Goal: Task Accomplishment & Management: Use online tool/utility

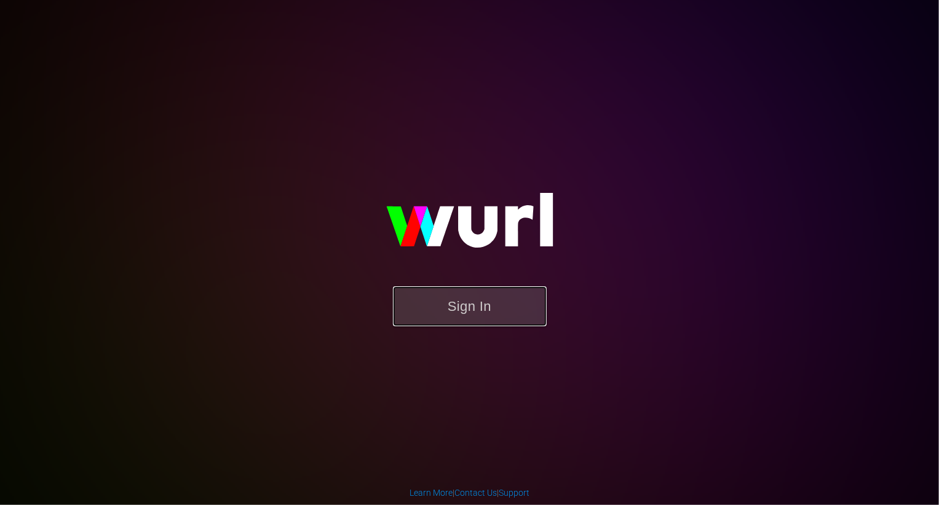
click at [498, 301] on button "Sign In" at bounding box center [470, 306] width 154 height 40
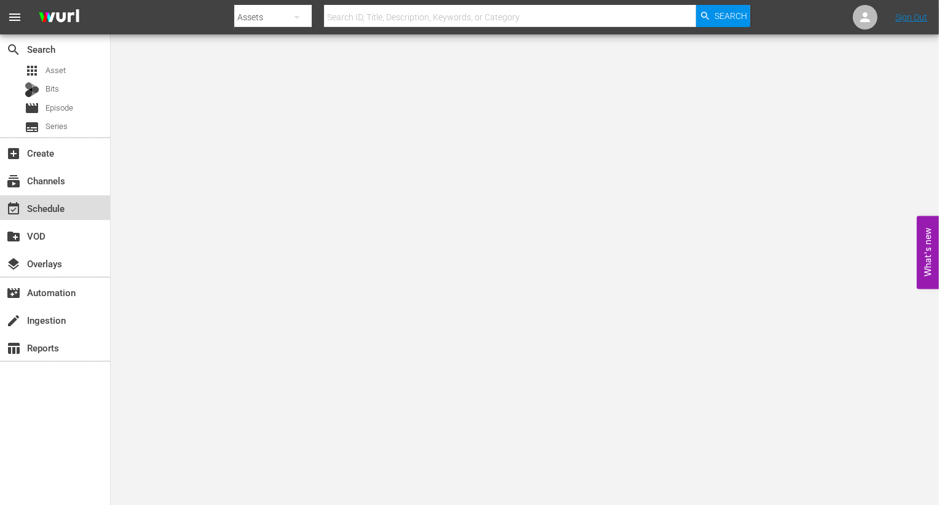
click at [51, 203] on div "event_available Schedule" at bounding box center [34, 206] width 69 height 11
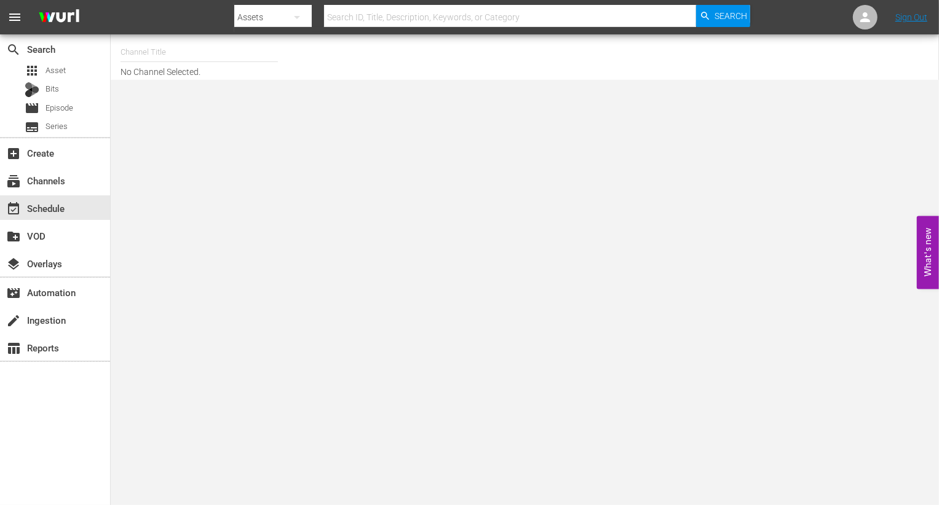
click at [202, 59] on input "text" at bounding box center [198, 53] width 157 height 30
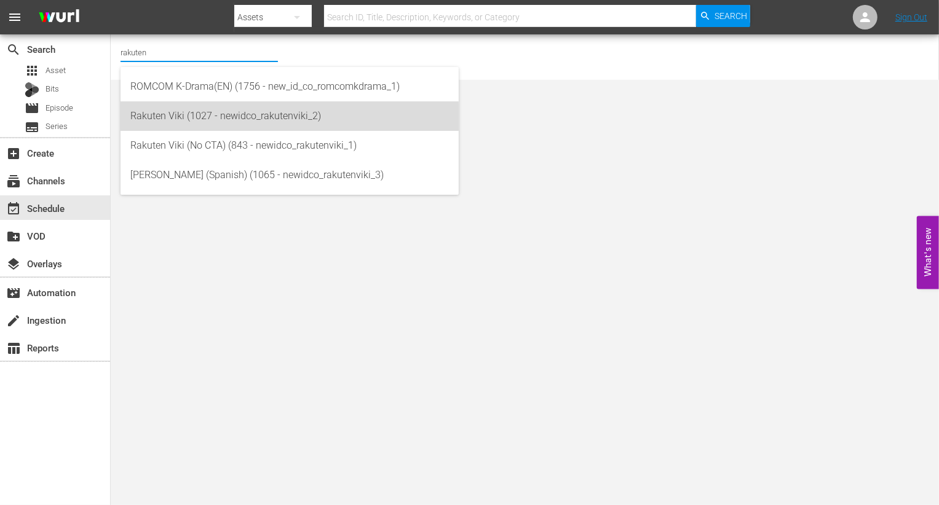
click at [215, 120] on div "Rakuten Viki (1027 - newidco_rakutenviki_2)" at bounding box center [289, 116] width 318 height 30
type input "Rakuten Viki (1027 - newidco_rakutenviki_2)"
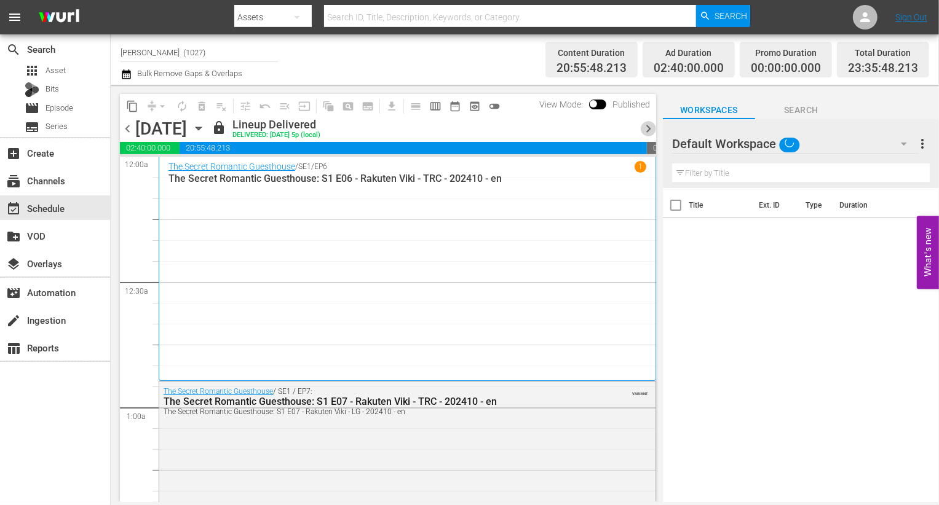
click at [646, 127] on span "chevron_right" at bounding box center [648, 128] width 15 height 15
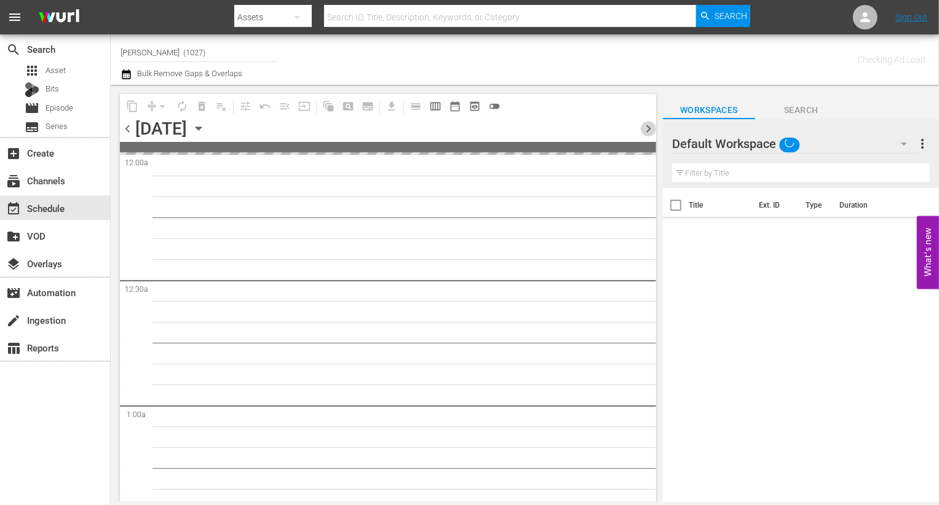
click at [646, 127] on span "chevron_right" at bounding box center [648, 128] width 15 height 15
click at [840, 128] on div "Default Workspace" at bounding box center [795, 144] width 247 height 34
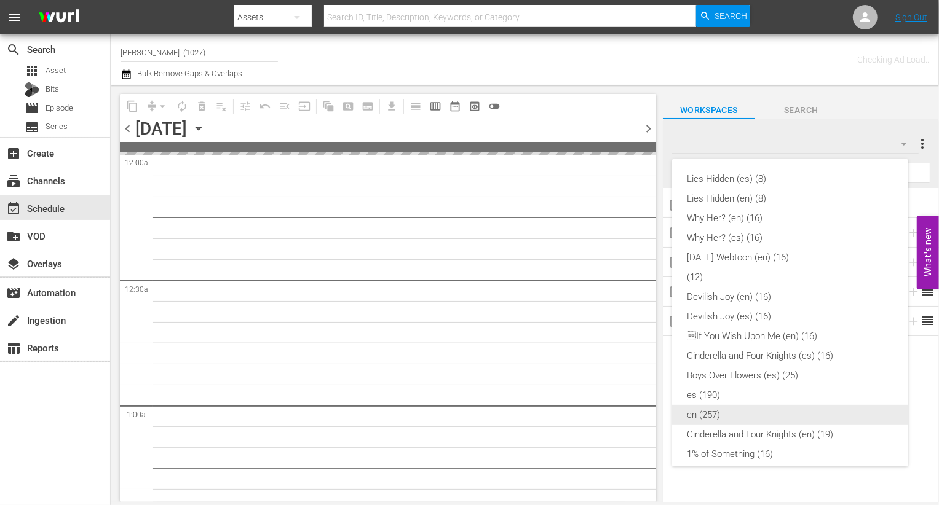
click at [728, 422] on div "en (257)" at bounding box center [790, 415] width 207 height 20
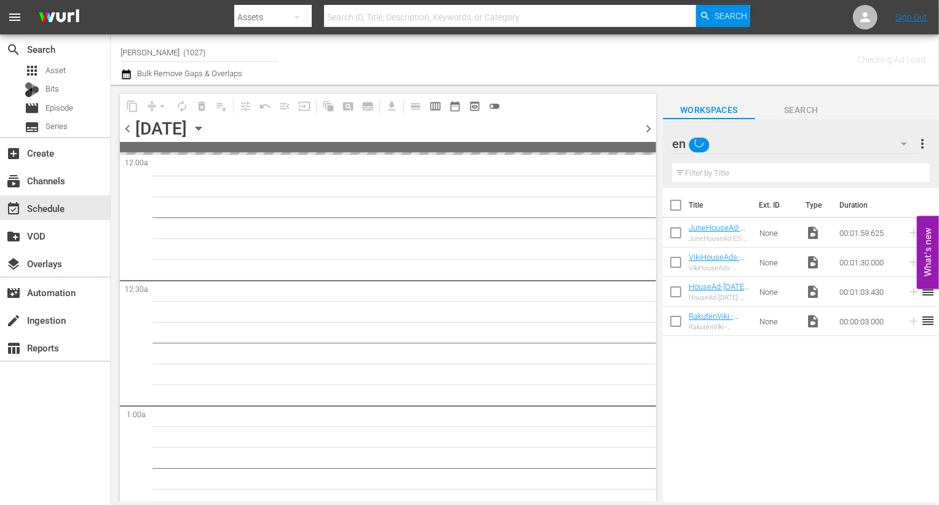
scroll to position [101, 0]
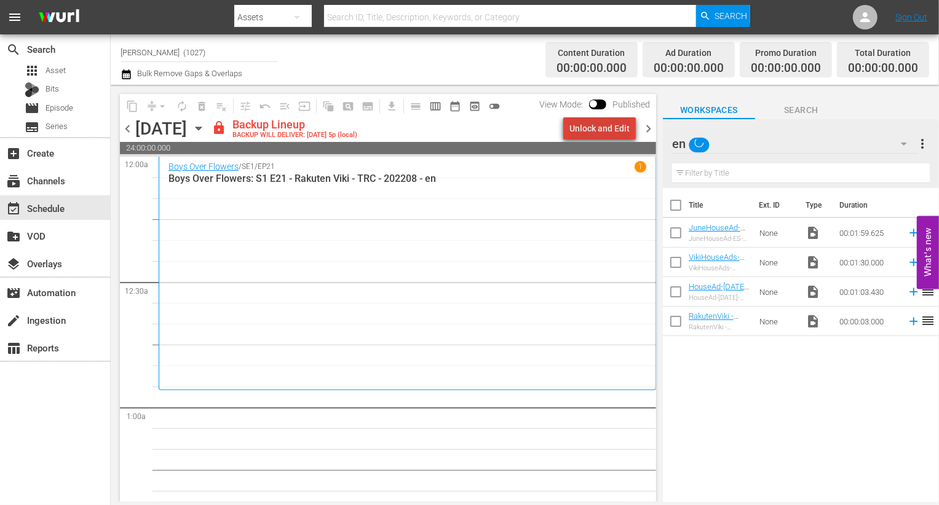
click at [610, 132] on div "Unlock and Edit" at bounding box center [599, 128] width 60 height 22
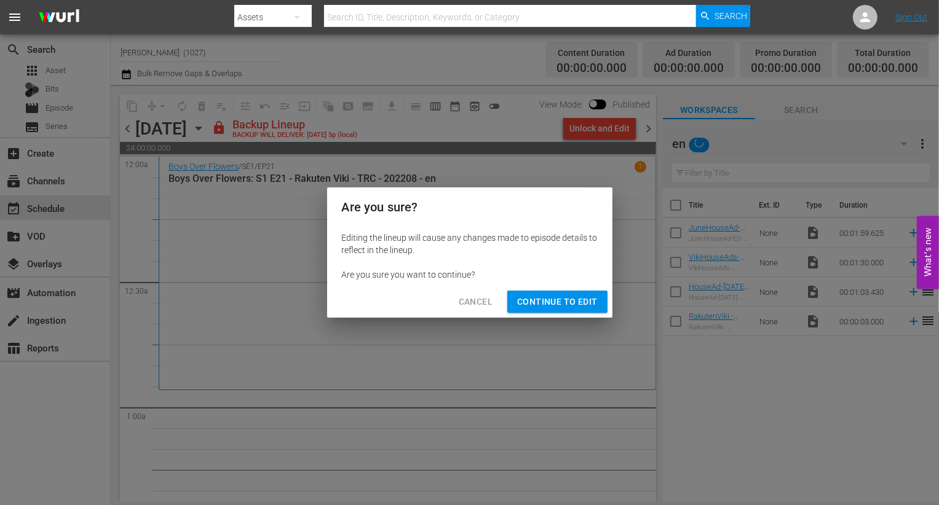
click at [523, 296] on span "Continue to Edit" at bounding box center [557, 301] width 80 height 15
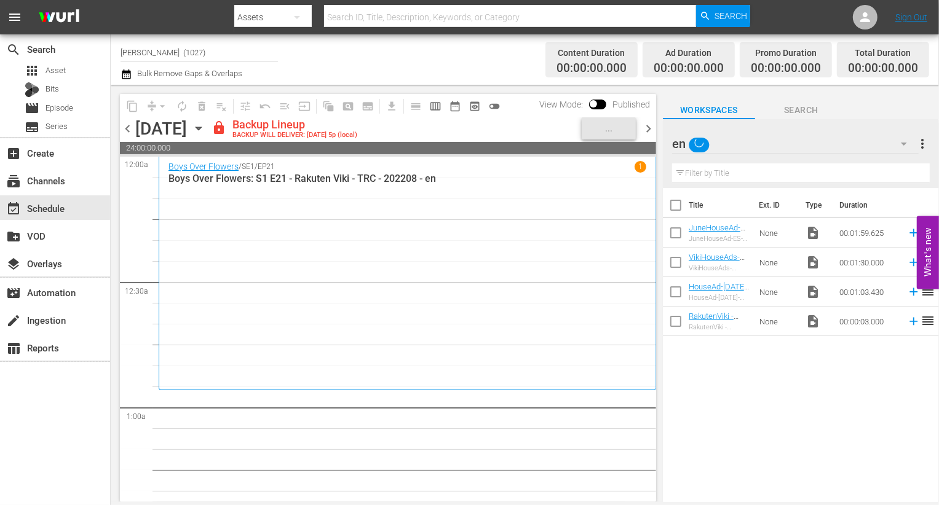
click at [802, 173] on input "text" at bounding box center [801, 174] width 258 height 20
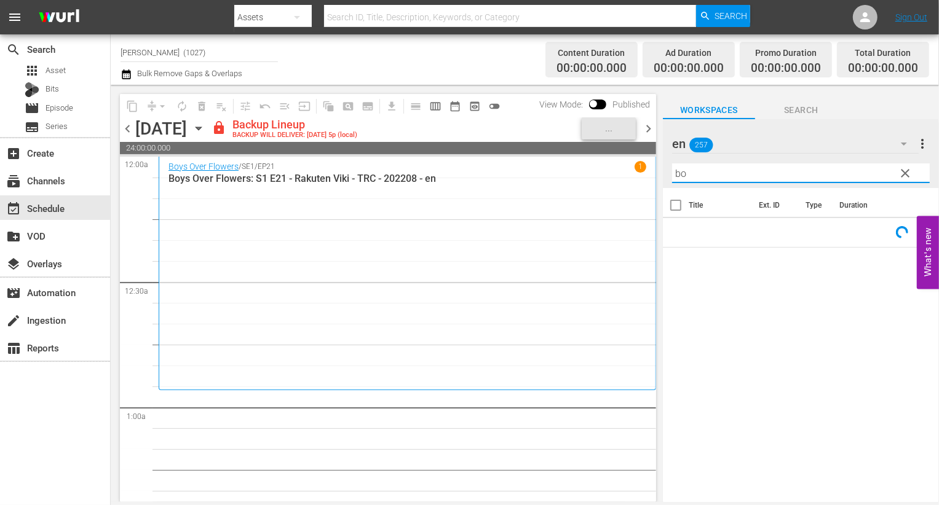
type input "b"
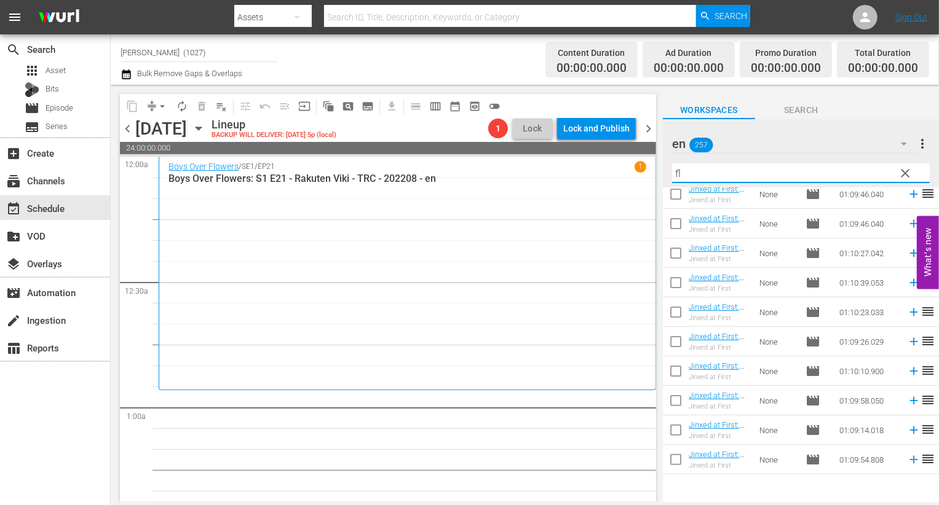
scroll to position [0, 0]
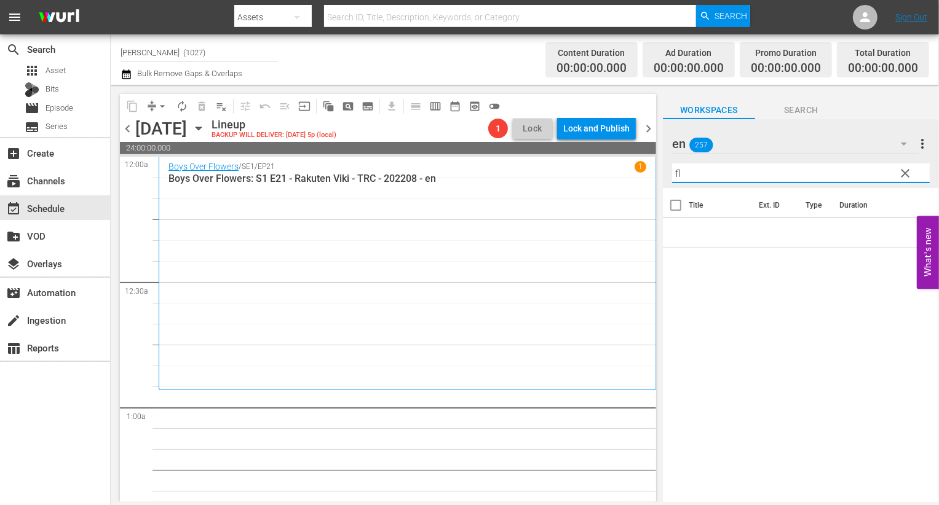
type input "f"
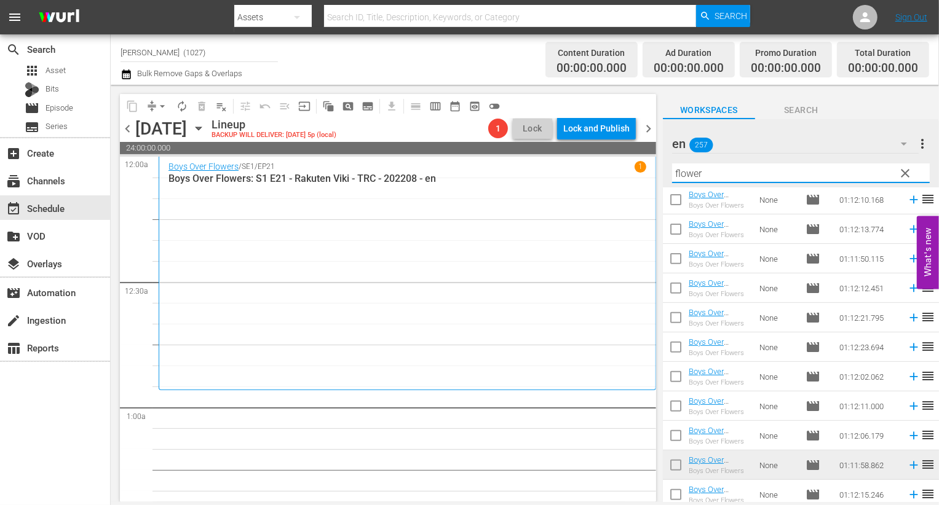
scroll to position [481, 0]
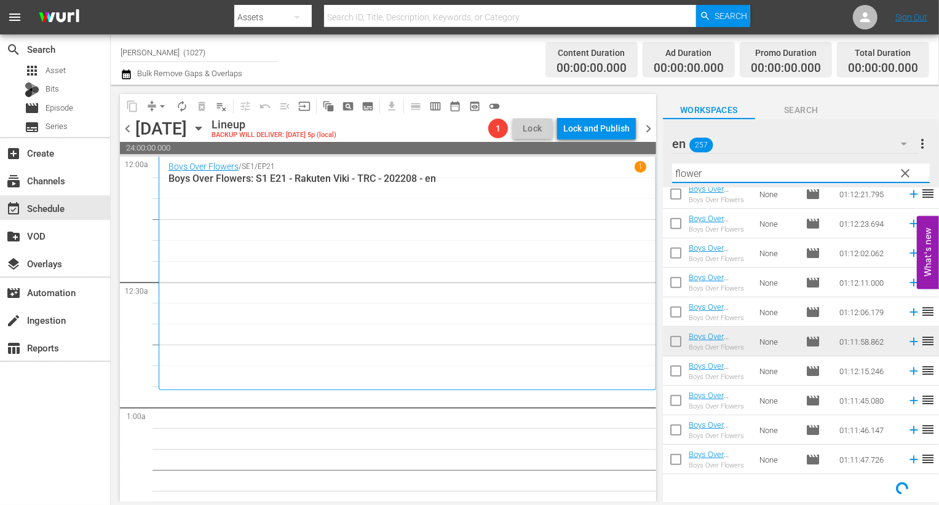
type input "flower"
click at [668, 373] on input "checkbox" at bounding box center [676, 374] width 26 height 26
checkbox input "true"
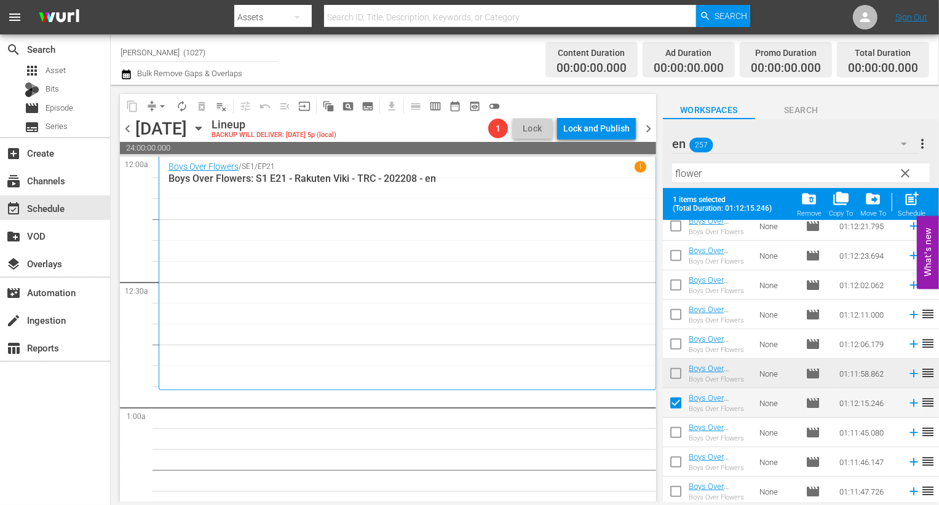
click at [668, 438] on input "checkbox" at bounding box center [676, 435] width 26 height 26
checkbox input "true"
click at [671, 463] on input "checkbox" at bounding box center [676, 465] width 26 height 26
checkbox input "true"
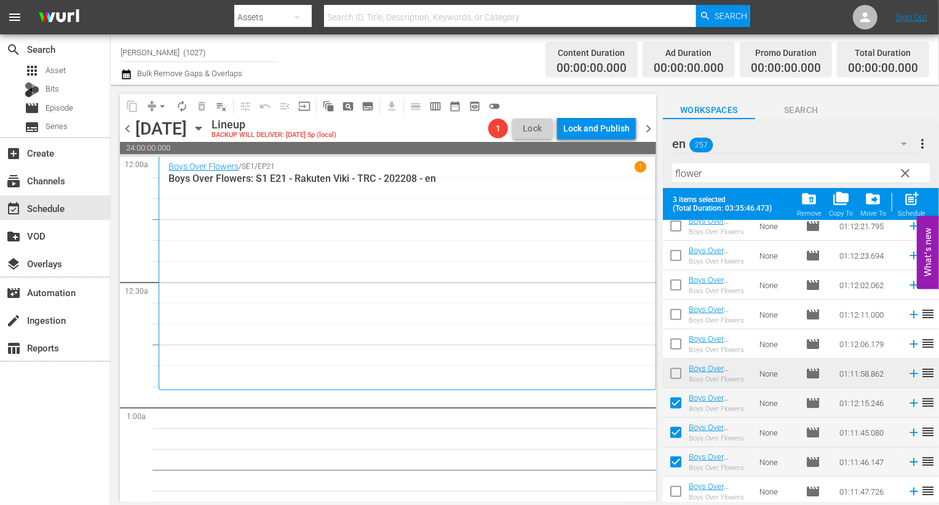
scroll to position [513, 0]
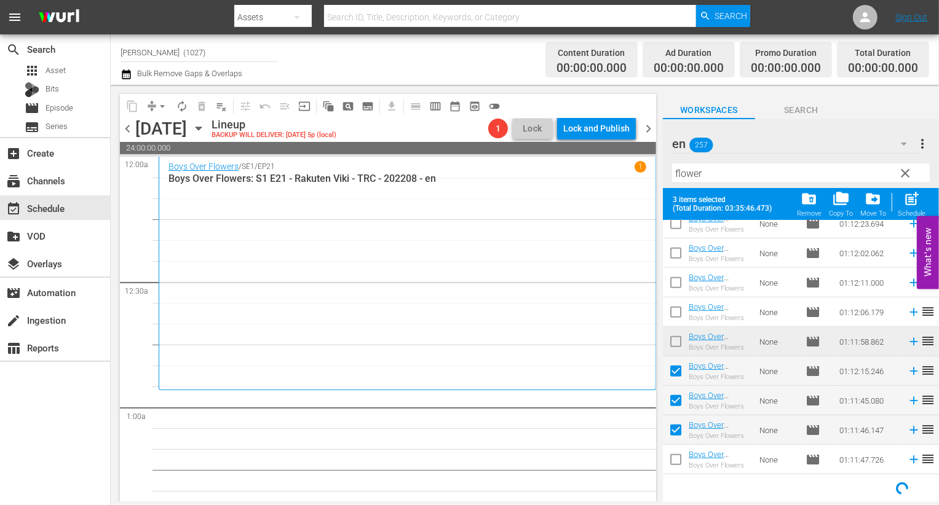
click at [674, 459] on input "checkbox" at bounding box center [676, 462] width 26 height 26
checkbox input "true"
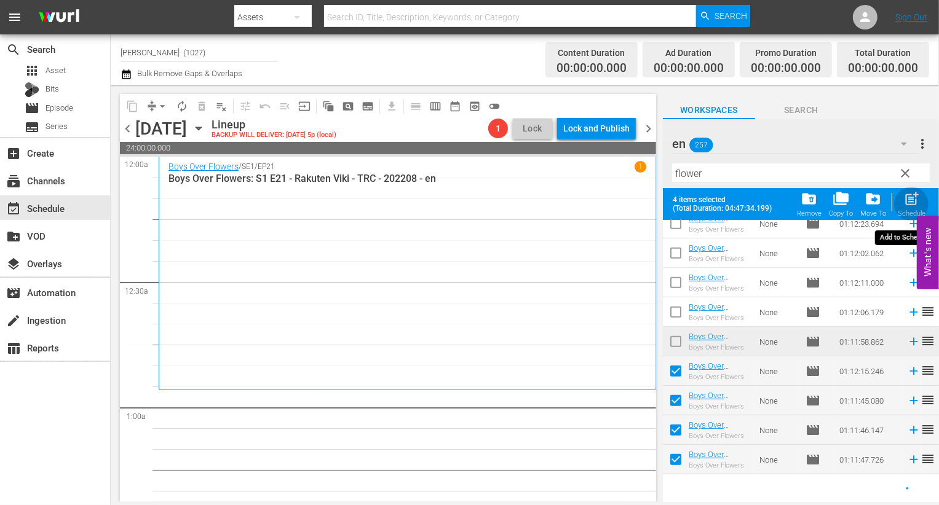
click at [904, 205] on span "post_add" at bounding box center [911, 199] width 17 height 17
checkbox input "false"
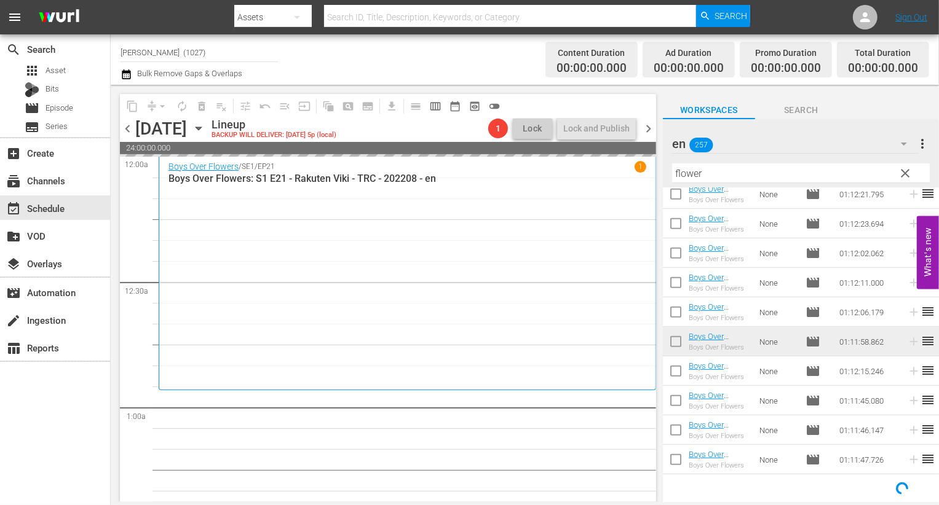
scroll to position [481, 0]
click at [843, 181] on input "flower" at bounding box center [801, 174] width 258 height 20
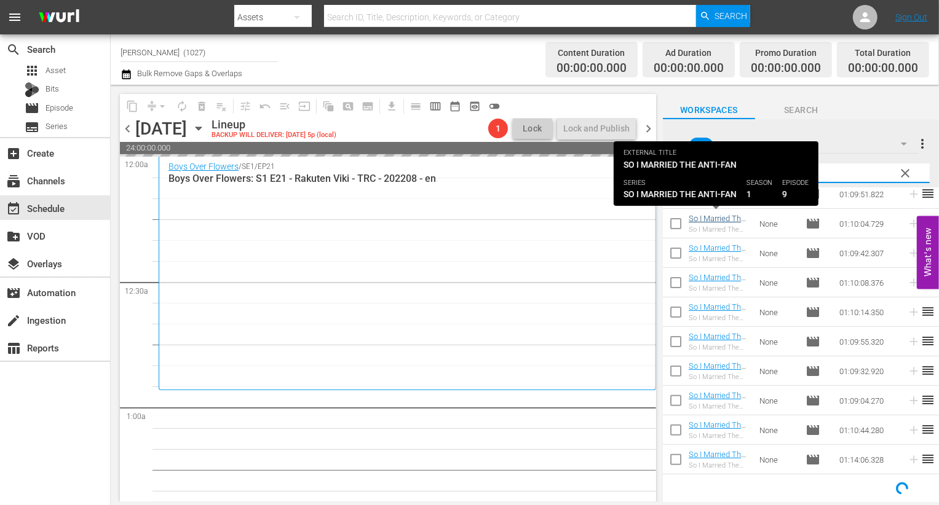
scroll to position [0, 0]
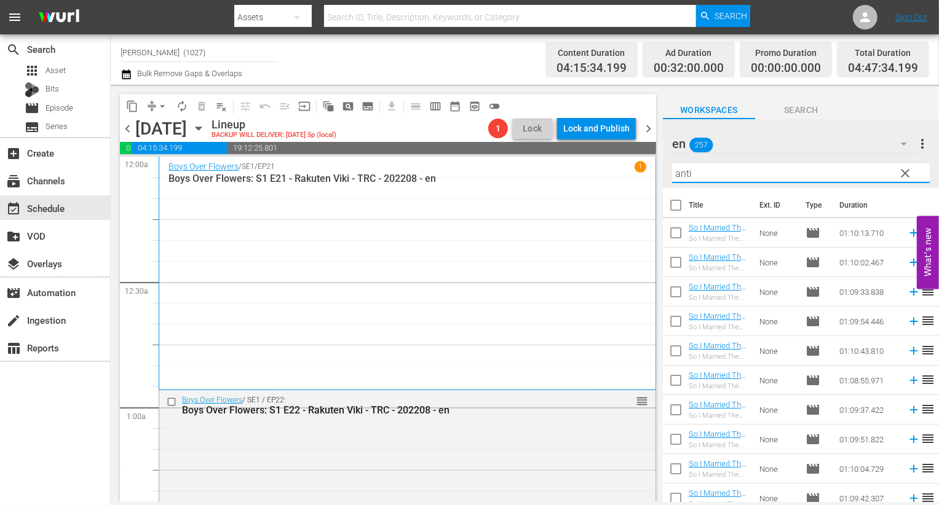
type input "anti"
click at [674, 227] on input "checkbox" at bounding box center [676, 236] width 26 height 26
checkbox input "true"
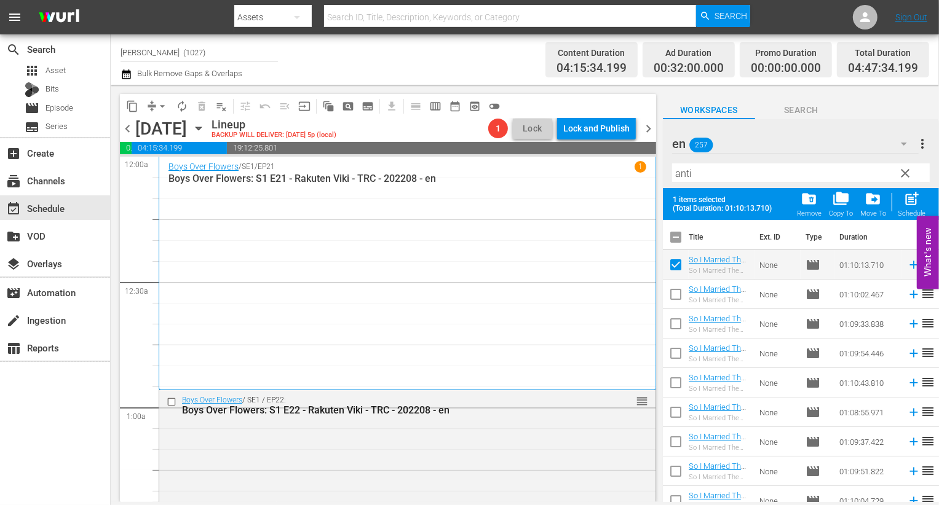
click at [674, 289] on input "checkbox" at bounding box center [676, 297] width 26 height 26
checkbox input "true"
click at [674, 333] on input "checkbox" at bounding box center [676, 327] width 26 height 26
checkbox input "true"
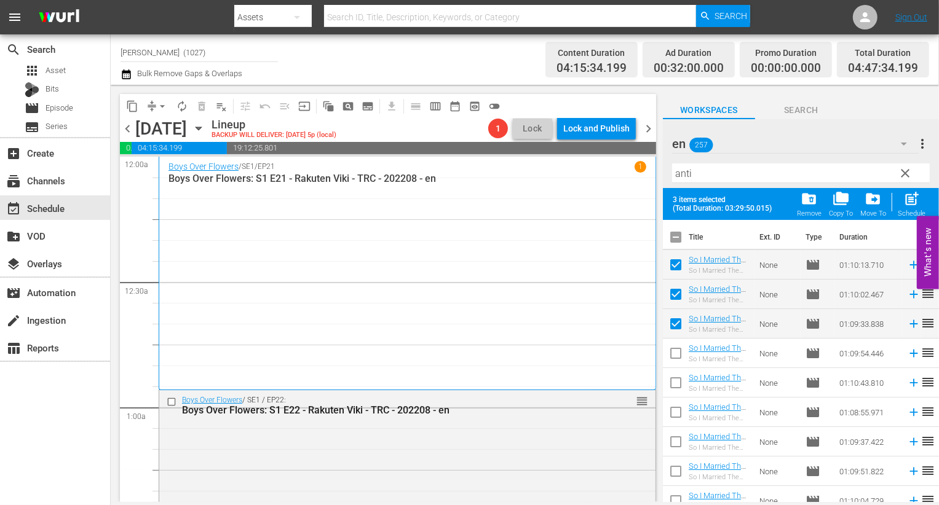
click at [674, 358] on input "checkbox" at bounding box center [676, 356] width 26 height 26
checkbox input "true"
click at [676, 382] on input "checkbox" at bounding box center [676, 386] width 26 height 26
checkbox input "true"
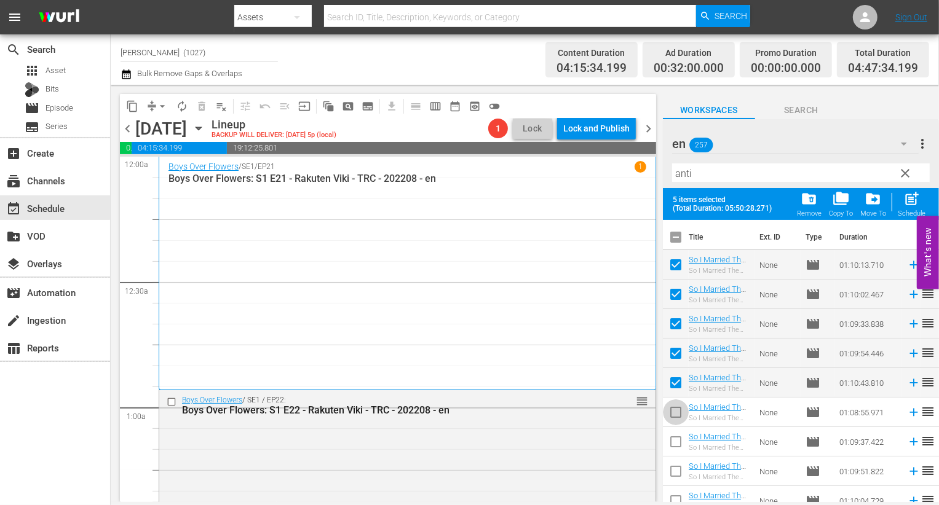
click at [676, 414] on input "checkbox" at bounding box center [676, 415] width 26 height 26
checkbox input "true"
click at [676, 444] on input "checkbox" at bounding box center [676, 445] width 26 height 26
checkbox input "true"
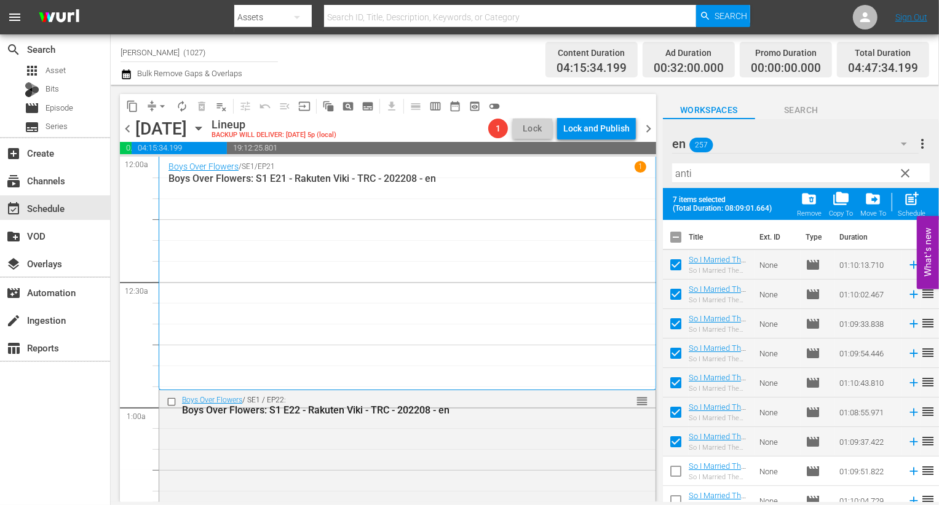
click at [676, 460] on span at bounding box center [676, 472] width 26 height 26
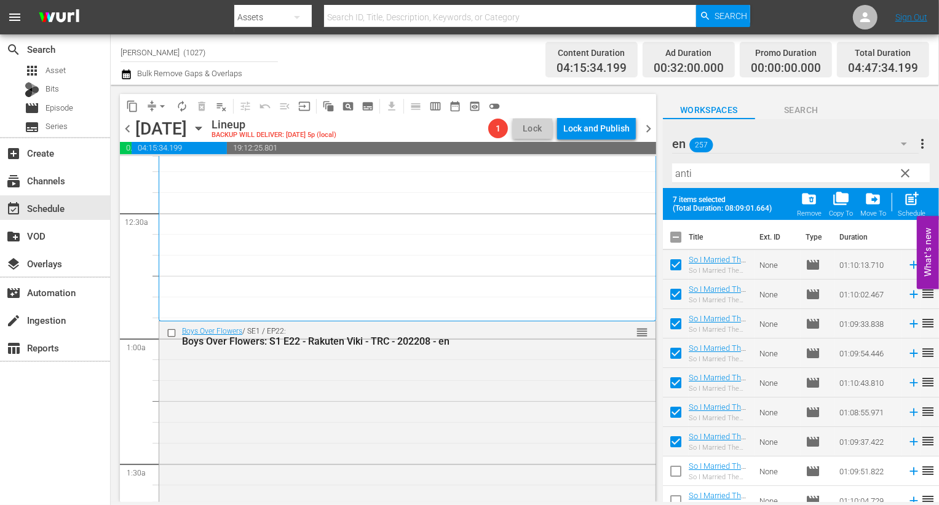
scroll to position [96, 0]
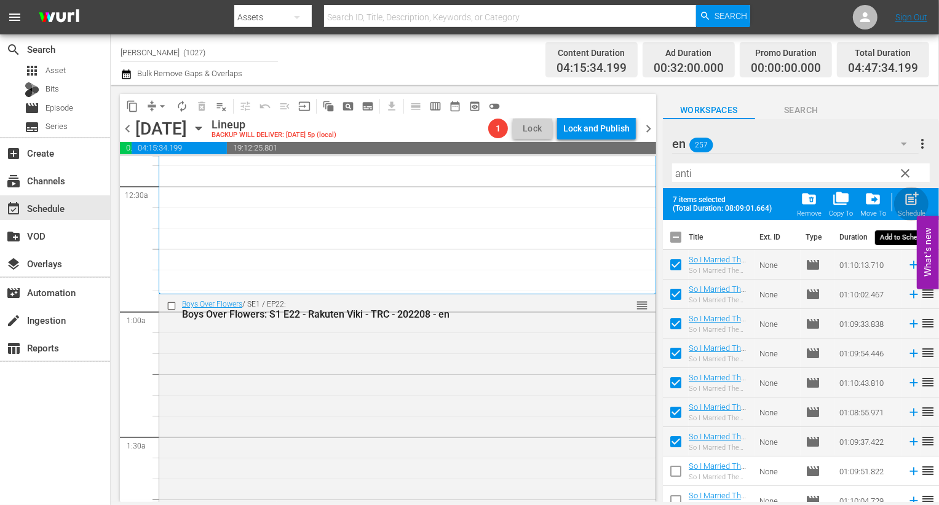
click at [903, 208] on div "post_add Schedule" at bounding box center [912, 204] width 28 height 27
checkbox input "false"
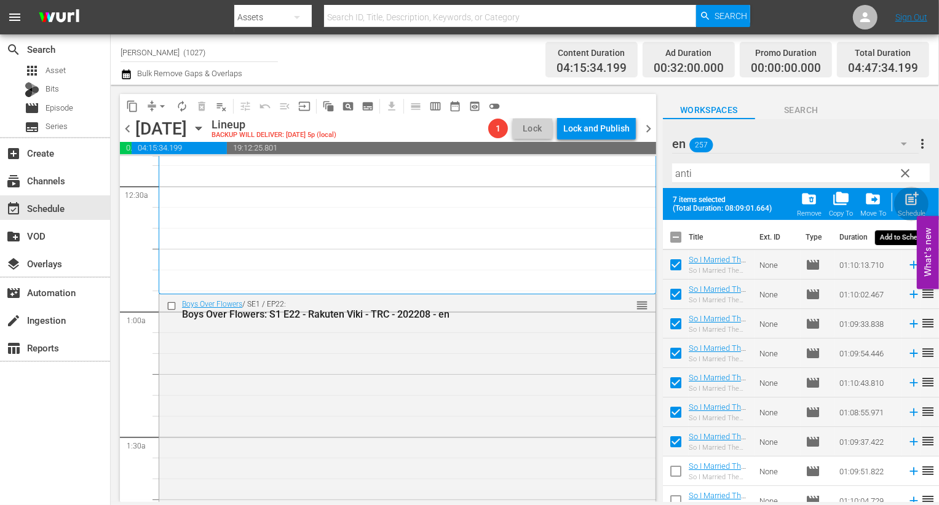
checkbox input "false"
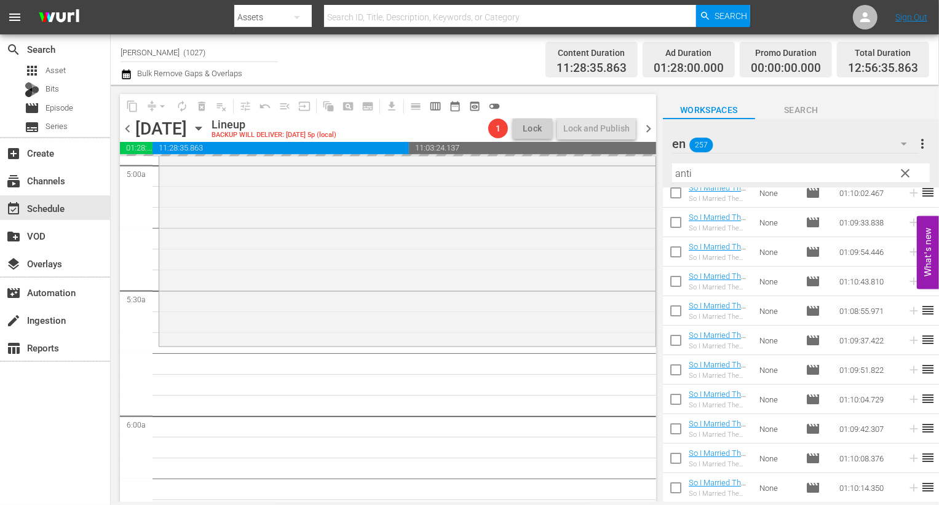
scroll to position [1248, 0]
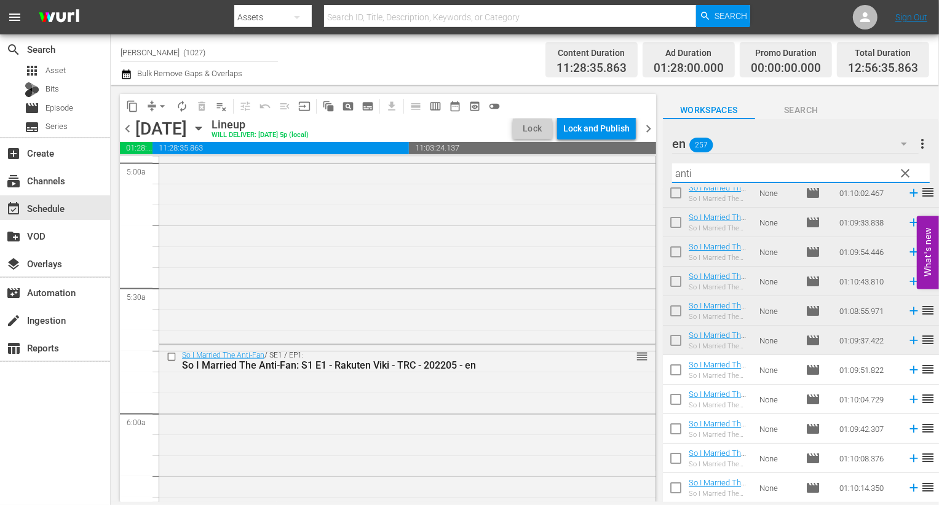
click at [698, 181] on input "anti" at bounding box center [801, 174] width 258 height 20
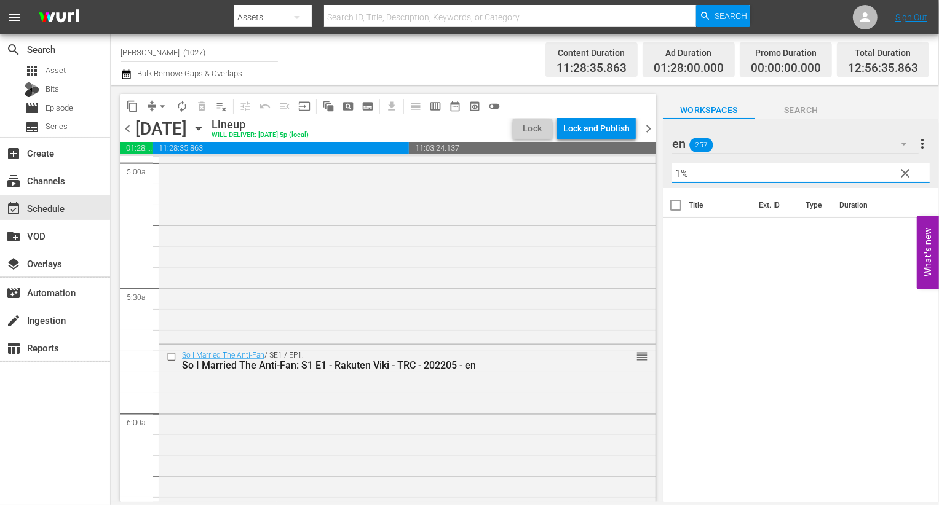
scroll to position [0, 0]
type input "1%"
click at [839, 137] on div "en 257" at bounding box center [795, 144] width 247 height 34
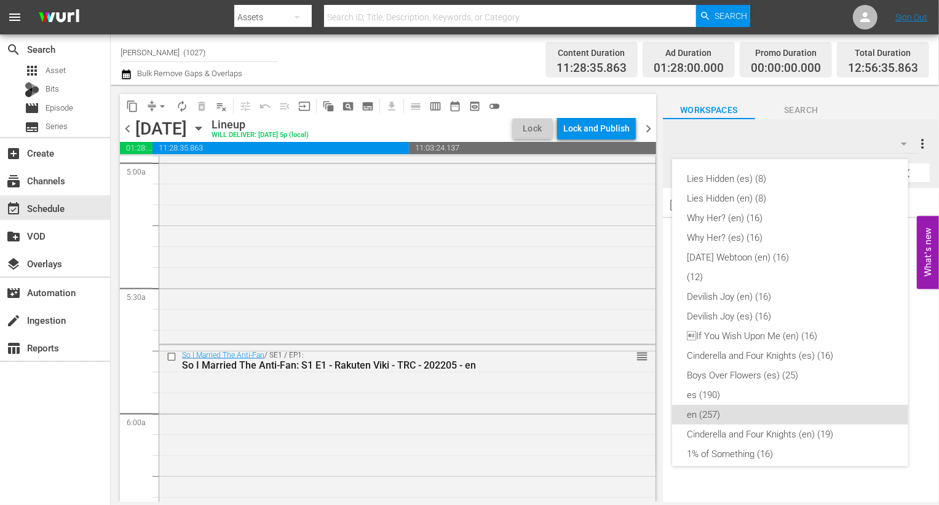
scroll to position [226, 0]
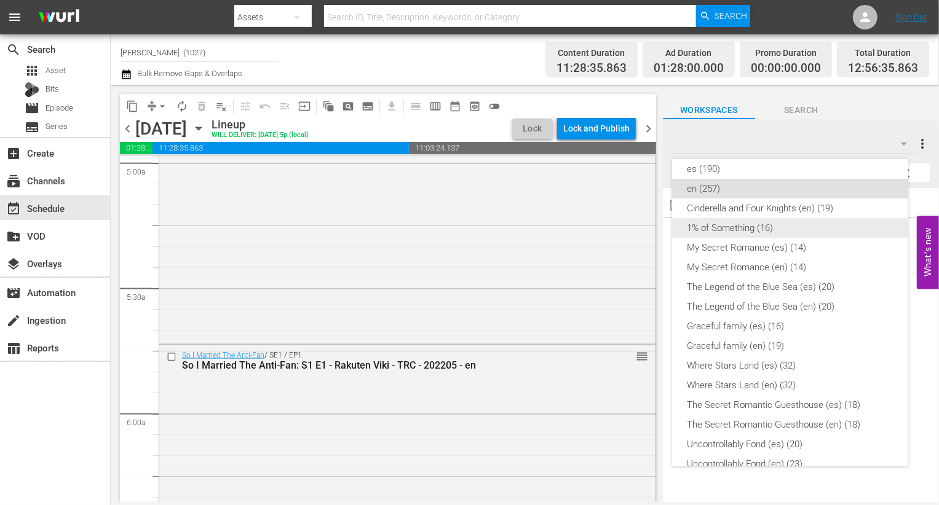
click at [752, 232] on div "1% of Something (16)" at bounding box center [790, 228] width 207 height 20
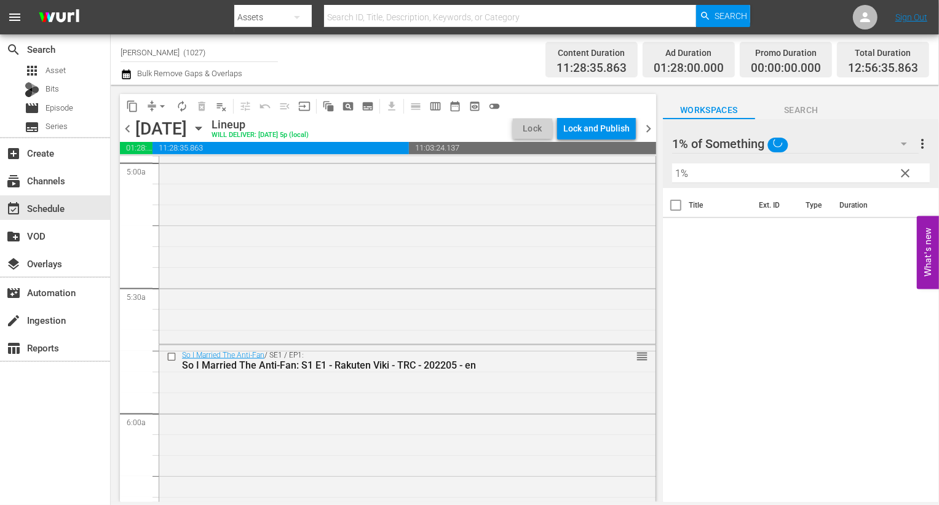
click at [908, 178] on span "clear" at bounding box center [905, 173] width 15 height 15
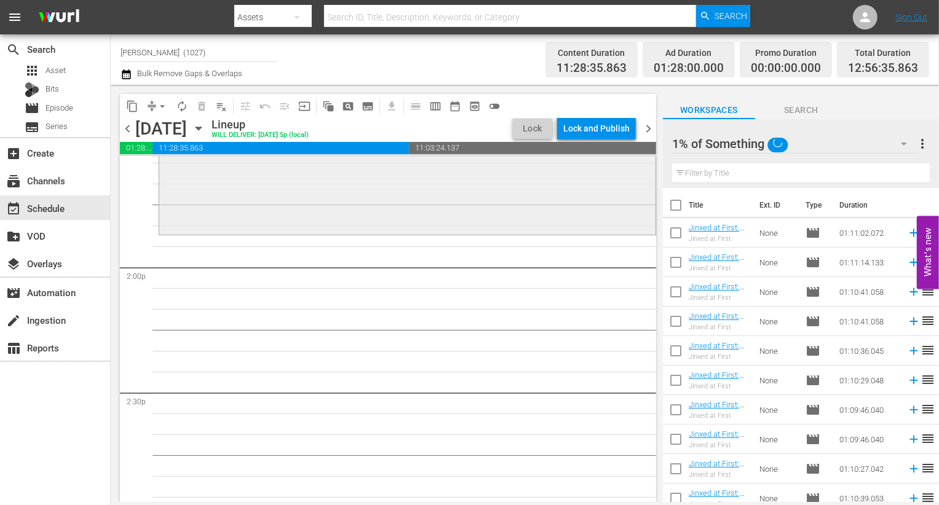
scroll to position [3392, 0]
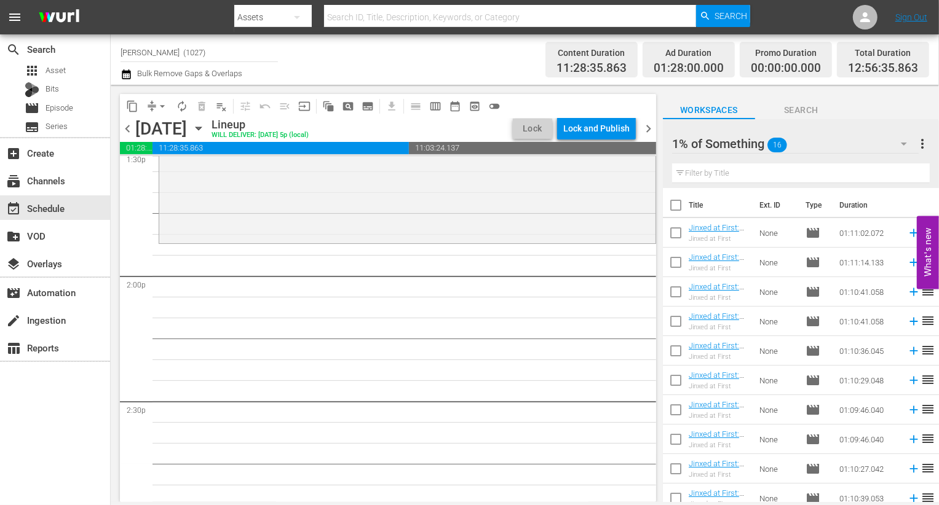
click at [843, 149] on div "1% of Something 16" at bounding box center [795, 144] width 247 height 34
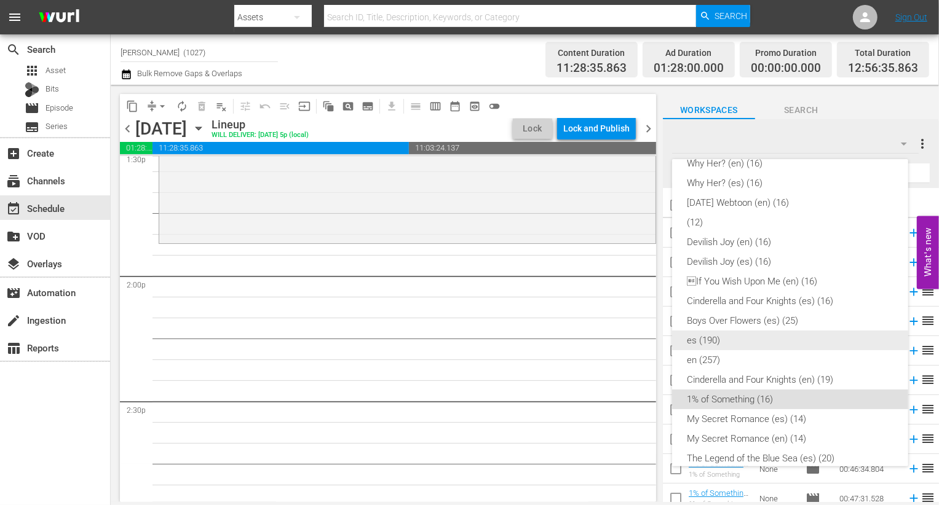
scroll to position [43, 0]
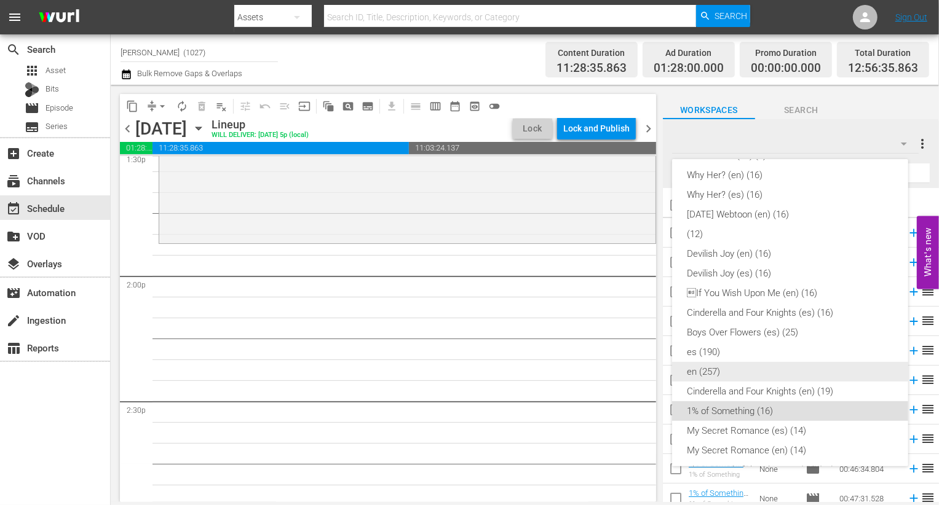
click at [760, 375] on div "en (257)" at bounding box center [790, 372] width 207 height 20
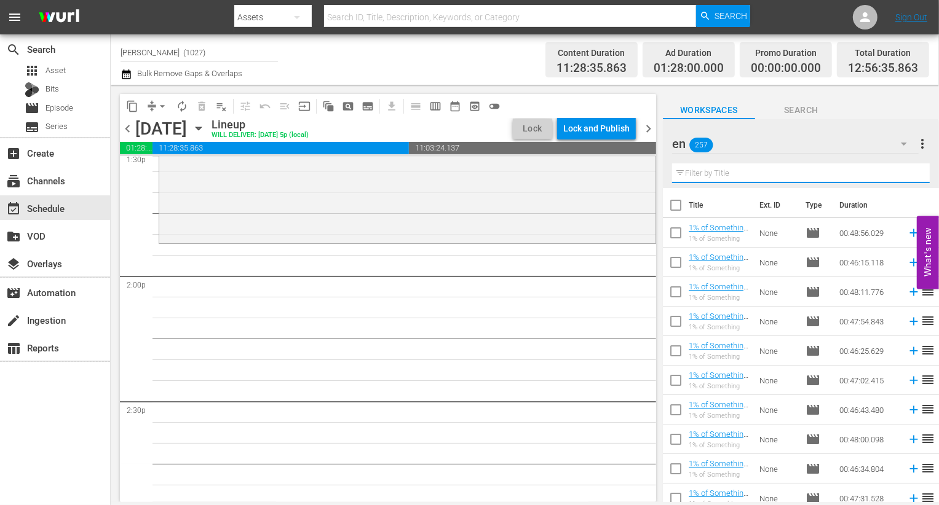
click at [780, 172] on input "text" at bounding box center [801, 174] width 258 height 20
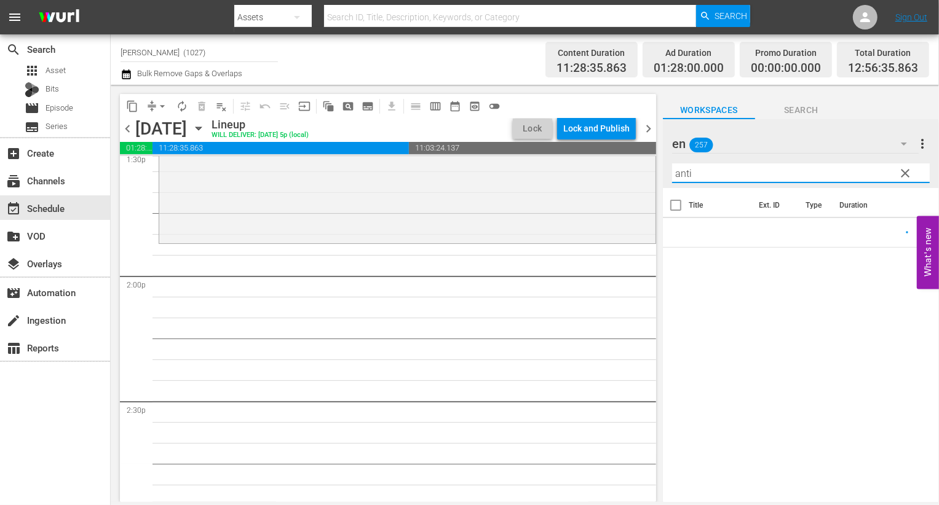
type input "anti"
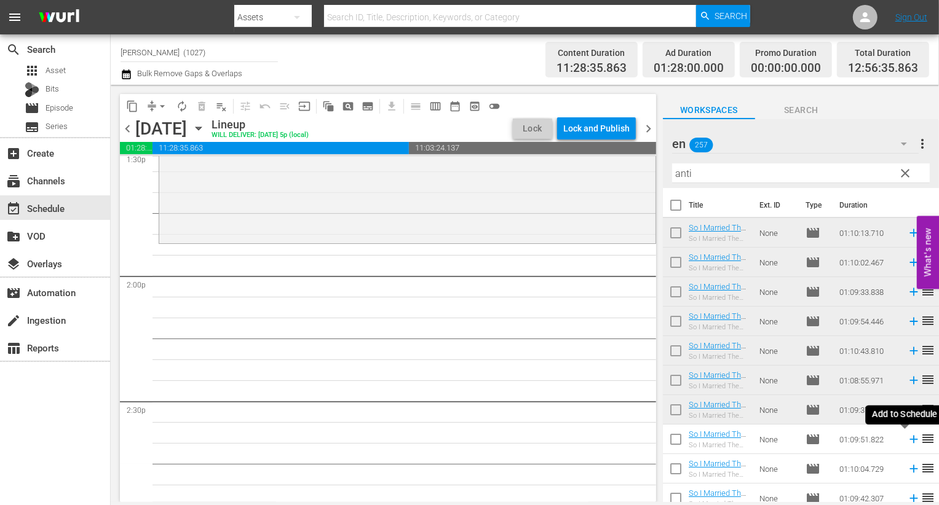
click at [907, 435] on icon at bounding box center [914, 440] width 14 height 14
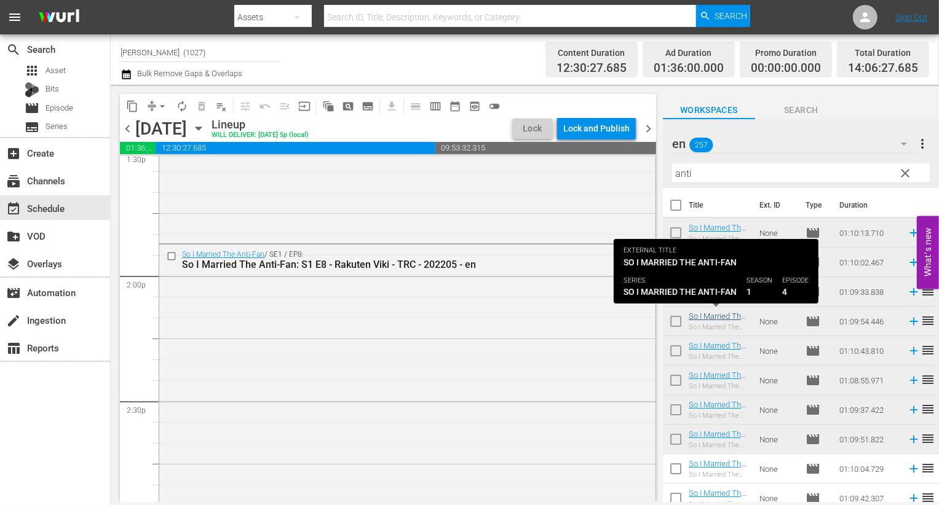
scroll to position [23, 0]
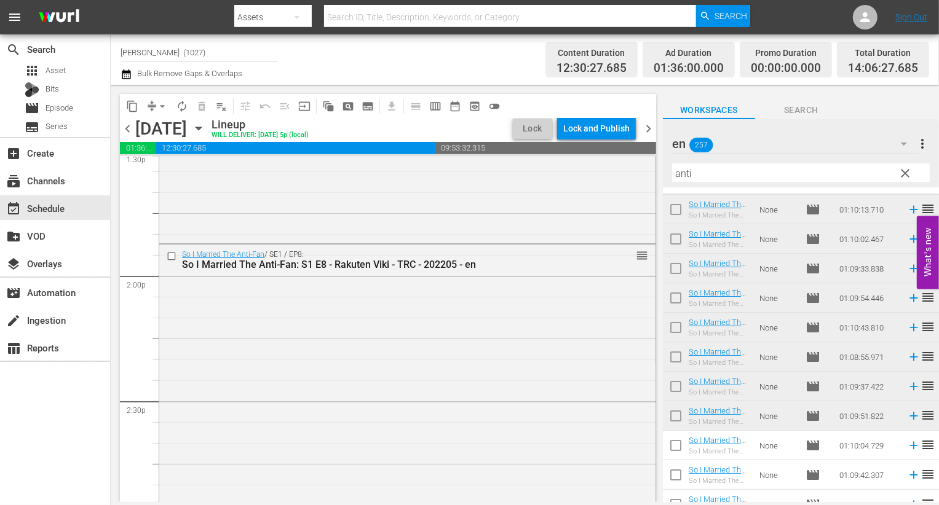
click at [838, 158] on div "en 257" at bounding box center [795, 144] width 247 height 34
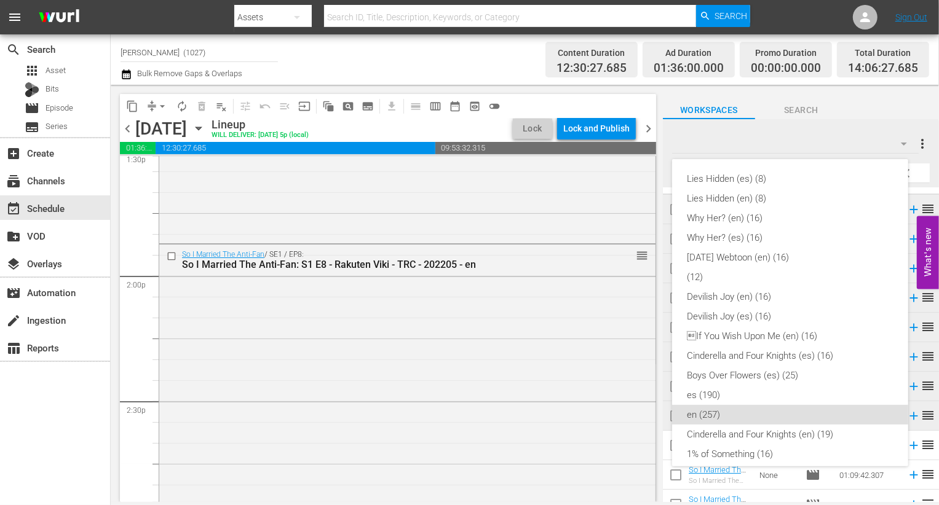
scroll to position [226, 0]
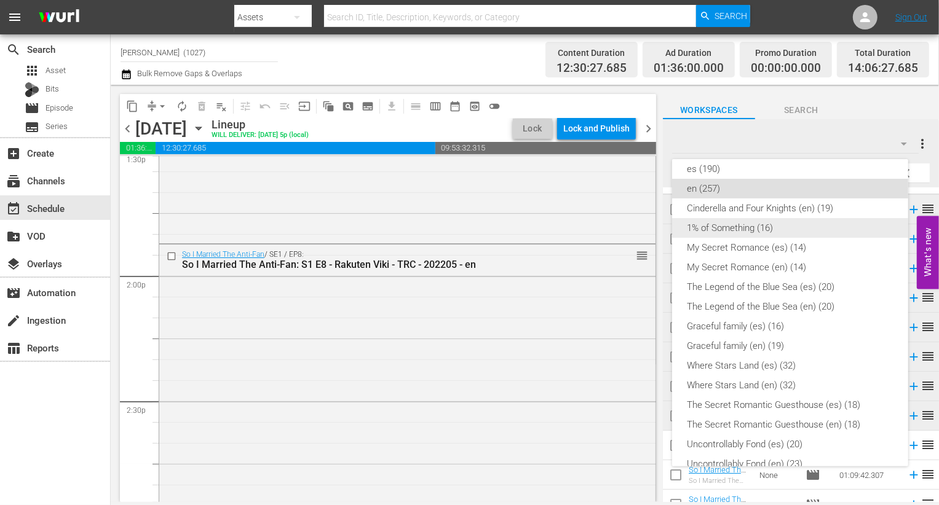
click at [773, 227] on div "1% of Something (16)" at bounding box center [790, 228] width 207 height 20
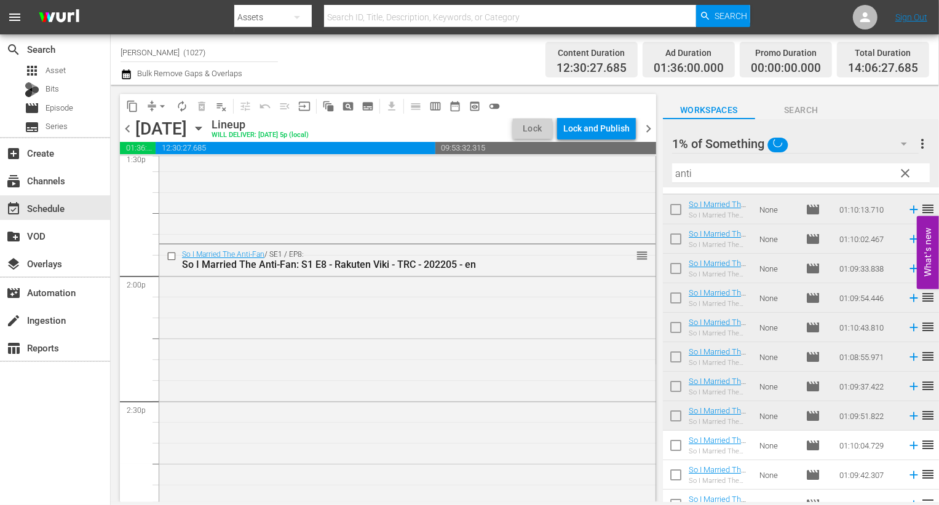
click at [912, 172] on button "clear" at bounding box center [904, 173] width 20 height 20
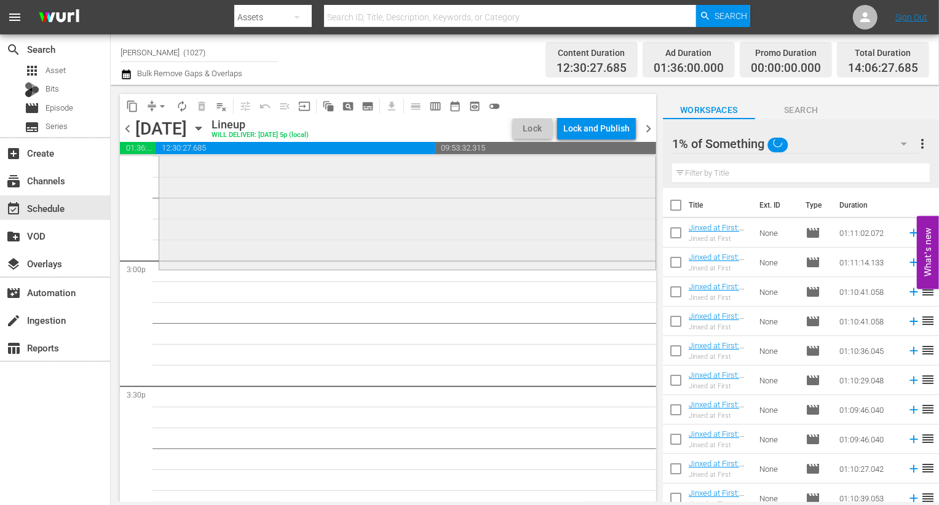
scroll to position [3661, 0]
click at [679, 237] on input "checkbox" at bounding box center [676, 236] width 26 height 26
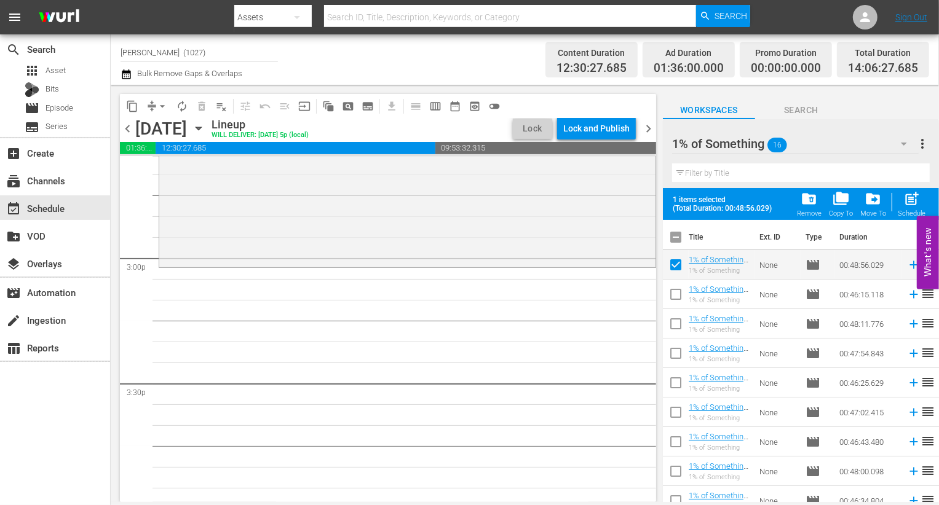
click at [679, 271] on input "checkbox" at bounding box center [676, 268] width 26 height 26
checkbox input "false"
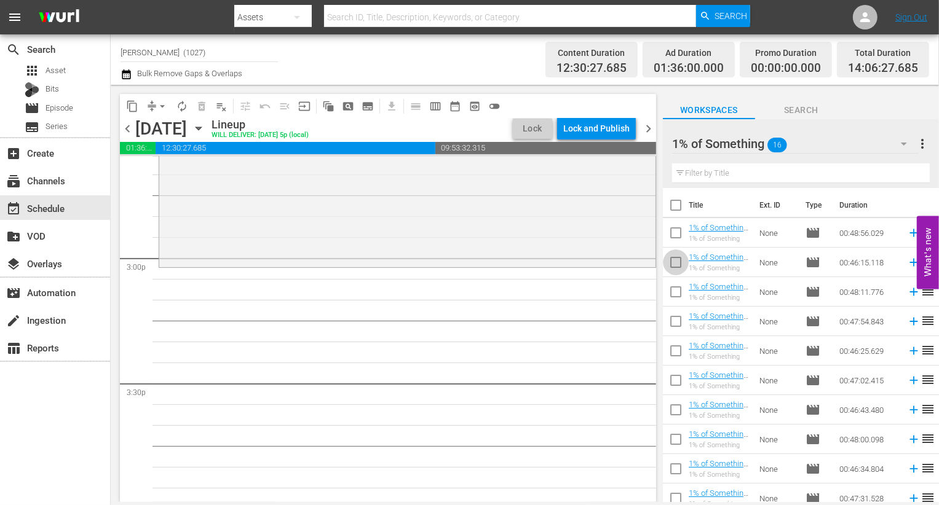
click at [676, 276] on input "checkbox" at bounding box center [676, 265] width 26 height 26
checkbox input "true"
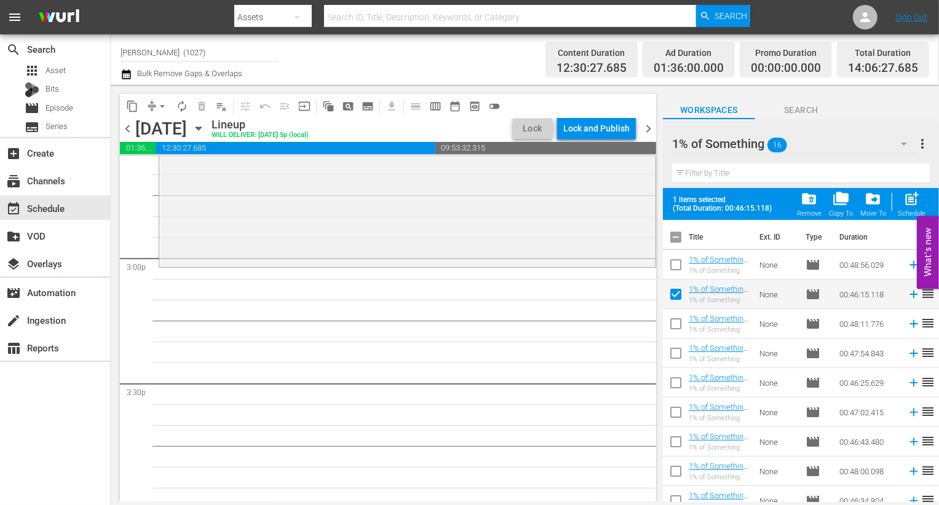
click at [674, 312] on span at bounding box center [676, 324] width 26 height 26
click at [674, 263] on input "checkbox" at bounding box center [676, 268] width 26 height 26
checkbox input "true"
click at [675, 322] on input "checkbox" at bounding box center [676, 327] width 26 height 26
checkbox input "true"
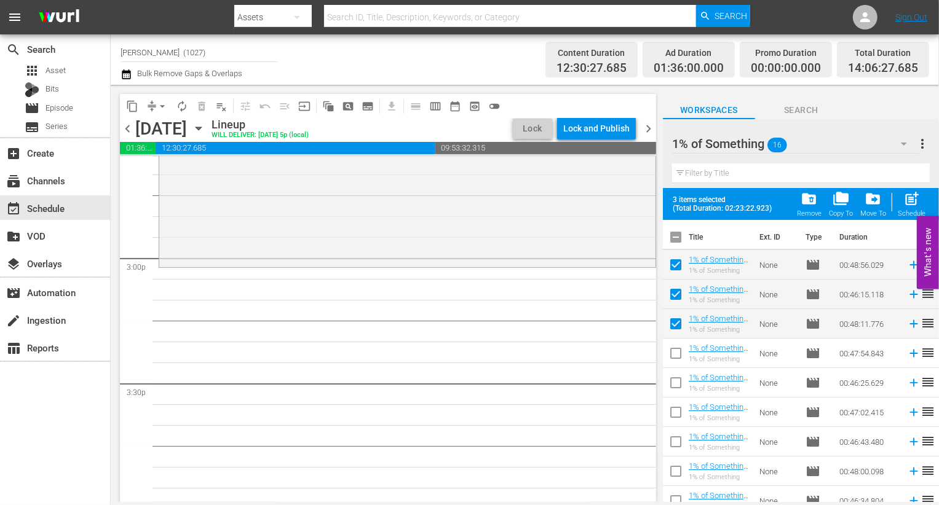
click at [918, 202] on span "post_add" at bounding box center [911, 199] width 17 height 17
checkbox input "false"
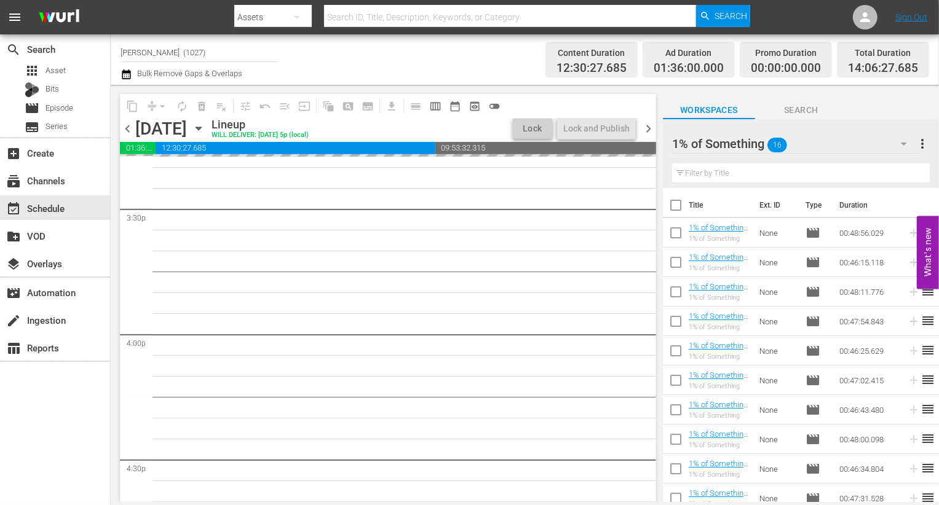
scroll to position [3836, 0]
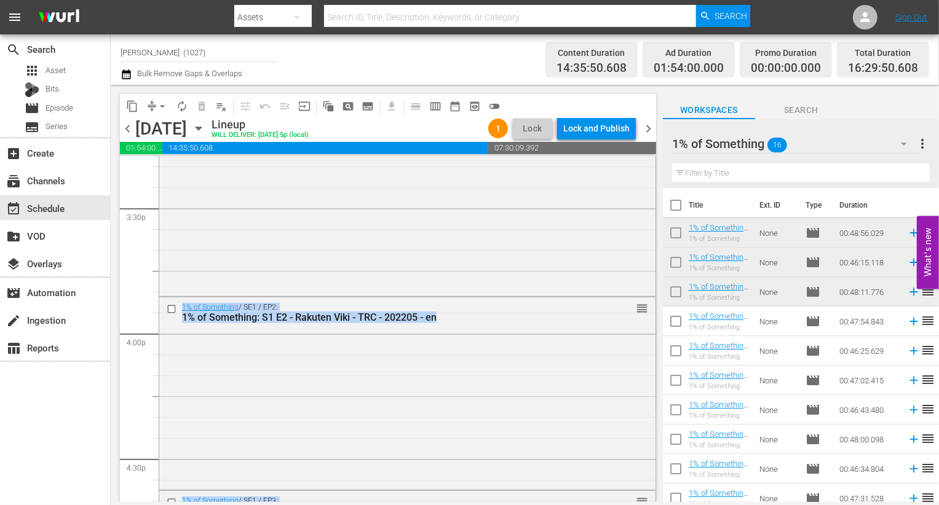
drag, startPoint x: 417, startPoint y: 408, endPoint x: 141, endPoint y: 280, distance: 304.2
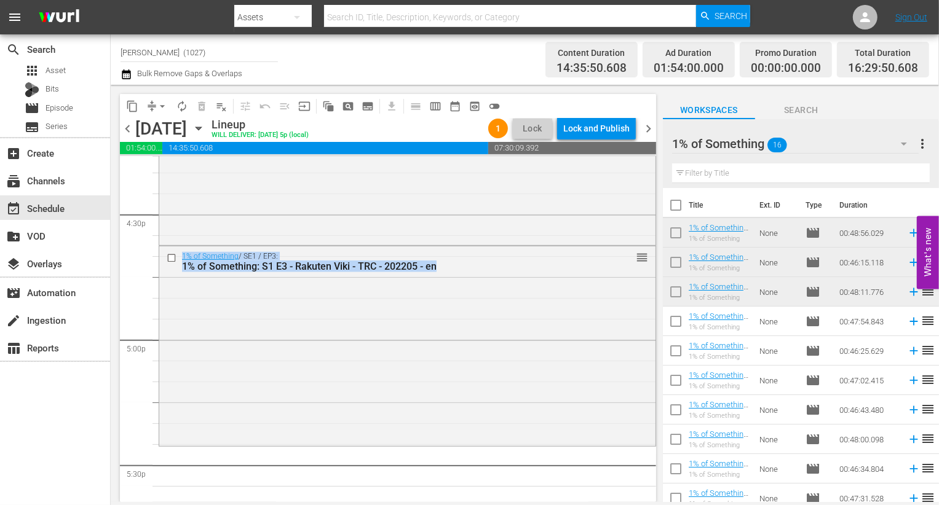
scroll to position [4346, 0]
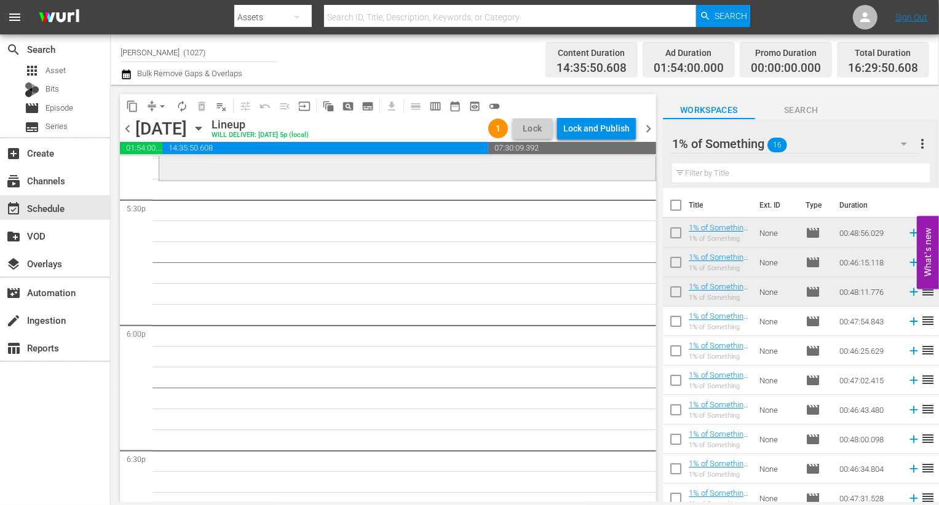
click at [405, 160] on div "1% of Something / SE1 / EP3: 1% of Something: S1 E3 - Rakuten Viki - TRC - 2022…" at bounding box center [407, 80] width 496 height 198
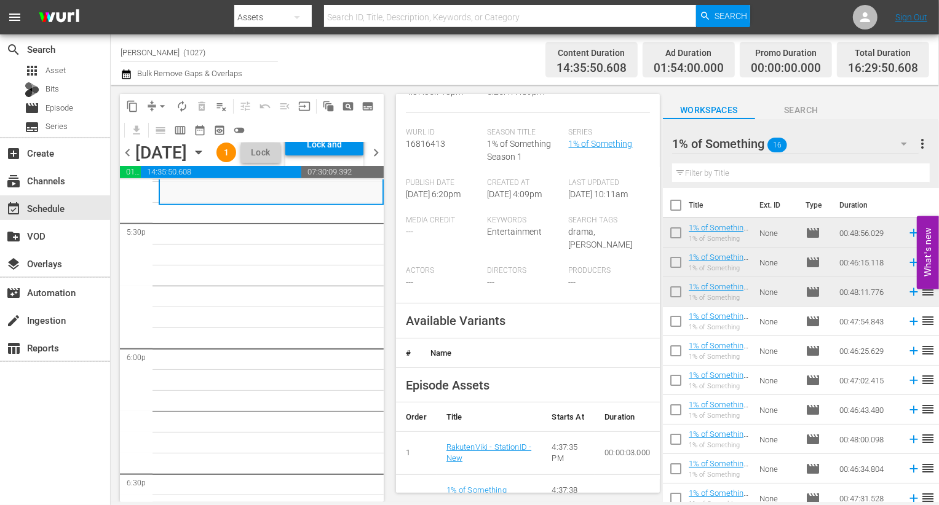
scroll to position [262, 0]
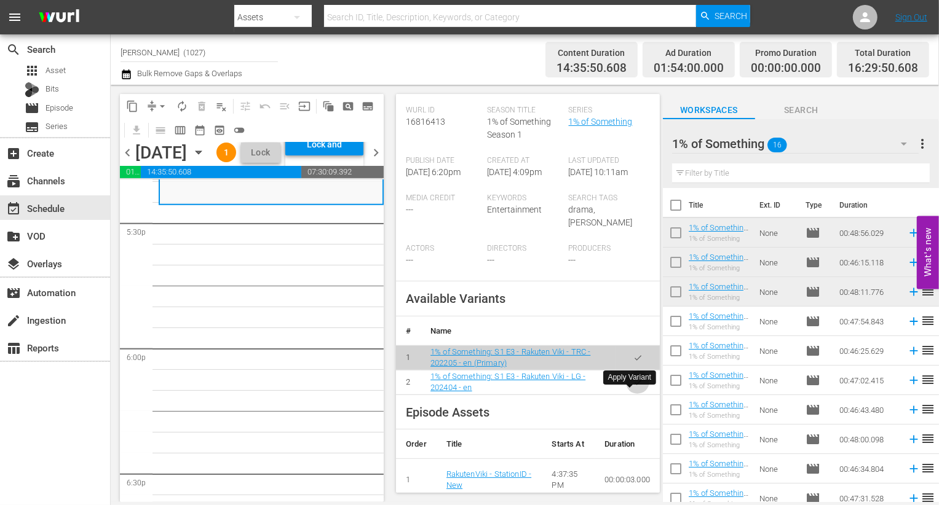
click at [633, 387] on icon "button" at bounding box center [637, 382] width 9 height 9
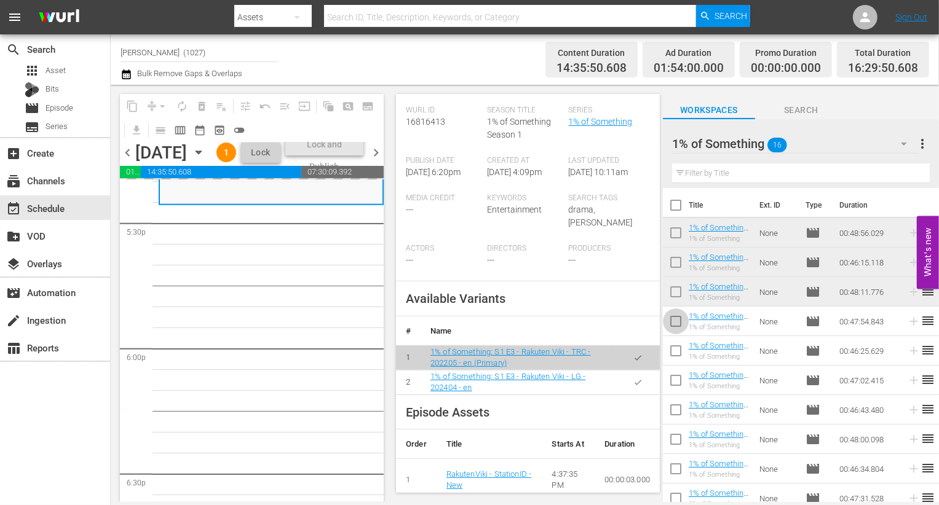
click at [674, 323] on input "checkbox" at bounding box center [676, 324] width 26 height 26
checkbox input "true"
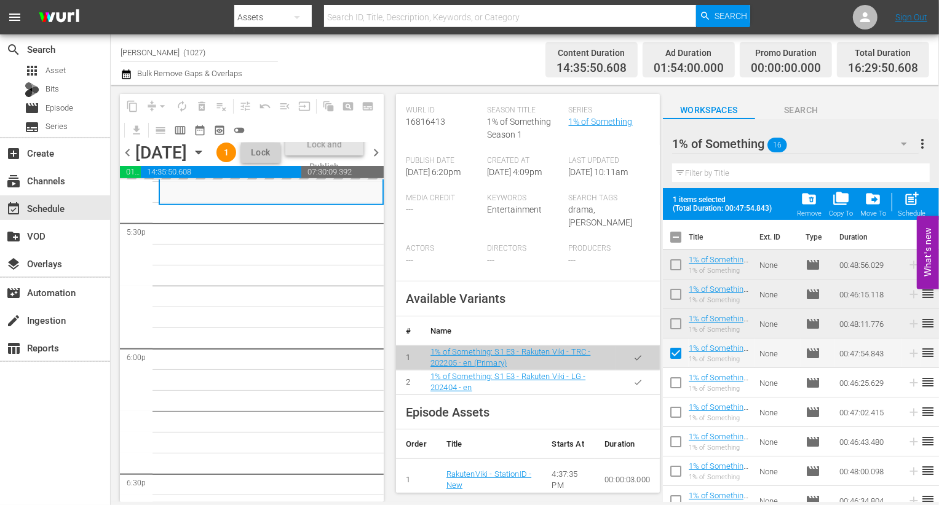
click at [673, 371] on span at bounding box center [676, 383] width 26 height 26
click at [673, 407] on input "checkbox" at bounding box center [676, 415] width 26 height 26
checkbox input "true"
click at [675, 444] on input "checkbox" at bounding box center [676, 445] width 26 height 26
checkbox input "true"
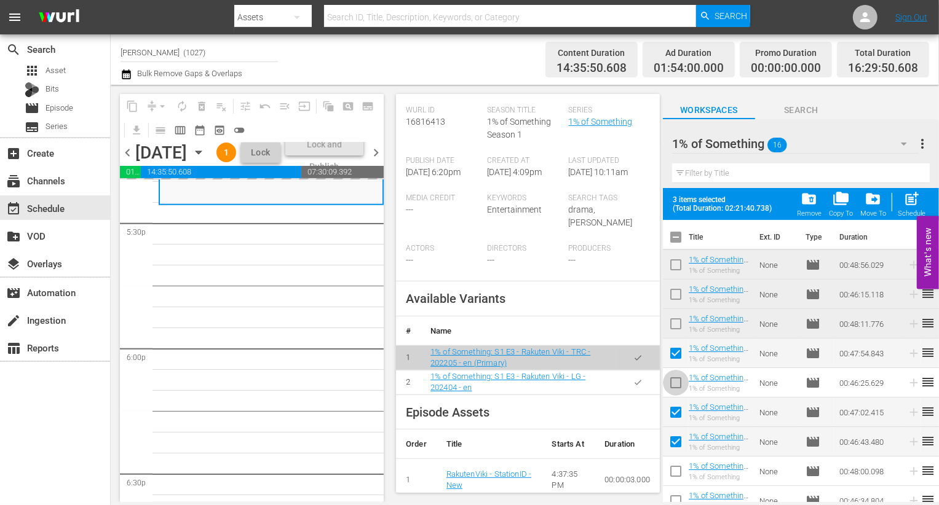
click at [676, 385] on input "checkbox" at bounding box center [676, 386] width 26 height 26
checkbox input "true"
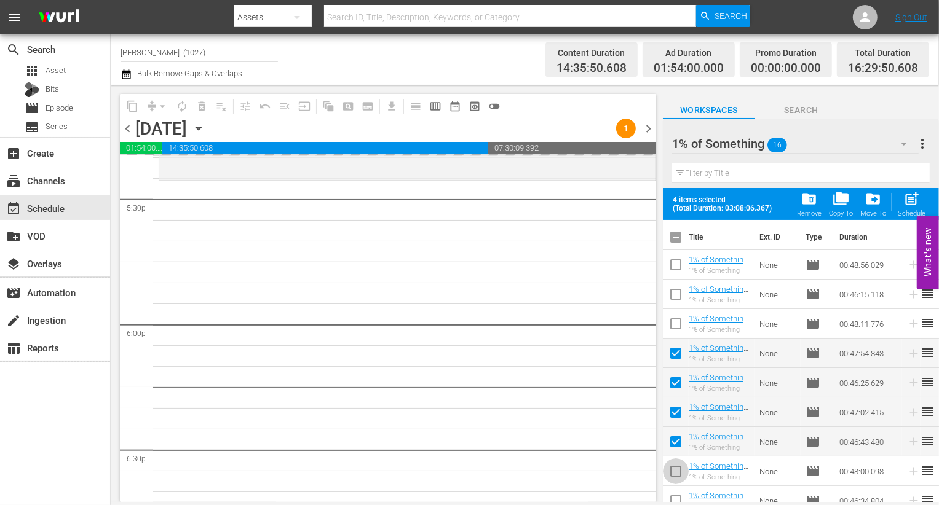
click at [679, 472] on input "checkbox" at bounding box center [676, 474] width 26 height 26
checkbox input "true"
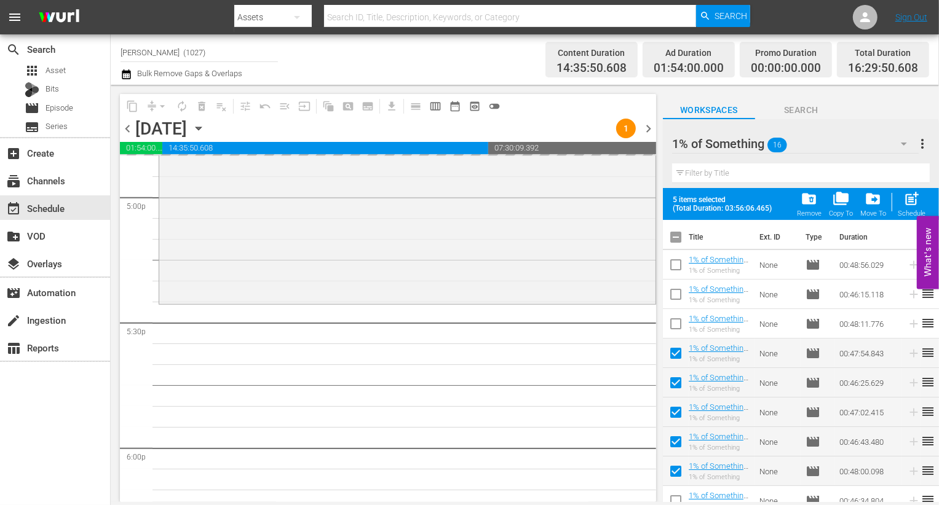
scroll to position [4135, 0]
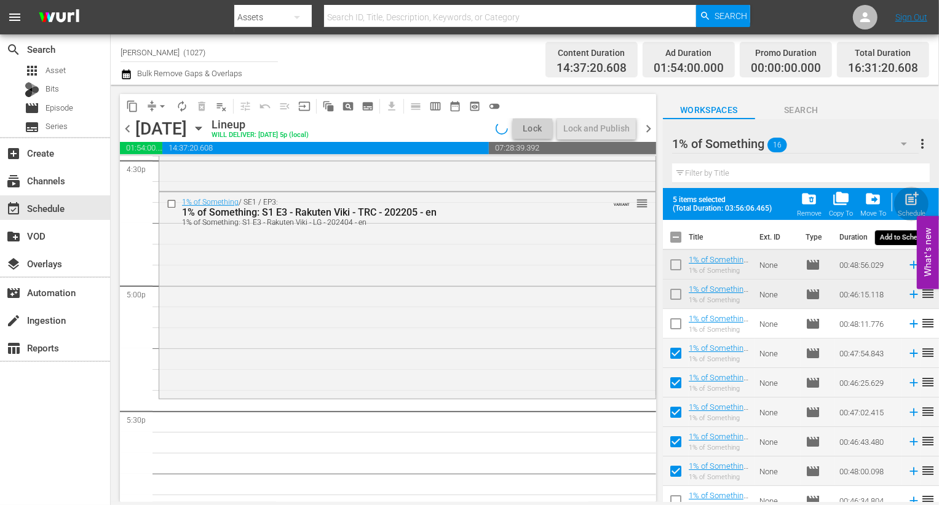
click at [903, 212] on div "Schedule" at bounding box center [912, 214] width 28 height 8
checkbox input "false"
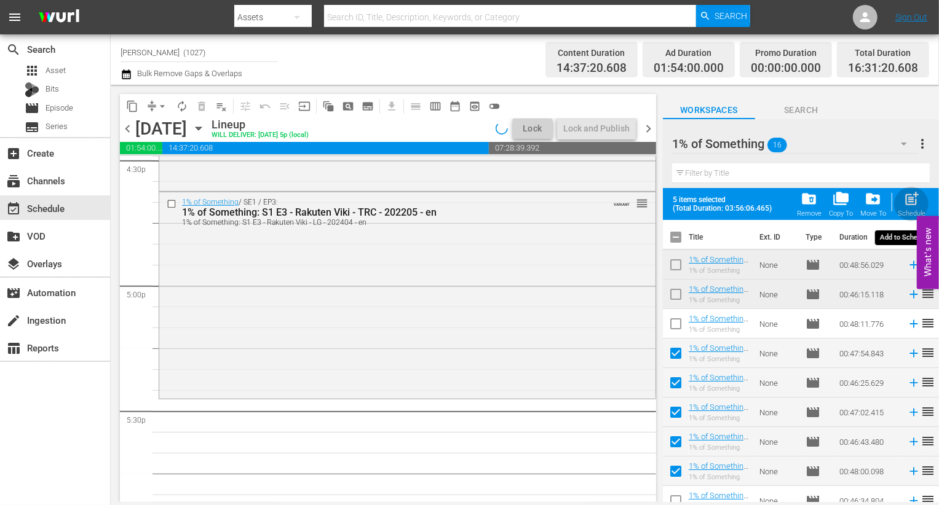
checkbox input "false"
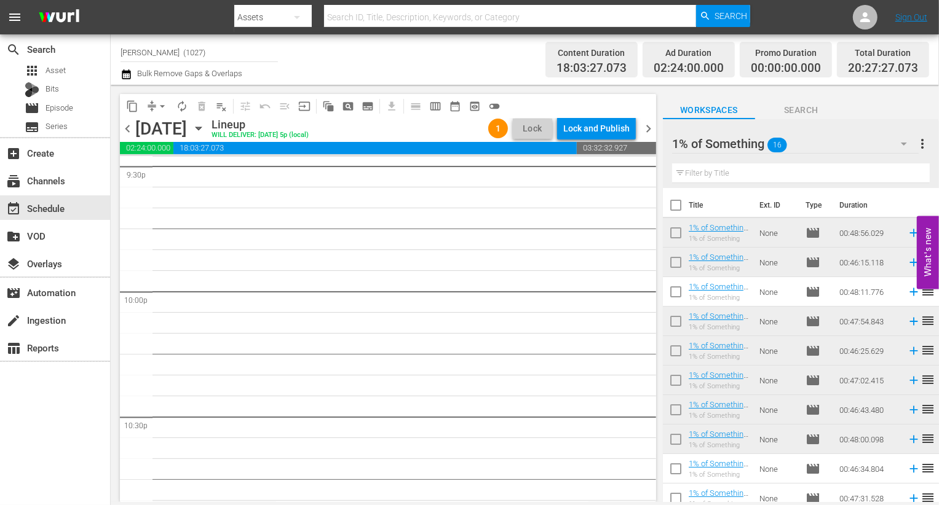
scroll to position [5382, 0]
click at [824, 146] on div "1% of Something 16" at bounding box center [795, 144] width 247 height 34
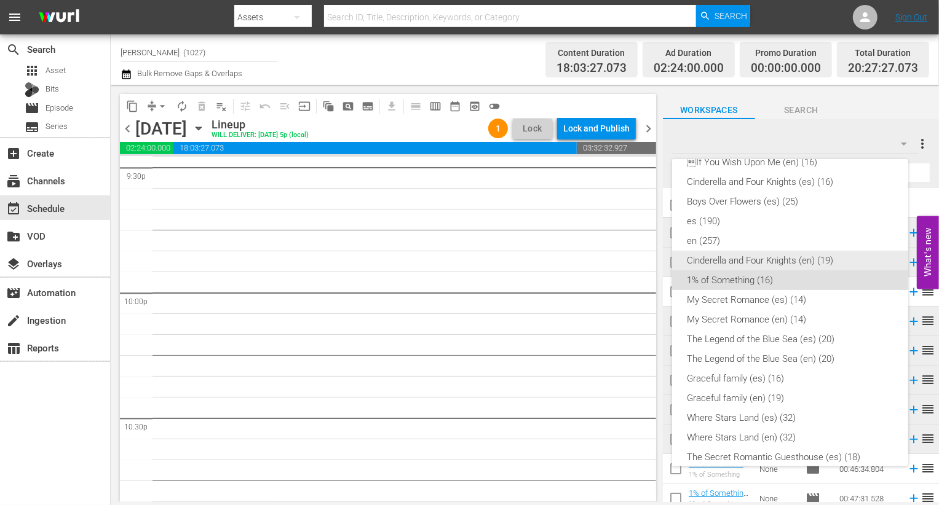
scroll to position [191, 0]
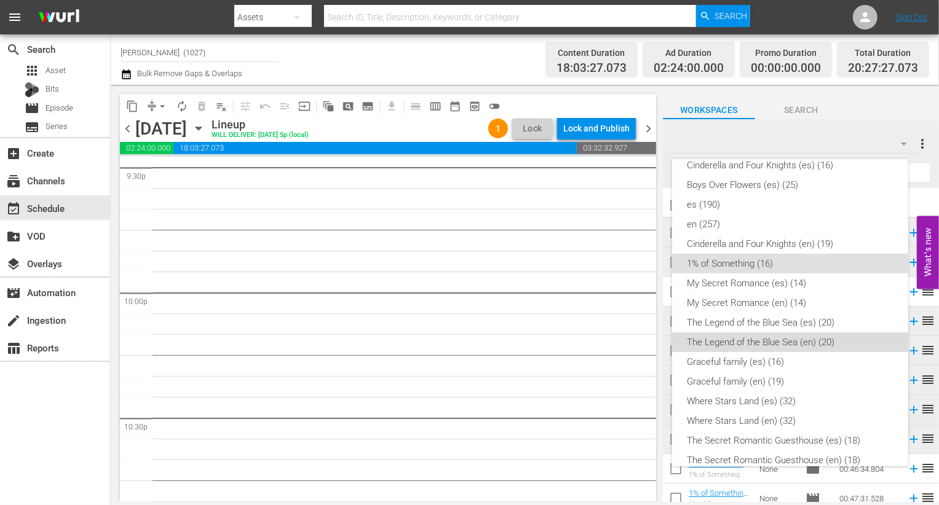
click at [793, 343] on div "The Legend of the Blue Sea (en) (20)" at bounding box center [790, 343] width 207 height 20
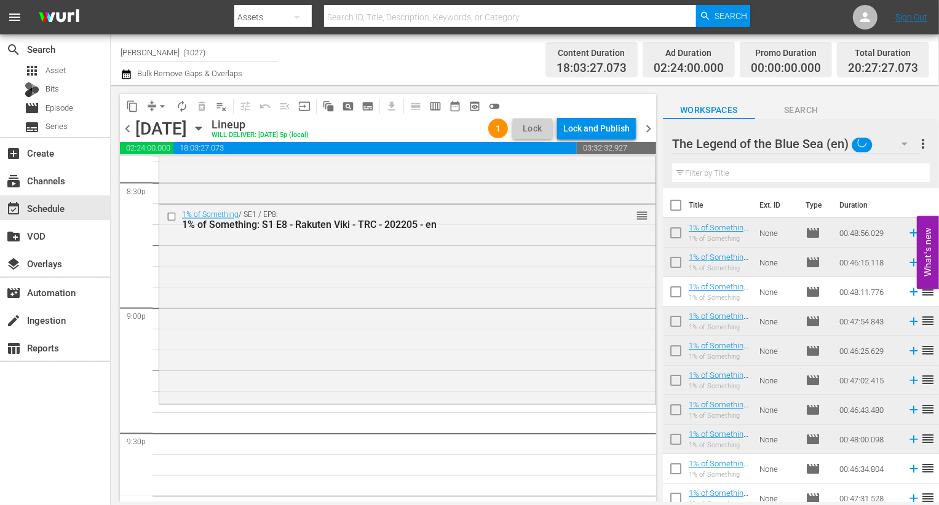
scroll to position [5117, 0]
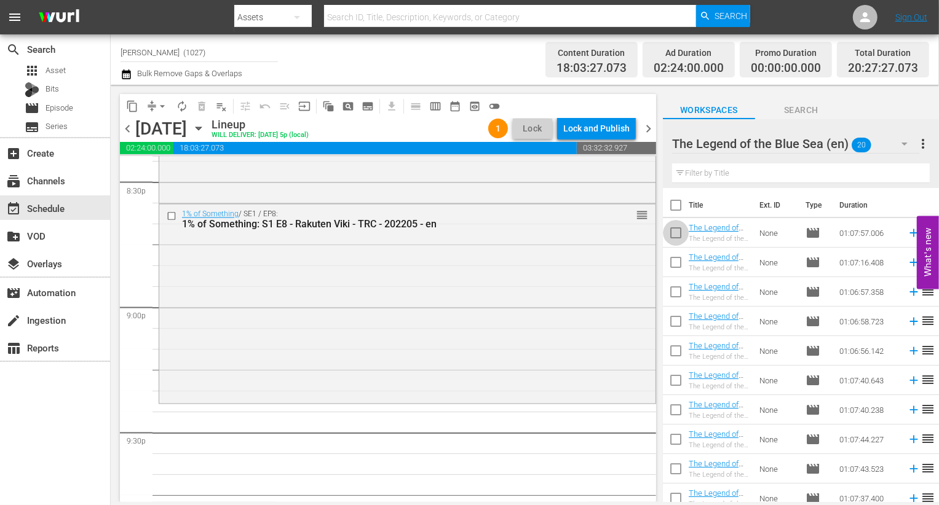
click at [674, 243] on input "checkbox" at bounding box center [676, 236] width 26 height 26
checkbox input "true"
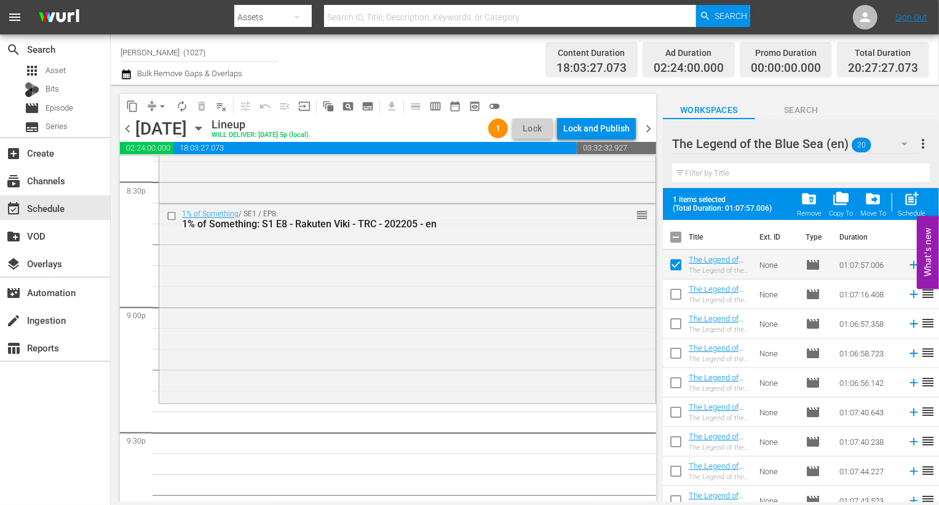
click at [679, 293] on input "checkbox" at bounding box center [676, 297] width 26 height 26
checkbox input "true"
click at [674, 329] on input "checkbox" at bounding box center [676, 327] width 26 height 26
checkbox input "true"
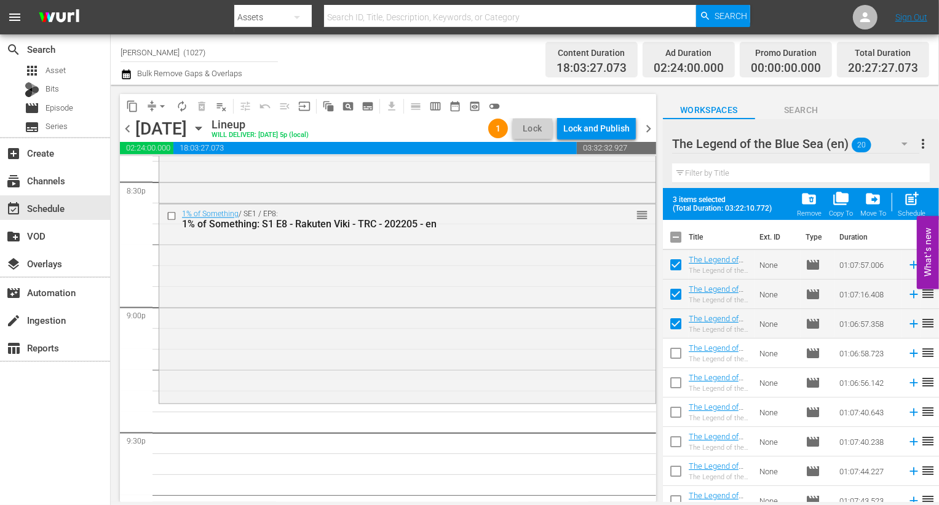
click at [901, 214] on div "Schedule" at bounding box center [912, 214] width 28 height 8
checkbox input "false"
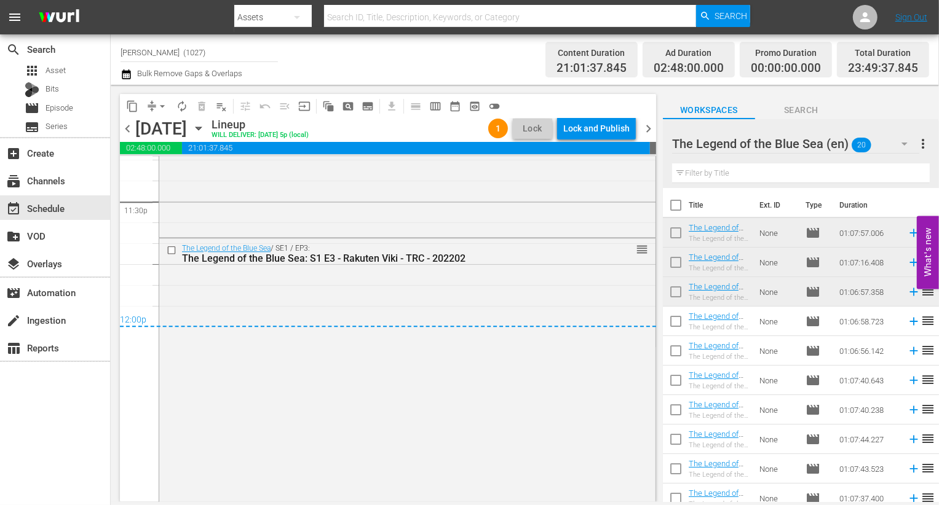
scroll to position [5864, 0]
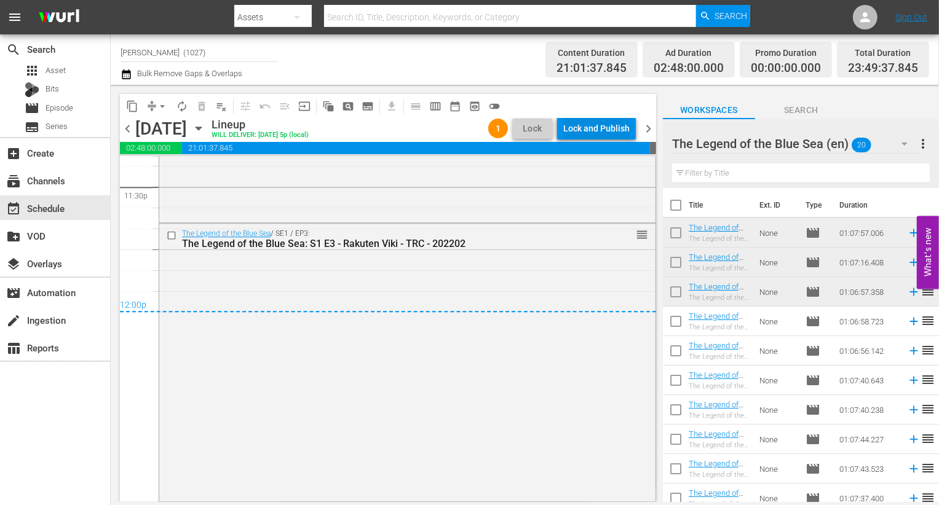
click at [612, 130] on div "Lock and Publish" at bounding box center [596, 128] width 66 height 22
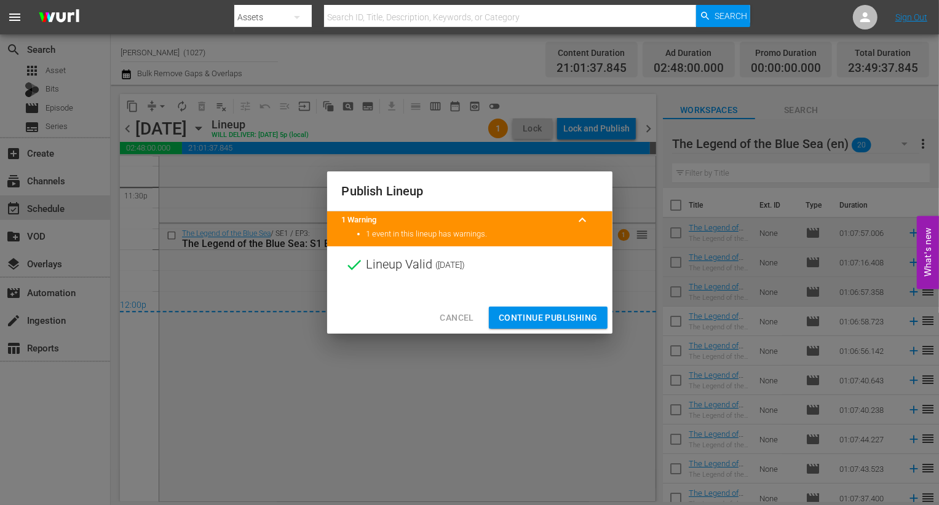
click at [547, 320] on span "Continue Publishing" at bounding box center [548, 317] width 99 height 15
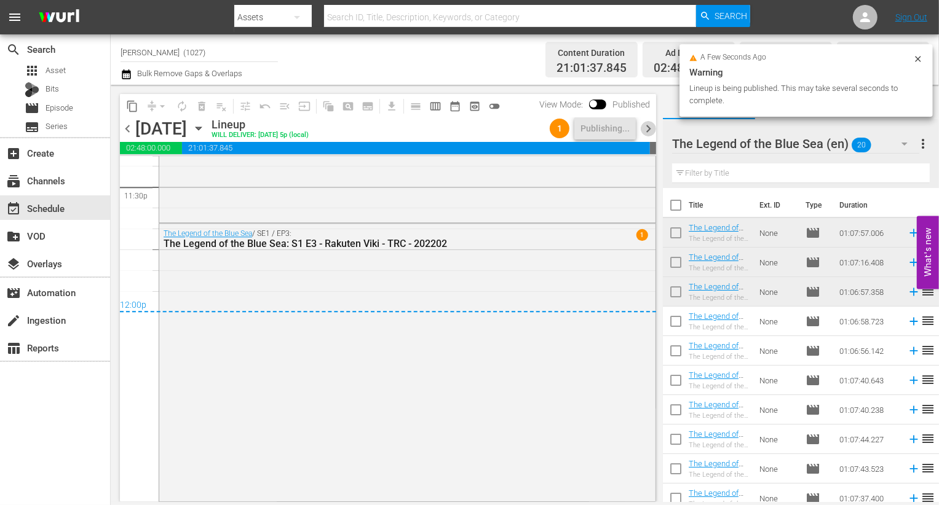
click at [647, 134] on span "chevron_right" at bounding box center [648, 128] width 15 height 15
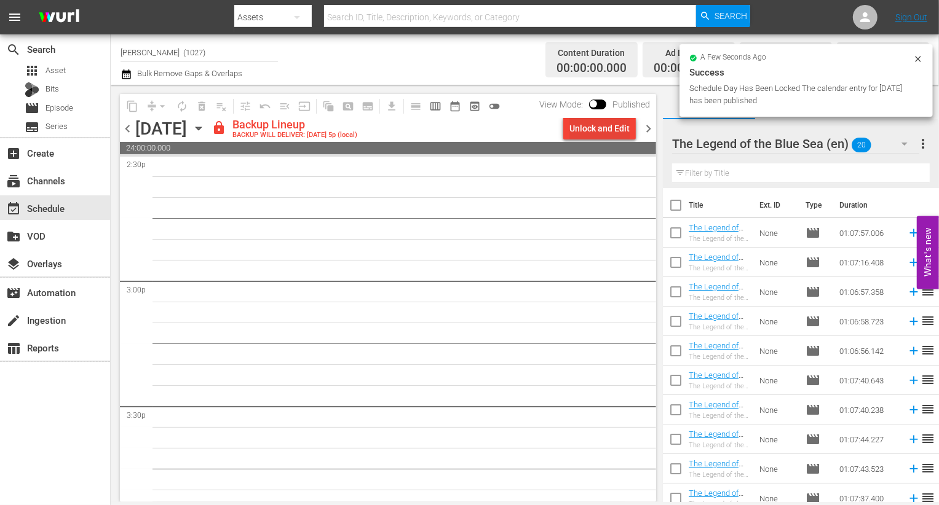
click at [590, 136] on div "Unlock and Edit" at bounding box center [599, 128] width 60 height 22
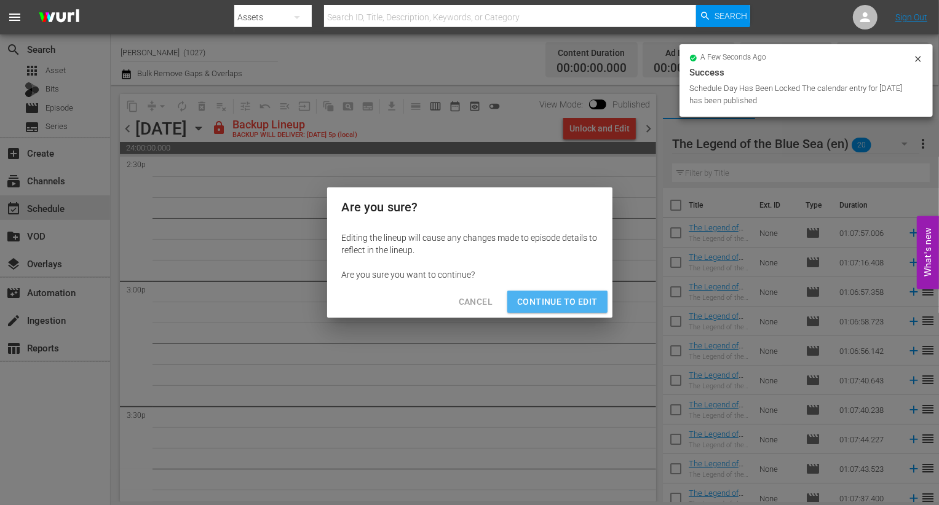
click at [575, 306] on span "Continue to Edit" at bounding box center [557, 301] width 80 height 15
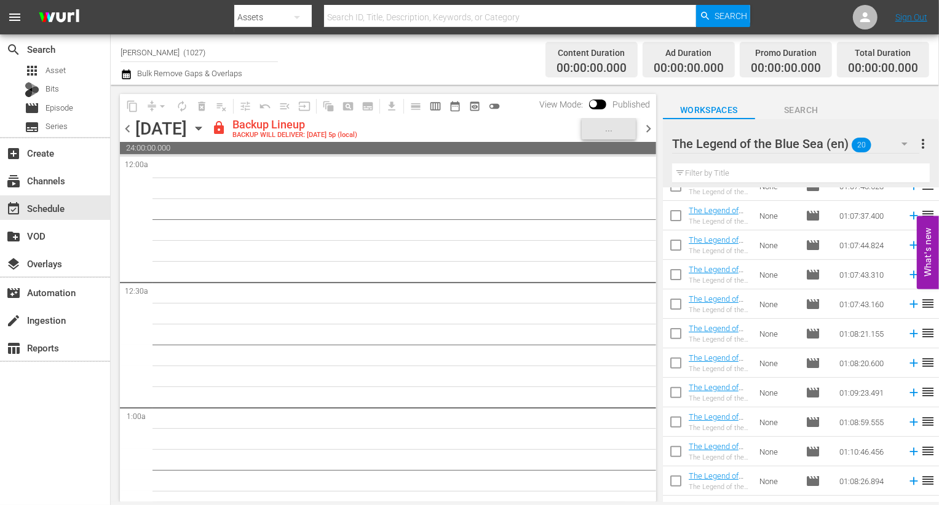
scroll to position [304, 0]
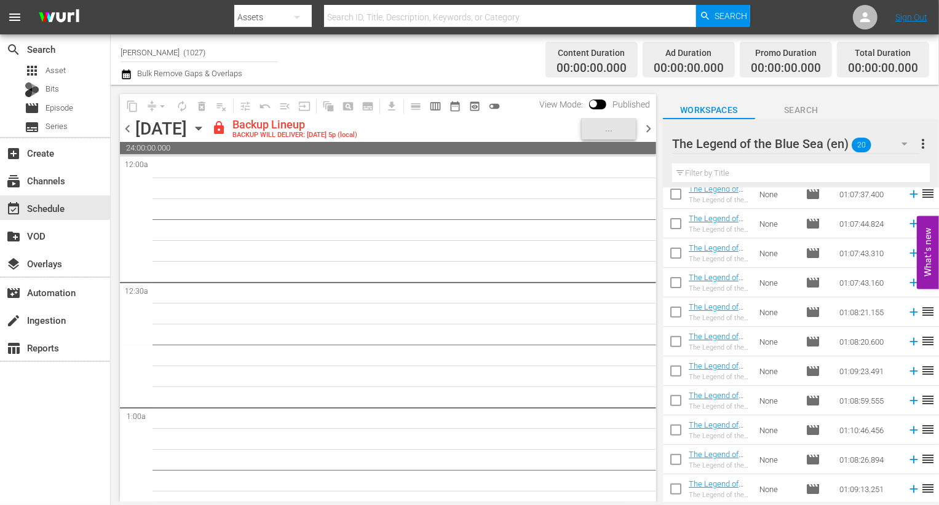
click at [133, 135] on span "chevron_left" at bounding box center [127, 128] width 15 height 15
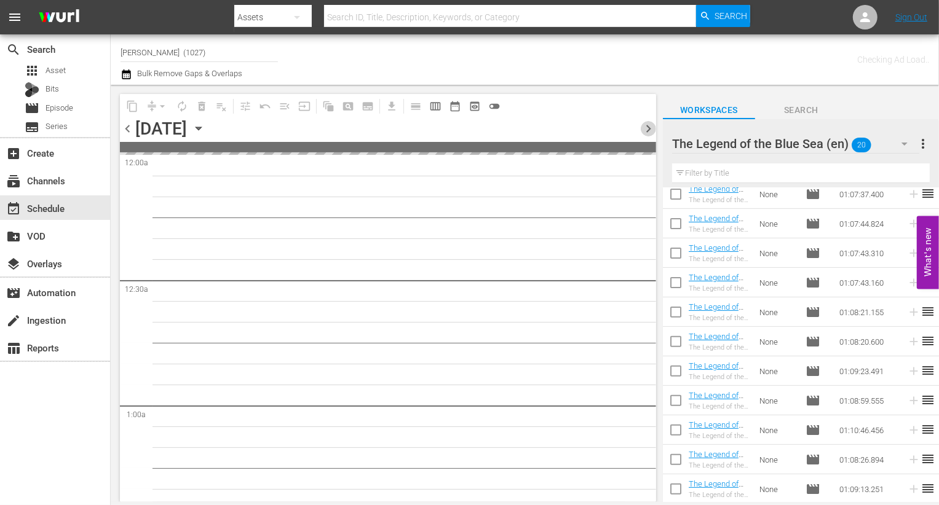
click at [650, 129] on span "chevron_right" at bounding box center [648, 128] width 15 height 15
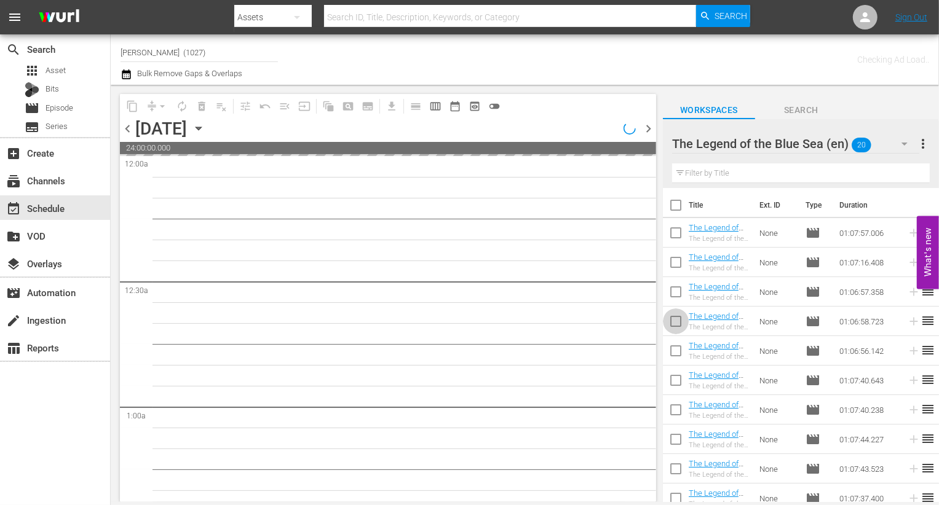
click at [677, 317] on input "checkbox" at bounding box center [676, 324] width 26 height 26
checkbox input "true"
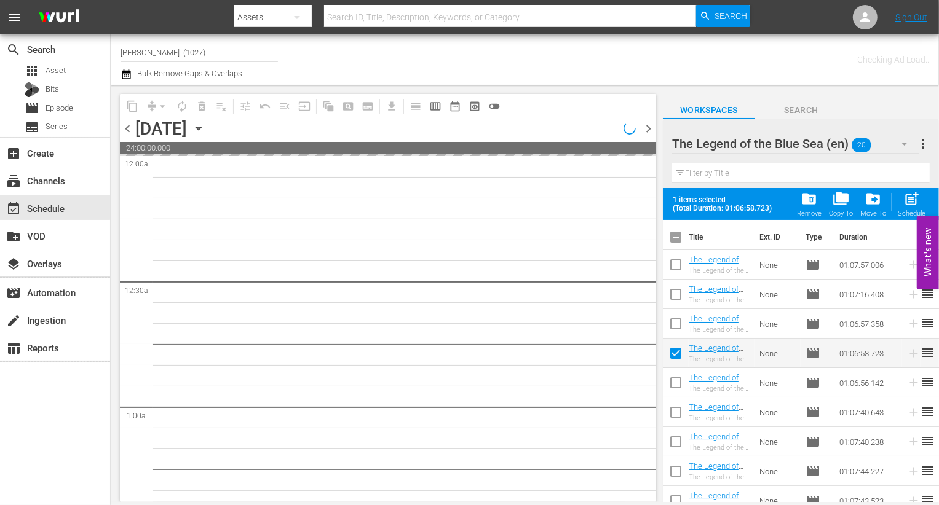
click at [677, 382] on input "checkbox" at bounding box center [676, 386] width 26 height 26
checkbox input "true"
click at [674, 414] on input "checkbox" at bounding box center [676, 415] width 26 height 26
checkbox input "true"
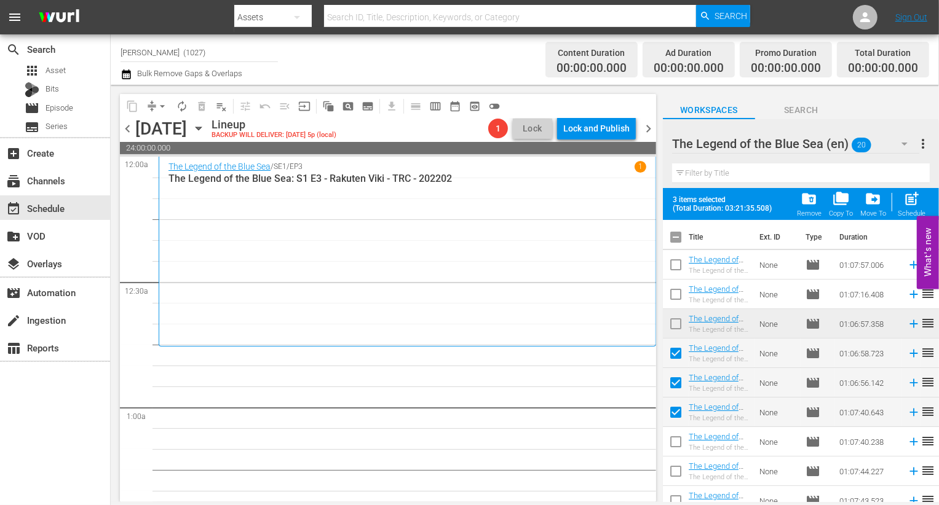
scroll to position [48, 0]
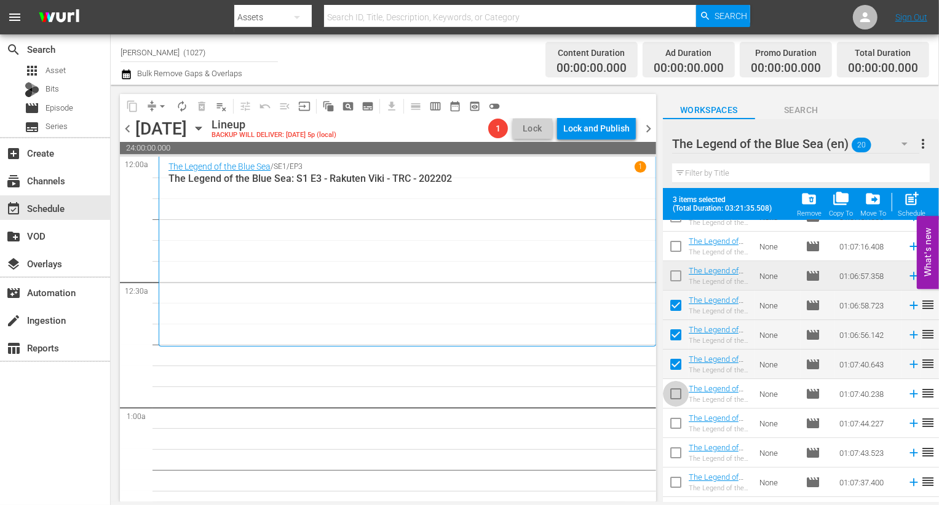
click at [679, 393] on input "checkbox" at bounding box center [676, 397] width 26 height 26
checkbox input "true"
click at [679, 427] on input "checkbox" at bounding box center [676, 426] width 26 height 26
checkbox input "true"
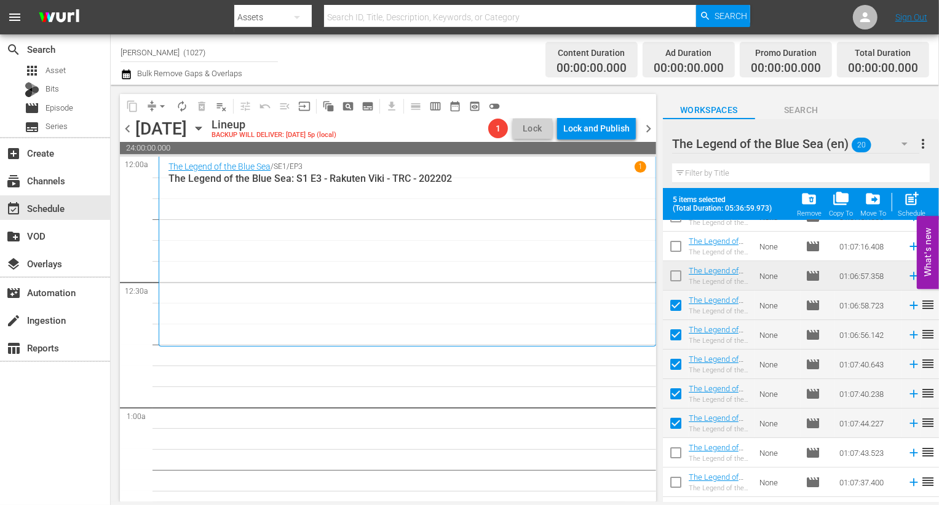
click at [913, 202] on span "post_add" at bounding box center [911, 199] width 17 height 17
checkbox input "false"
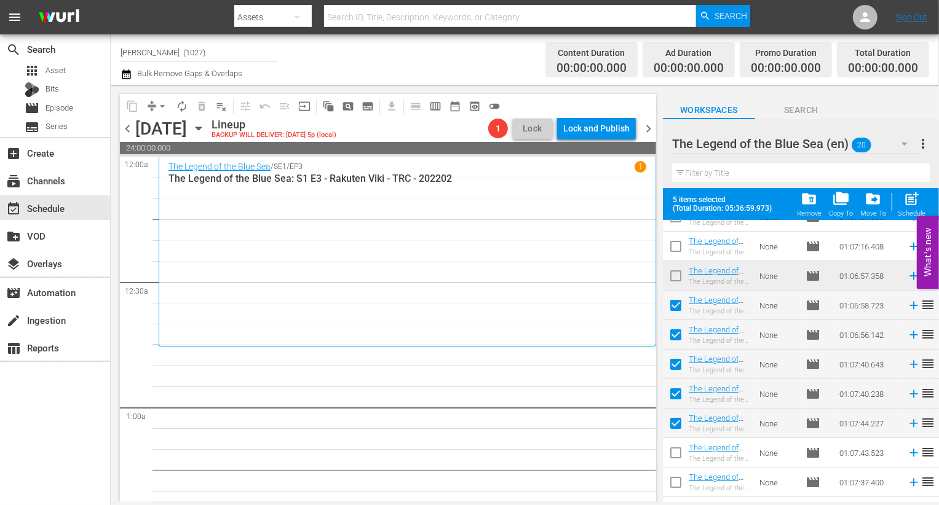
checkbox input "false"
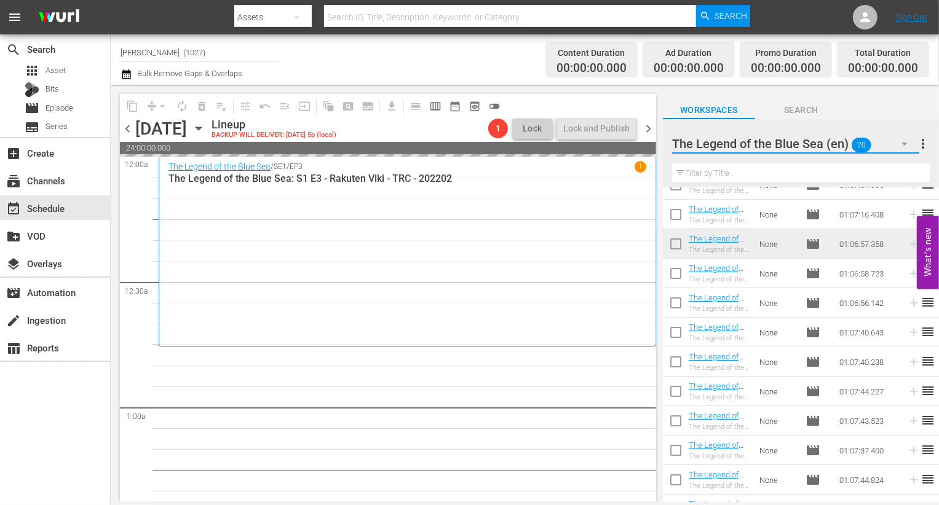
click at [895, 134] on button "button" at bounding box center [905, 144] width 30 height 30
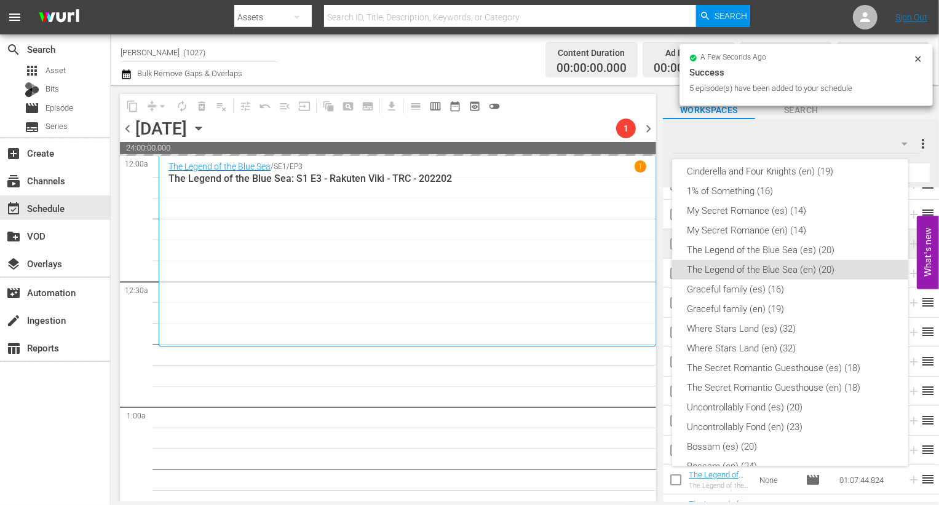
scroll to position [0, 0]
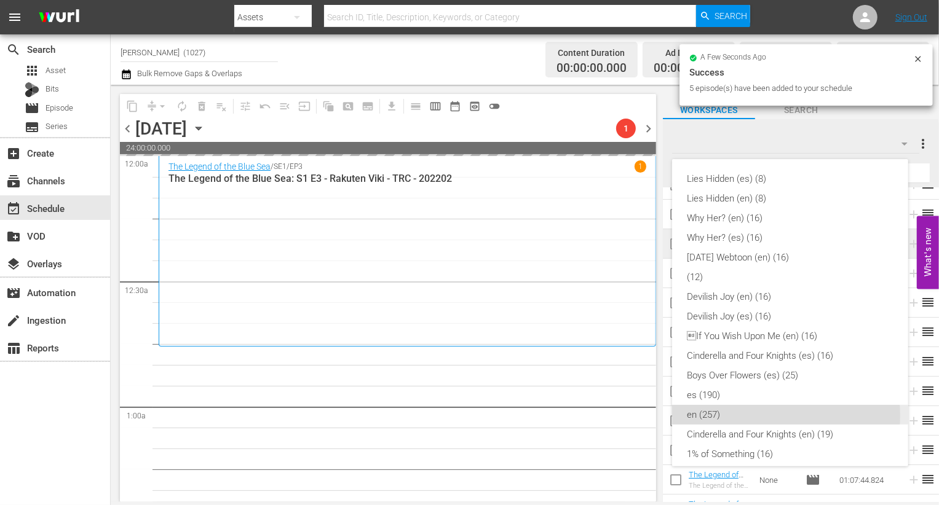
click at [748, 416] on div "en (257)" at bounding box center [790, 415] width 207 height 20
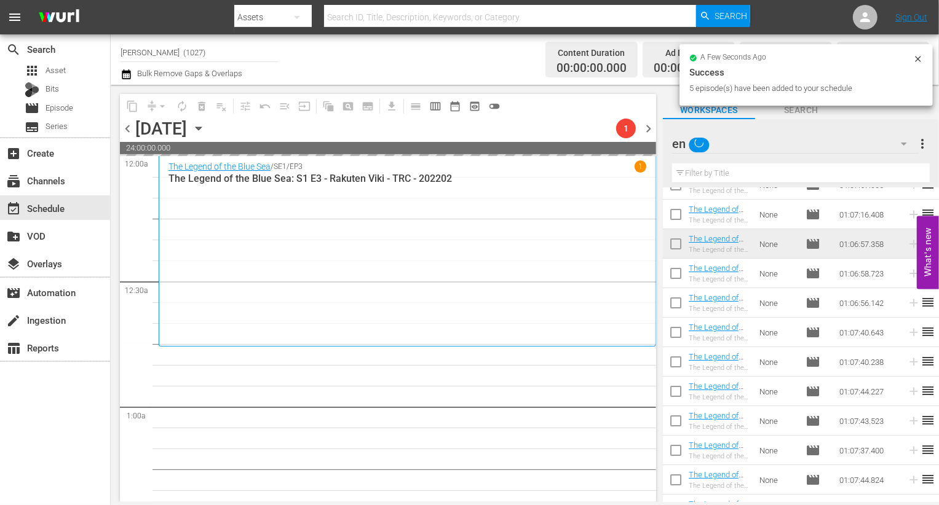
scroll to position [220, 0]
click at [736, 168] on input "text" at bounding box center [801, 174] width 258 height 20
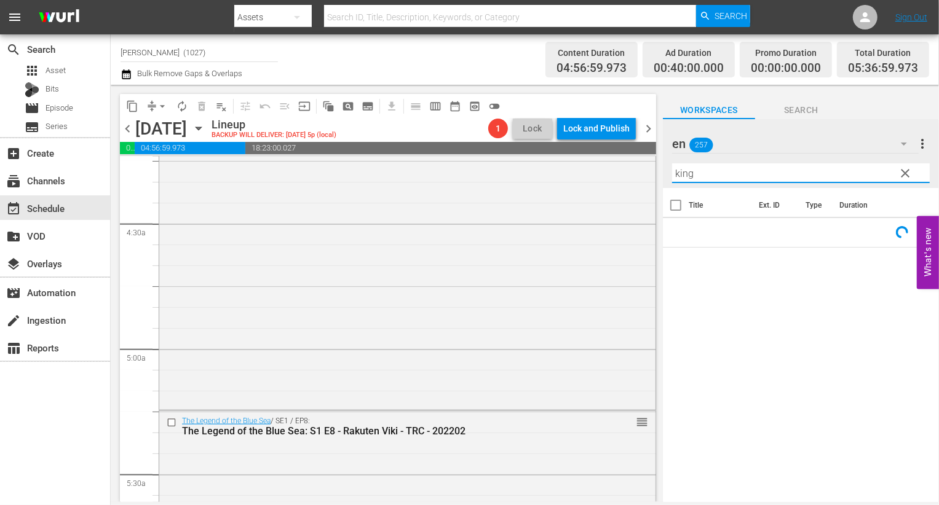
scroll to position [1212, 0]
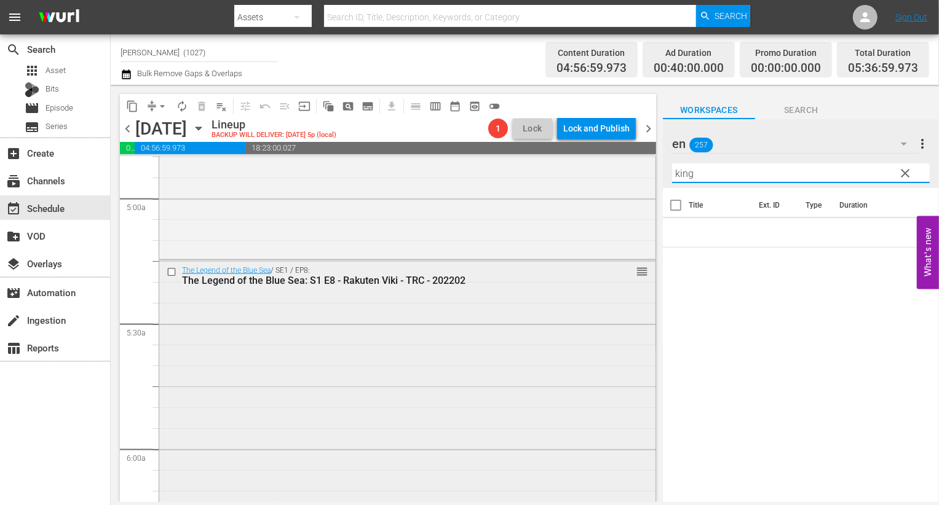
type input "king"
click at [494, 369] on div "The Legend of the Blue Sea / SE1 / EP8: The Legend of the Blue Sea: S1 E8 - Rak…" at bounding box center [407, 401] width 496 height 280
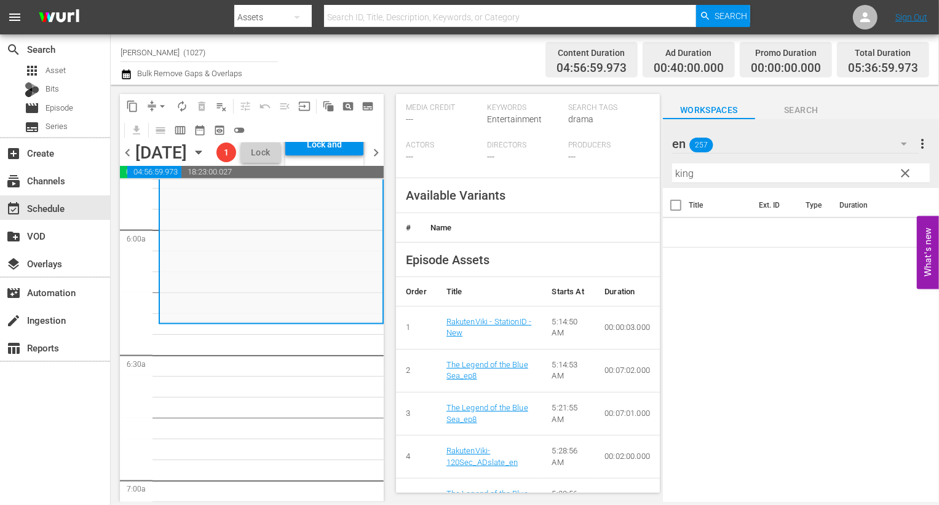
scroll to position [393, 0]
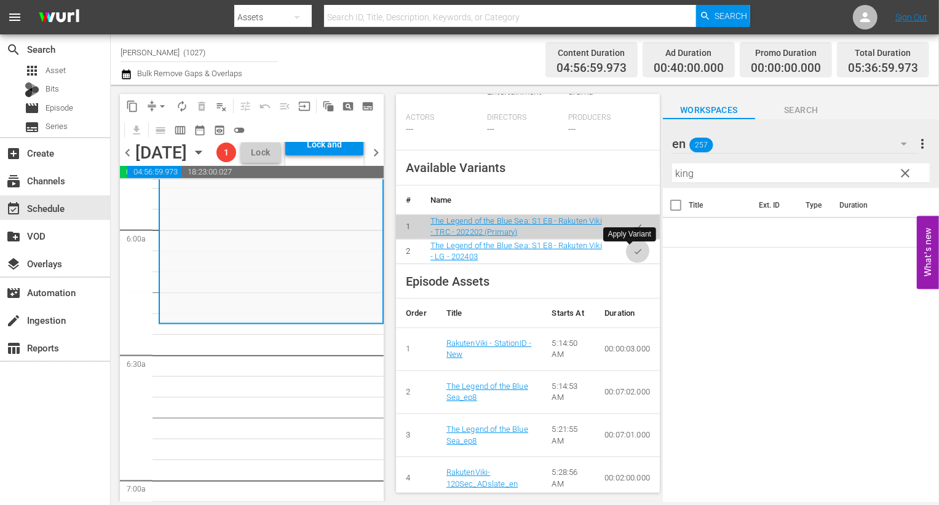
click at [633, 248] on icon "button" at bounding box center [637, 251] width 9 height 9
click at [906, 173] on span "clear" at bounding box center [905, 173] width 15 height 15
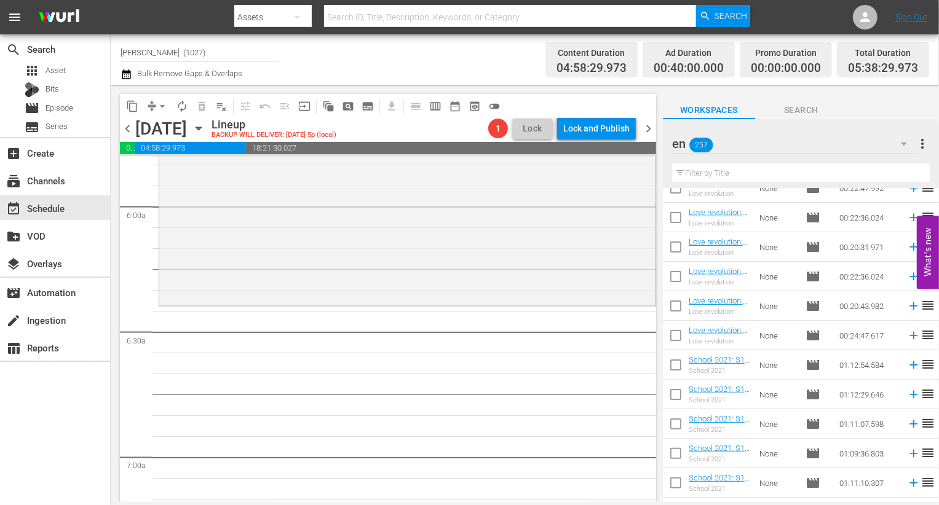
scroll to position [5940, 0]
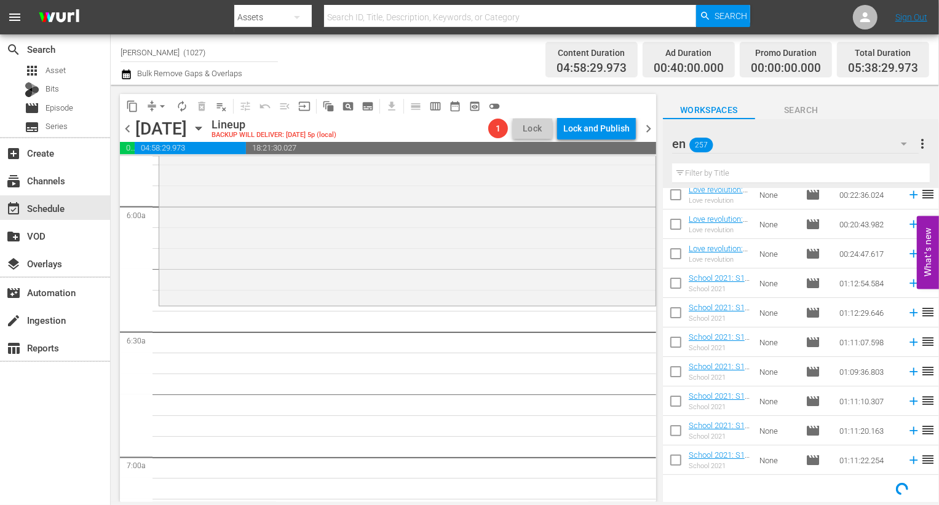
click at [729, 175] on input "text" at bounding box center [801, 174] width 258 height 20
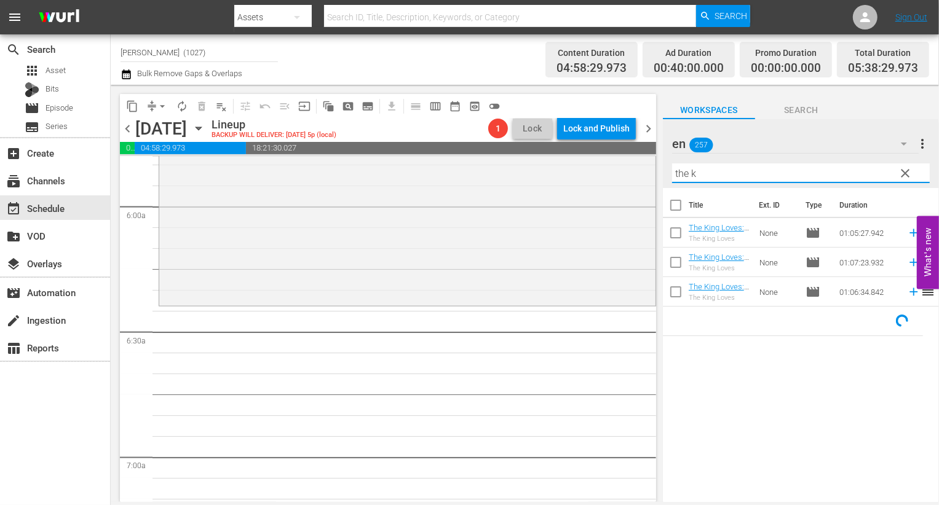
scroll to position [0, 0]
type input "the king"
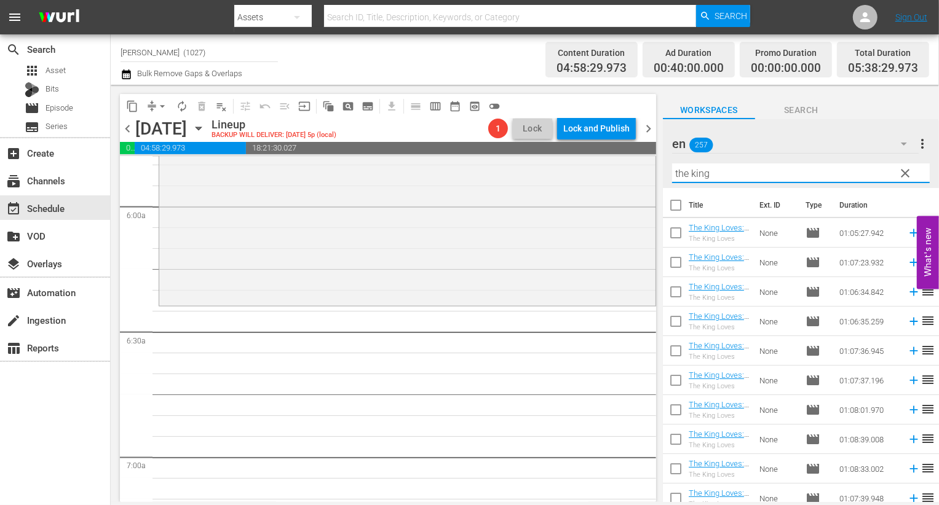
click at [671, 237] on input "checkbox" at bounding box center [676, 236] width 26 height 26
checkbox input "true"
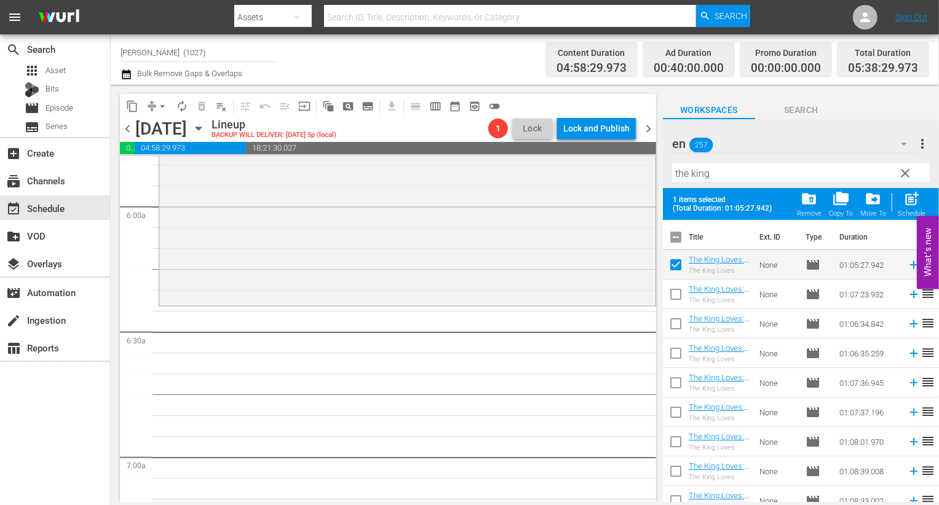
click at [671, 308] on input "checkbox" at bounding box center [676, 297] width 26 height 26
checkbox input "true"
click at [669, 343] on span at bounding box center [676, 354] width 26 height 26
click at [671, 323] on input "checkbox" at bounding box center [676, 327] width 26 height 26
checkbox input "true"
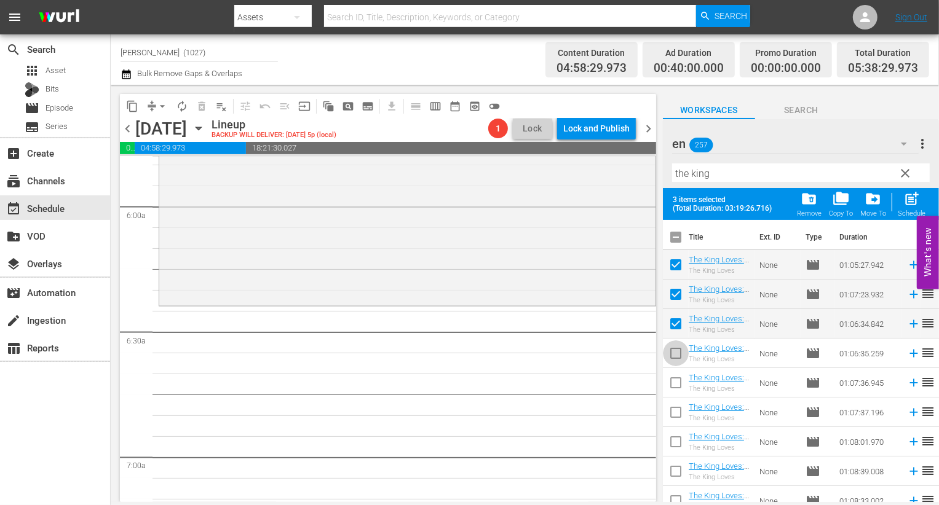
click at [673, 362] on input "checkbox" at bounding box center [676, 356] width 26 height 26
checkbox input "true"
click at [668, 387] on input "checkbox" at bounding box center [676, 386] width 26 height 26
checkbox input "true"
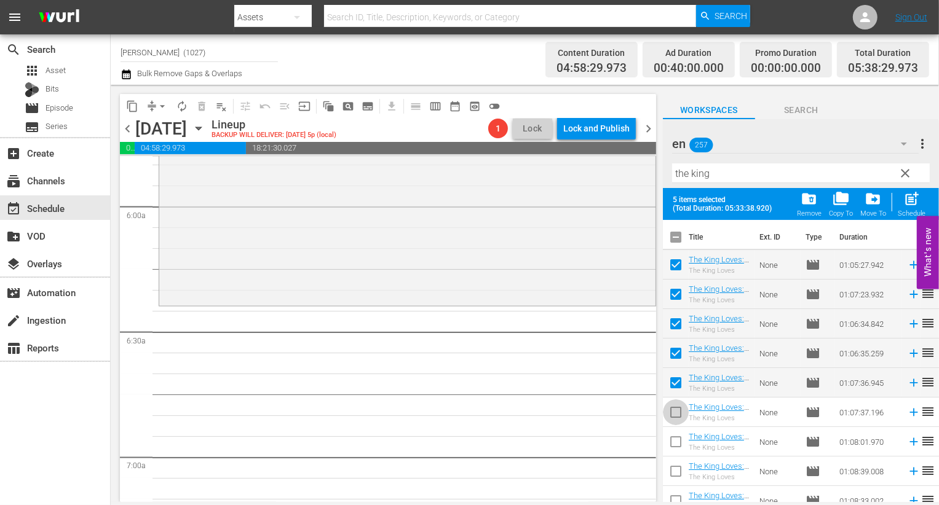
click at [681, 409] on input "checkbox" at bounding box center [676, 415] width 26 height 26
checkbox input "true"
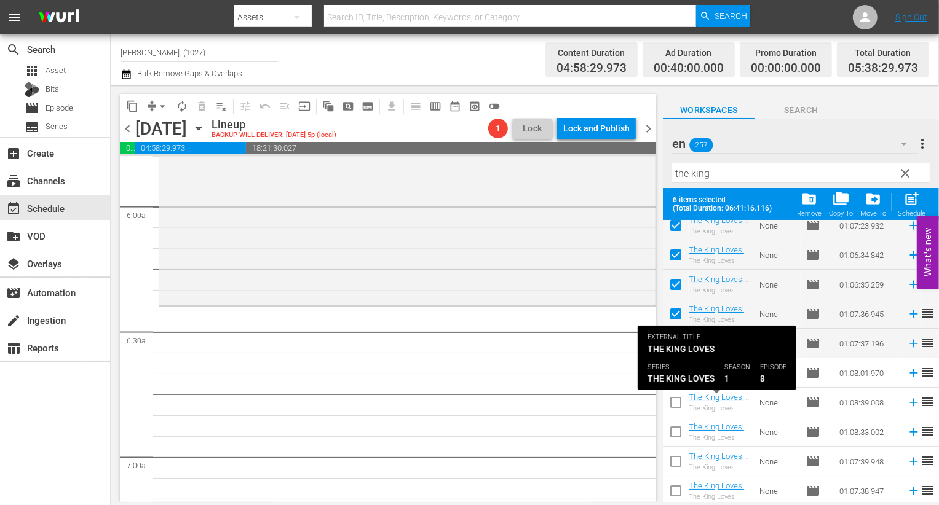
scroll to position [86, 0]
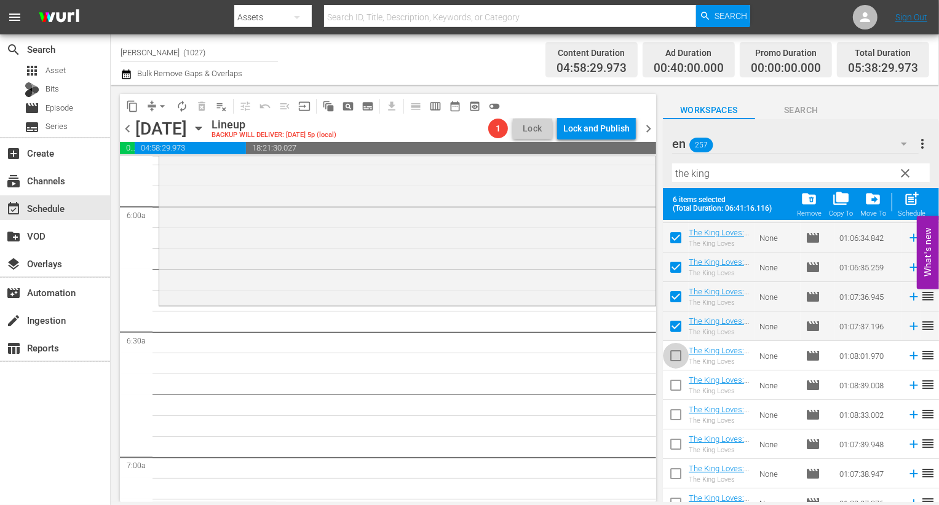
click at [676, 357] on input "checkbox" at bounding box center [676, 358] width 26 height 26
checkbox input "true"
click at [679, 389] on input "checkbox" at bounding box center [676, 388] width 26 height 26
checkbox input "true"
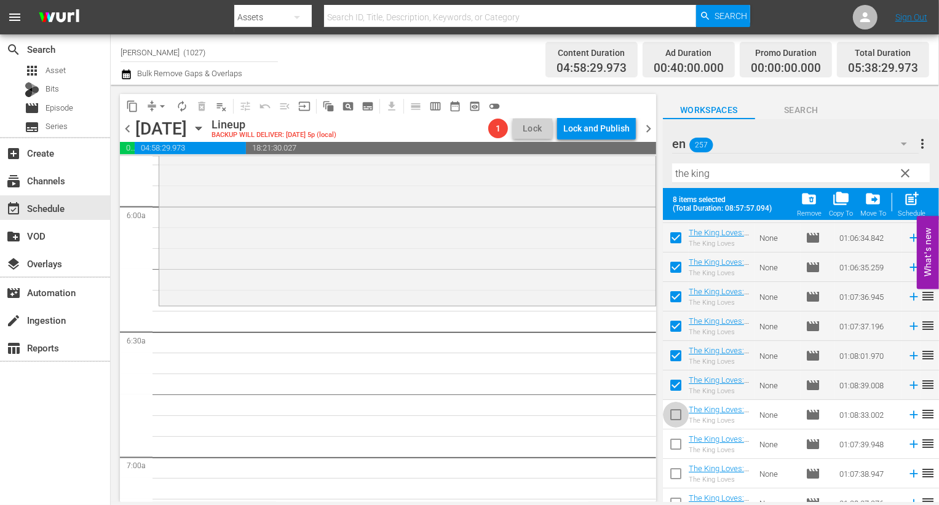
click at [677, 416] on input "checkbox" at bounding box center [676, 418] width 26 height 26
click at [673, 417] on input "checkbox" at bounding box center [676, 418] width 26 height 26
checkbox input "false"
click at [676, 385] on input "checkbox" at bounding box center [676, 388] width 26 height 26
checkbox input "false"
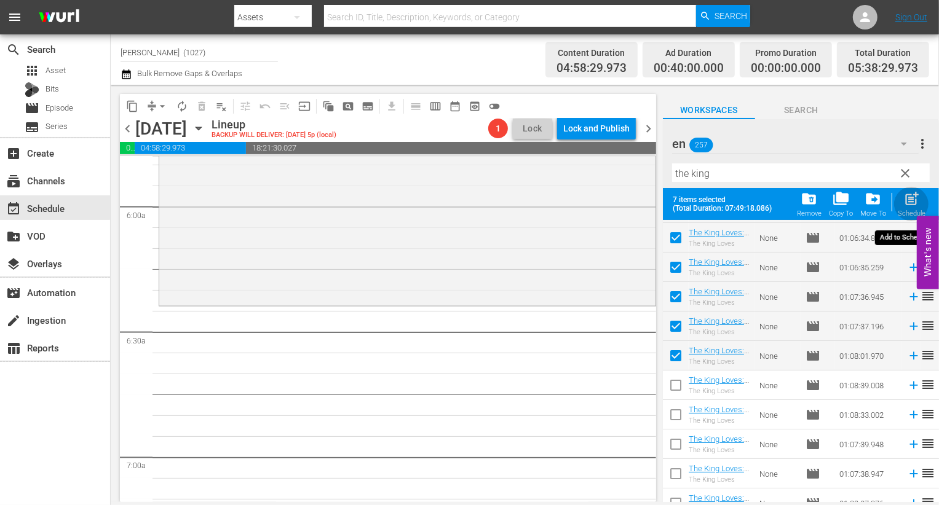
click at [914, 197] on span "post_add" at bounding box center [911, 199] width 17 height 17
checkbox input "false"
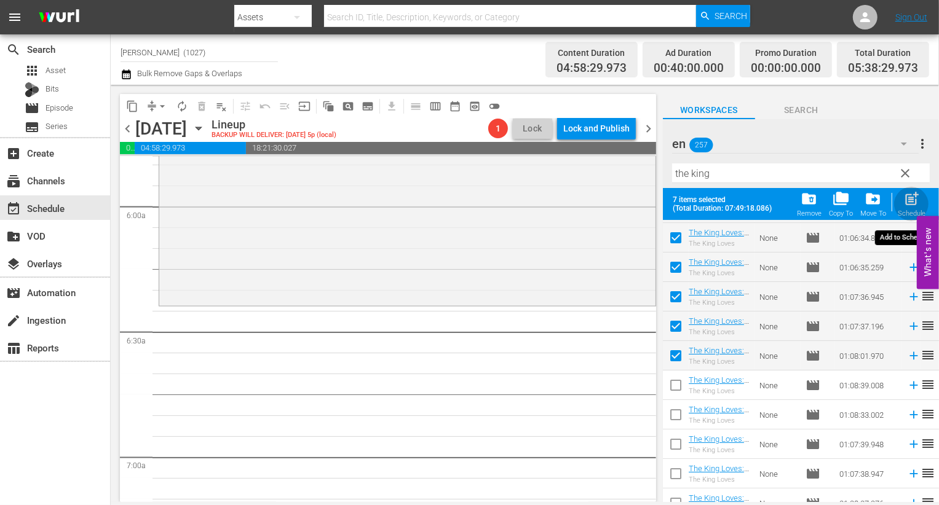
checkbox input "false"
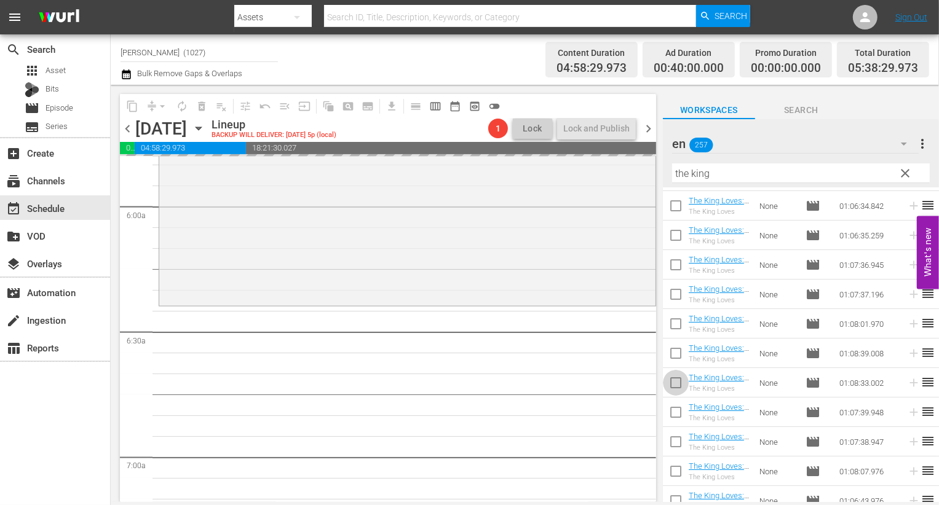
click at [673, 382] on input "checkbox" at bounding box center [676, 386] width 26 height 26
checkbox input "true"
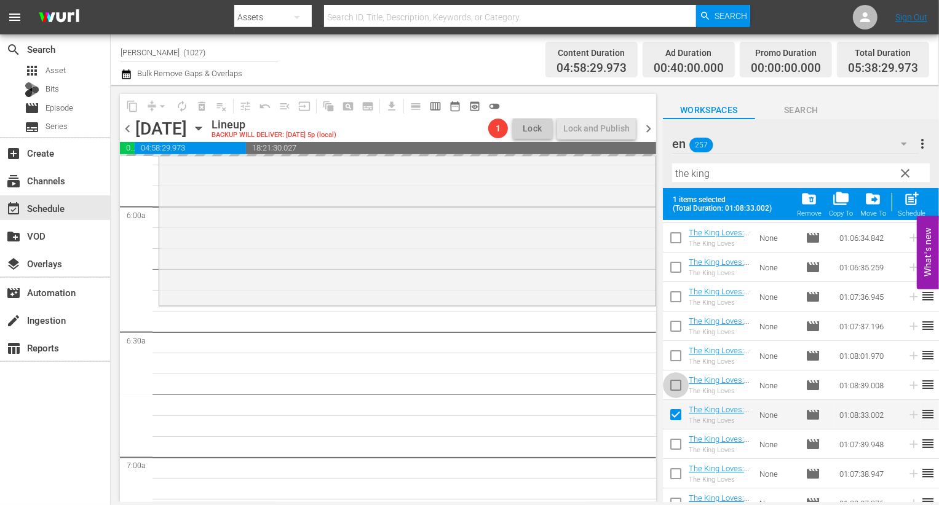
click at [676, 381] on input "checkbox" at bounding box center [676, 388] width 26 height 26
checkbox input "true"
click at [676, 438] on input "checkbox" at bounding box center [676, 447] width 26 height 26
checkbox input "true"
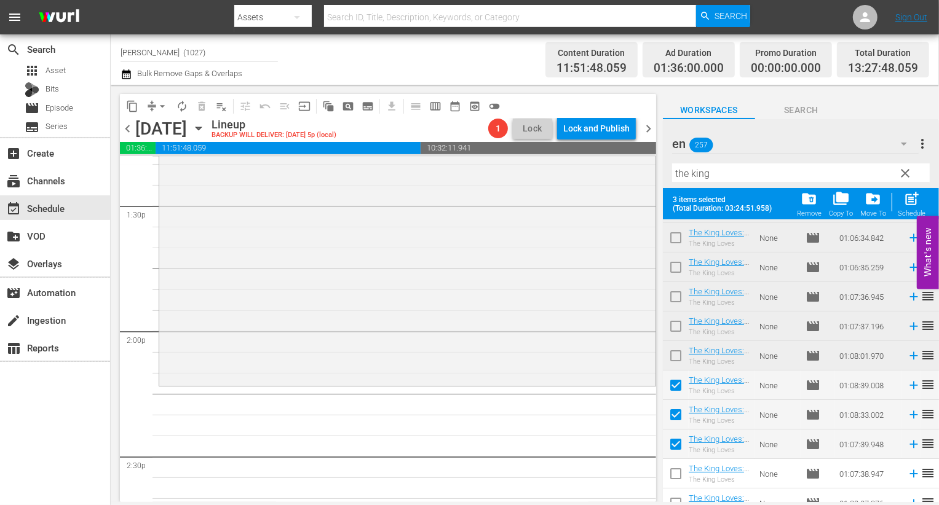
scroll to position [3400, 0]
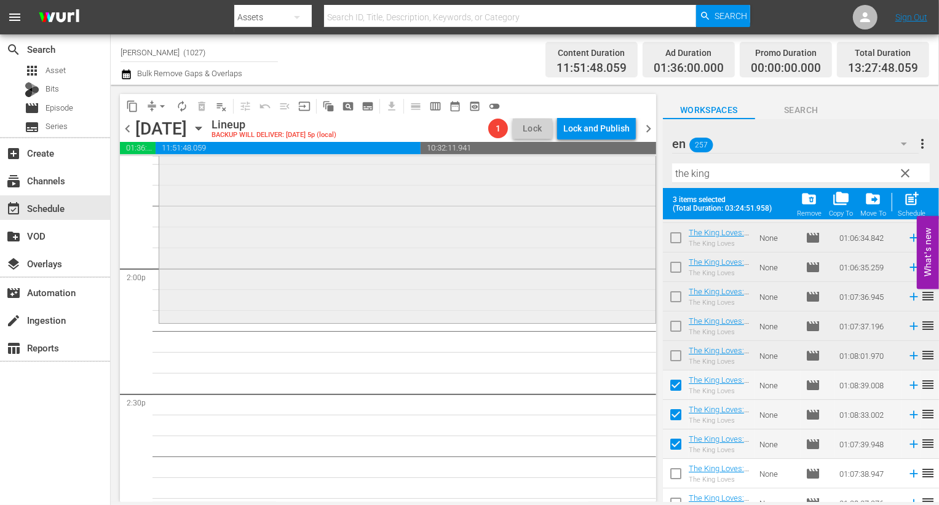
click at [450, 278] on div "The King Loves / SE1 / EP7: The King Loves: S1 E7 - Rakuten Viki - TRC - 202202…" at bounding box center [407, 181] width 496 height 281
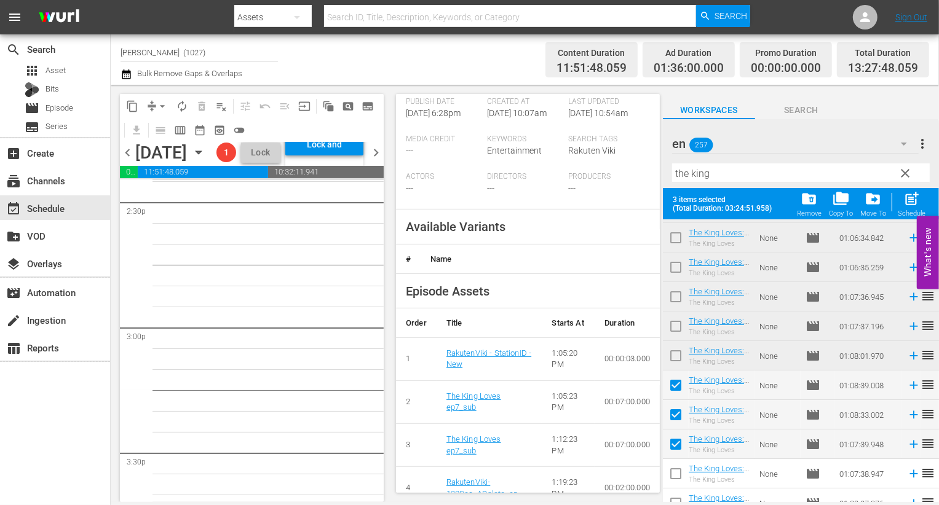
scroll to position [328, 0]
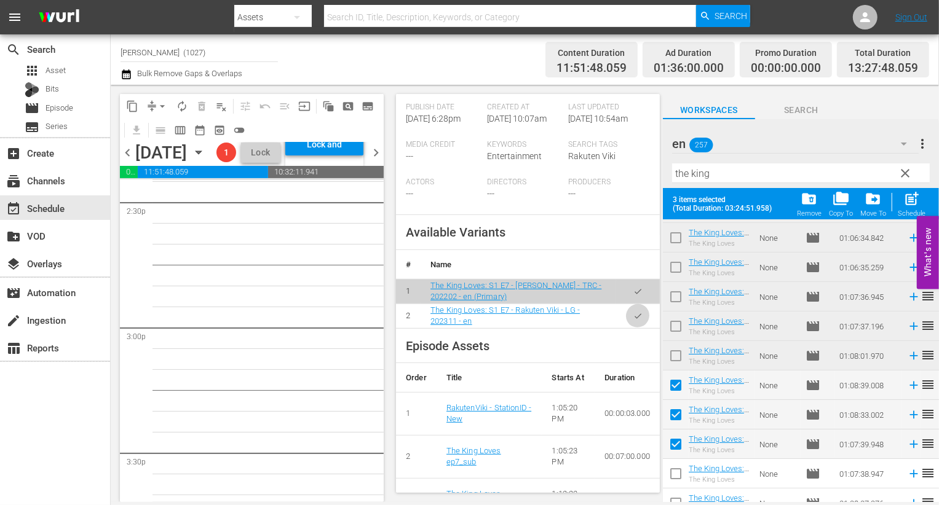
click at [638, 317] on button "button" at bounding box center [638, 316] width 24 height 24
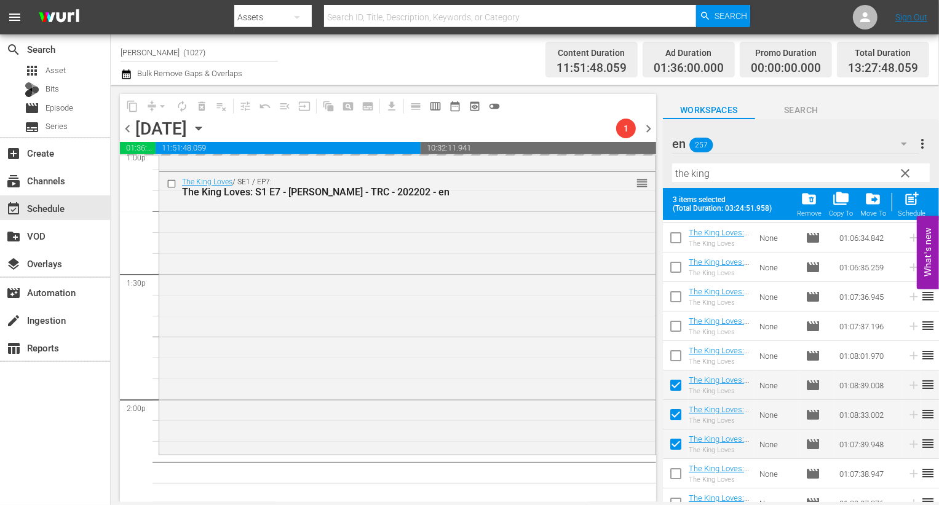
scroll to position [3296, 0]
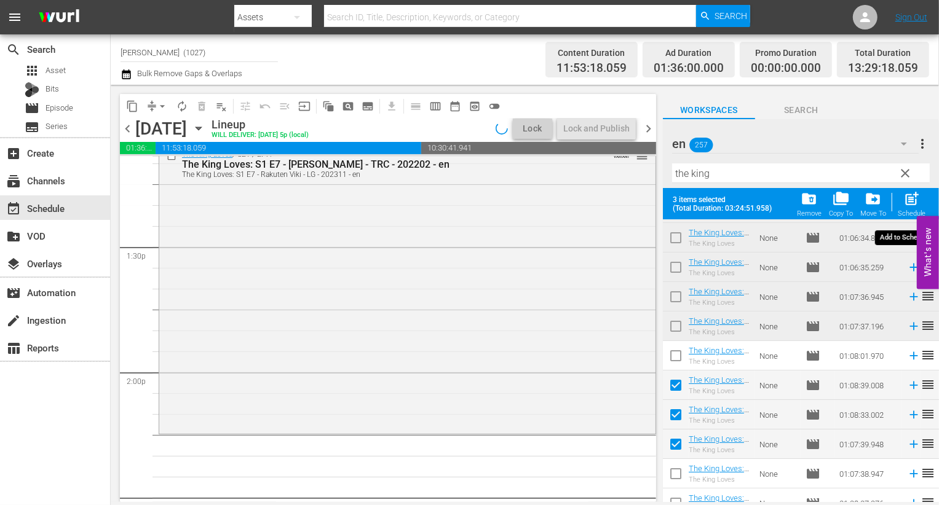
click at [913, 202] on span "post_add" at bounding box center [911, 199] width 17 height 17
checkbox input "false"
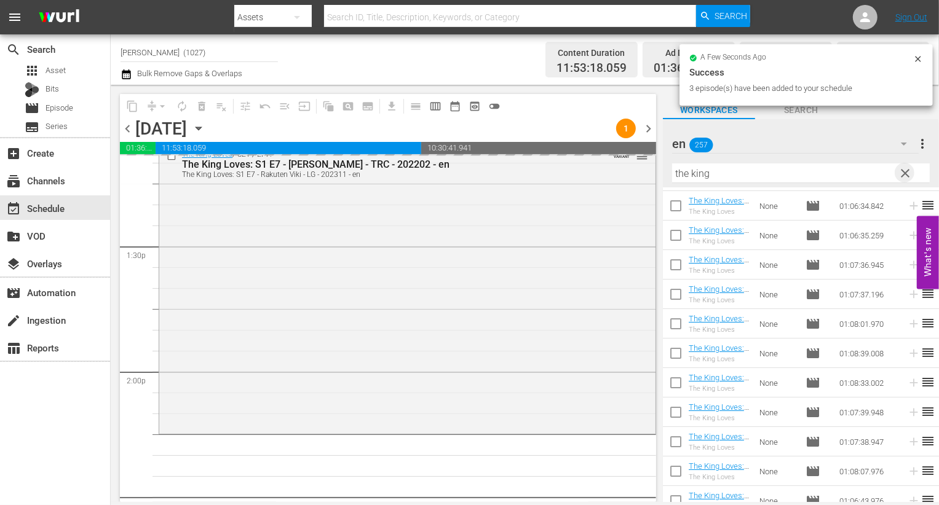
click at [907, 172] on span "clear" at bounding box center [905, 173] width 15 height 15
click at [863, 172] on input "text" at bounding box center [801, 174] width 258 height 20
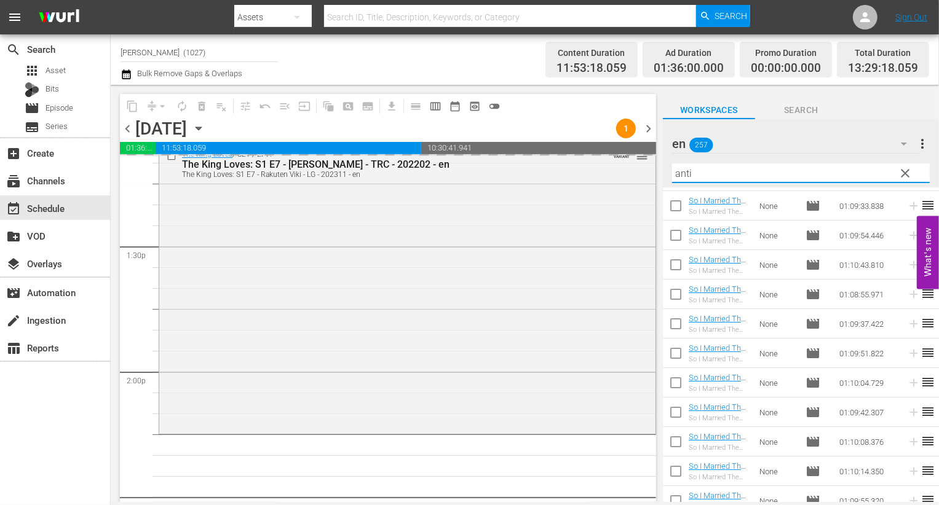
type input "anti"
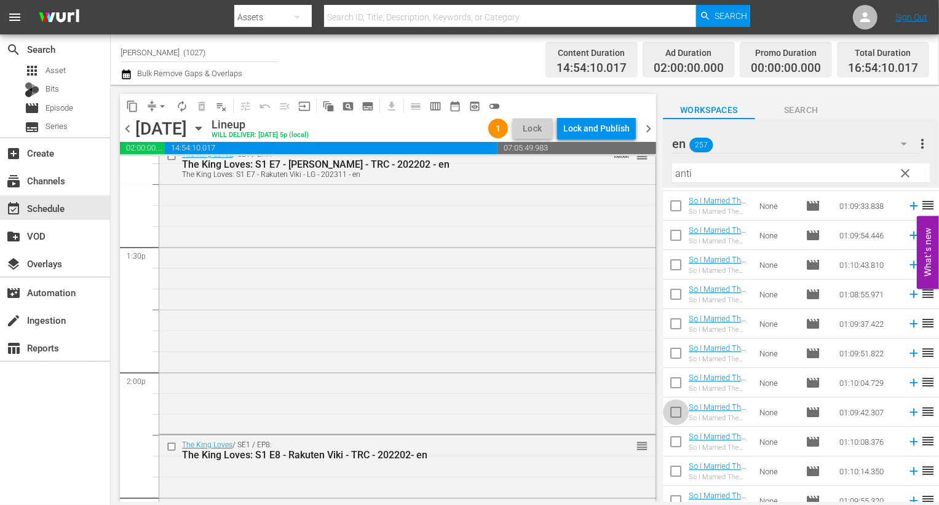
click at [676, 414] on input "checkbox" at bounding box center [676, 415] width 26 height 26
checkbox input "true"
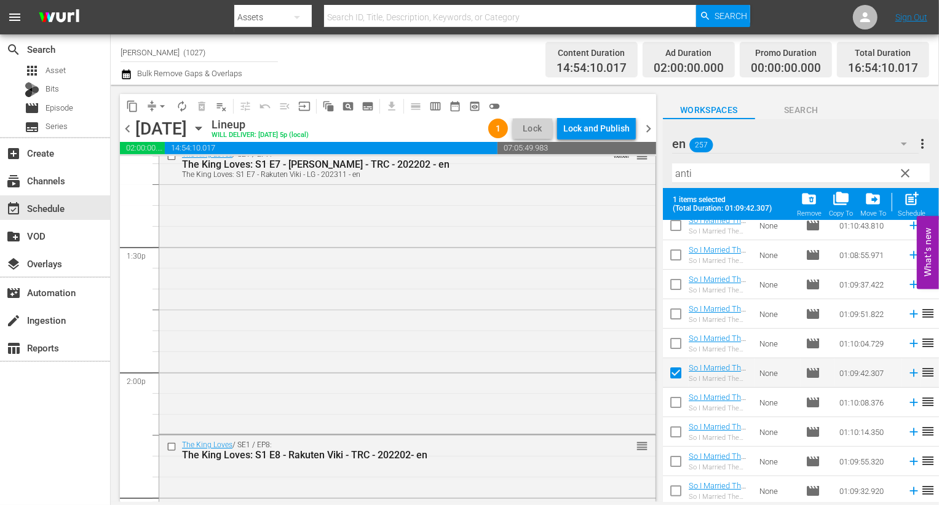
scroll to position [166, 0]
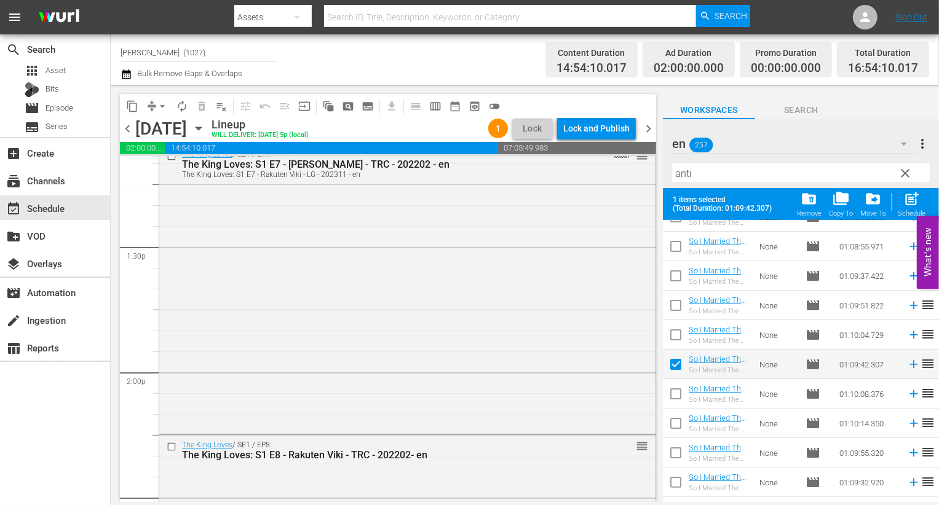
click at [676, 387] on input "checkbox" at bounding box center [676, 397] width 26 height 26
checkbox input "true"
click at [676, 446] on input "checkbox" at bounding box center [676, 456] width 26 height 26
checkbox input "true"
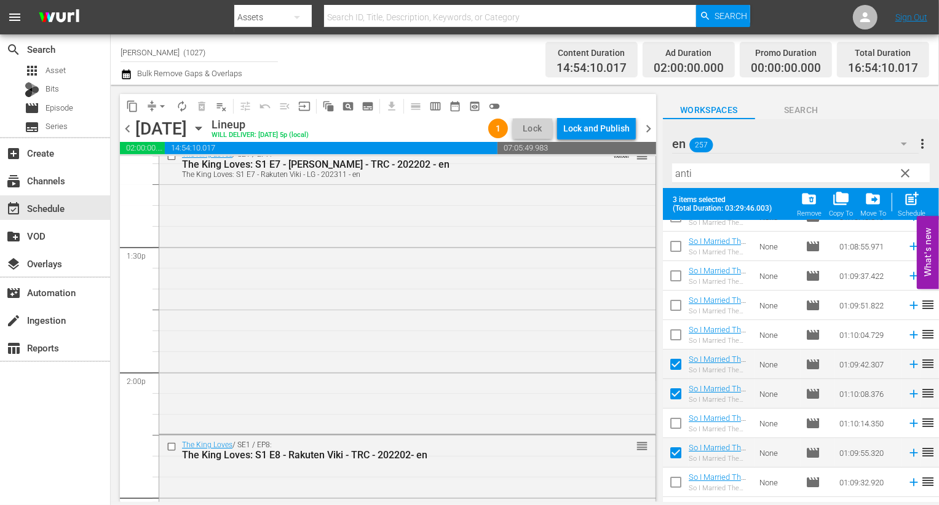
click at [676, 427] on input "checkbox" at bounding box center [676, 426] width 26 height 26
checkbox input "true"
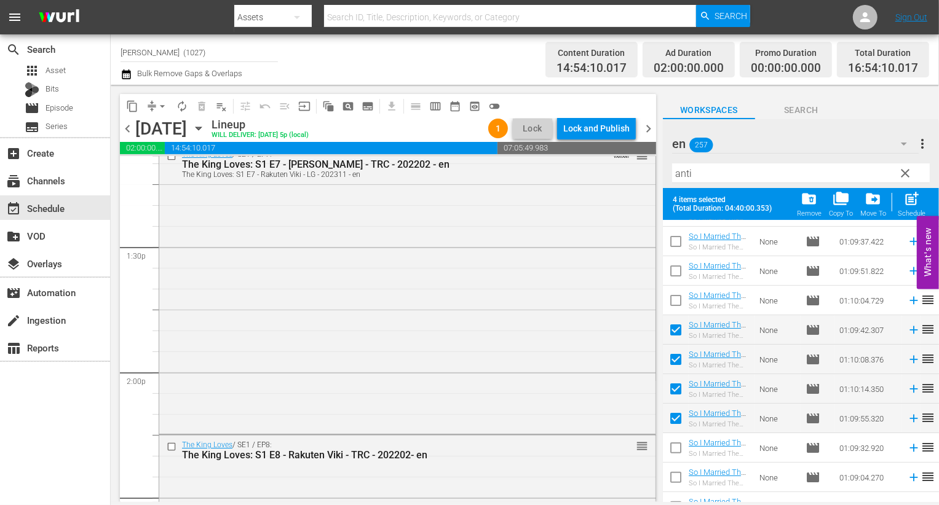
scroll to position [219, 0]
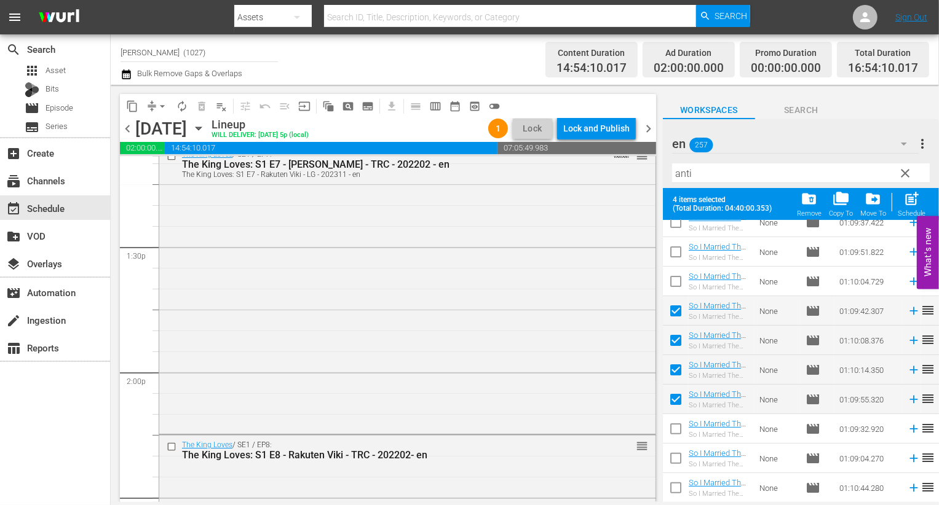
click at [676, 421] on input "checkbox" at bounding box center [676, 432] width 26 height 26
checkbox input "true"
click at [676, 472] on input "checkbox" at bounding box center [676, 461] width 26 height 26
checkbox input "true"
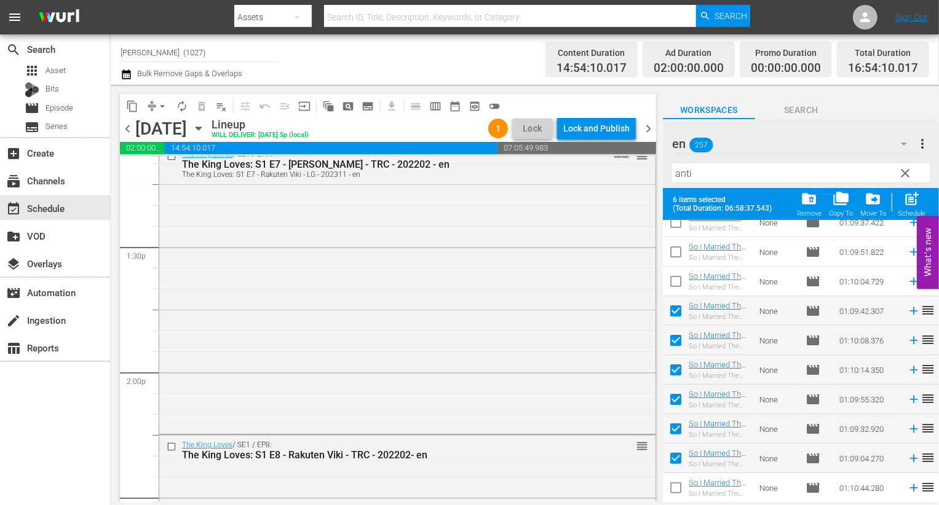
scroll to position [248, 0]
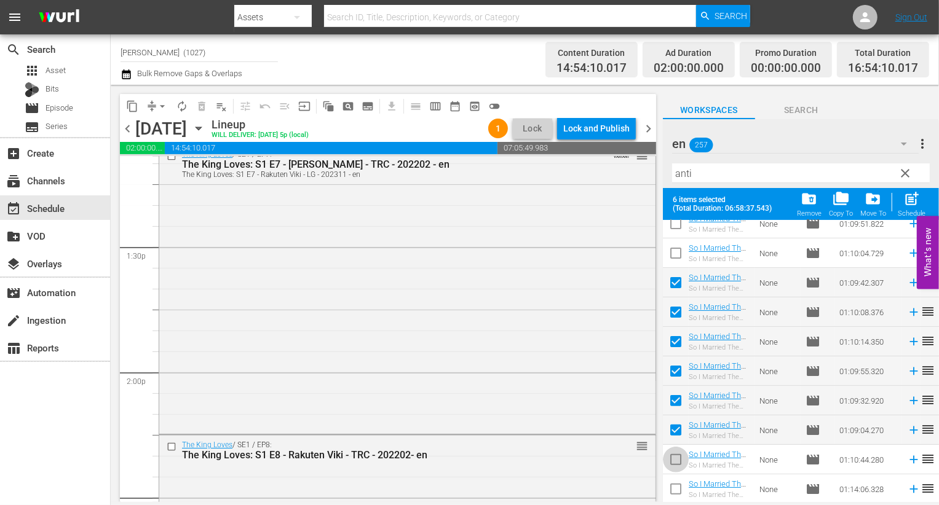
drag, startPoint x: 677, startPoint y: 451, endPoint x: 675, endPoint y: 467, distance: 16.7
click at [677, 451] on input "checkbox" at bounding box center [676, 462] width 26 height 26
checkbox input "true"
click at [673, 500] on input "checkbox" at bounding box center [676, 492] width 26 height 26
checkbox input "true"
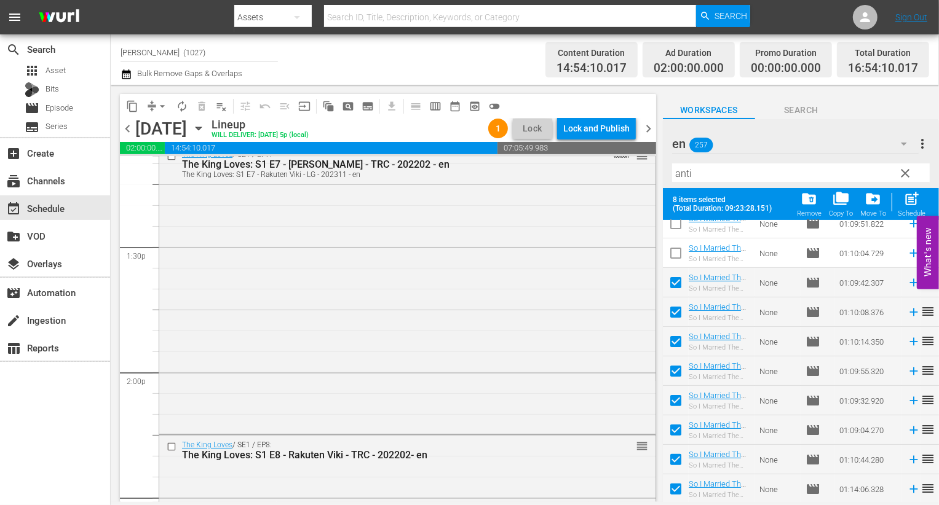
click at [912, 191] on button "post_add Schedule" at bounding box center [911, 204] width 35 height 34
checkbox input "false"
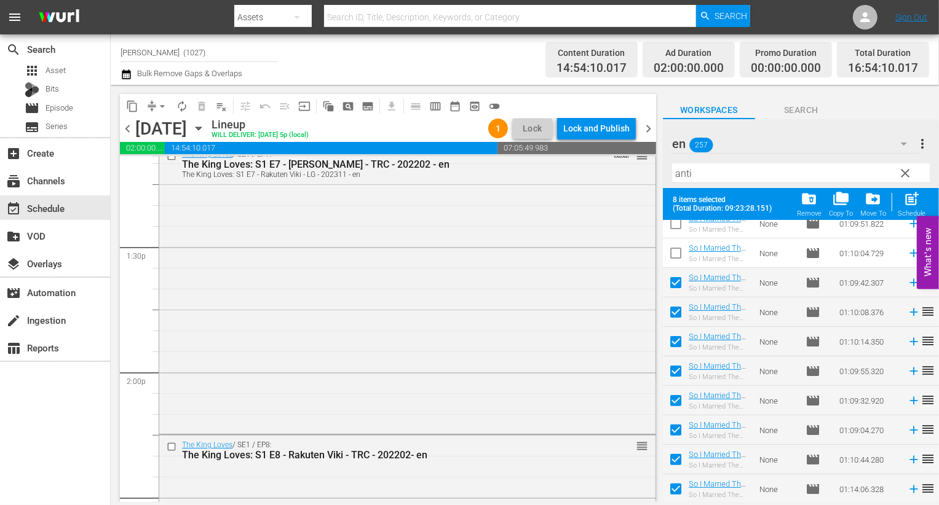
checkbox input "false"
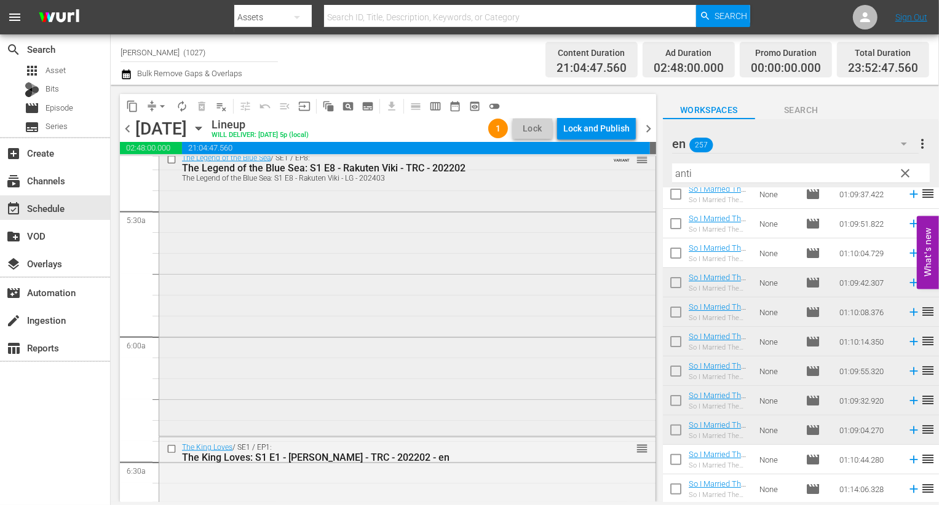
scroll to position [1363, 0]
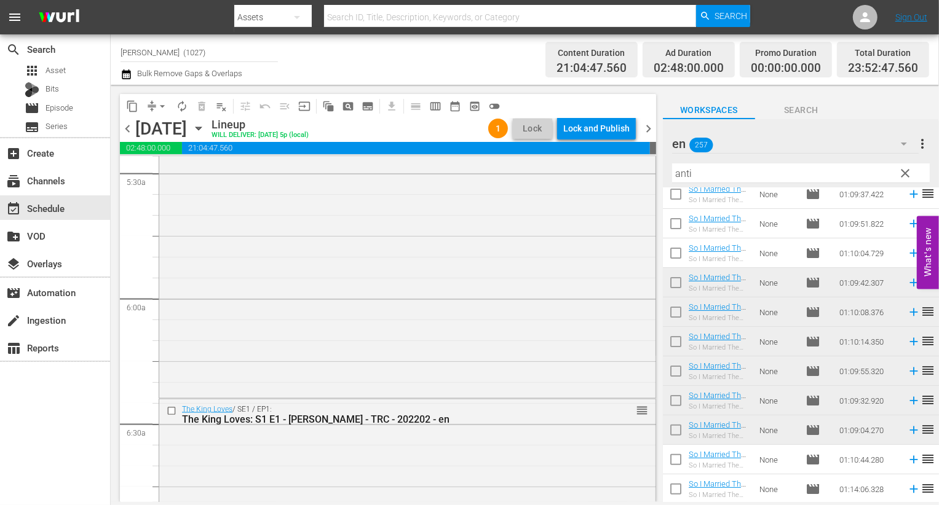
click at [901, 151] on icon "button" at bounding box center [903, 143] width 15 height 15
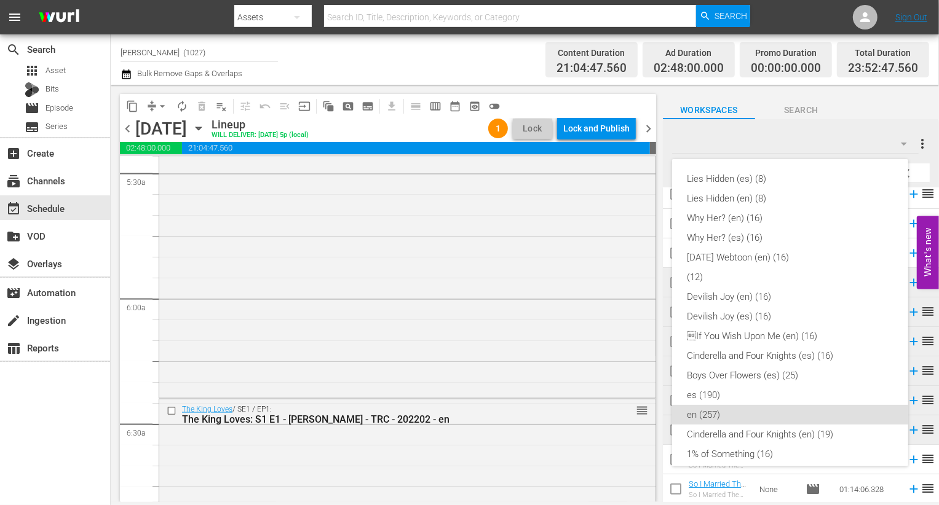
scroll to position [226, 0]
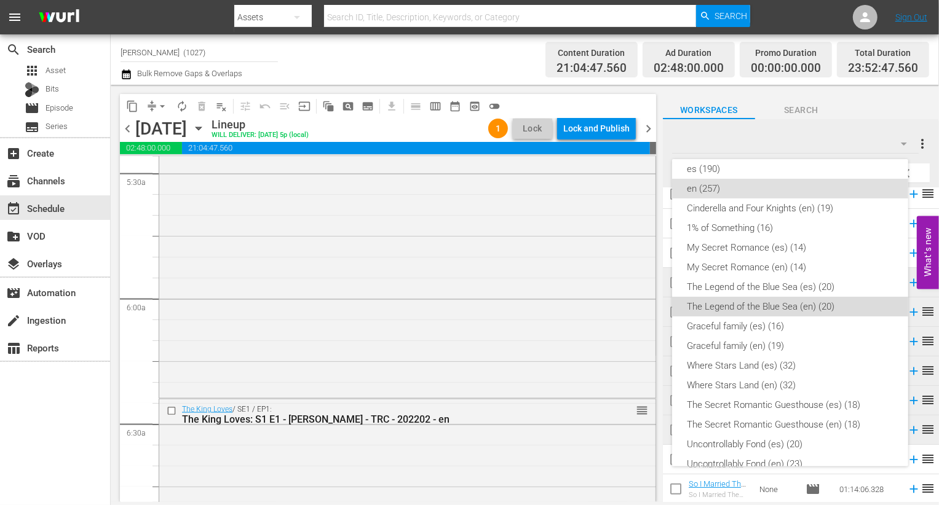
click at [814, 300] on div "The Legend of the Blue Sea (en) (20)" at bounding box center [790, 307] width 207 height 20
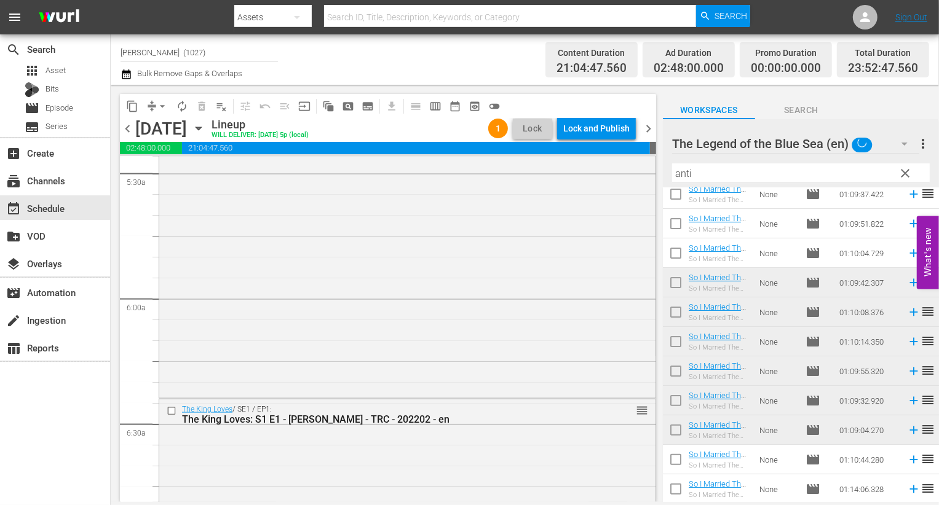
click at [903, 175] on span "clear" at bounding box center [905, 173] width 15 height 15
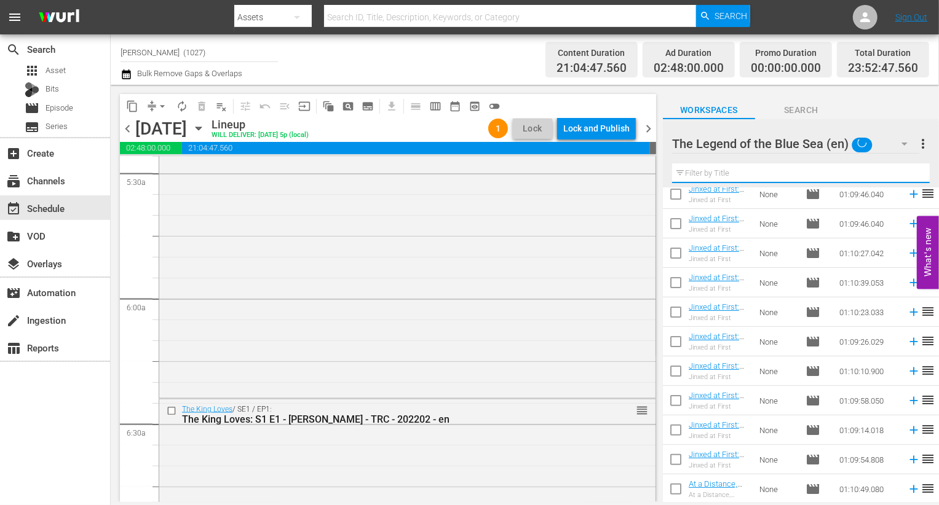
click at [869, 172] on input "text" at bounding box center [801, 174] width 258 height 20
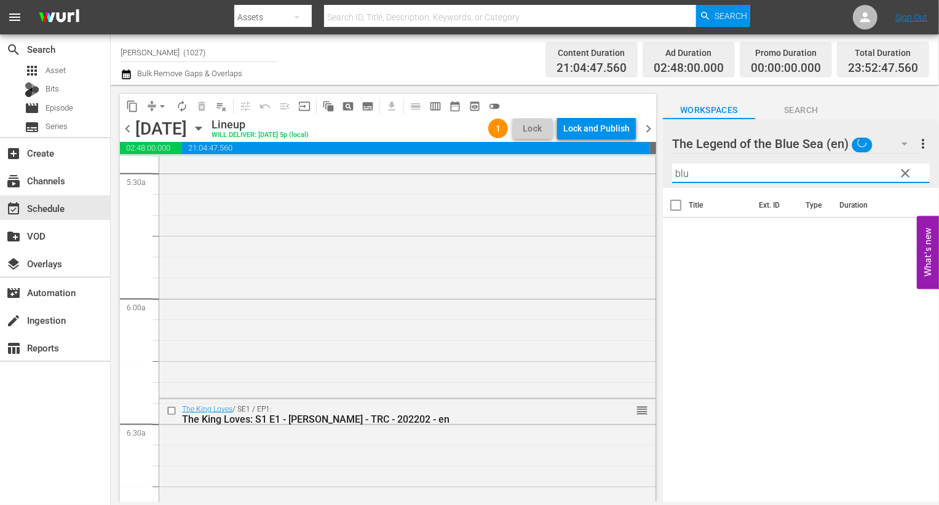
scroll to position [0, 0]
type input "b"
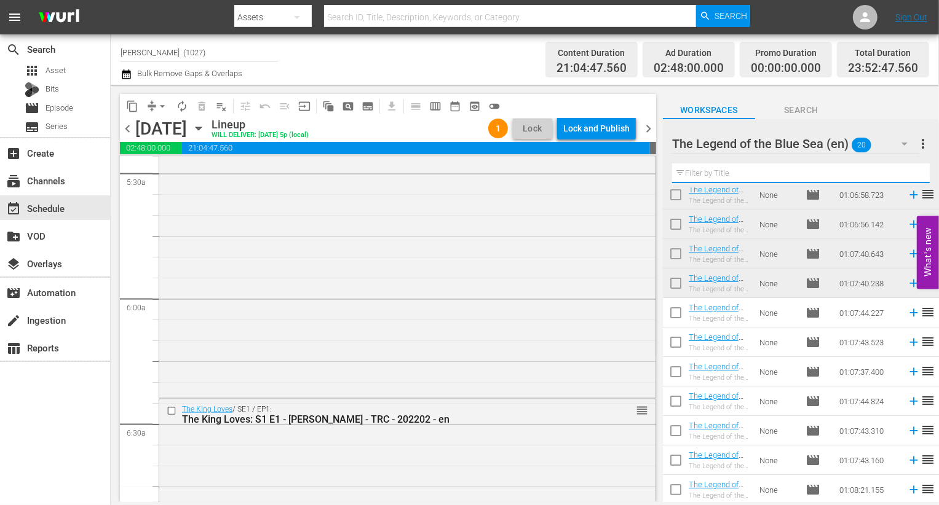
scroll to position [75, 0]
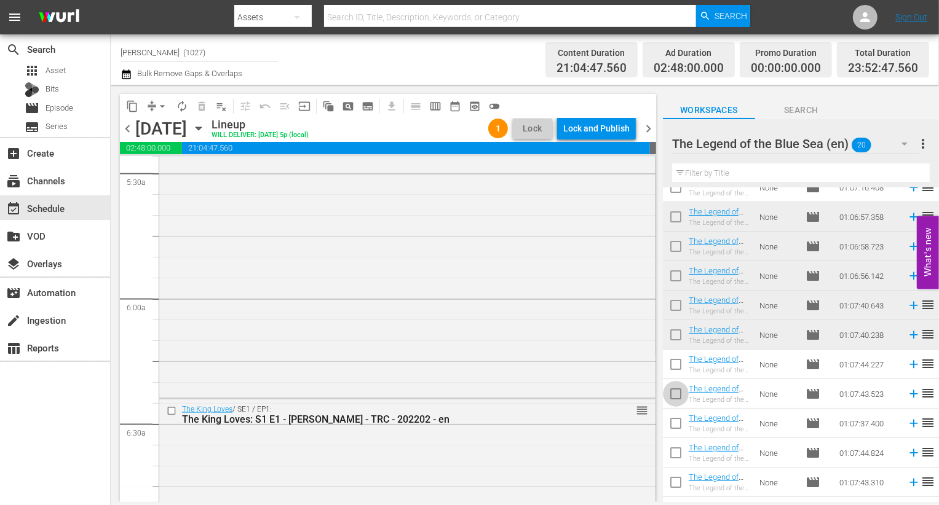
click at [669, 391] on input "checkbox" at bounding box center [676, 397] width 26 height 26
checkbox input "true"
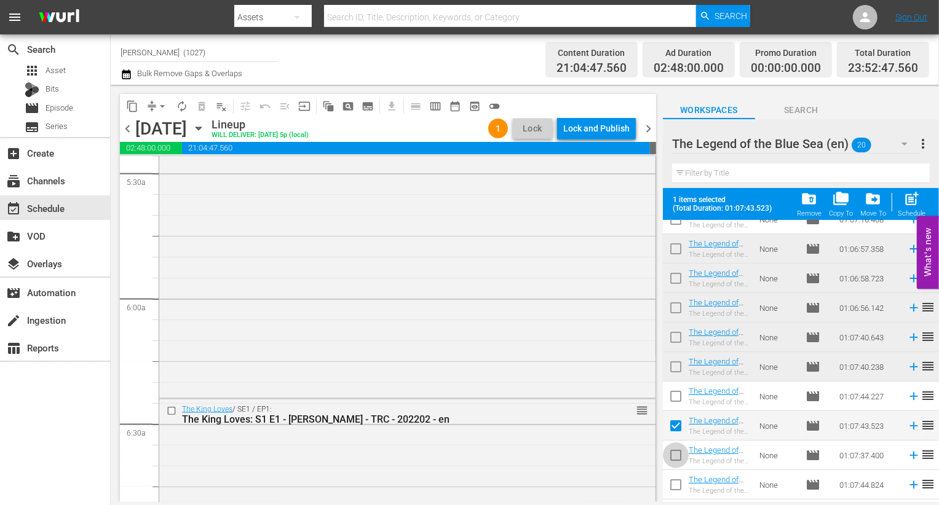
click at [673, 444] on span at bounding box center [676, 456] width 26 height 26
click at [669, 459] on input "checkbox" at bounding box center [676, 458] width 26 height 26
checkbox input "true"
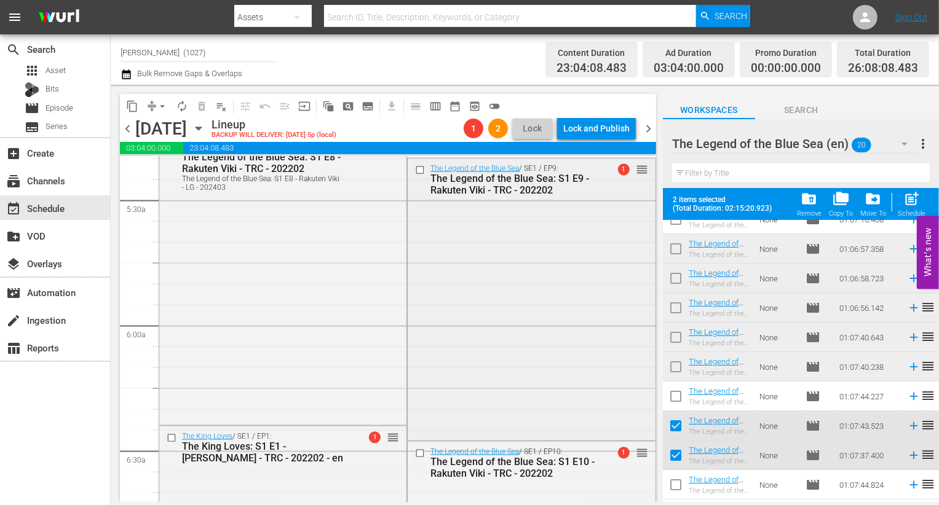
scroll to position [1340, 0]
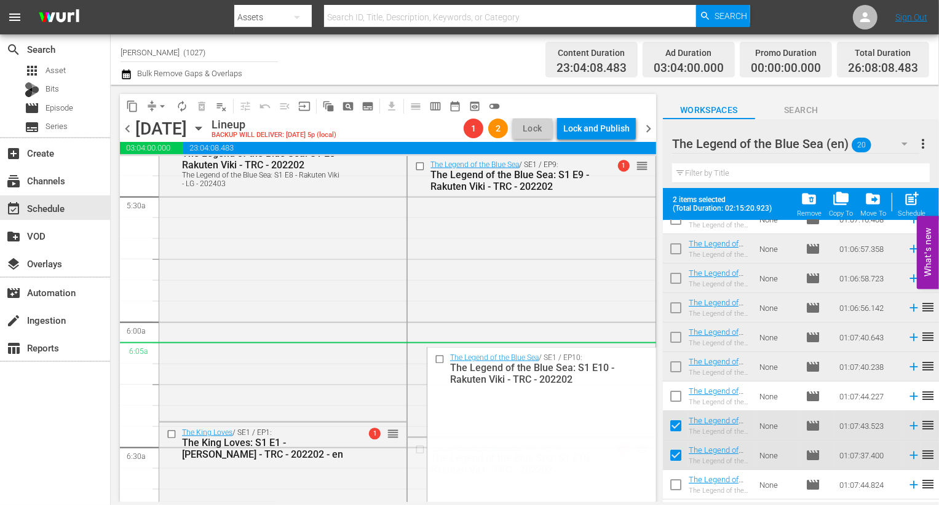
drag, startPoint x: 636, startPoint y: 452, endPoint x: 631, endPoint y: 351, distance: 100.9
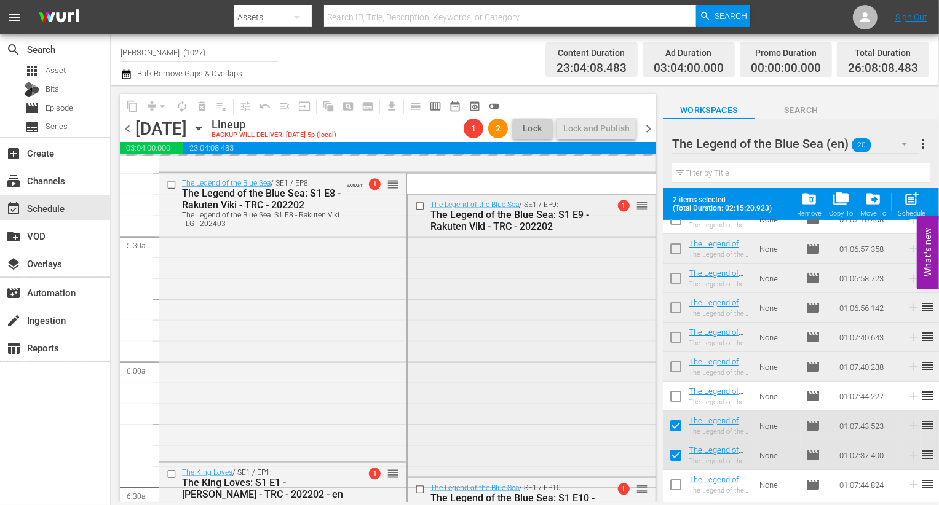
scroll to position [1287, 0]
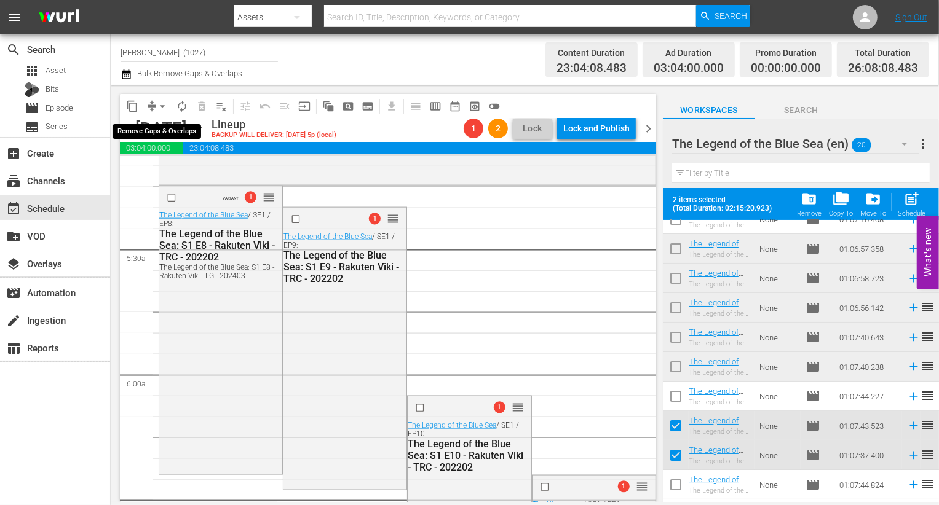
click at [154, 101] on button "arrow_drop_down" at bounding box center [162, 107] width 20 height 20
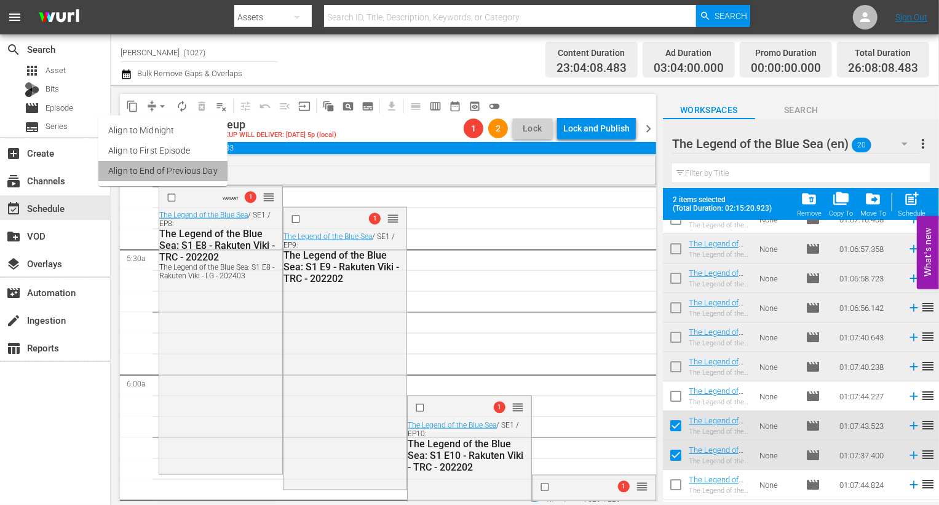
click at [174, 172] on li "Align to End of Previous Day" at bounding box center [162, 171] width 129 height 20
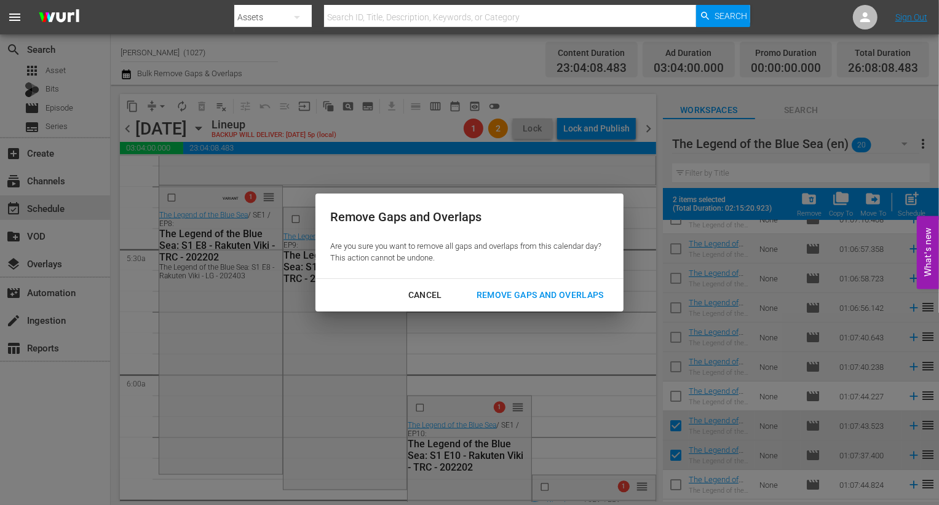
click at [580, 302] on button "Remove Gaps and Overlaps" at bounding box center [540, 295] width 157 height 23
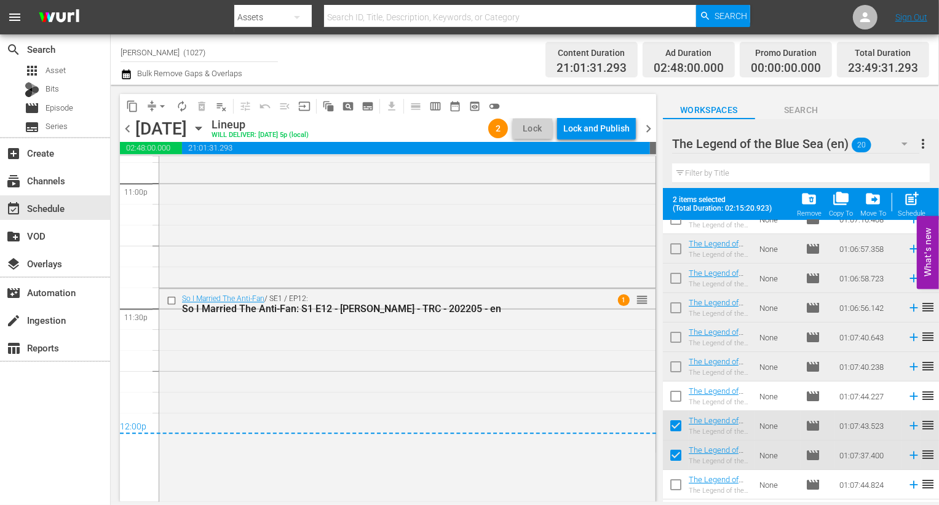
scroll to position [5821, 0]
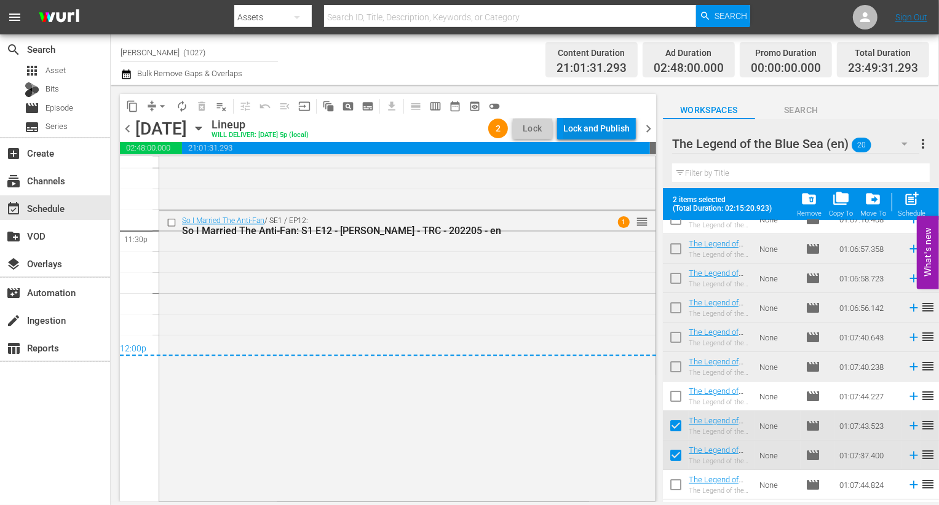
click at [615, 126] on div "Lock and Publish" at bounding box center [596, 128] width 66 height 22
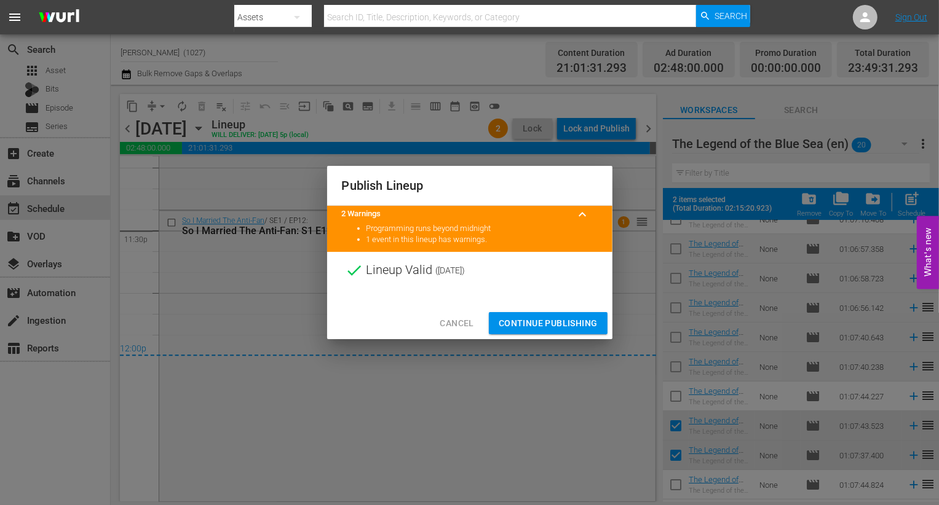
click at [511, 318] on span "Continue Publishing" at bounding box center [548, 323] width 99 height 15
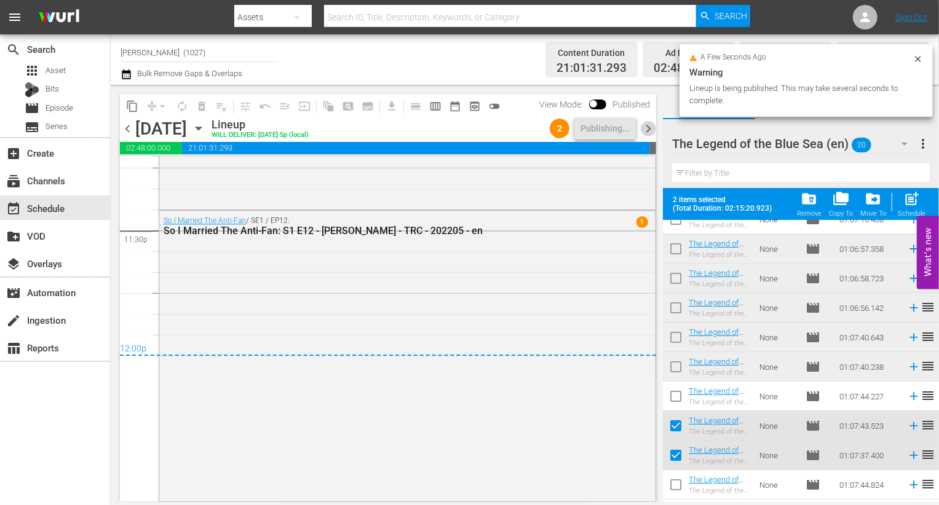
click at [651, 130] on span "chevron_right" at bounding box center [648, 128] width 15 height 15
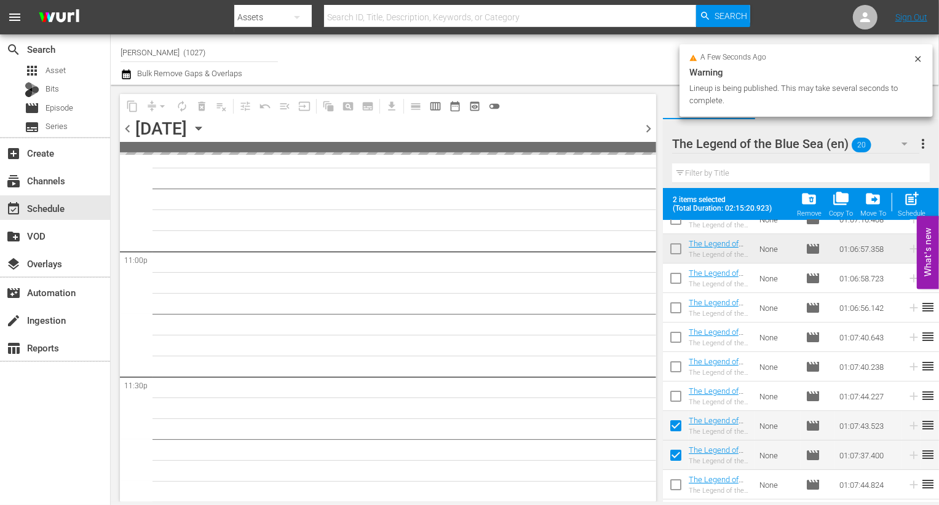
scroll to position [5672, 0]
click at [676, 438] on input "checkbox" at bounding box center [676, 429] width 26 height 26
checkbox input "false"
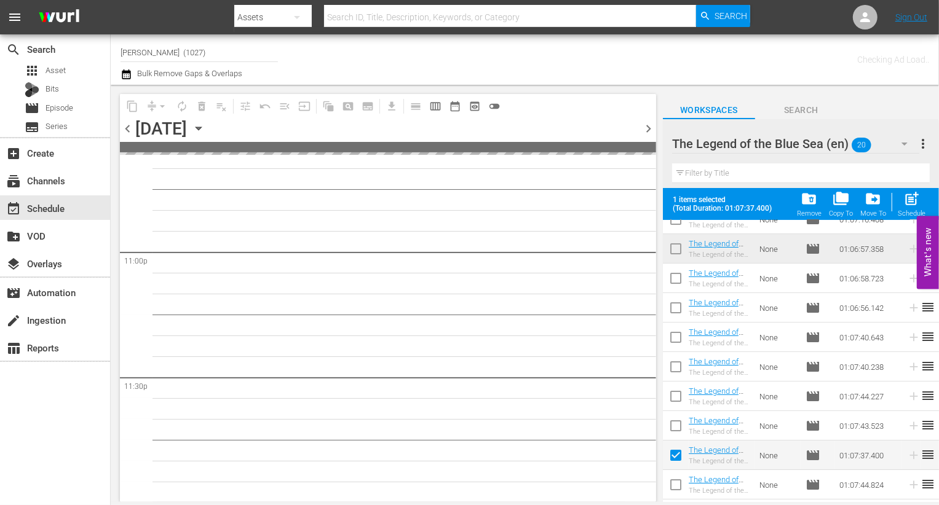
click at [676, 463] on input "checkbox" at bounding box center [676, 458] width 26 height 26
checkbox input "false"
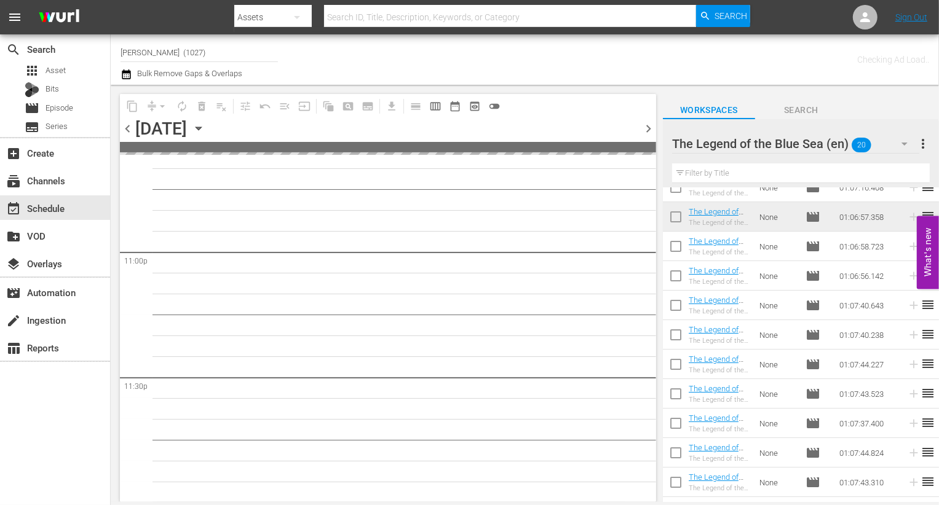
click at [881, 141] on div "The Legend of the Blue Sea (en) 20" at bounding box center [795, 144] width 247 height 34
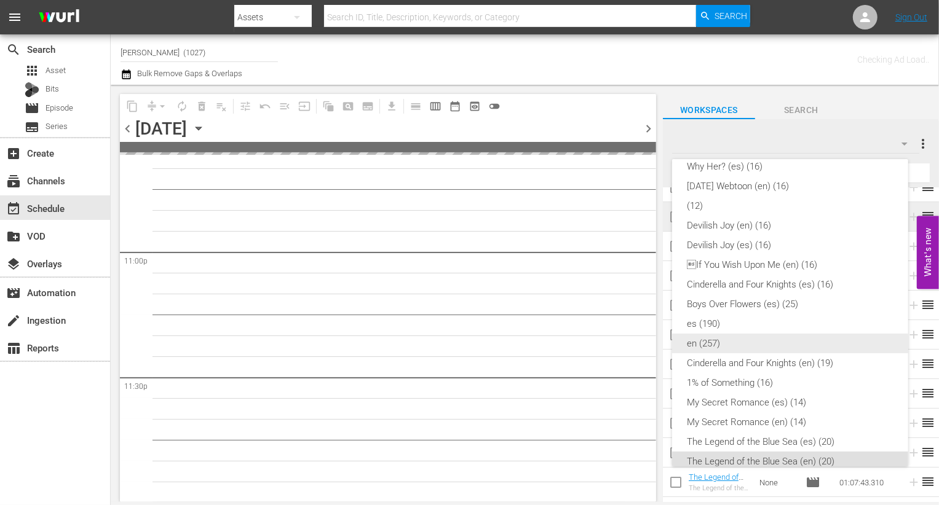
click at [761, 340] on div "en (257)" at bounding box center [790, 344] width 207 height 20
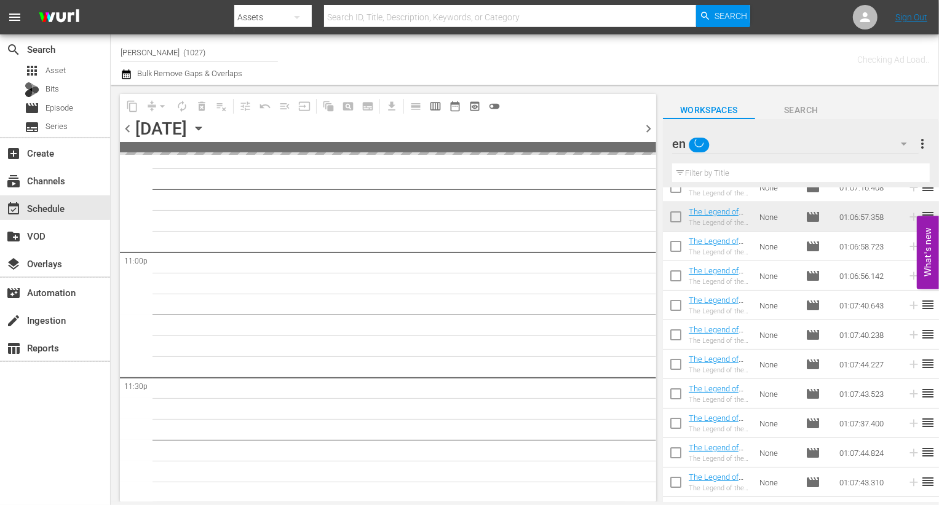
scroll to position [76, 0]
click at [730, 178] on input "text" at bounding box center [801, 174] width 258 height 20
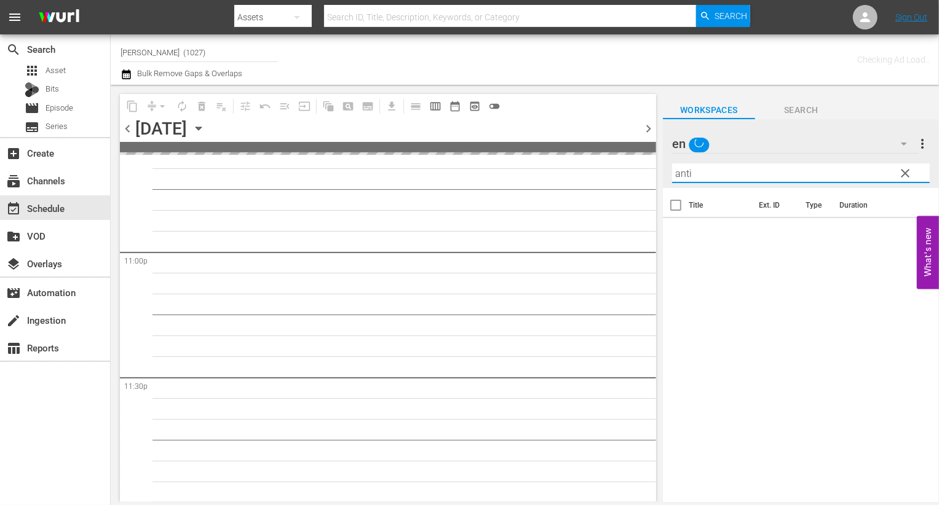
type input "anti"
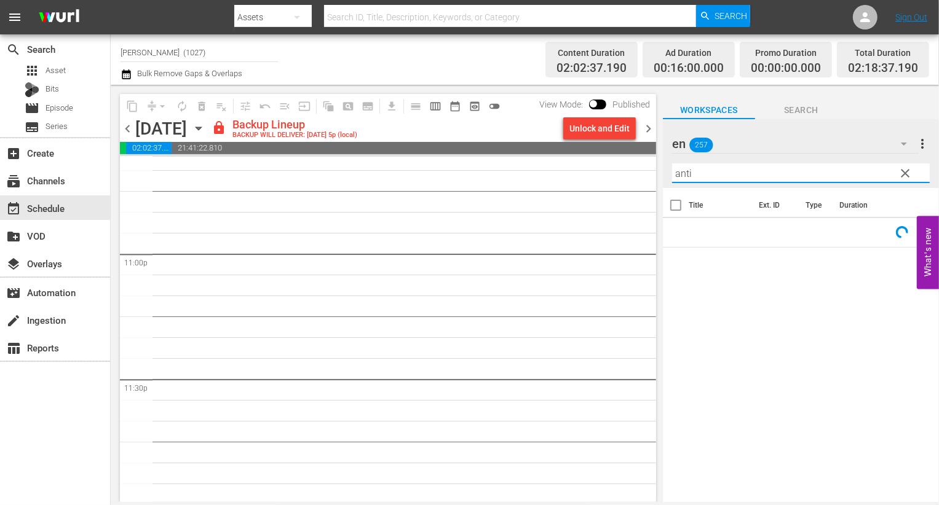
scroll to position [5674, 0]
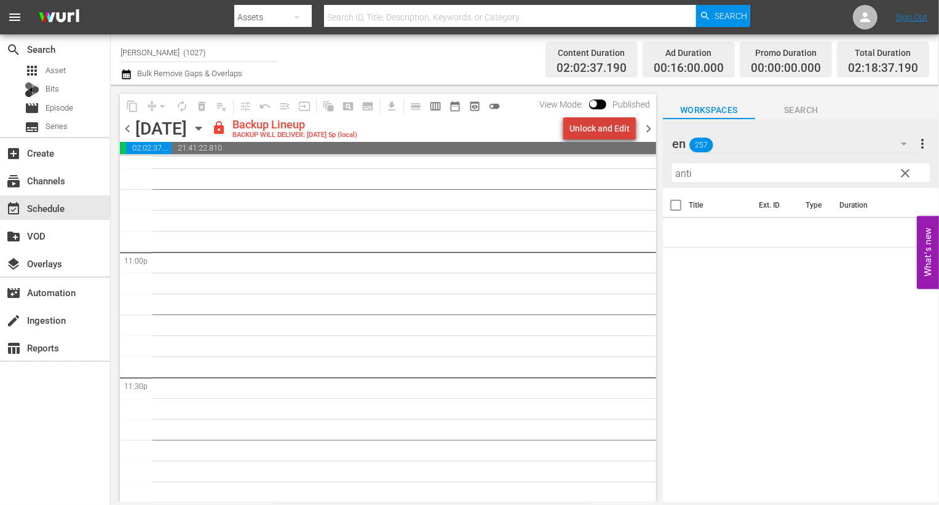
click at [620, 125] on div "Unlock and Edit" at bounding box center [599, 128] width 60 height 22
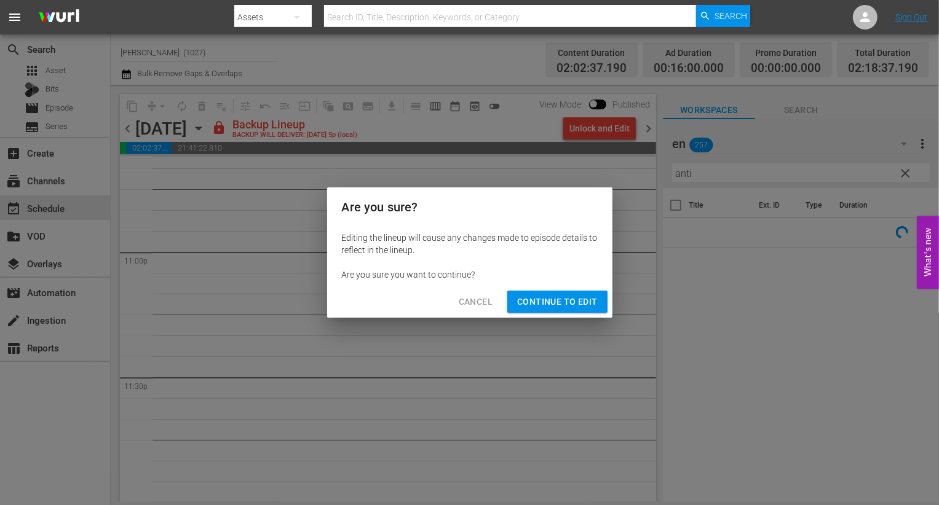
click at [545, 296] on span "Continue to Edit" at bounding box center [557, 301] width 80 height 15
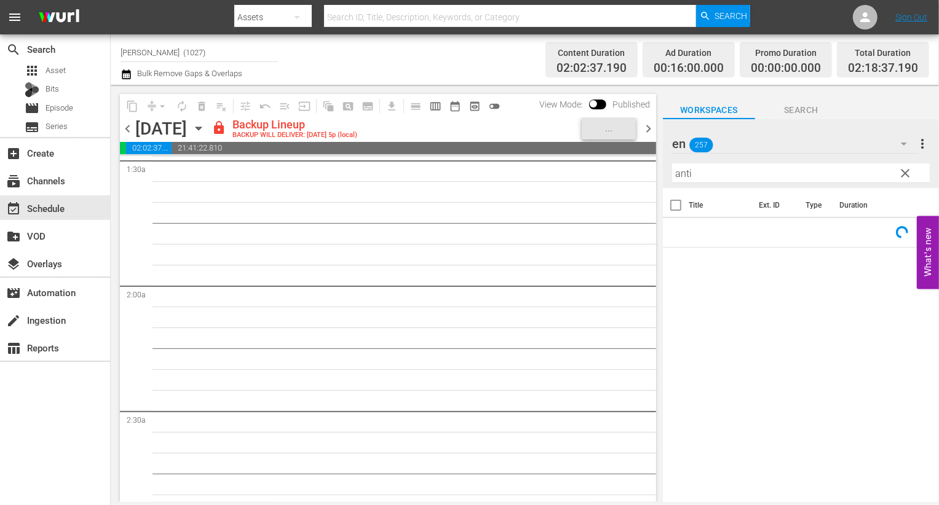
scroll to position [0, 0]
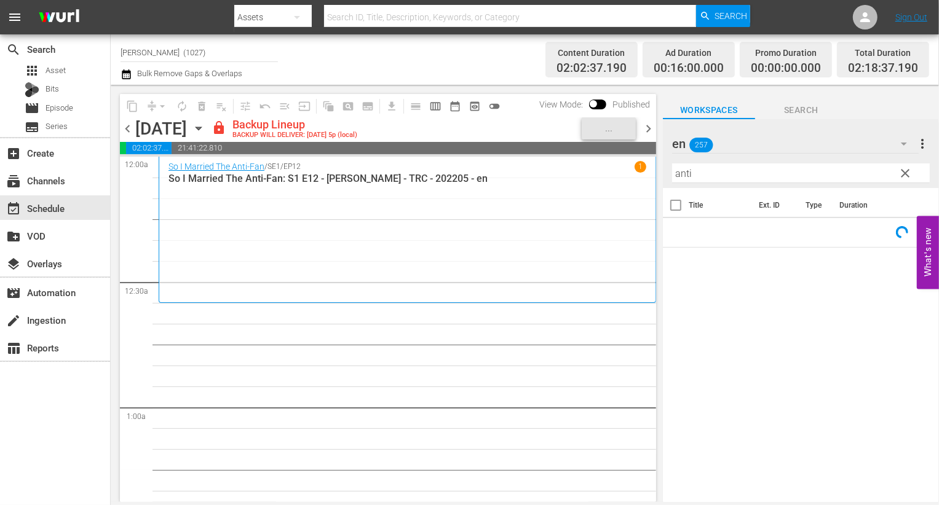
click at [906, 175] on span "clear" at bounding box center [905, 173] width 15 height 15
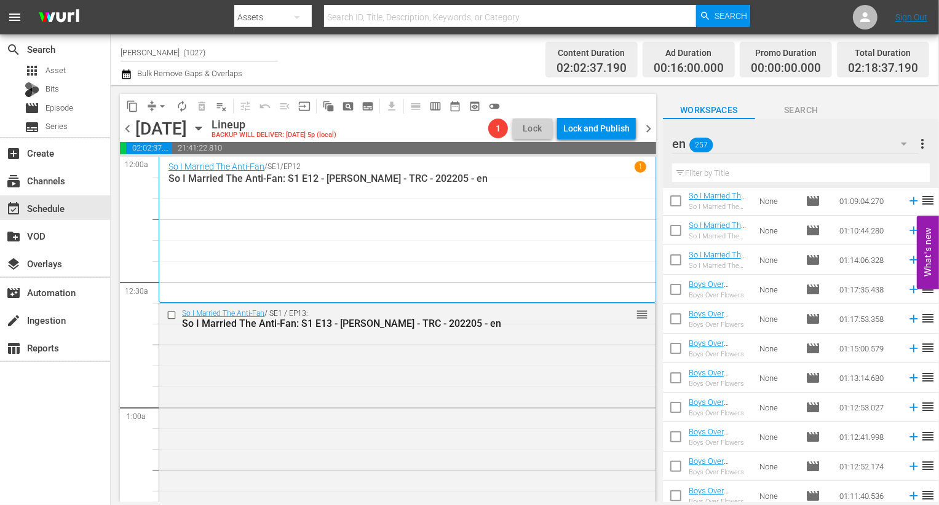
scroll to position [4043, 0]
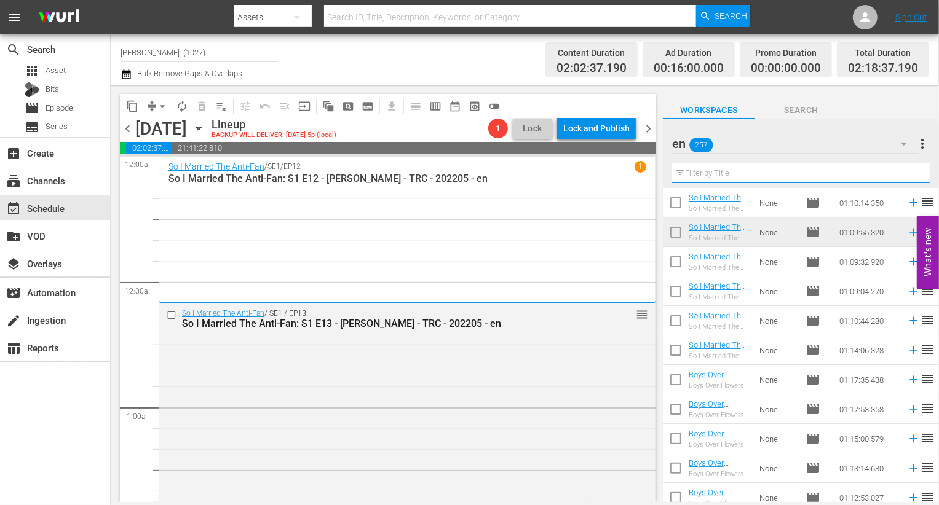
click at [756, 171] on input "text" at bounding box center [801, 174] width 258 height 20
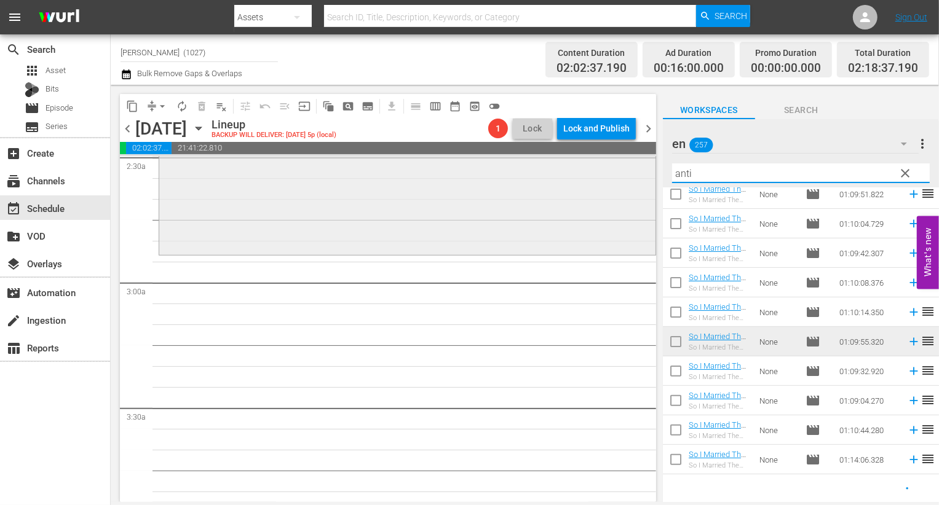
scroll to position [644, 0]
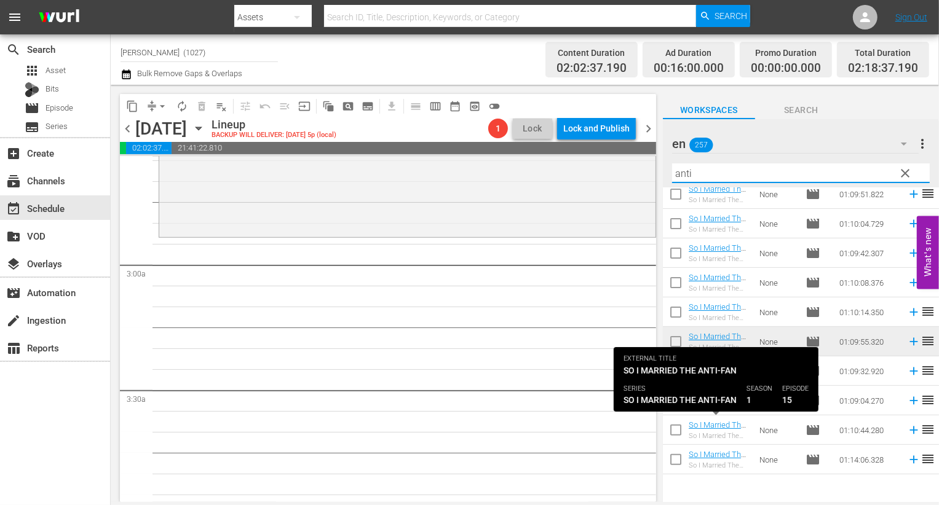
type input "anti"
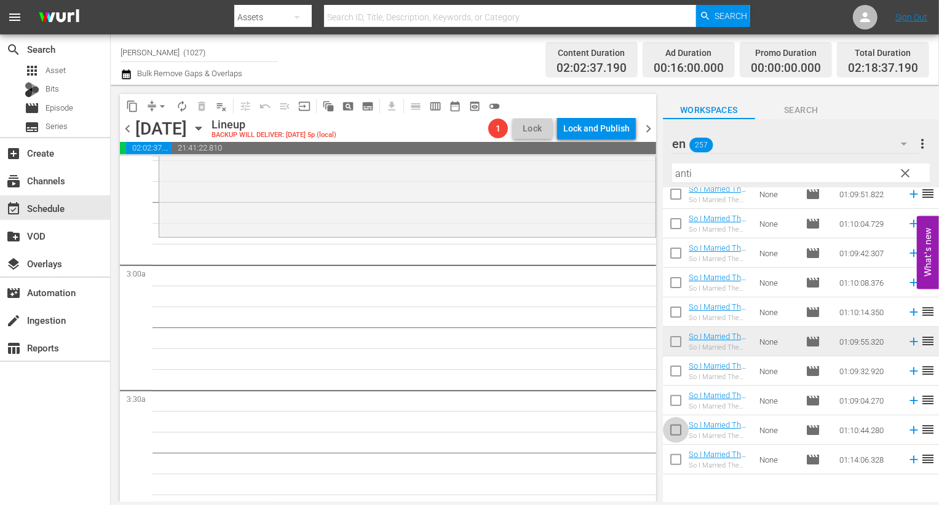
click at [668, 431] on input "checkbox" at bounding box center [676, 433] width 26 height 26
checkbox input "true"
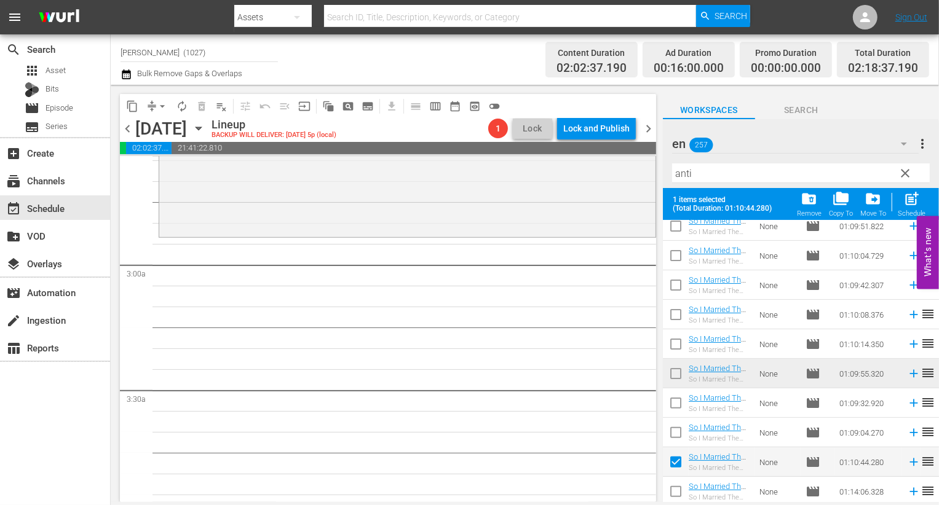
click at [671, 494] on input "checkbox" at bounding box center [676, 494] width 26 height 26
checkbox input "true"
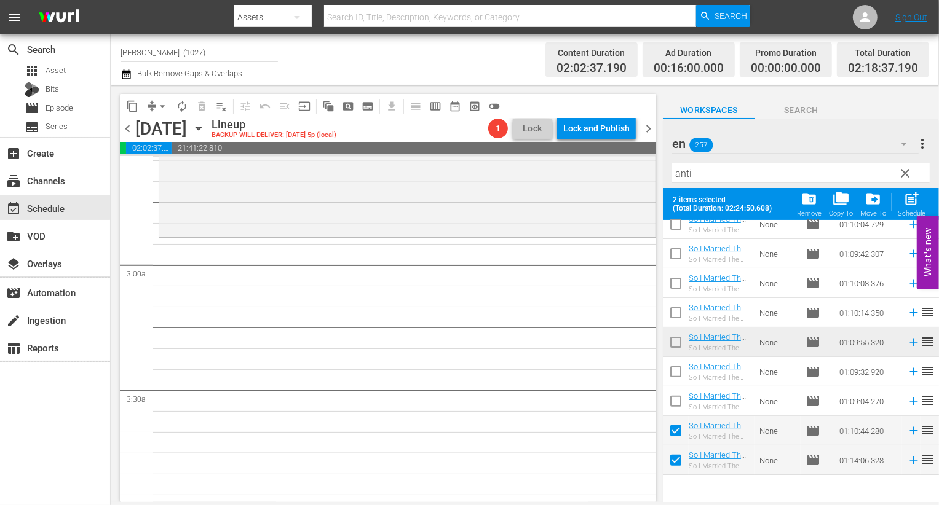
click at [929, 188] on div "Filter by Title anti" at bounding box center [801, 174] width 258 height 30
click at [917, 196] on span "post_add" at bounding box center [911, 199] width 17 height 17
checkbox input "false"
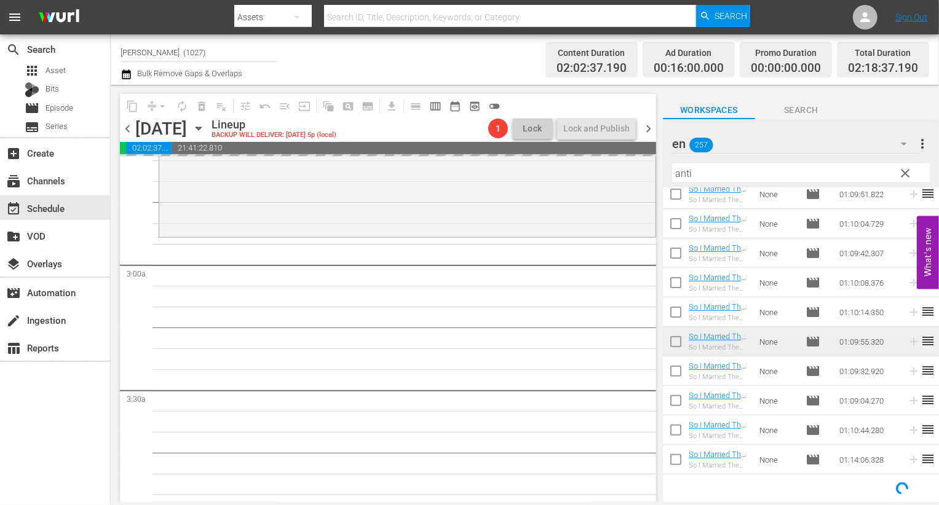
scroll to position [245, 0]
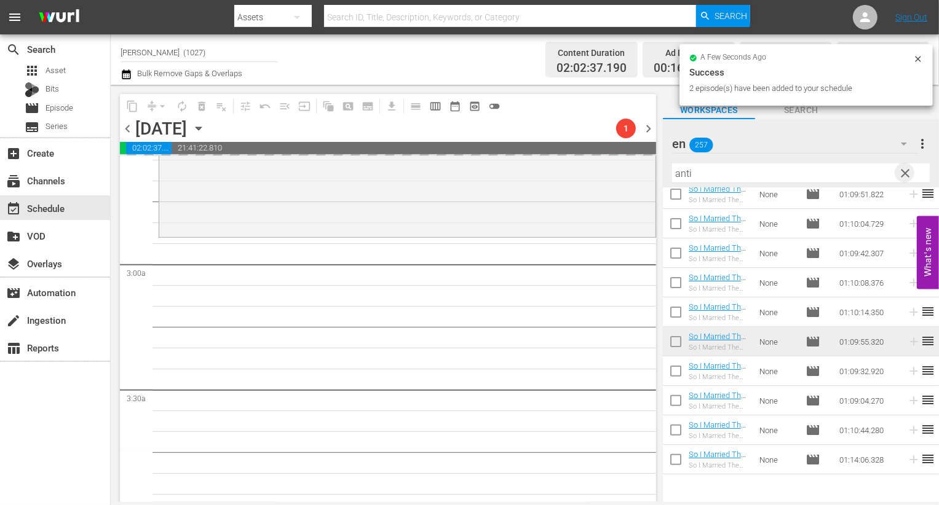
click at [909, 171] on span "clear" at bounding box center [905, 173] width 15 height 15
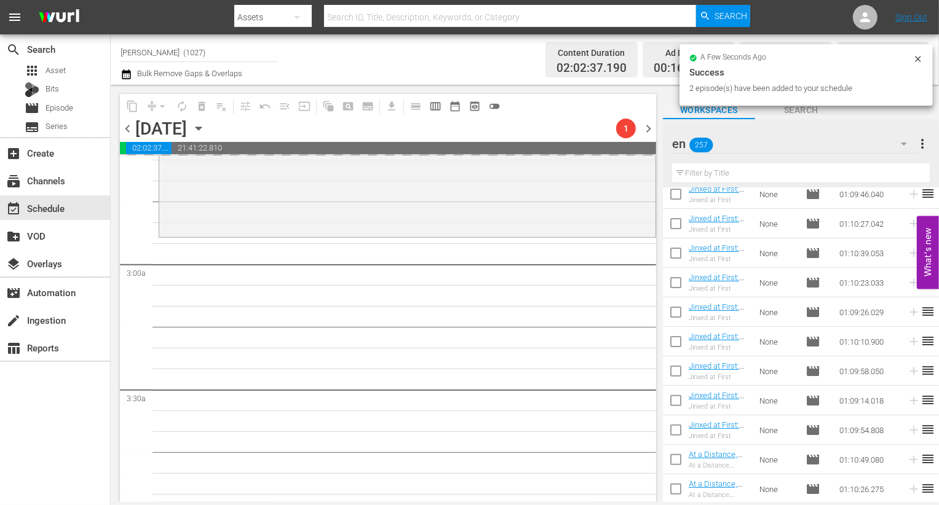
click at [877, 145] on div "en 257" at bounding box center [795, 144] width 247 height 34
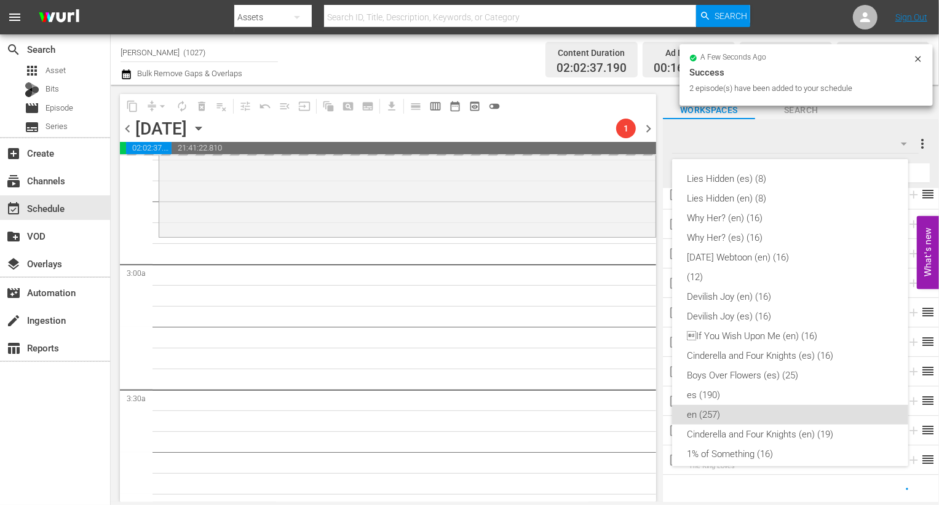
scroll to position [226, 0]
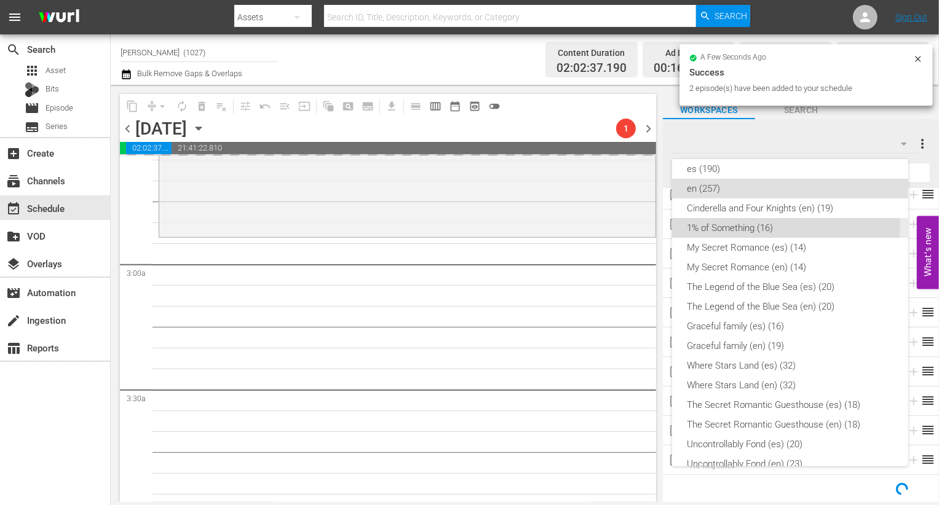
click at [775, 225] on div "1% of Something (16)" at bounding box center [790, 228] width 207 height 20
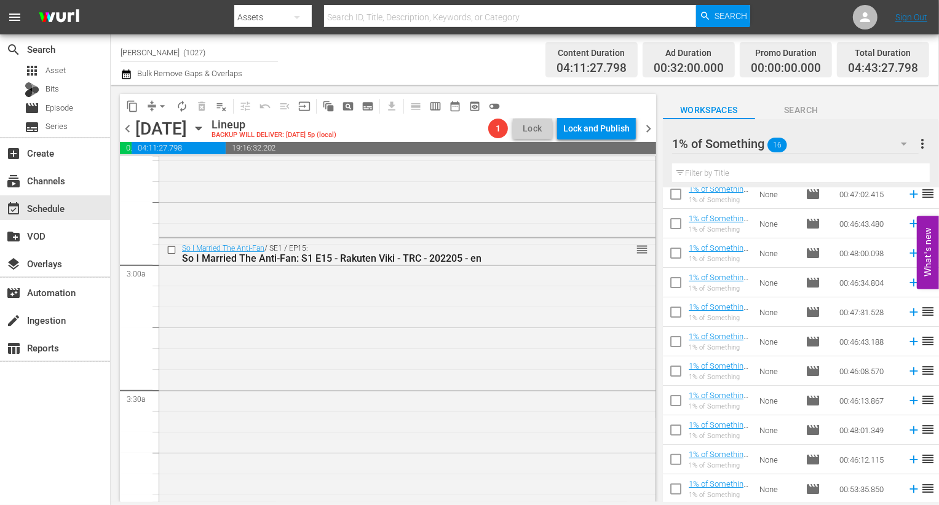
scroll to position [186, 0]
click at [669, 282] on input "checkbox" at bounding box center [676, 285] width 26 height 26
checkbox input "true"
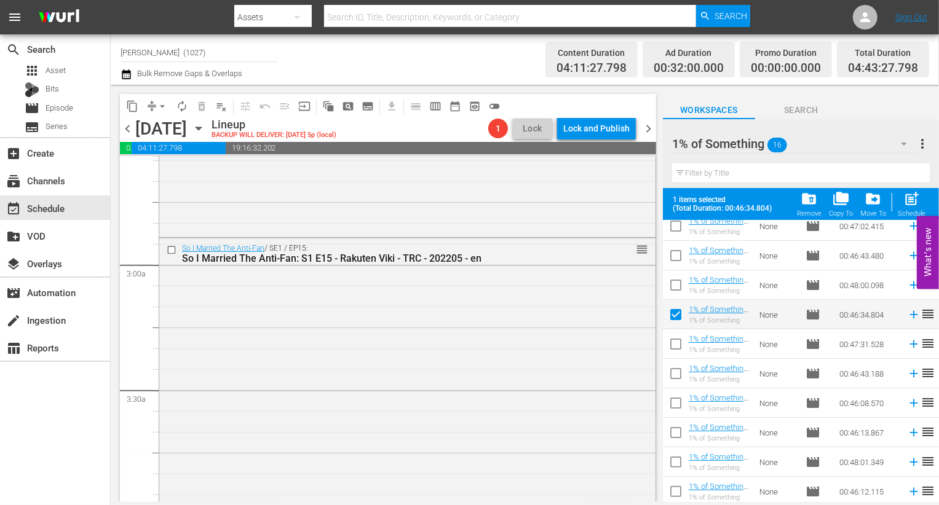
click at [669, 339] on input "checkbox" at bounding box center [676, 347] width 26 height 26
checkbox input "true"
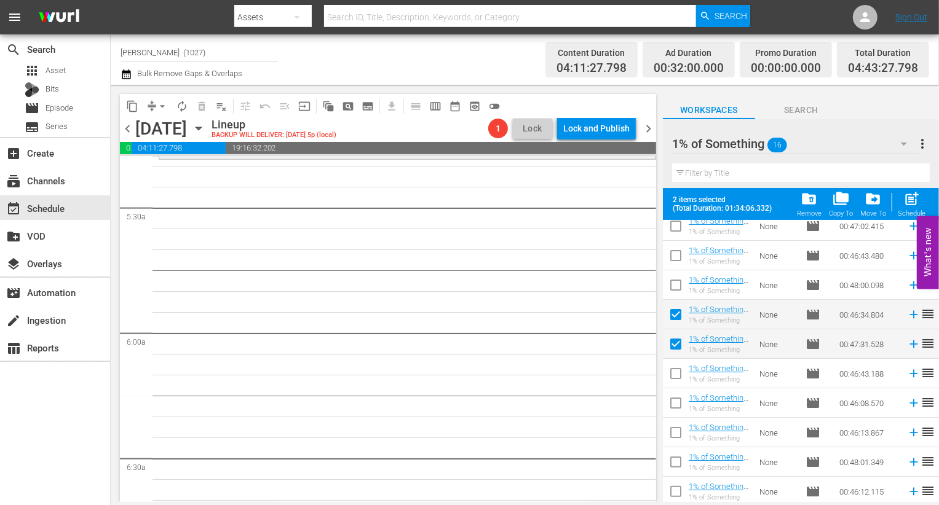
scroll to position [1424, 0]
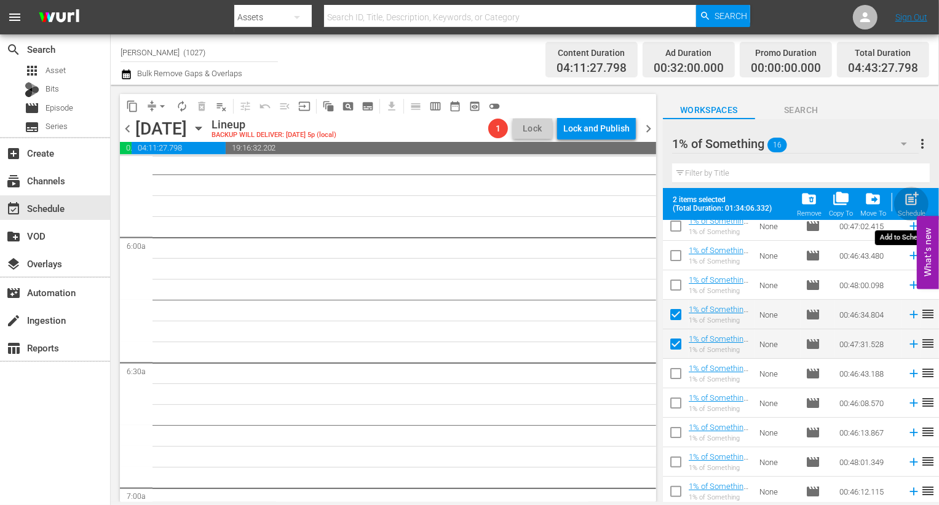
click at [906, 197] on span "post_add" at bounding box center [911, 199] width 17 height 17
checkbox input "false"
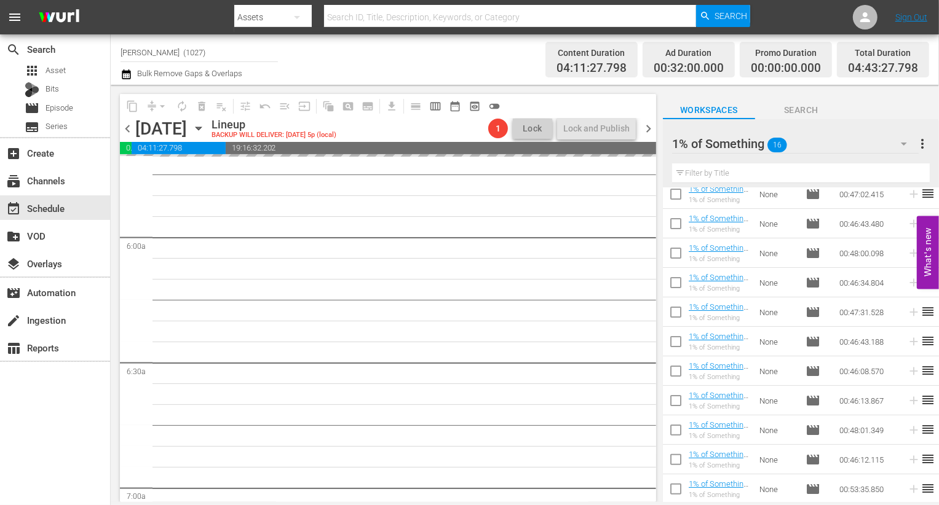
scroll to position [1420, 0]
click at [669, 369] on input "checkbox" at bounding box center [676, 374] width 26 height 26
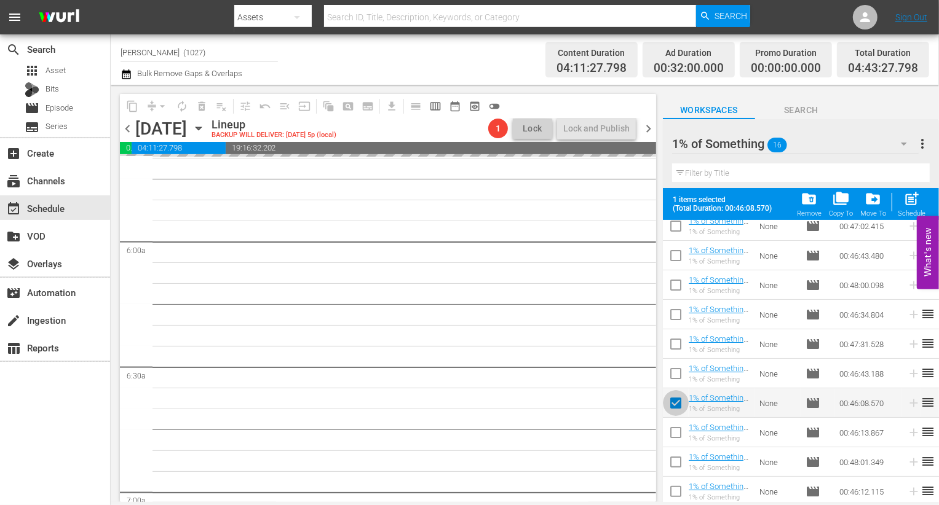
click at [673, 417] on input "checkbox" at bounding box center [676, 406] width 26 height 26
checkbox input "false"
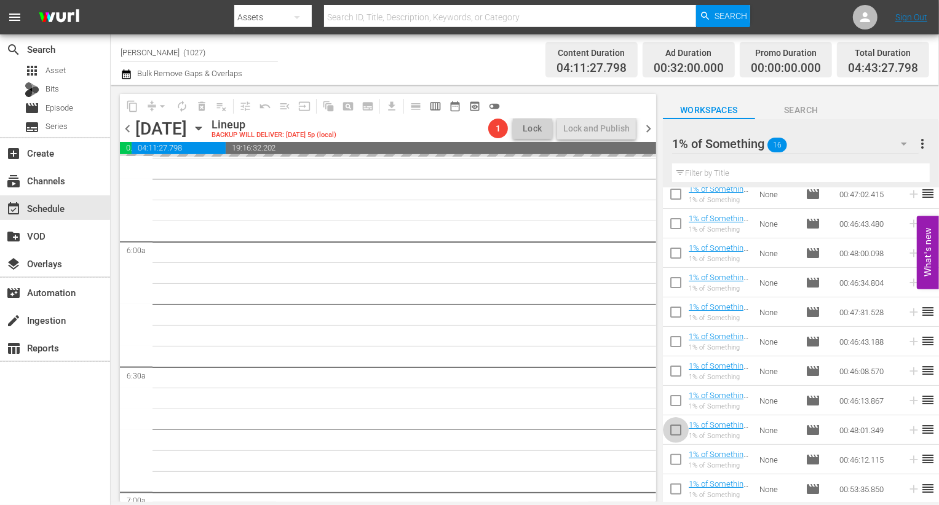
click at [673, 424] on input "checkbox" at bounding box center [676, 433] width 26 height 26
checkbox input "true"
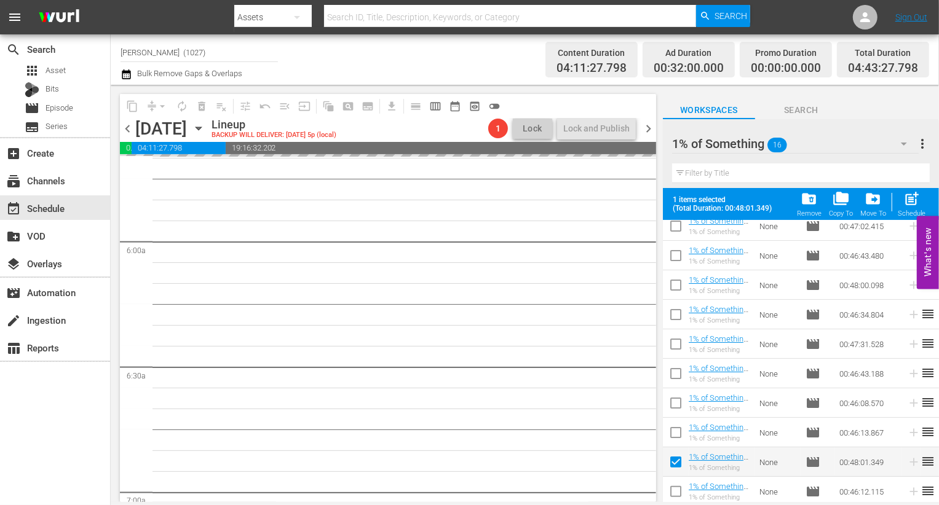
click at [677, 421] on span at bounding box center [676, 433] width 26 height 26
click at [671, 407] on input "checkbox" at bounding box center [676, 406] width 26 height 26
checkbox input "true"
click at [679, 425] on input "checkbox" at bounding box center [676, 435] width 26 height 26
checkbox input "true"
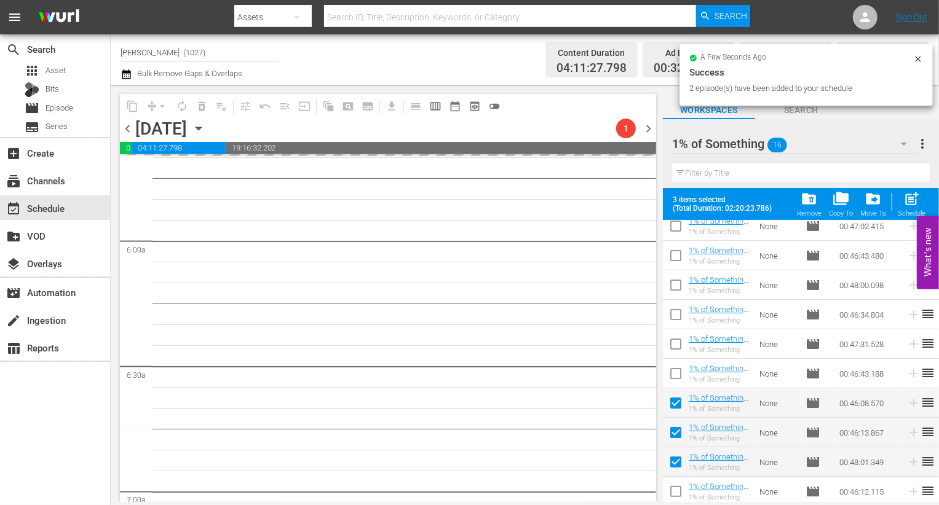
click at [677, 370] on input "checkbox" at bounding box center [676, 376] width 26 height 26
checkbox input "true"
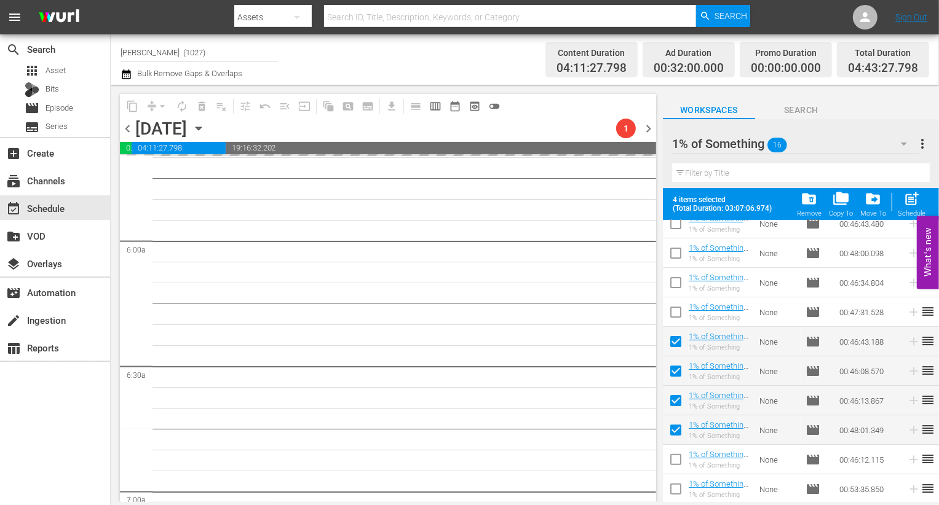
click at [680, 468] on input "checkbox" at bounding box center [676, 462] width 26 height 26
checkbox input "true"
click at [678, 492] on input "checkbox" at bounding box center [676, 492] width 26 height 26
checkbox input "true"
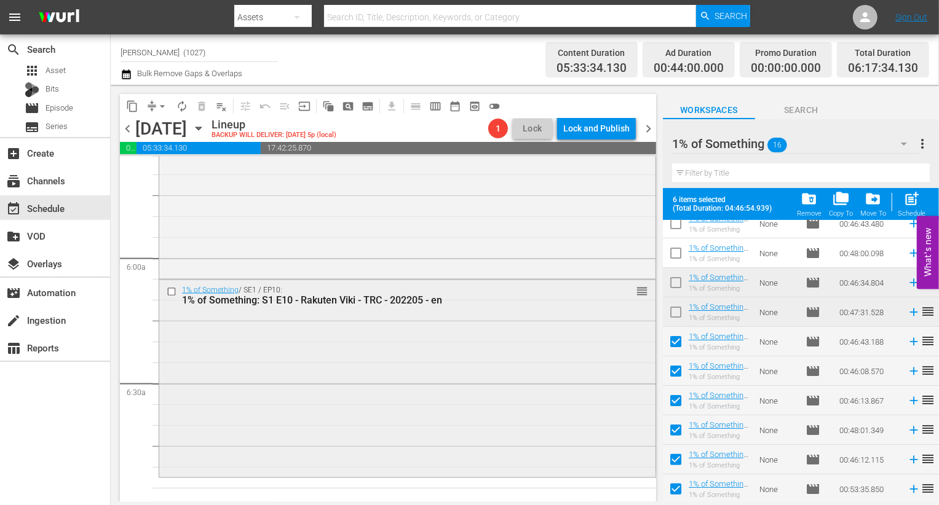
scroll to position [1405, 0]
click at [543, 319] on div "1% of Something / SE1 / EP10: 1% of Something: S1 E10 - Rakuten Viki - TRC - 20…" at bounding box center [407, 376] width 496 height 195
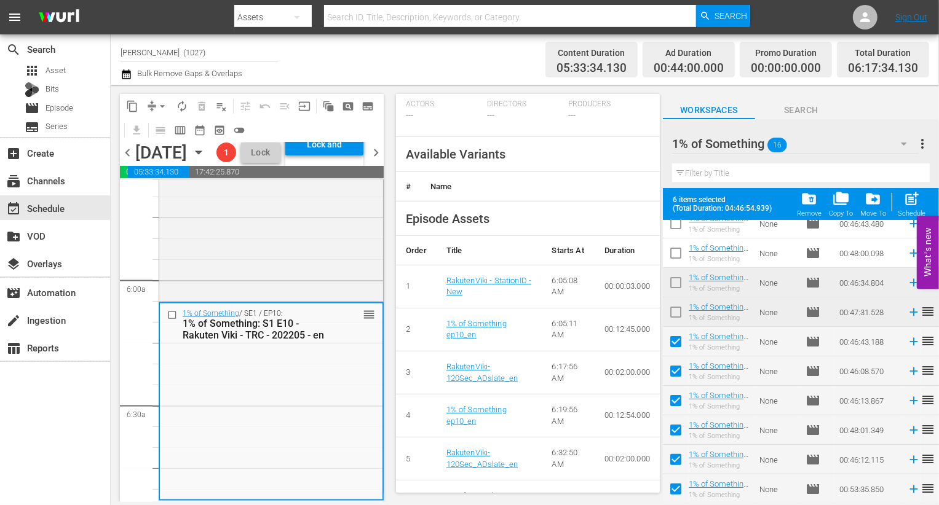
scroll to position [429, 0]
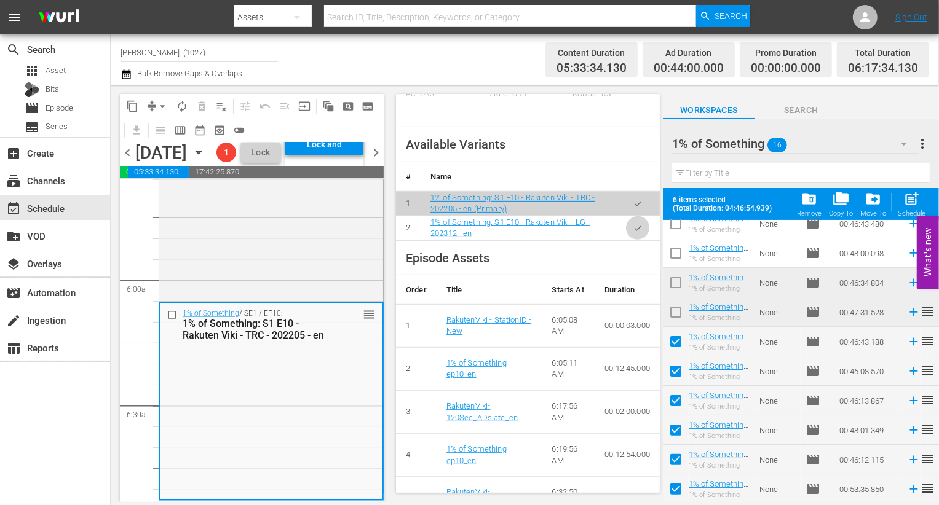
click at [633, 229] on icon "button" at bounding box center [637, 228] width 9 height 9
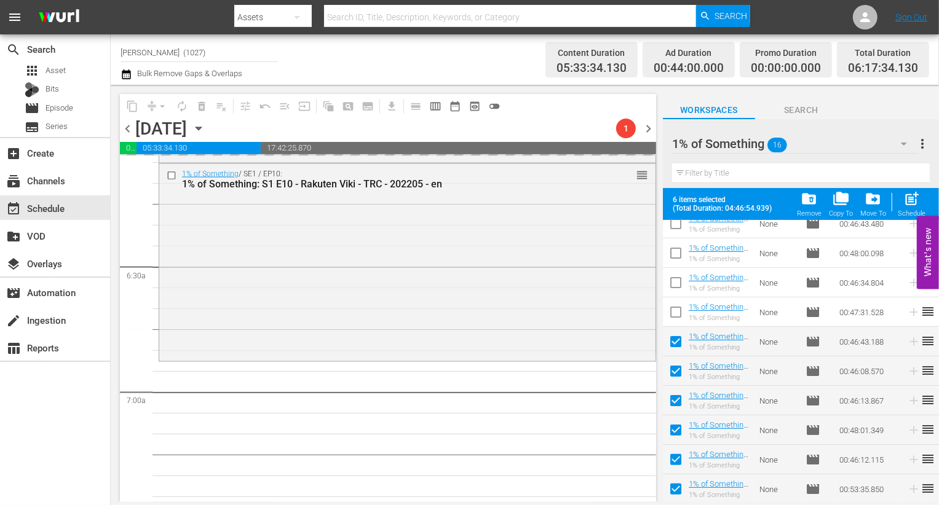
scroll to position [1452, 0]
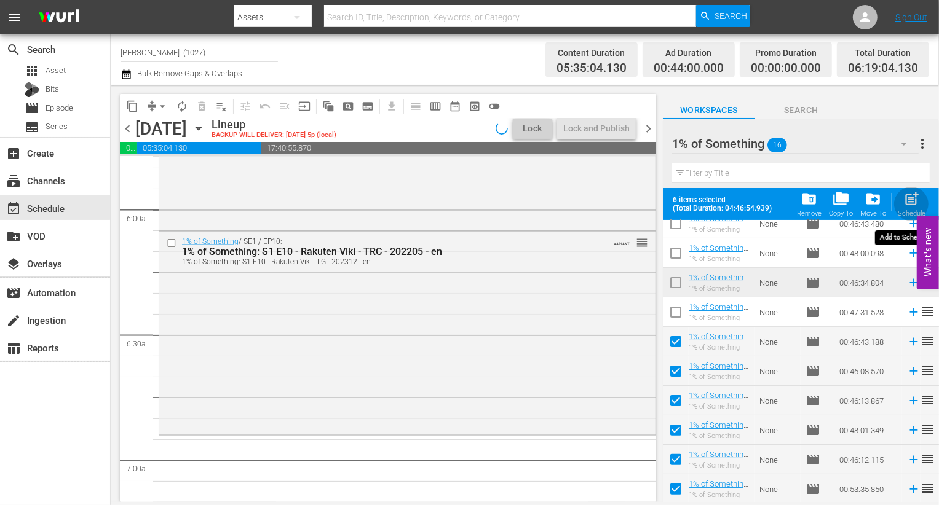
click at [914, 195] on span "post_add" at bounding box center [911, 199] width 17 height 17
checkbox input "false"
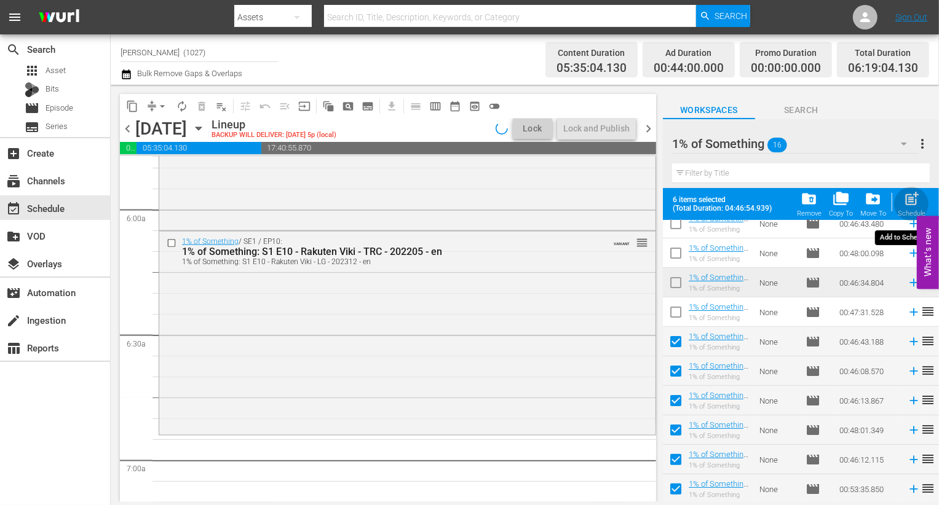
checkbox input "false"
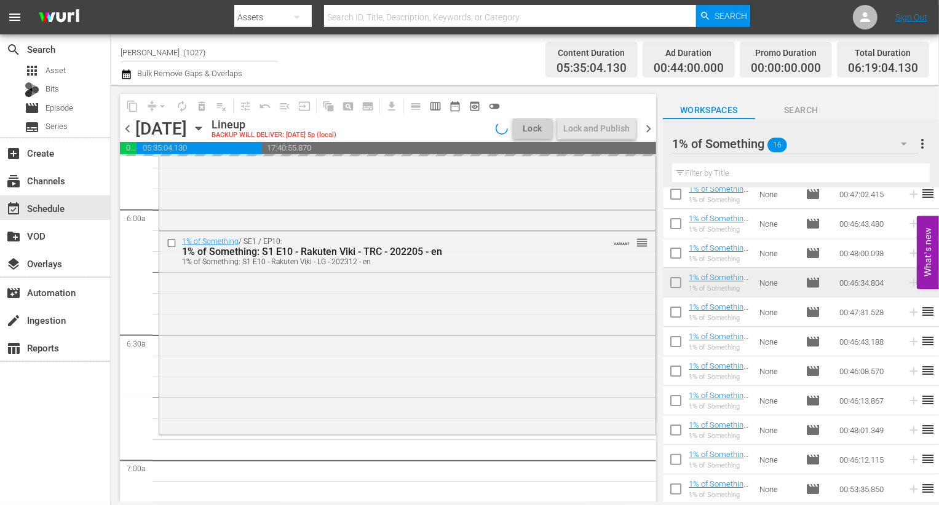
scroll to position [186, 0]
click at [853, 144] on div "1% of Something 16" at bounding box center [795, 144] width 247 height 34
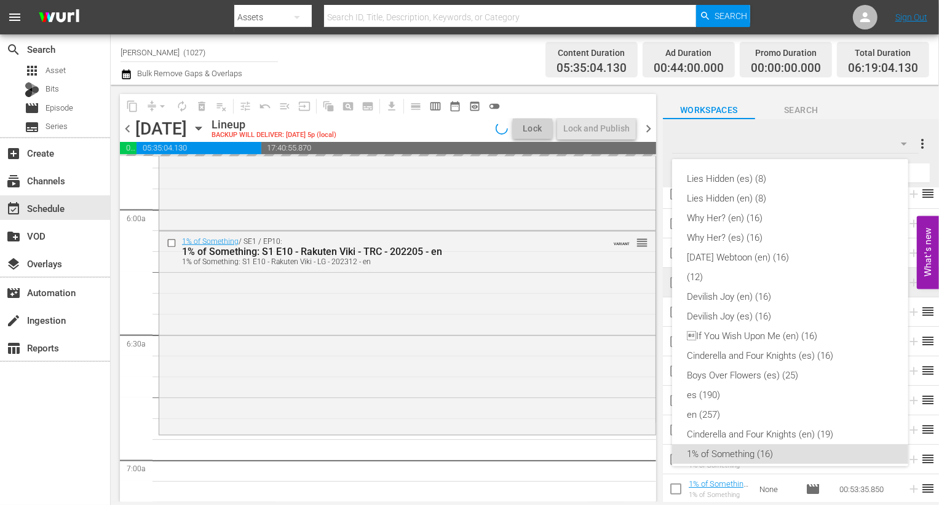
scroll to position [265, 0]
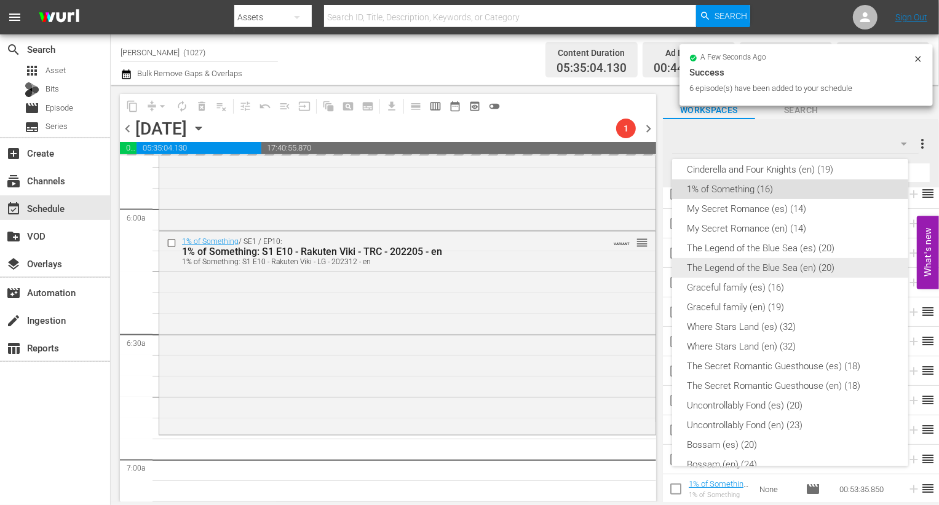
click at [807, 267] on div "The Legend of the Blue Sea (en) (20)" at bounding box center [790, 268] width 207 height 20
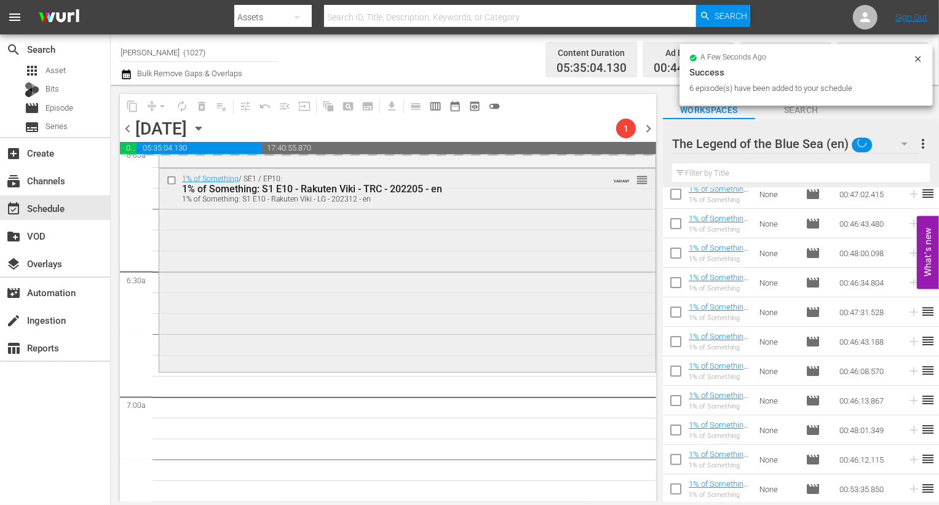
scroll to position [1672, 0]
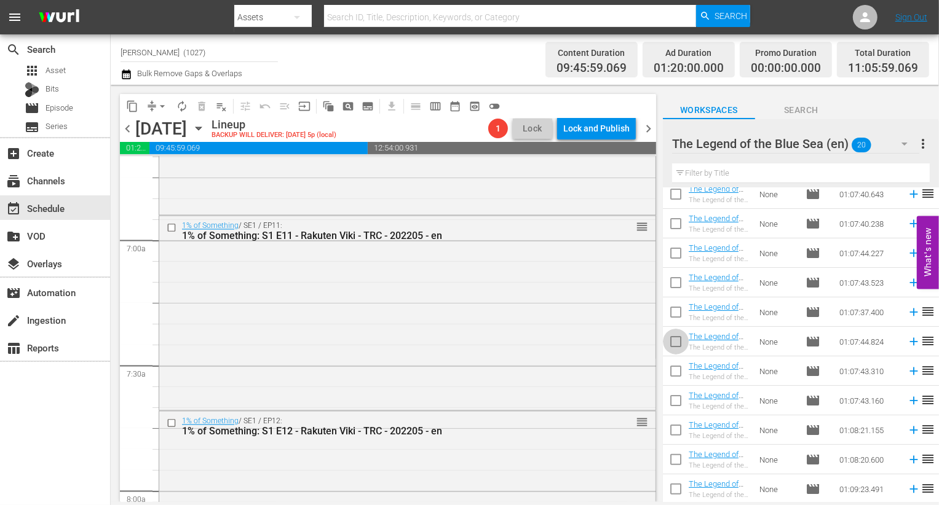
click at [679, 341] on input "checkbox" at bounding box center [676, 344] width 26 height 26
checkbox input "true"
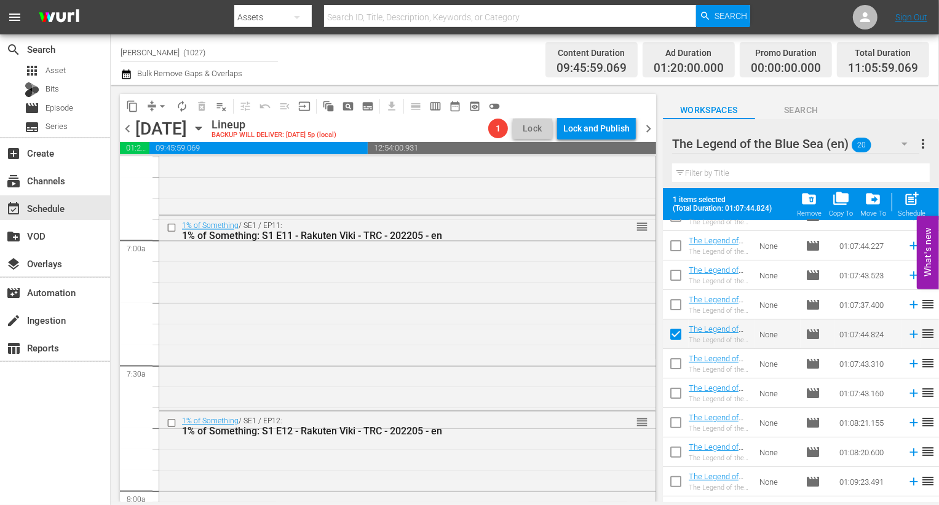
scroll to position [226, 0]
click at [676, 361] on input "checkbox" at bounding box center [676, 366] width 26 height 26
checkbox input "true"
click at [676, 400] on input "checkbox" at bounding box center [676, 395] width 26 height 26
checkbox input "true"
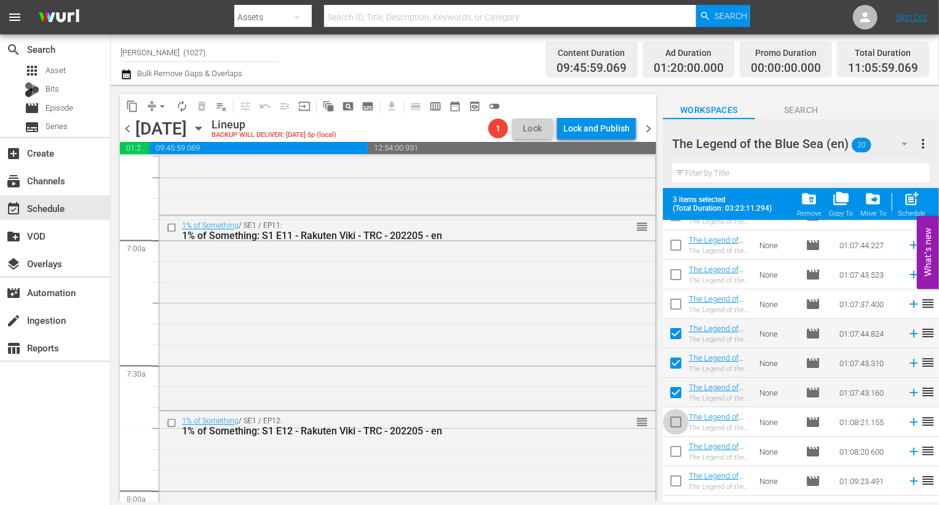
click at [676, 424] on input "checkbox" at bounding box center [676, 425] width 26 height 26
checkbox input "true"
click at [674, 446] on input "checkbox" at bounding box center [676, 454] width 26 height 26
checkbox input "true"
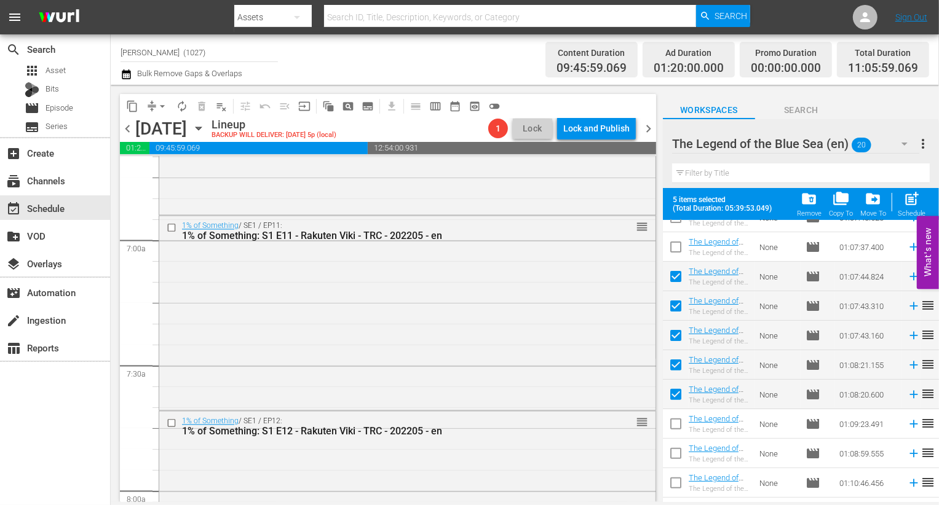
scroll to position [320, 0]
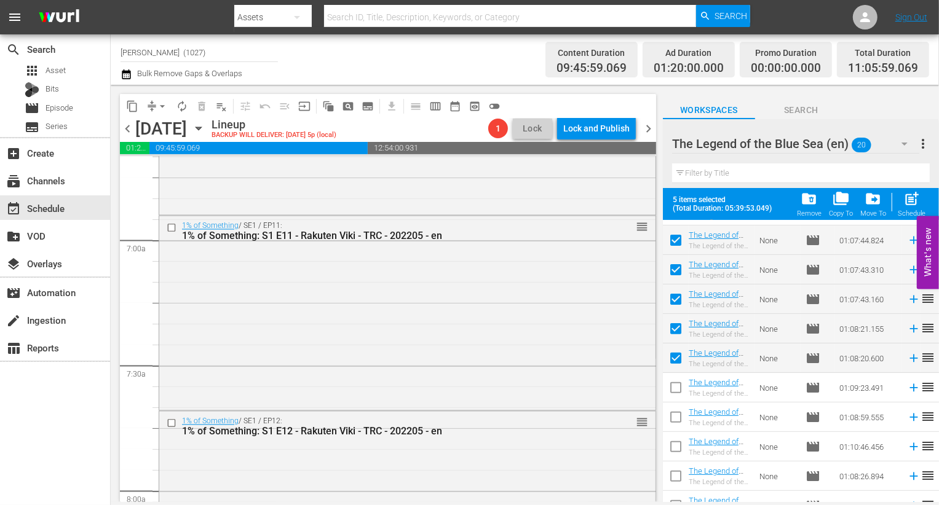
click at [676, 387] on input "checkbox" at bounding box center [676, 390] width 26 height 26
checkbox input "true"
click at [673, 416] on input "checkbox" at bounding box center [676, 420] width 26 height 26
checkbox input "true"
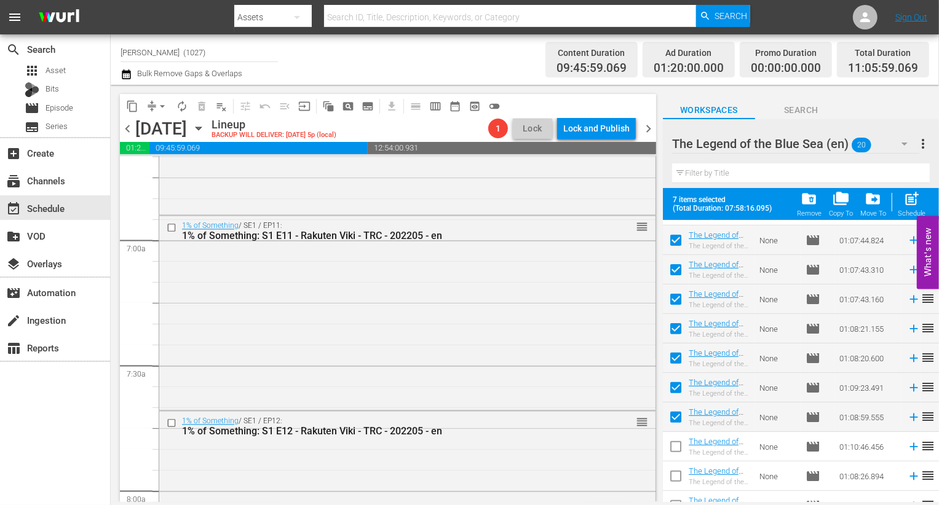
click at [679, 448] on input "checkbox" at bounding box center [676, 449] width 26 height 26
click at [666, 442] on input "checkbox" at bounding box center [676, 449] width 26 height 26
checkbox input "false"
click at [667, 422] on input "checkbox" at bounding box center [676, 420] width 26 height 26
checkbox input "false"
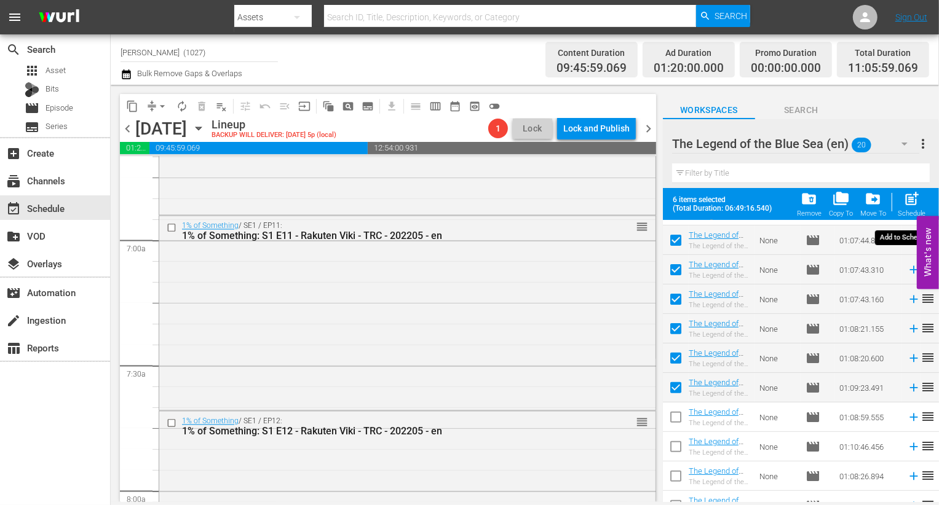
click at [913, 201] on span "post_add" at bounding box center [911, 199] width 17 height 17
checkbox input "false"
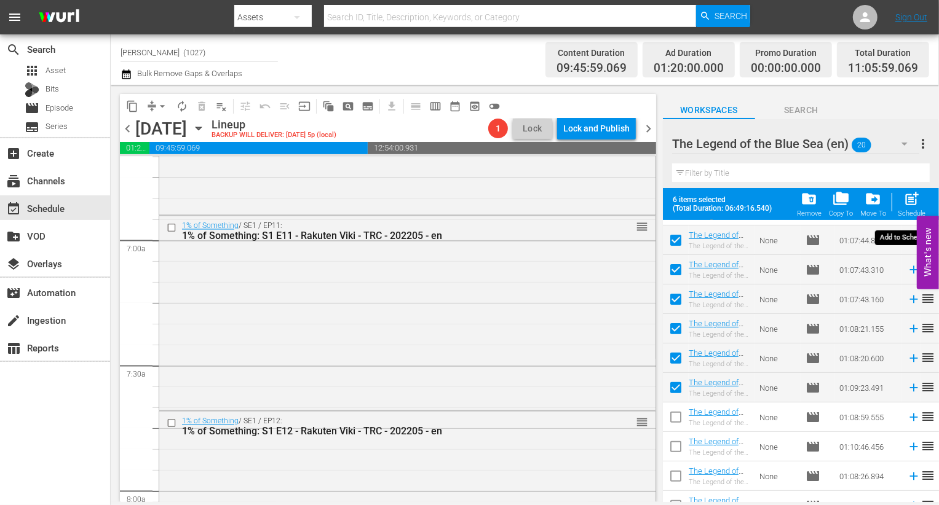
checkbox input "false"
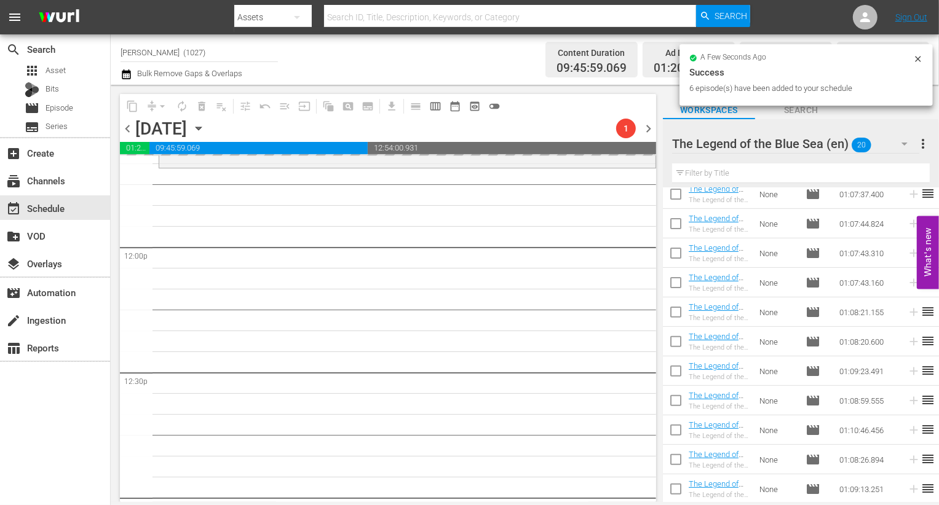
scroll to position [2920, 0]
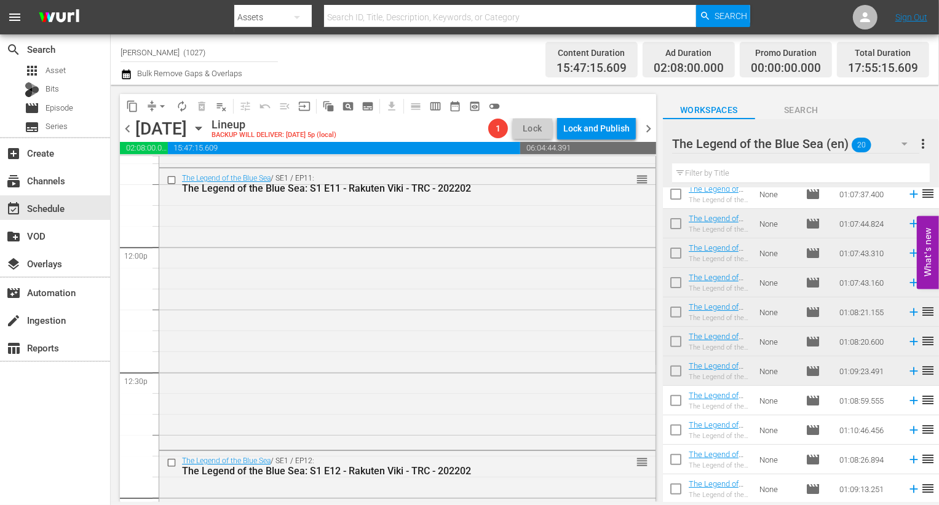
click at [684, 406] on input "checkbox" at bounding box center [676, 403] width 26 height 26
checkbox input "true"
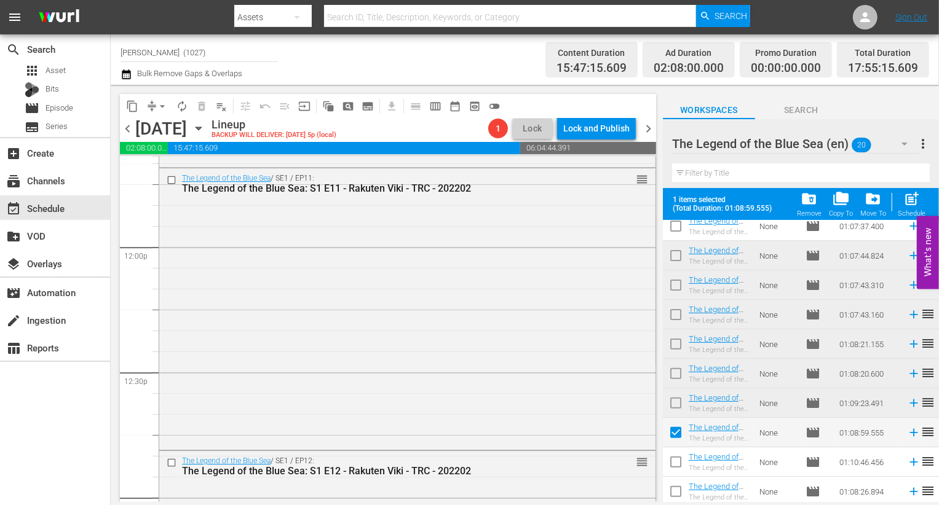
click at [679, 449] on td at bounding box center [676, 463] width 26 height 30
click at [679, 458] on input "checkbox" at bounding box center [676, 465] width 26 height 26
checkbox input "true"
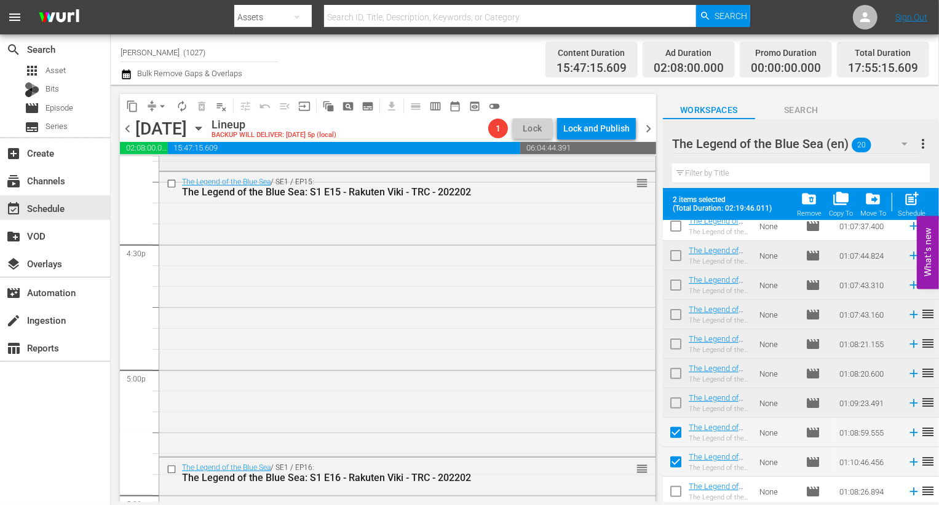
scroll to position [4081, 0]
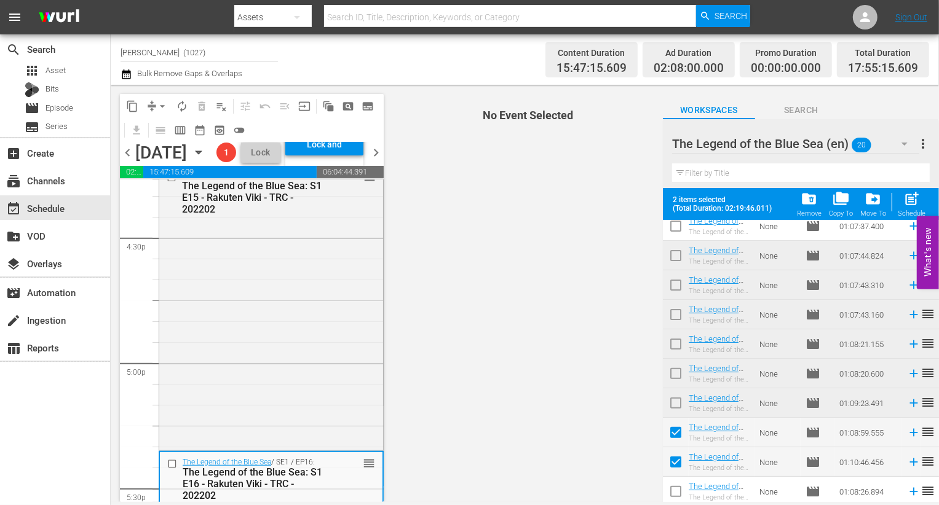
scroll to position [336, 0]
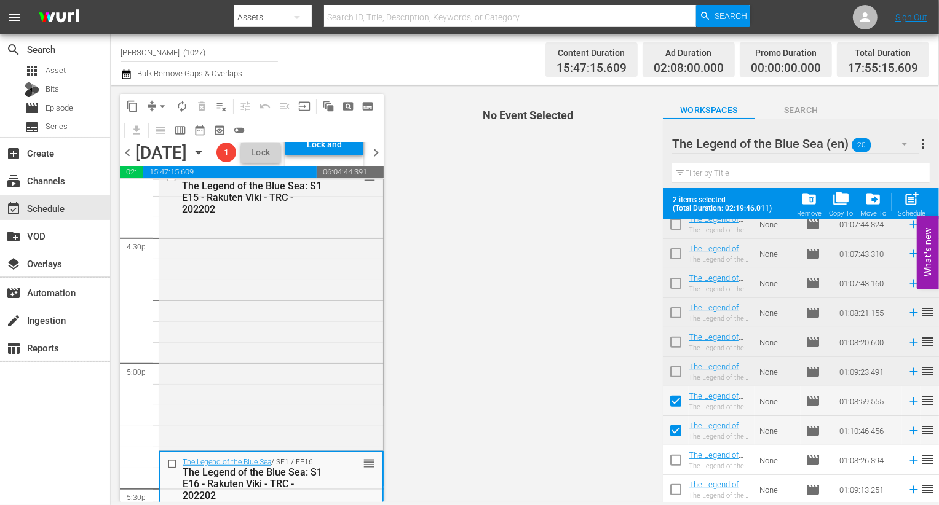
click at [684, 460] on input "checkbox" at bounding box center [676, 463] width 26 height 26
checkbox input "true"
click at [684, 492] on input "checkbox" at bounding box center [676, 493] width 26 height 26
checkbox input "true"
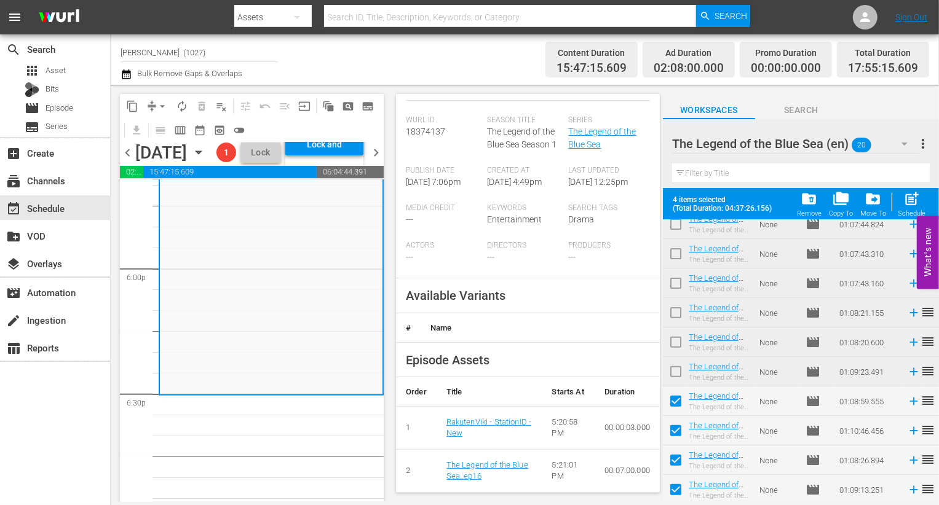
scroll to position [270, 0]
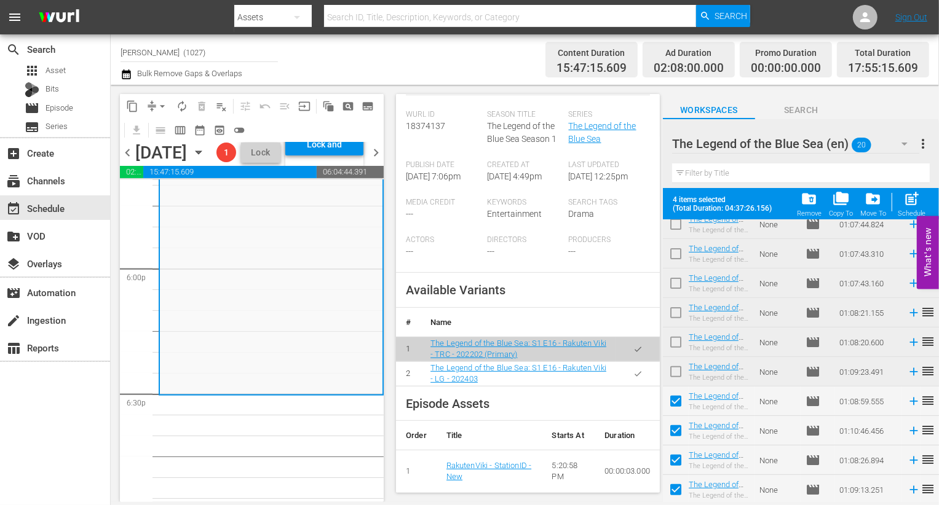
click at [633, 373] on icon "button" at bounding box center [637, 373] width 9 height 9
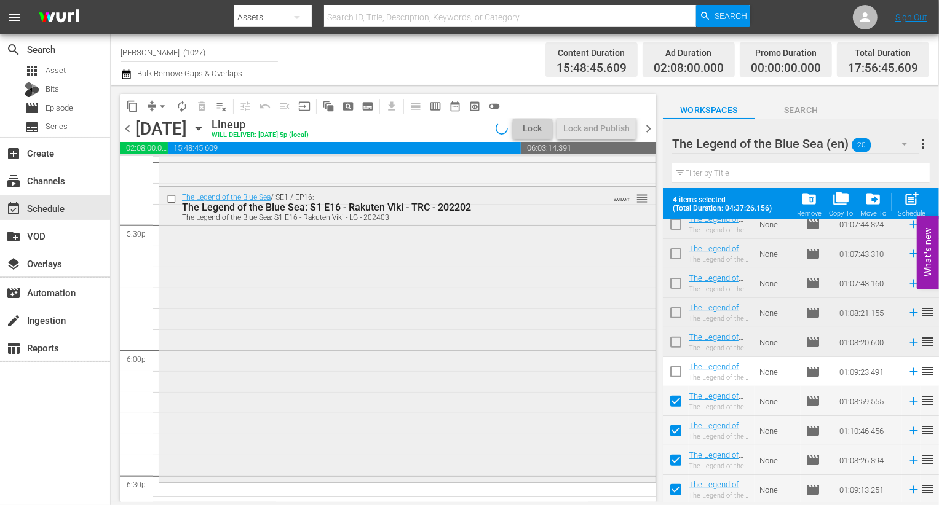
scroll to position [4312, 0]
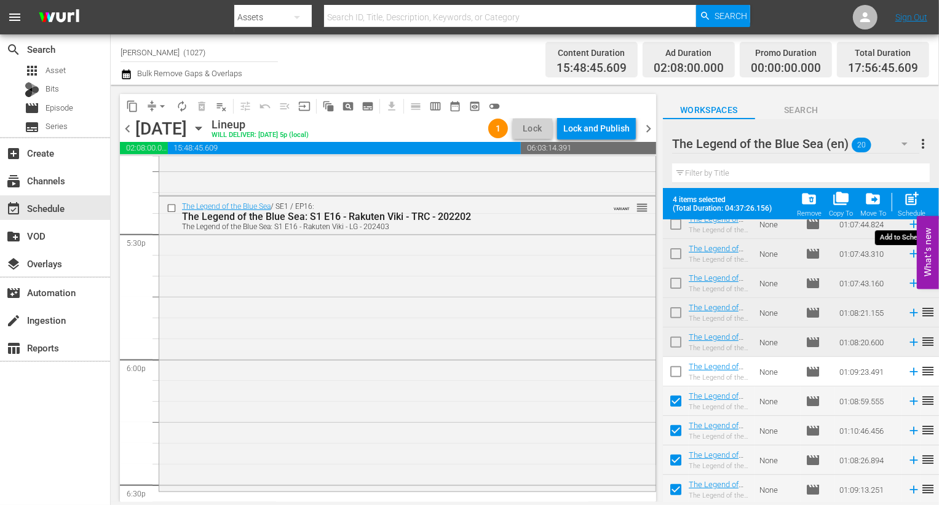
click at [921, 197] on div "post_add Schedule" at bounding box center [912, 204] width 28 height 27
checkbox input "false"
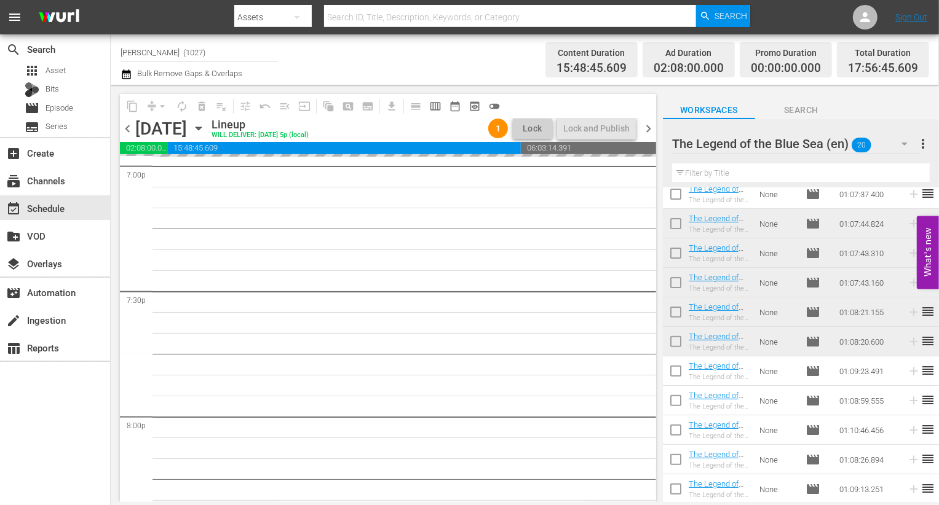
scroll to position [4757, 0]
click at [909, 132] on button "button" at bounding box center [905, 144] width 30 height 30
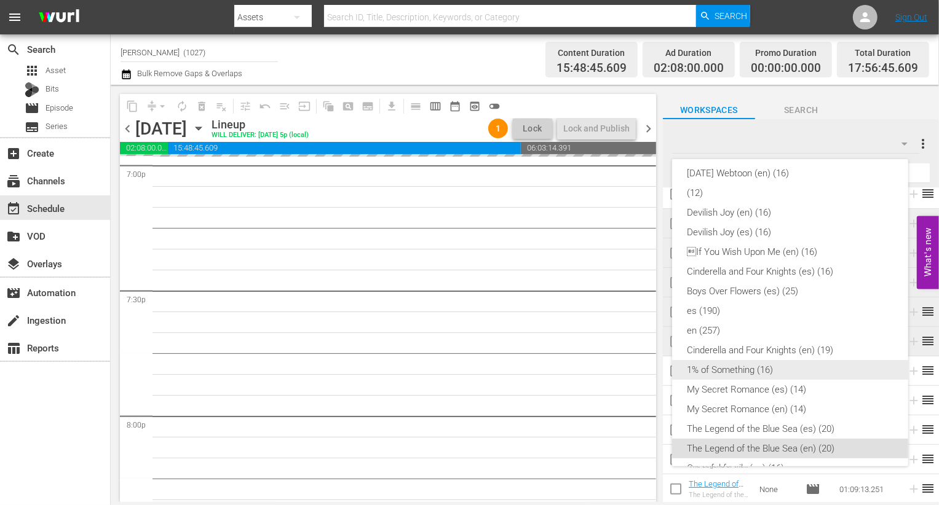
scroll to position [61, 0]
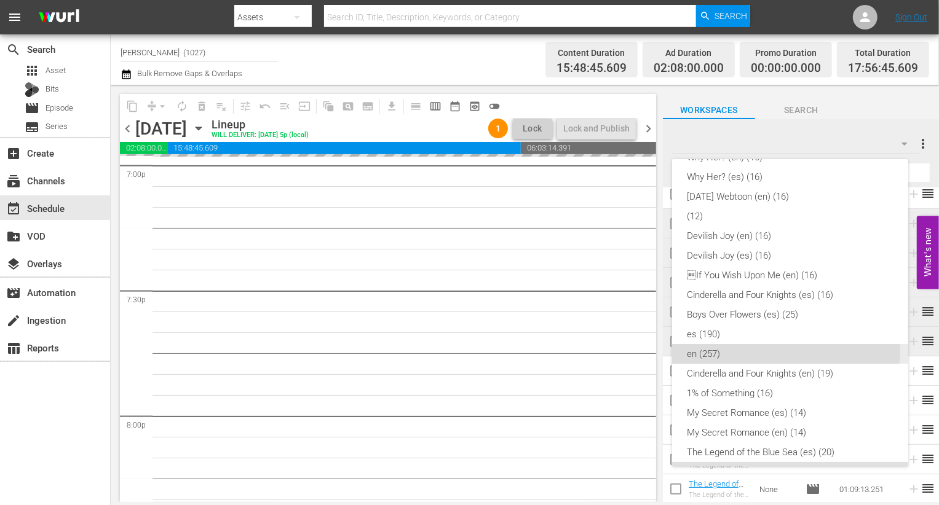
click at [766, 350] on div "en (257)" at bounding box center [790, 354] width 207 height 20
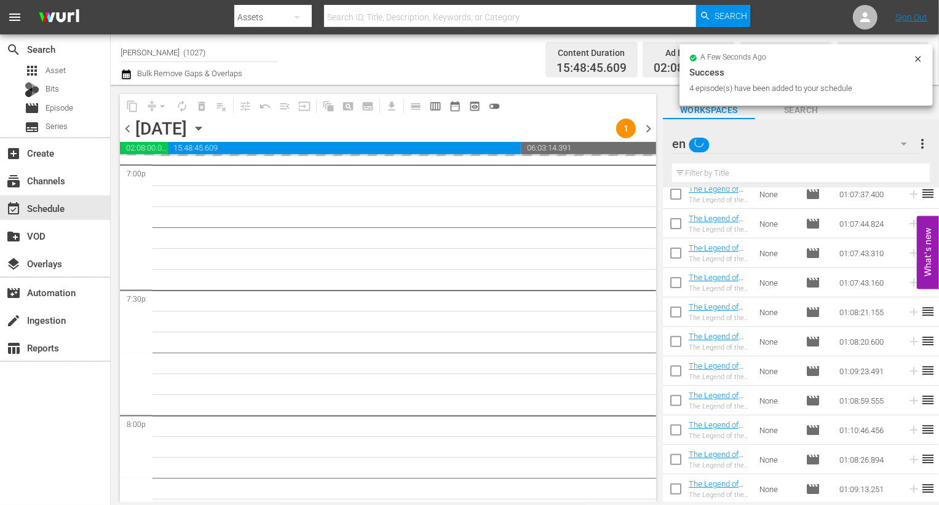
scroll to position [0, 0]
click at [743, 168] on input "text" at bounding box center [801, 174] width 258 height 20
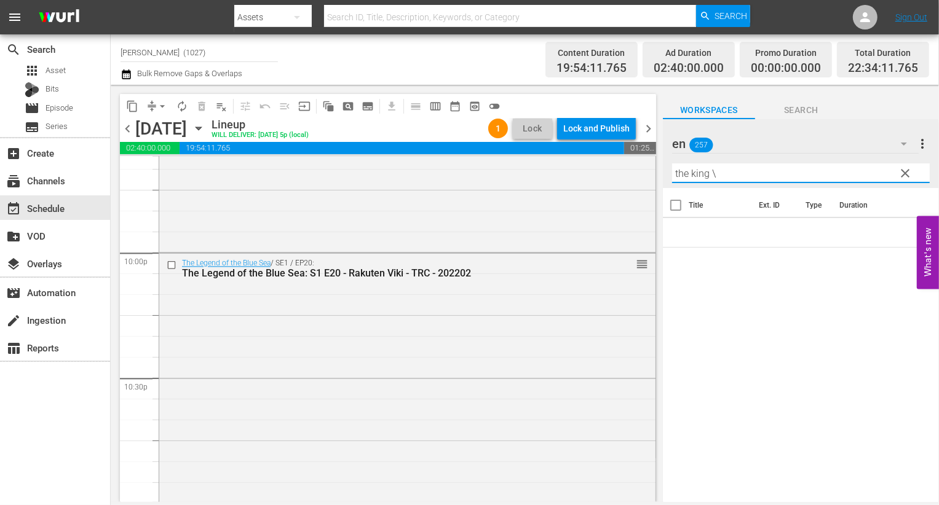
scroll to position [5674, 0]
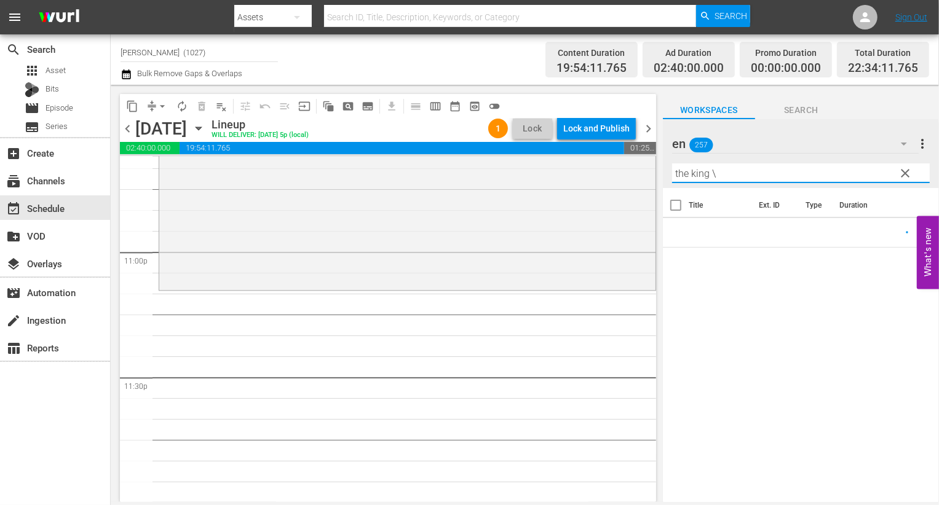
click at [865, 178] on input "the king \" at bounding box center [801, 174] width 258 height 20
type input "t"
type input "k"
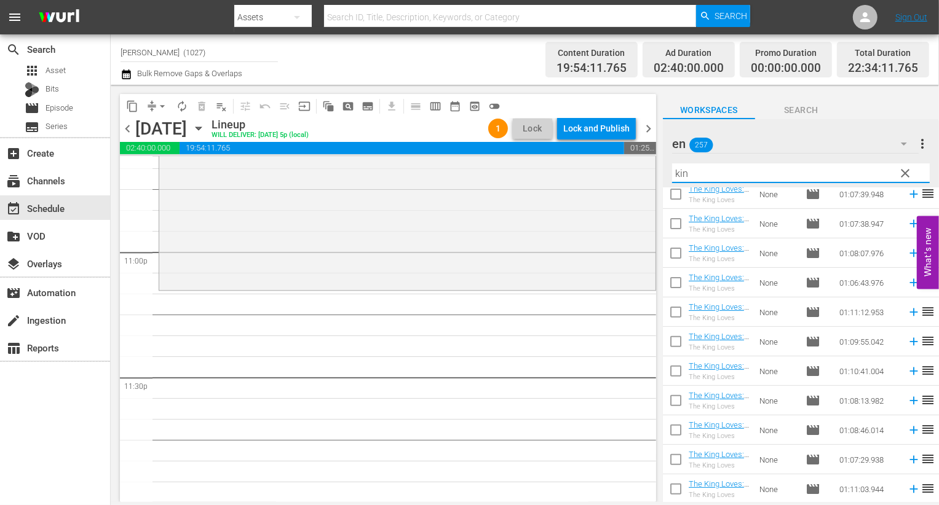
scroll to position [304, 0]
type input "king"
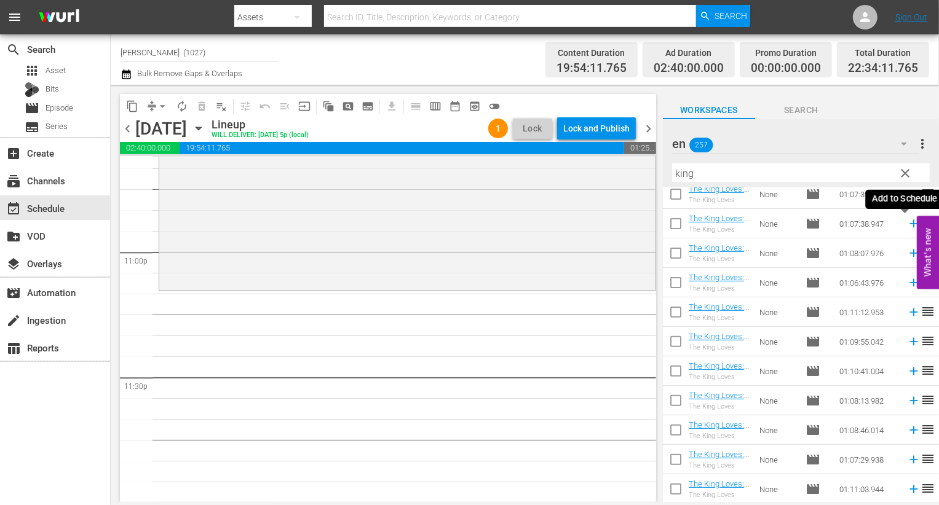
click at [908, 225] on icon at bounding box center [914, 224] width 14 height 14
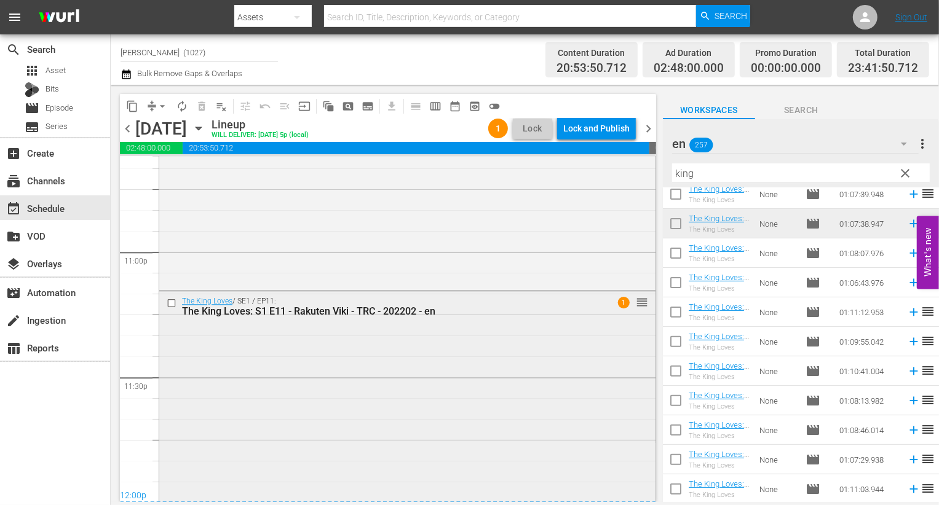
scroll to position [5745, 0]
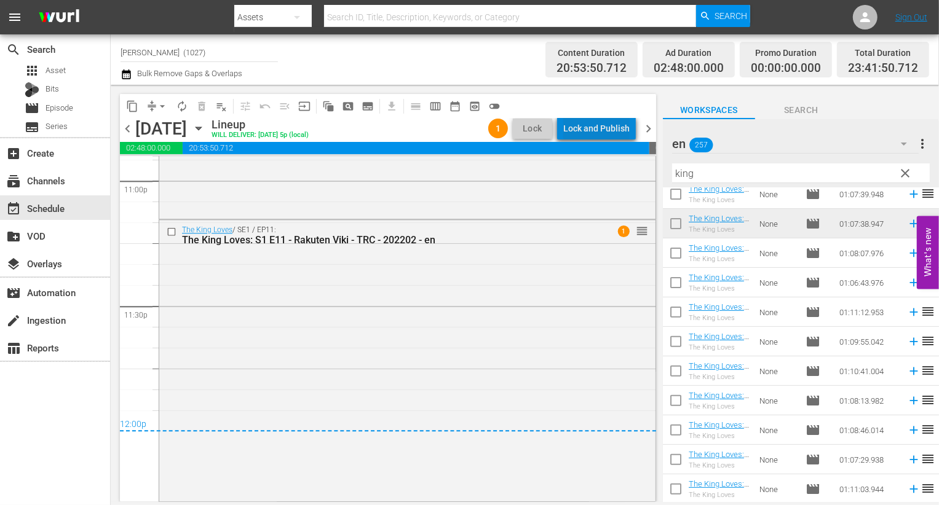
click at [610, 136] on div "Lock and Publish" at bounding box center [596, 128] width 66 height 22
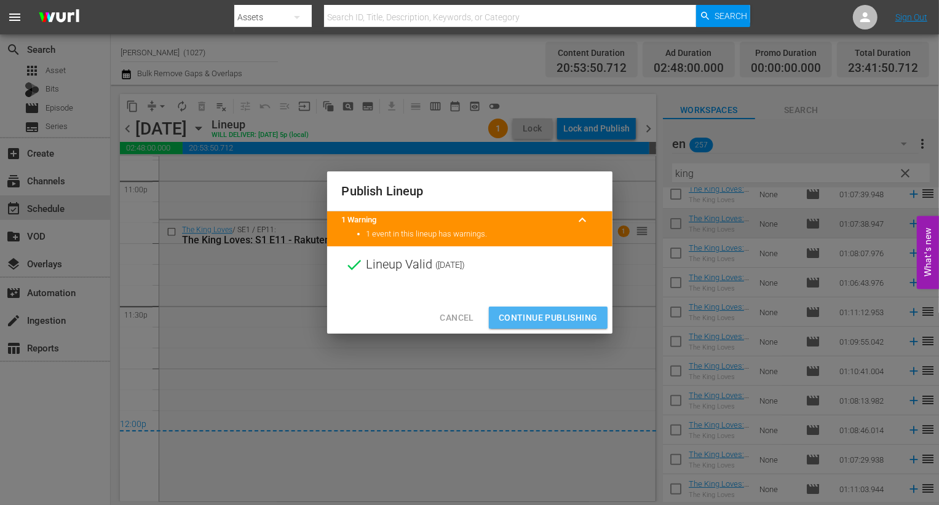
click at [552, 318] on span "Continue Publishing" at bounding box center [548, 317] width 99 height 15
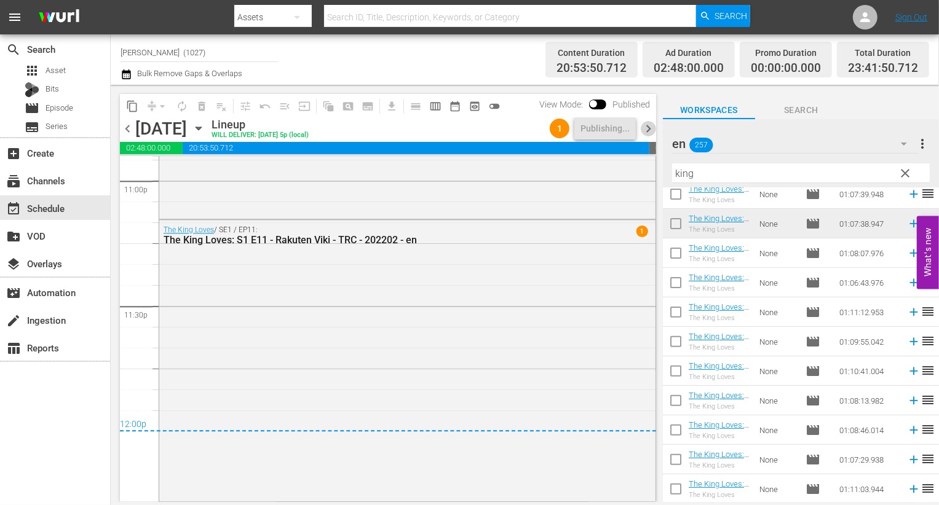
click at [652, 128] on span "chevron_right" at bounding box center [648, 128] width 15 height 15
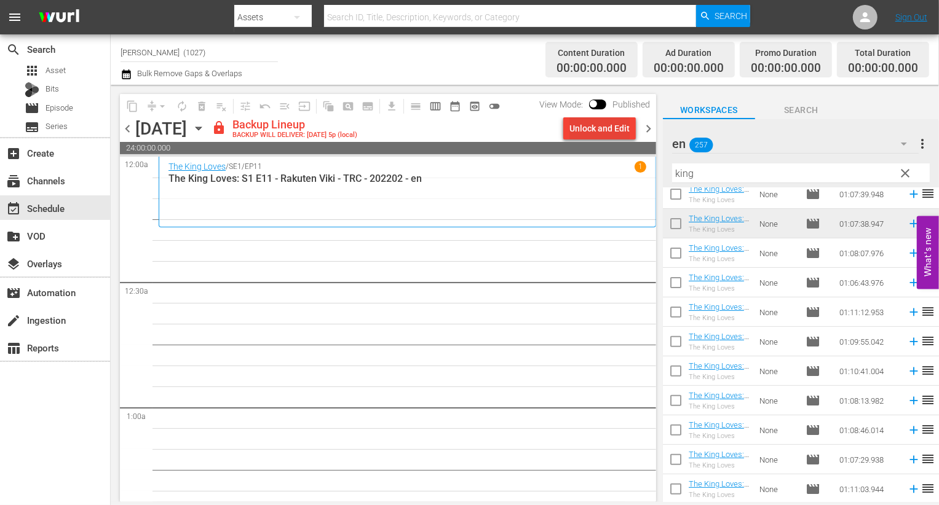
click at [625, 128] on div "Unlock and Edit" at bounding box center [599, 128] width 60 height 22
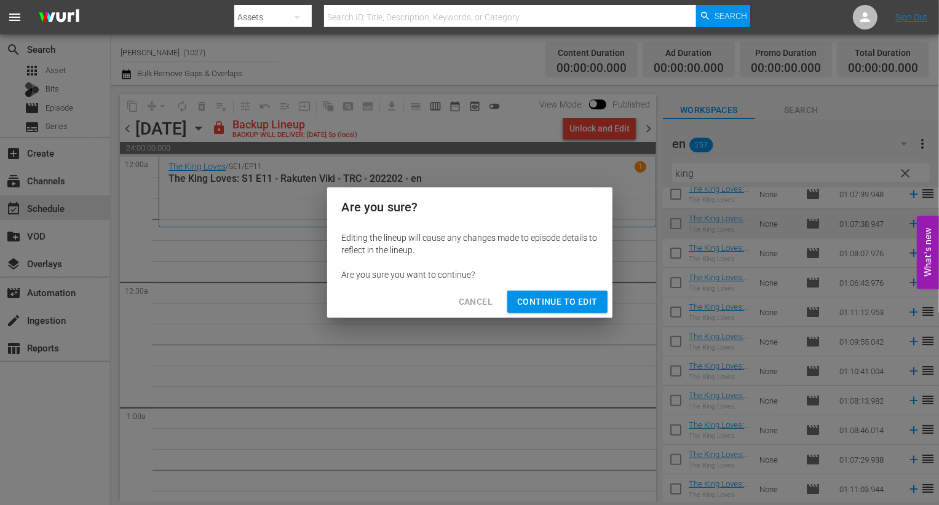
click at [572, 309] on span "Continue to Edit" at bounding box center [557, 301] width 80 height 15
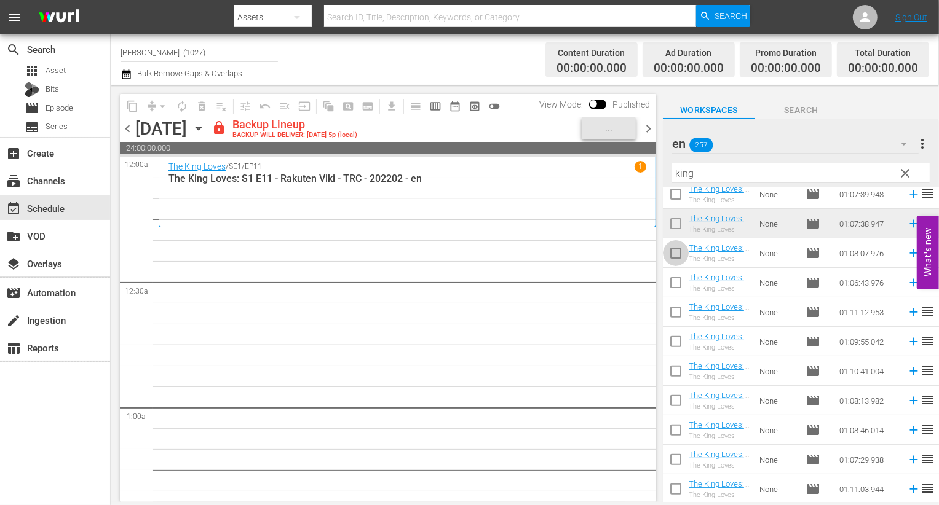
click at [676, 255] on input "checkbox" at bounding box center [676, 256] width 26 height 26
checkbox input "true"
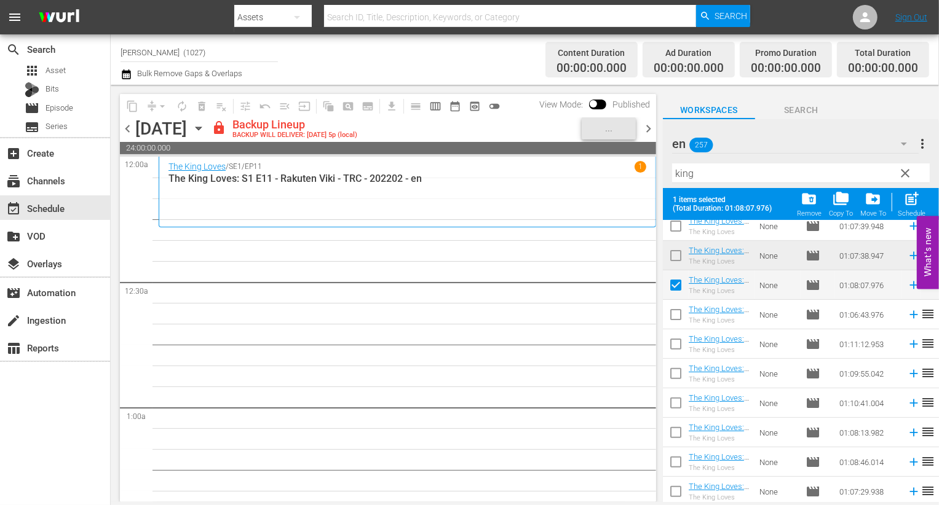
click at [675, 328] on input "checkbox" at bounding box center [676, 317] width 26 height 26
checkbox input "true"
click at [675, 344] on input "checkbox" at bounding box center [676, 347] width 26 height 26
checkbox input "true"
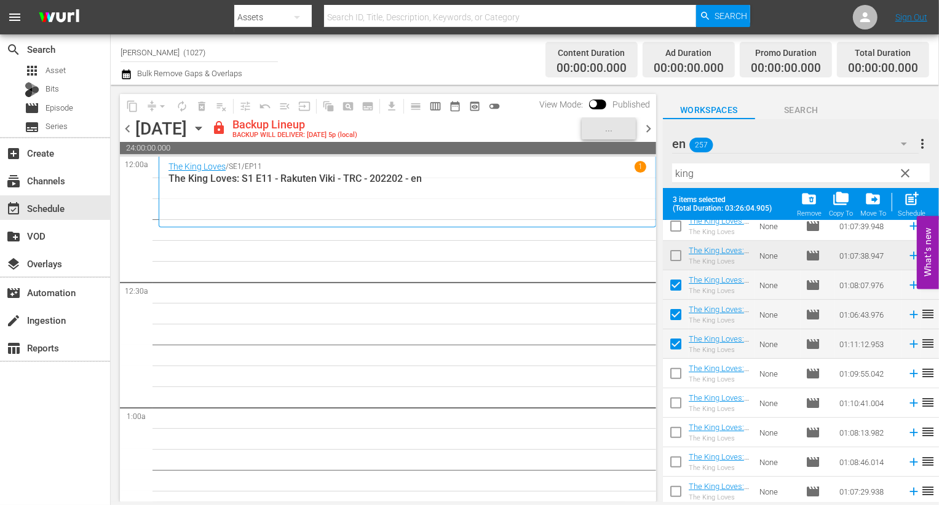
click at [674, 365] on input "checkbox" at bounding box center [676, 376] width 26 height 26
checkbox input "true"
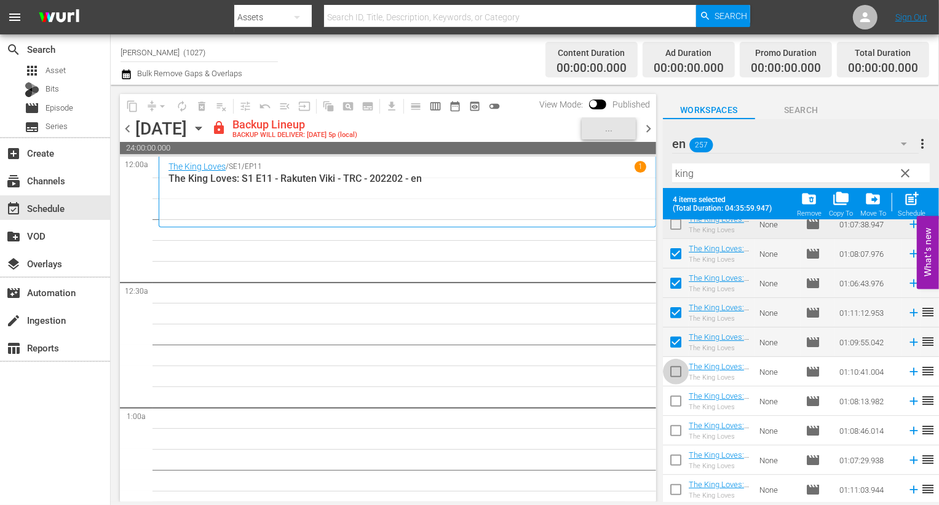
click at [679, 379] on input "checkbox" at bounding box center [676, 374] width 26 height 26
checkbox input "true"
click at [679, 407] on input "checkbox" at bounding box center [676, 404] width 26 height 26
checkbox input "true"
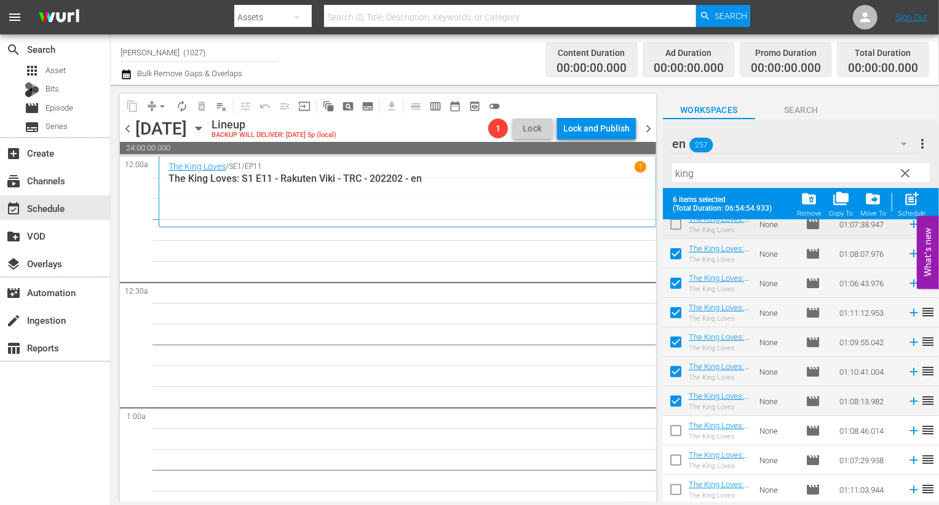
click at [679, 427] on input "checkbox" at bounding box center [676, 434] width 26 height 26
checkbox input "true"
click at [679, 462] on input "checkbox" at bounding box center [676, 463] width 26 height 26
checkbox input "true"
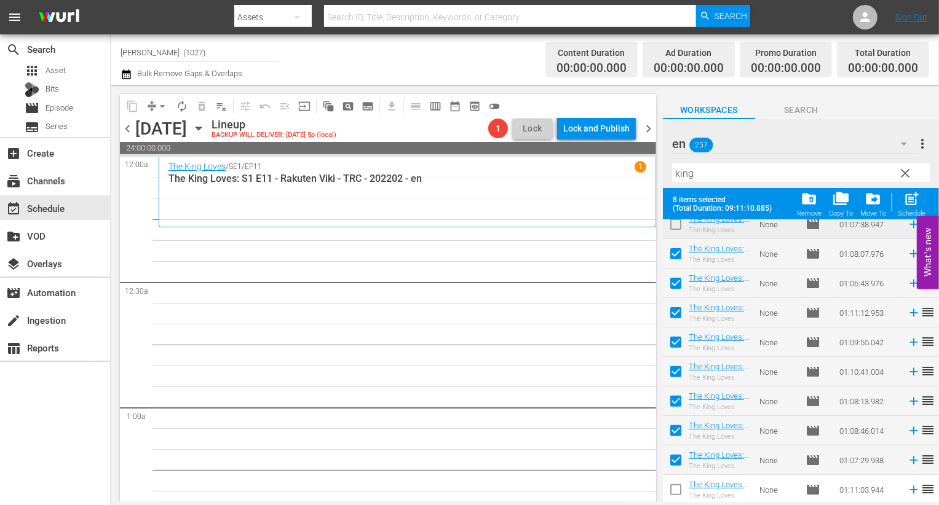
click at [679, 487] on input "checkbox" at bounding box center [676, 493] width 26 height 26
checkbox input "true"
click at [675, 477] on span at bounding box center [676, 490] width 26 height 26
click at [675, 467] on input "checkbox" at bounding box center [676, 463] width 26 height 26
checkbox input "false"
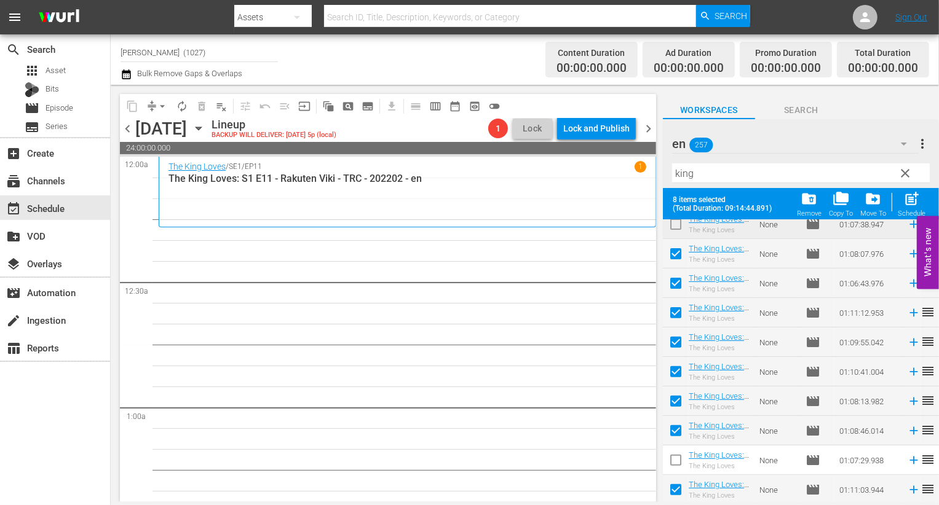
click at [675, 486] on input "checkbox" at bounding box center [676, 493] width 26 height 26
checkbox input "false"
click at [921, 208] on div "post_add Schedule" at bounding box center [912, 204] width 28 height 27
checkbox input "false"
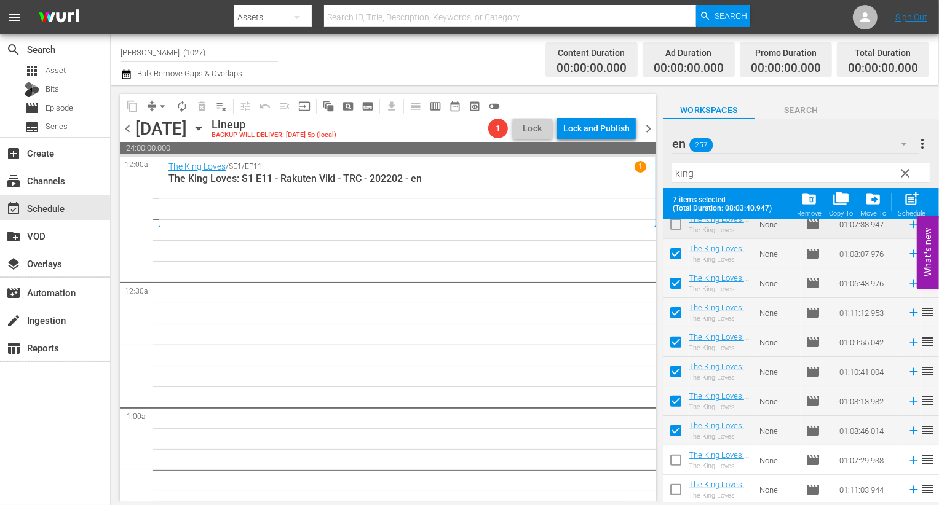
checkbox input "false"
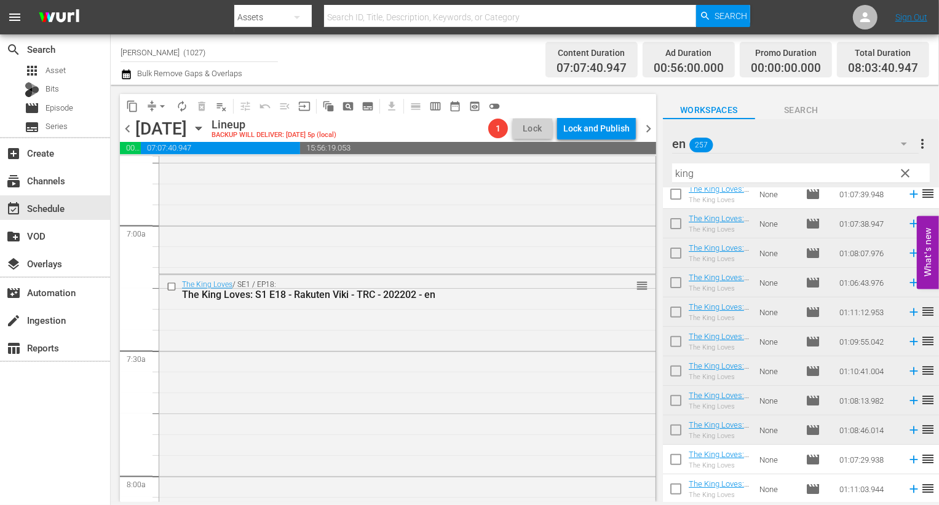
scroll to position [1705, 0]
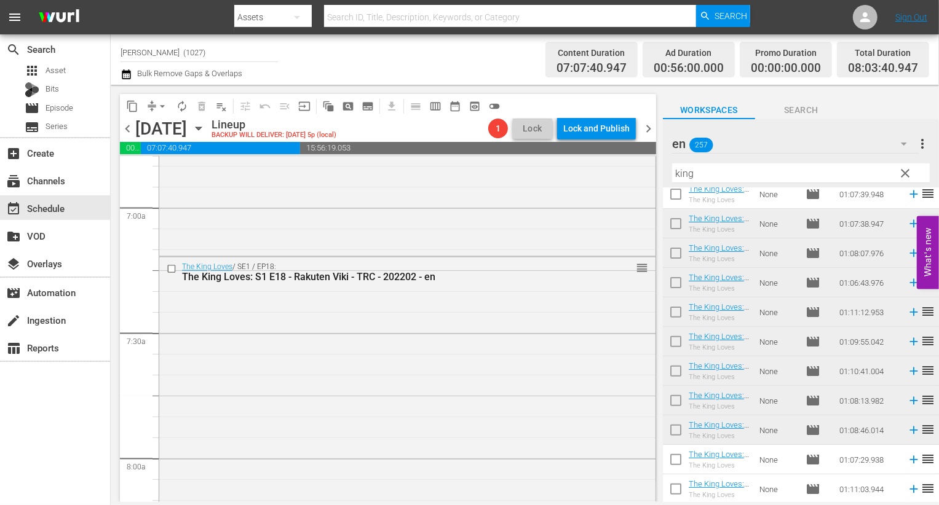
click at [526, 363] on div "The King Loves / SE1 / EP18: The King Loves: S1 E18 - Rakuten Viki - TRC - 2022…" at bounding box center [407, 400] width 496 height 284
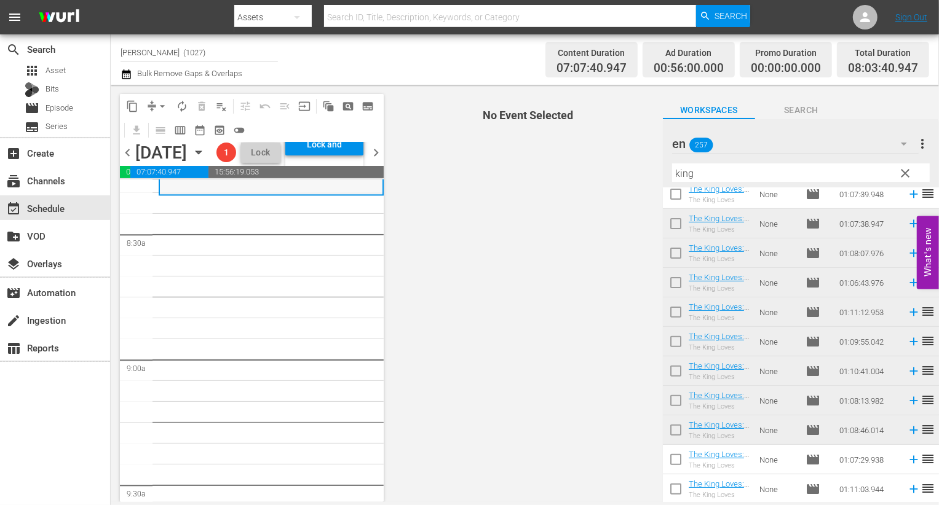
scroll to position [2098, 0]
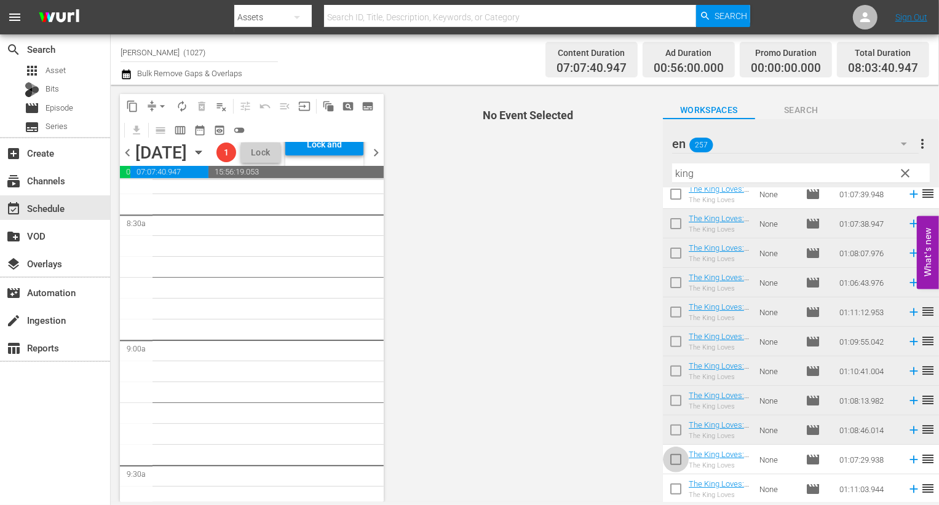
click at [677, 455] on input "checkbox" at bounding box center [676, 462] width 26 height 26
checkbox input "true"
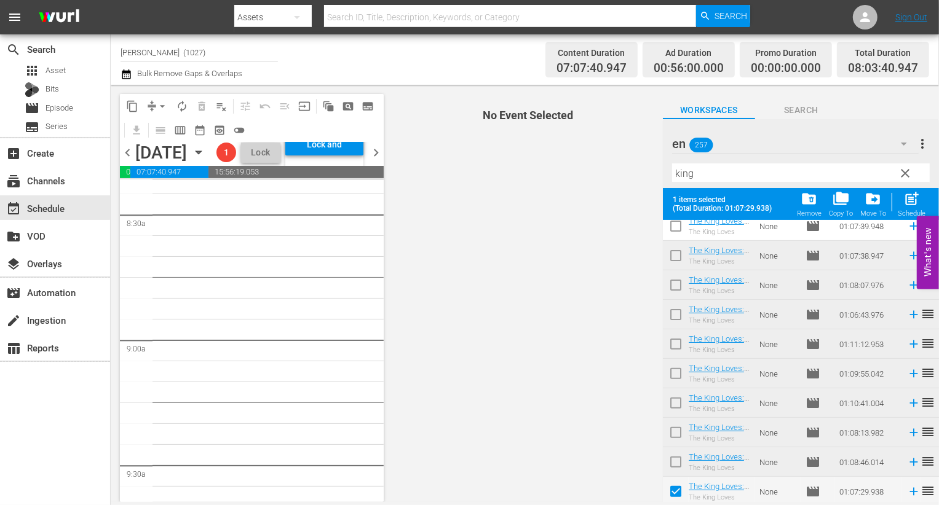
scroll to position [336, 0]
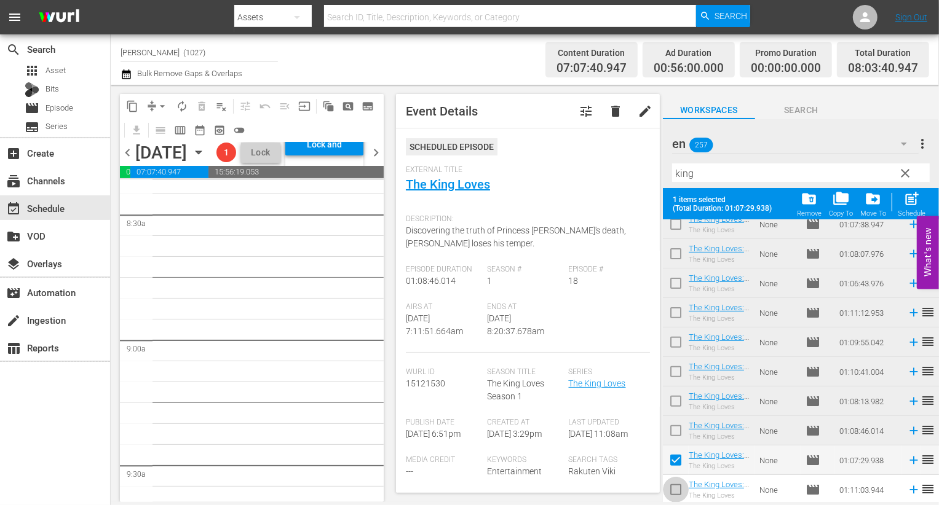
click at [677, 484] on input "checkbox" at bounding box center [676, 493] width 26 height 26
checkbox input "true"
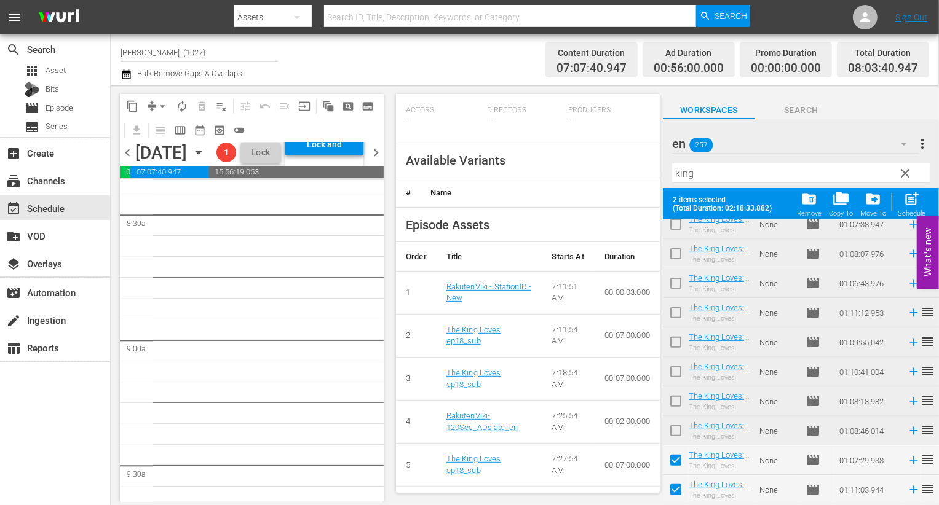
scroll to position [390, 0]
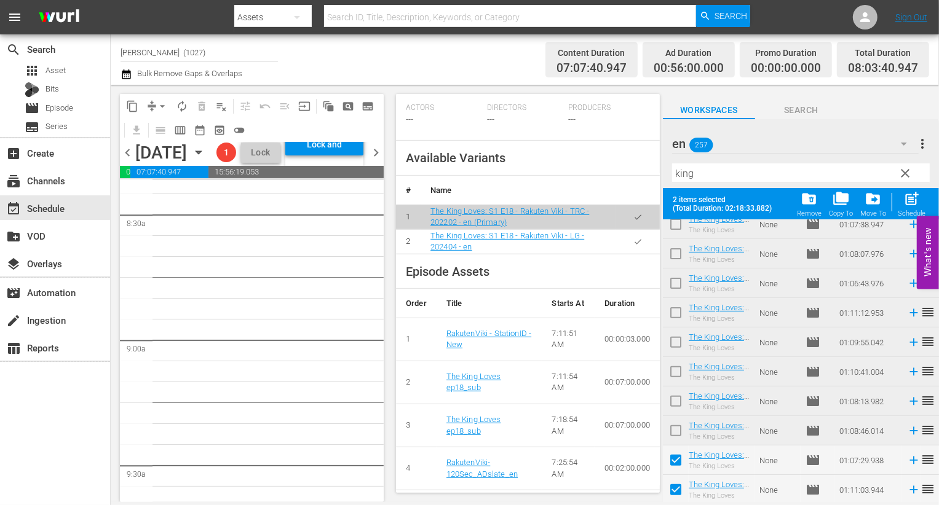
click at [633, 247] on icon "button" at bounding box center [637, 241] width 9 height 9
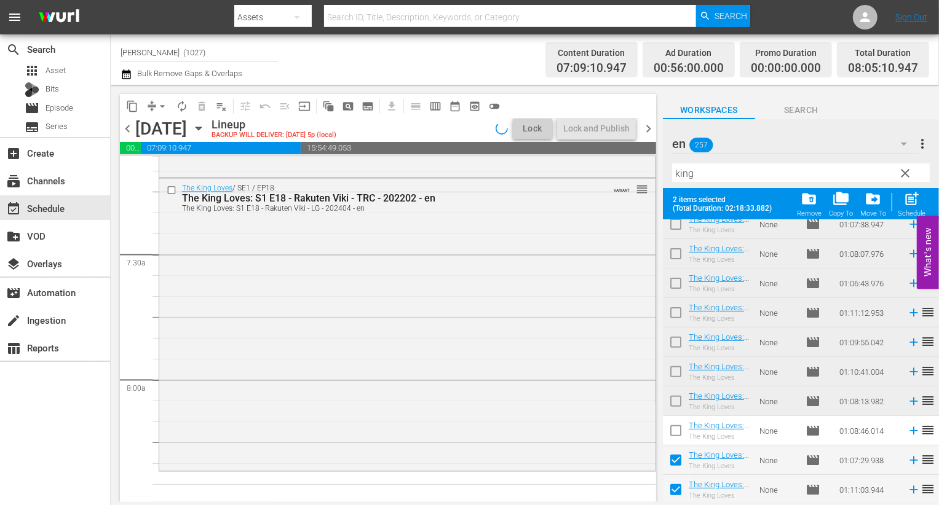
scroll to position [1776, 0]
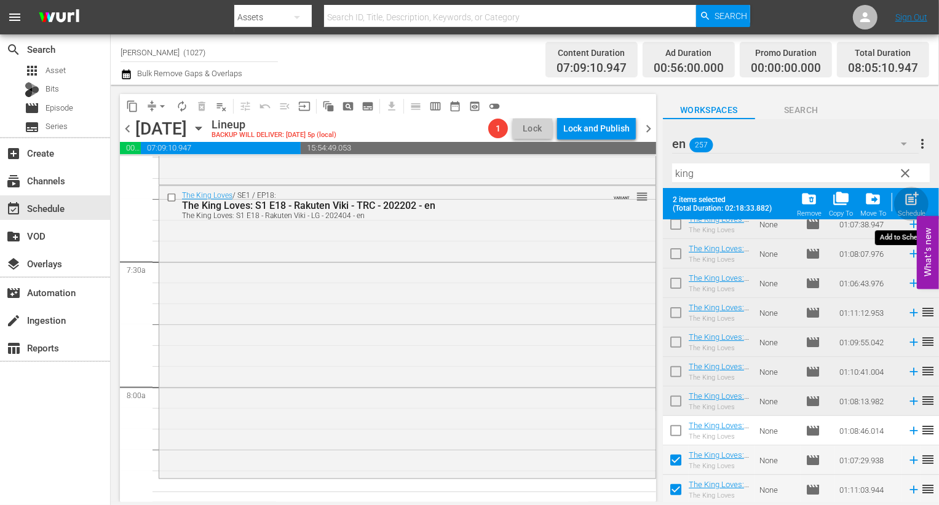
click at [918, 200] on span "post_add" at bounding box center [911, 199] width 17 height 17
checkbox input "false"
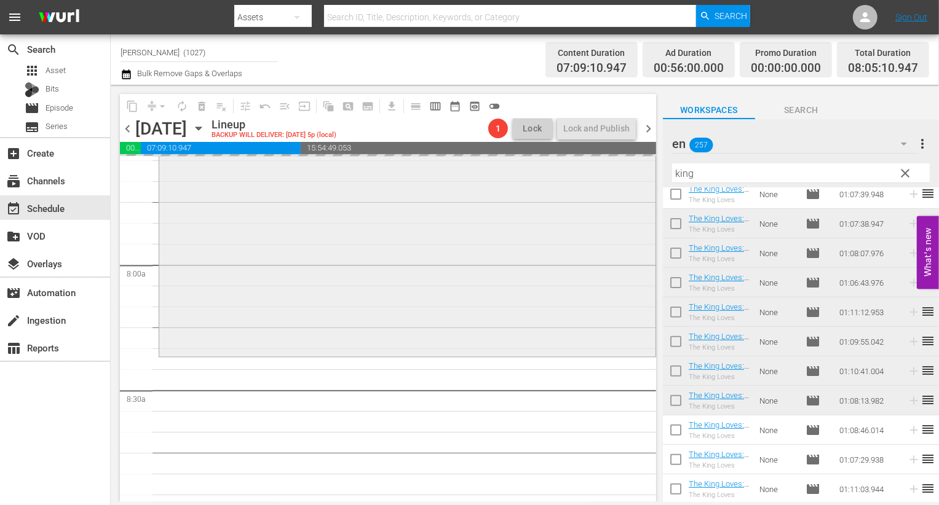
scroll to position [1941, 0]
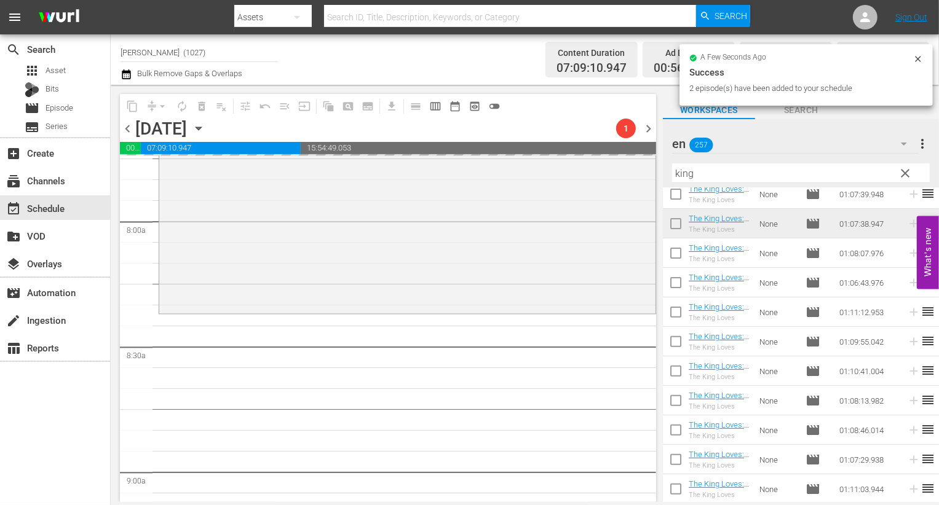
click at [899, 177] on span "clear" at bounding box center [905, 173] width 15 height 15
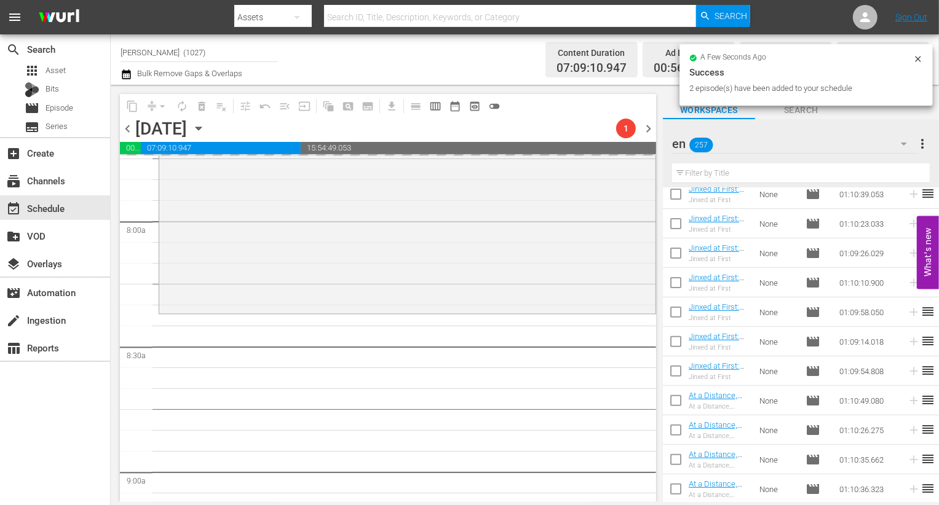
click at [867, 176] on input "text" at bounding box center [801, 174] width 258 height 20
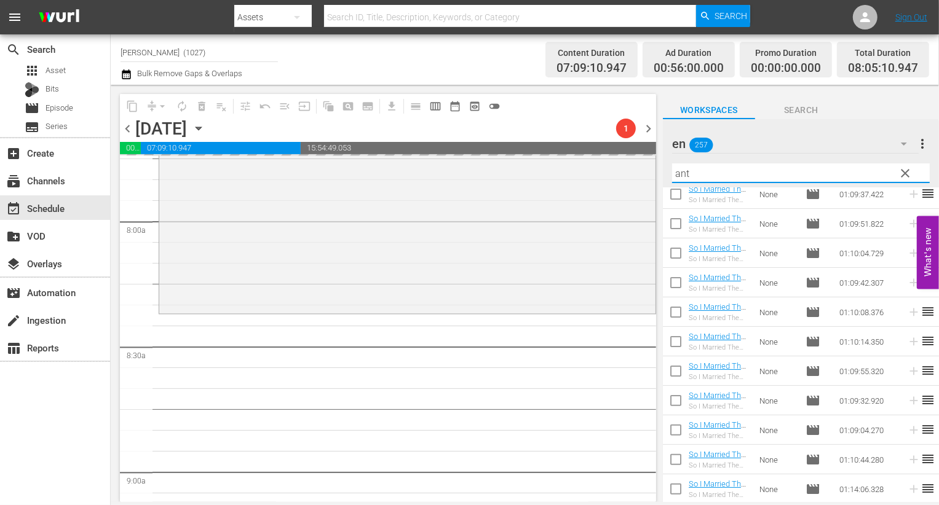
scroll to position [216, 0]
type input "anti"
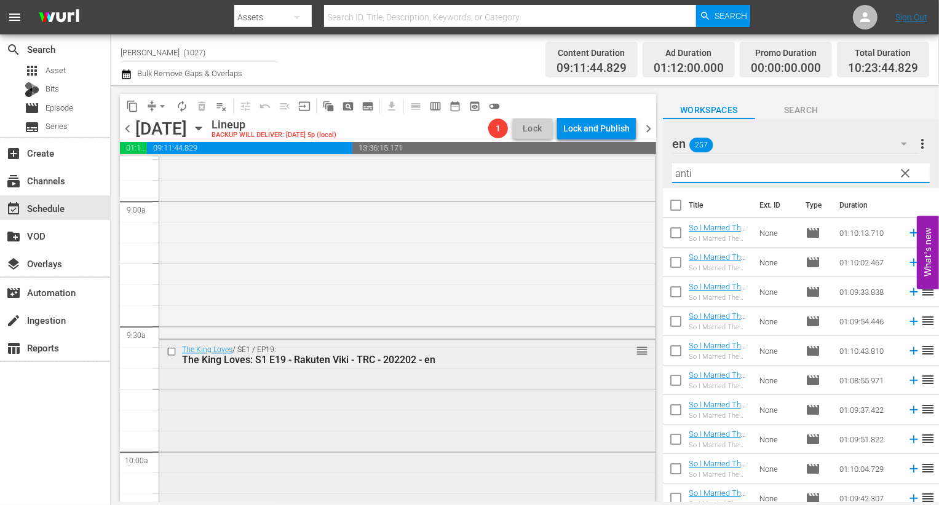
scroll to position [2230, 0]
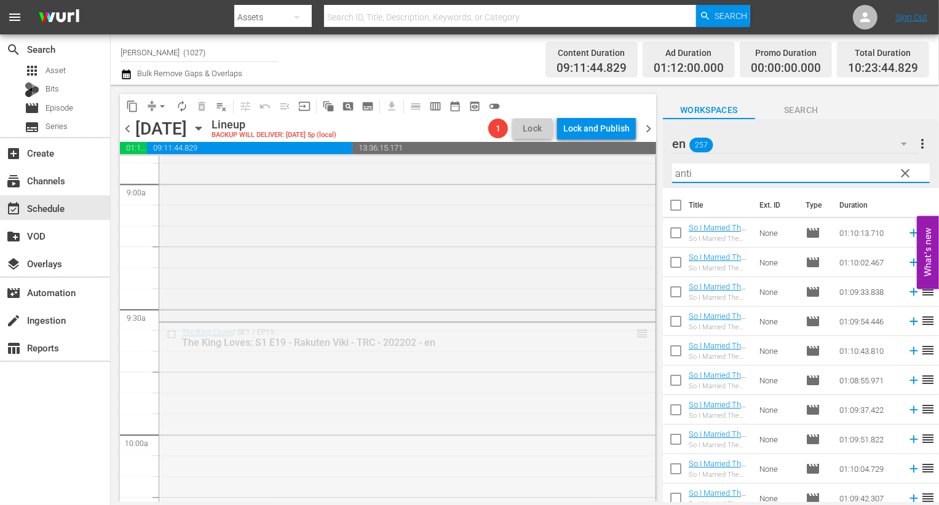
drag, startPoint x: 634, startPoint y: 334, endPoint x: 583, endPoint y: 326, distance: 51.6
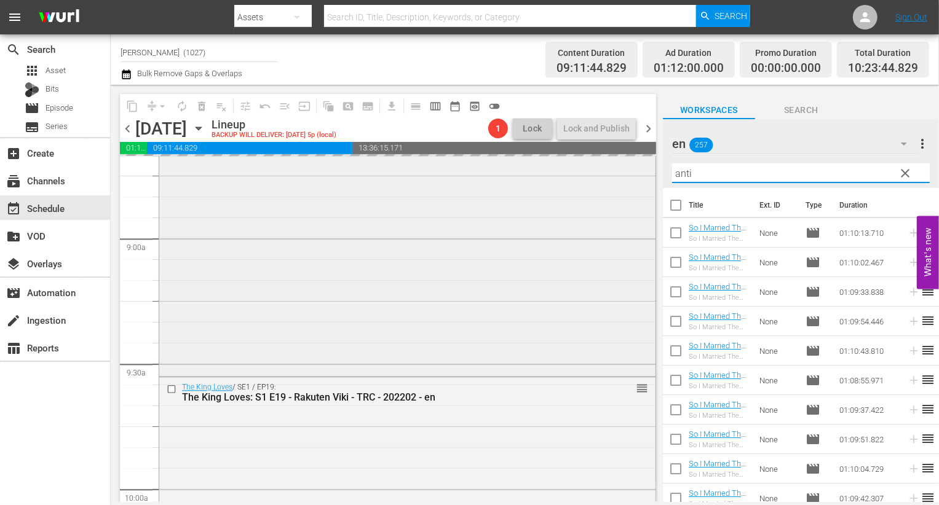
scroll to position [2055, 0]
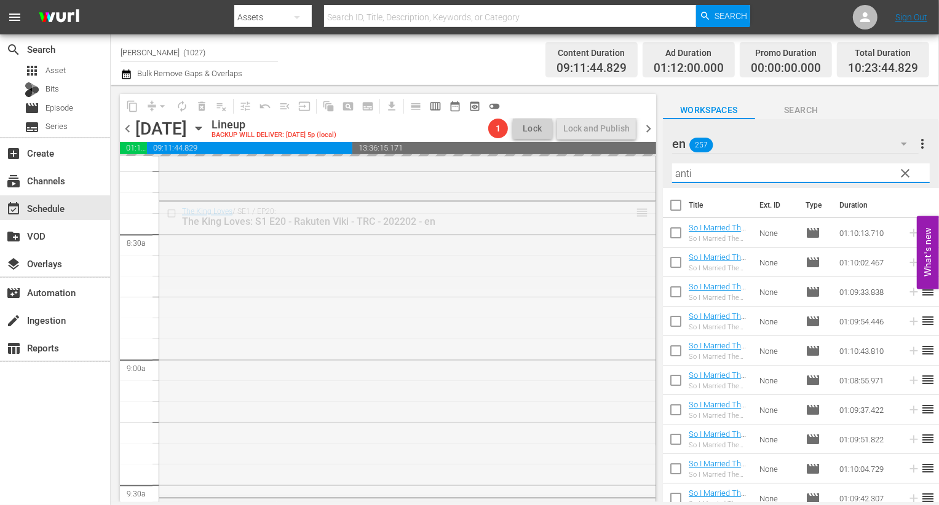
drag, startPoint x: 636, startPoint y: 211, endPoint x: 605, endPoint y: 505, distance: 295.5
click at [606, 505] on body "menu Search By Assets Search ID, Title, Description, Keywords, or Category Sear…" at bounding box center [469, 252] width 939 height 505
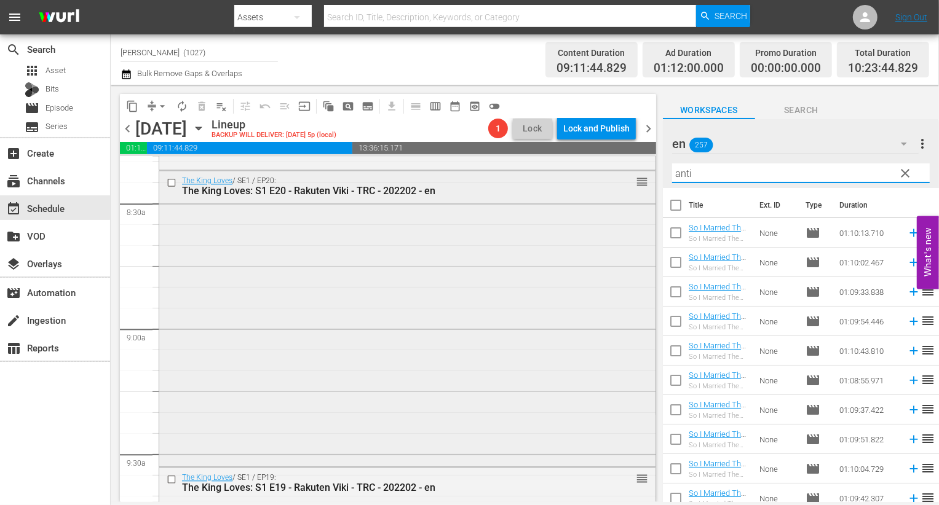
scroll to position [2059, 0]
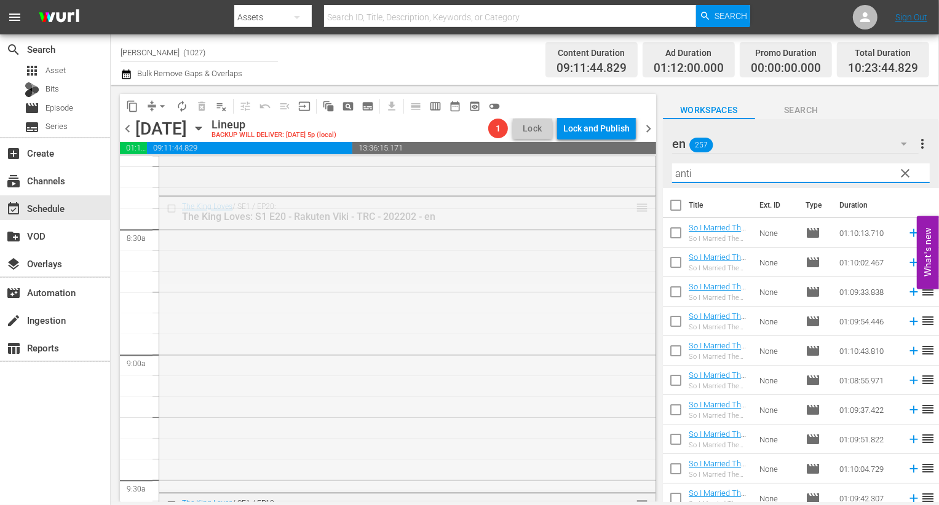
drag, startPoint x: 632, startPoint y: 206, endPoint x: 594, endPoint y: 503, distance: 300.0
click at [594, 503] on body "menu Search By Assets Search ID, Title, Description, Keywords, or Category Sear…" at bounding box center [469, 252] width 939 height 505
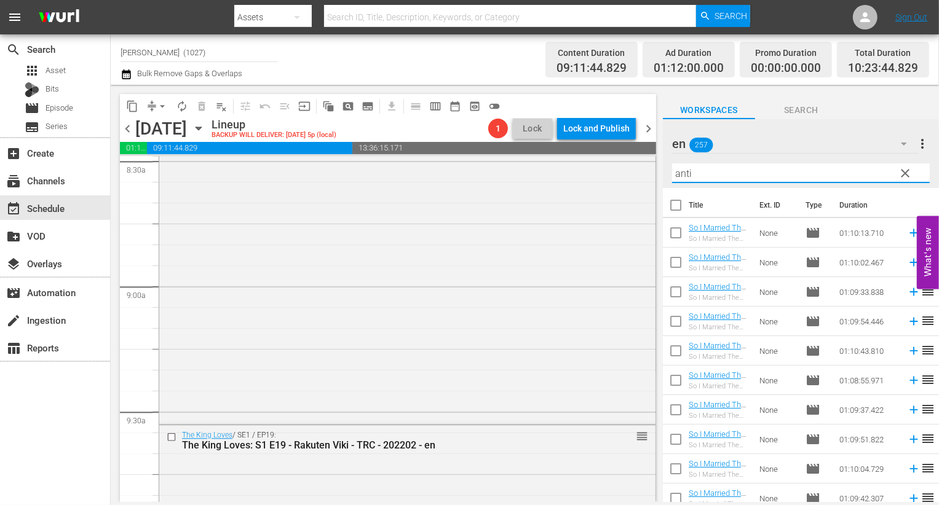
scroll to position [2128, 0]
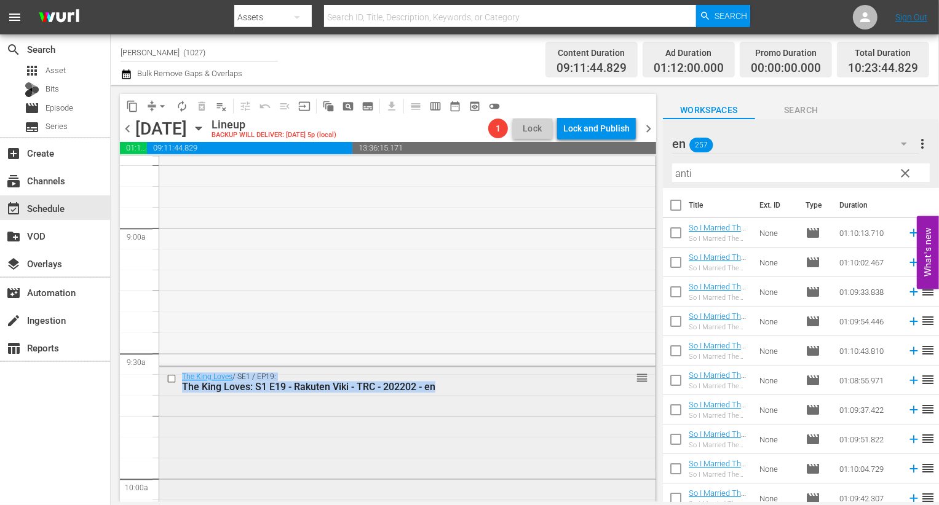
drag, startPoint x: 626, startPoint y: 198, endPoint x: 604, endPoint y: 390, distance: 193.1
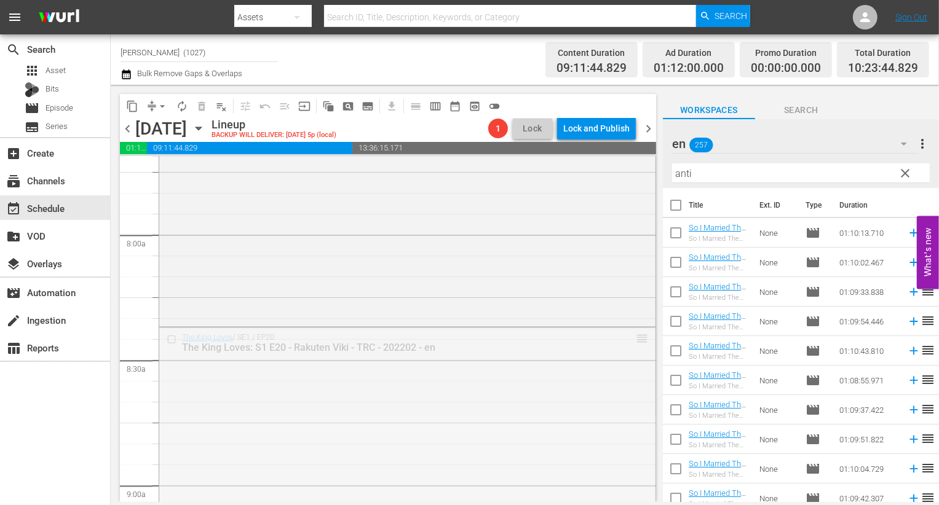
scroll to position [2263, 0]
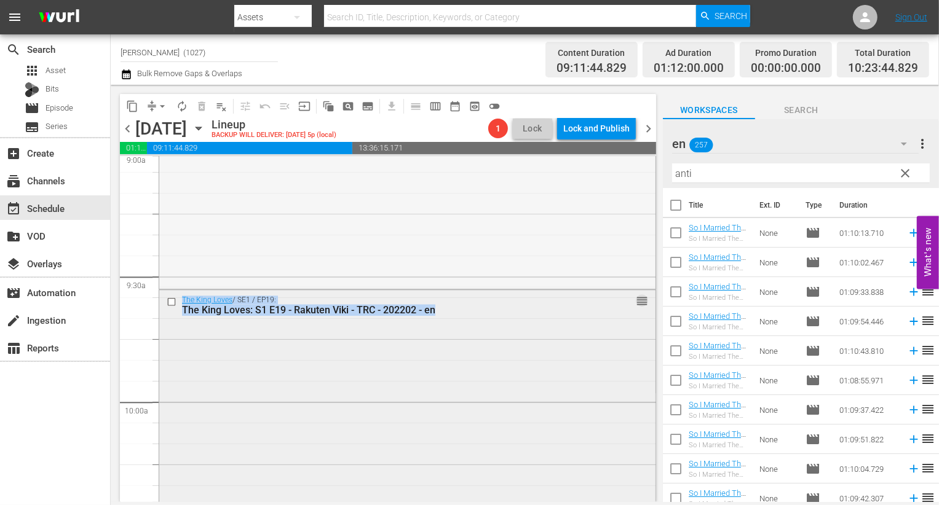
click at [636, 299] on span "reorder" at bounding box center [642, 301] width 12 height 14
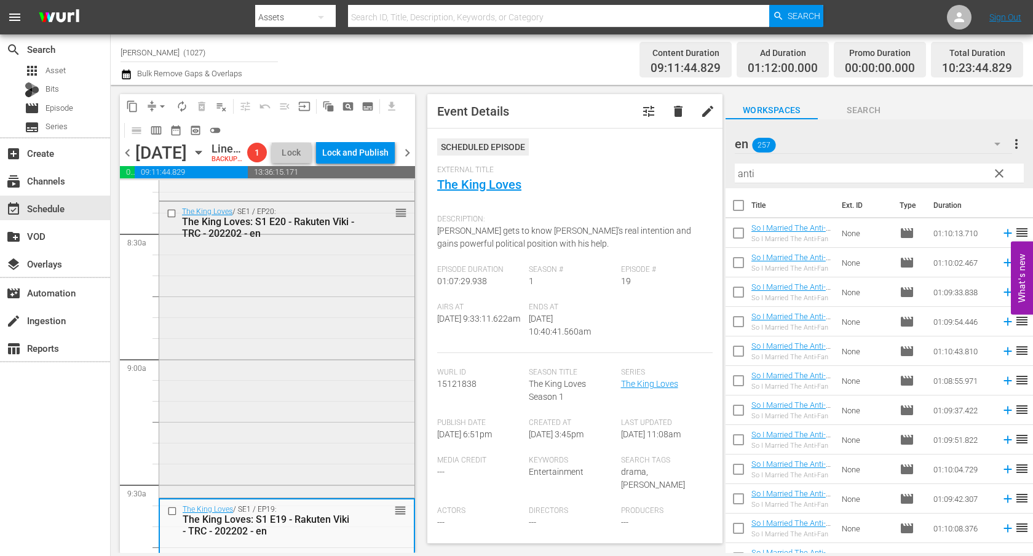
scroll to position [2069, 0]
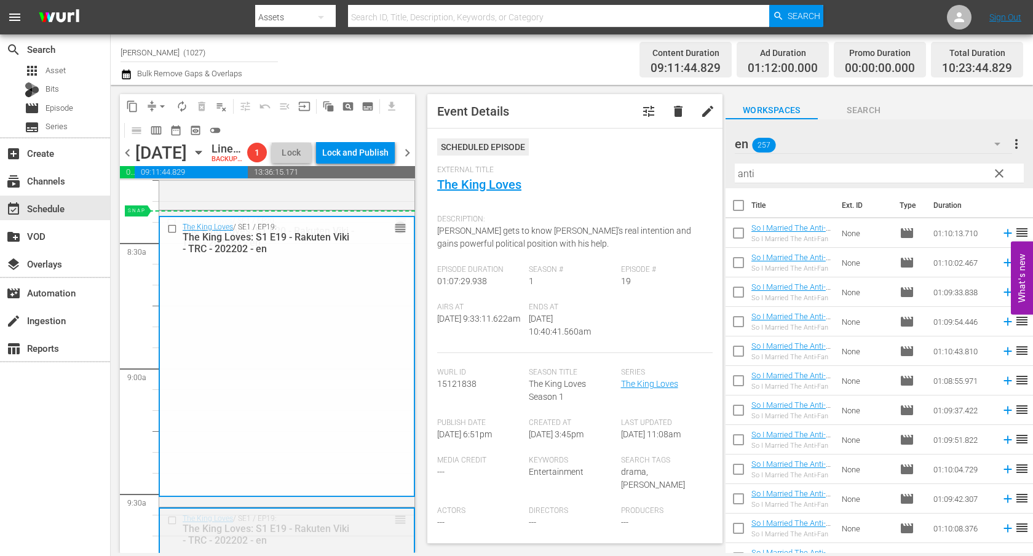
drag, startPoint x: 392, startPoint y: 542, endPoint x: 369, endPoint y: 231, distance: 311.3
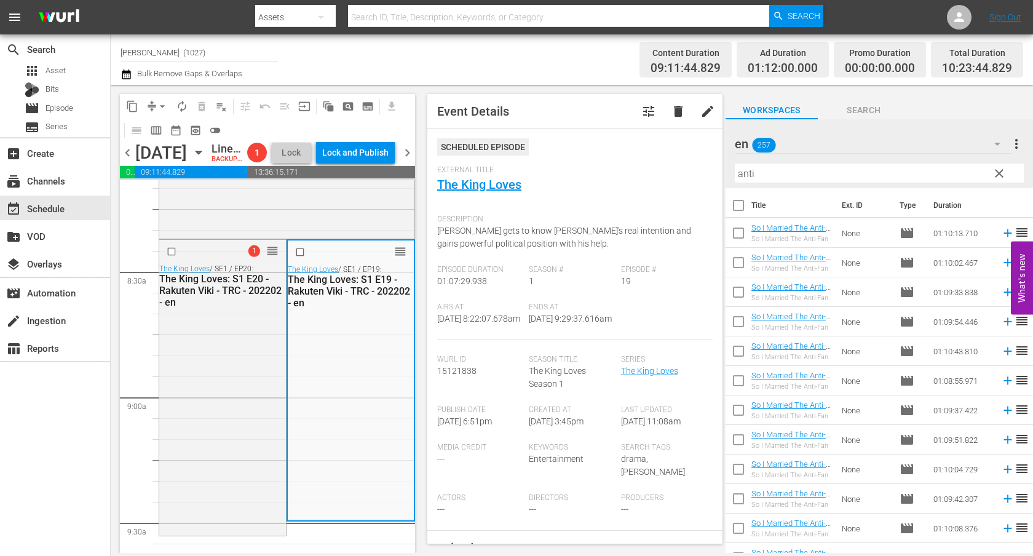
scroll to position [2032, 0]
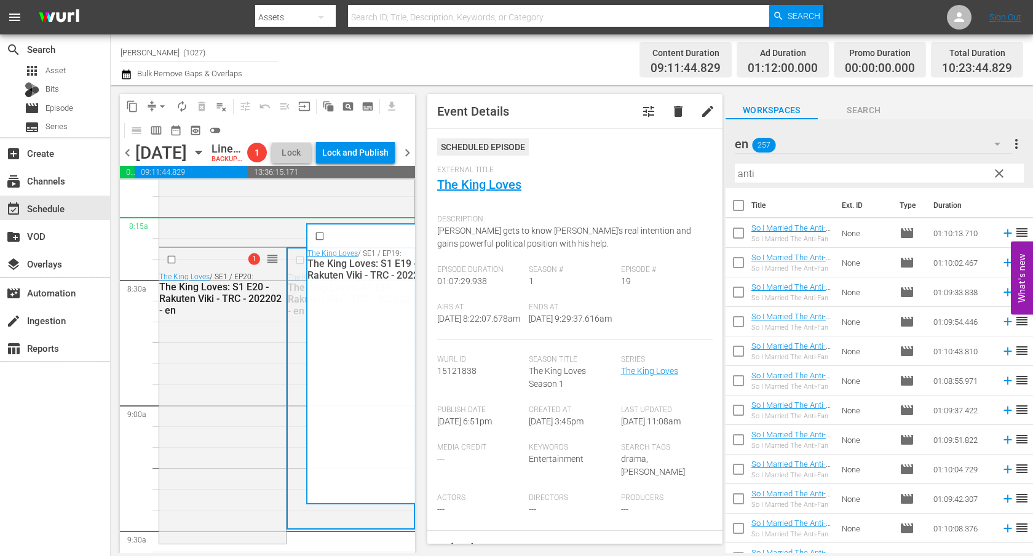
drag, startPoint x: 393, startPoint y: 272, endPoint x: 395, endPoint y: 257, distance: 14.9
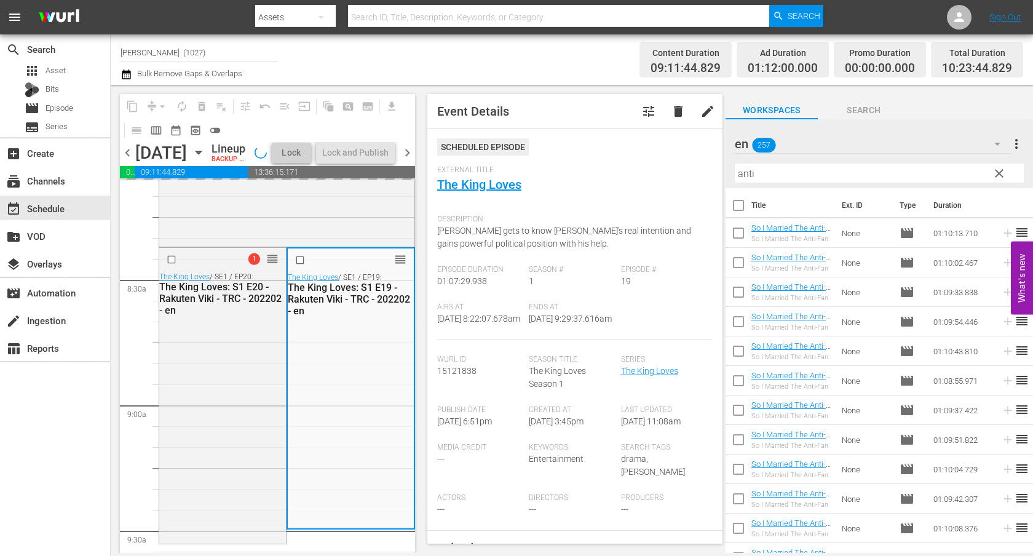
click at [732, 241] on input "checkbox" at bounding box center [738, 236] width 26 height 26
checkbox input "true"
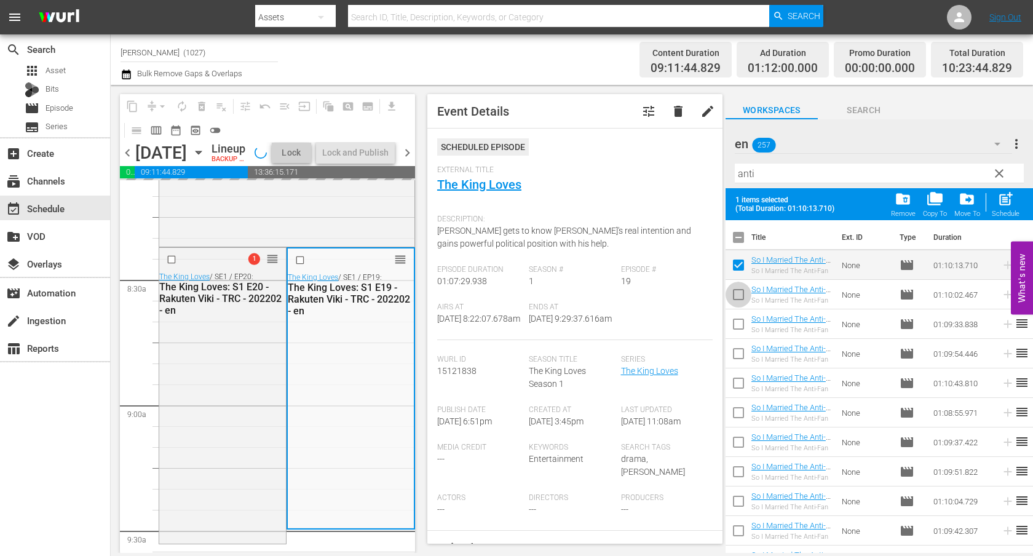
click at [737, 299] on input "checkbox" at bounding box center [738, 297] width 26 height 26
checkbox input "true"
click at [737, 335] on input "checkbox" at bounding box center [738, 327] width 26 height 26
checkbox input "true"
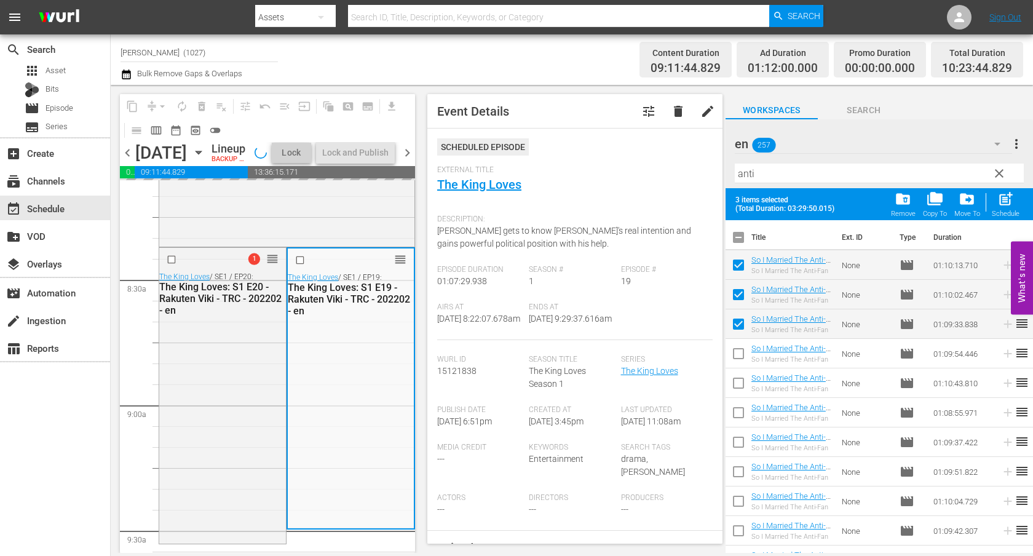
click at [737, 349] on input "checkbox" at bounding box center [738, 356] width 26 height 26
checkbox input "true"
click at [737, 384] on input "checkbox" at bounding box center [738, 386] width 26 height 26
checkbox input "true"
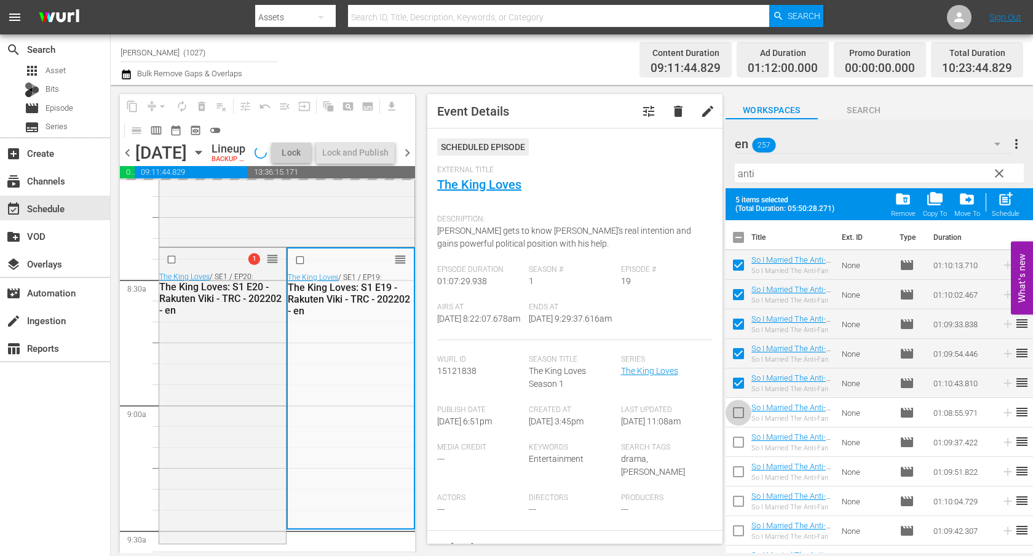
click at [737, 417] on input "checkbox" at bounding box center [738, 415] width 26 height 26
checkbox input "true"
click at [739, 445] on input "checkbox" at bounding box center [738, 445] width 26 height 26
checkbox input "true"
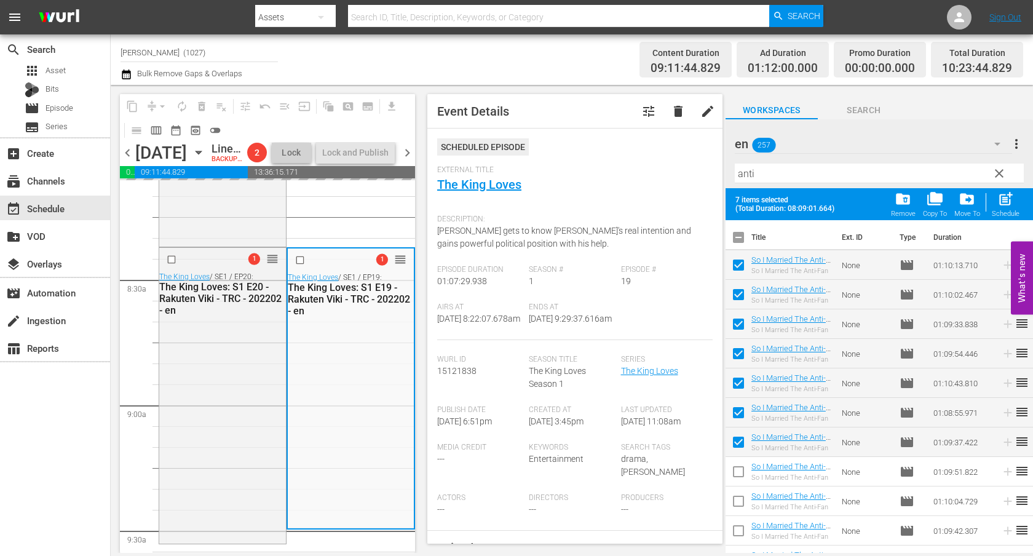
click at [739, 480] on input "checkbox" at bounding box center [738, 474] width 26 height 26
checkbox input "true"
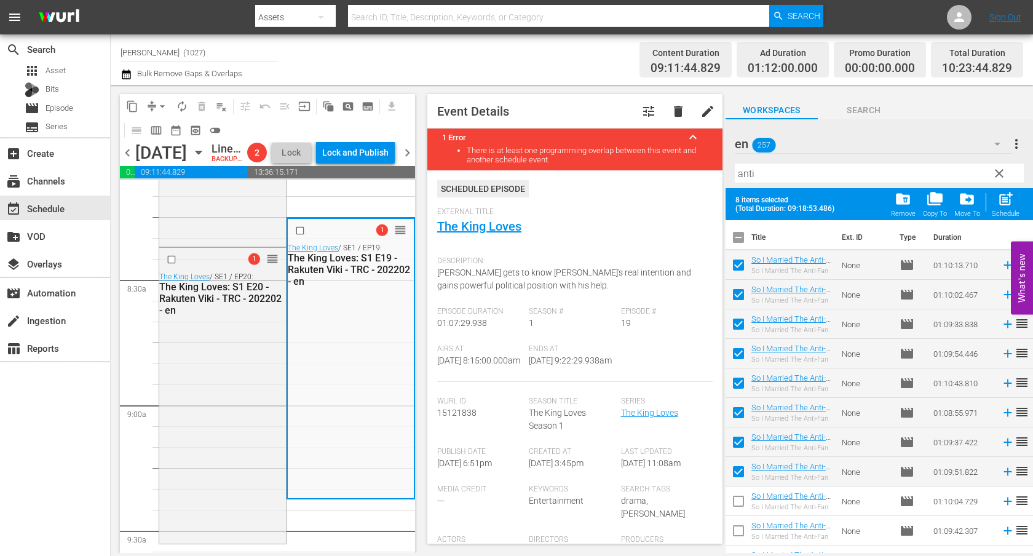
click at [154, 107] on button "arrow_drop_down" at bounding box center [162, 107] width 20 height 20
click at [183, 172] on li "Align to End of Previous Day" at bounding box center [162, 172] width 129 height 20
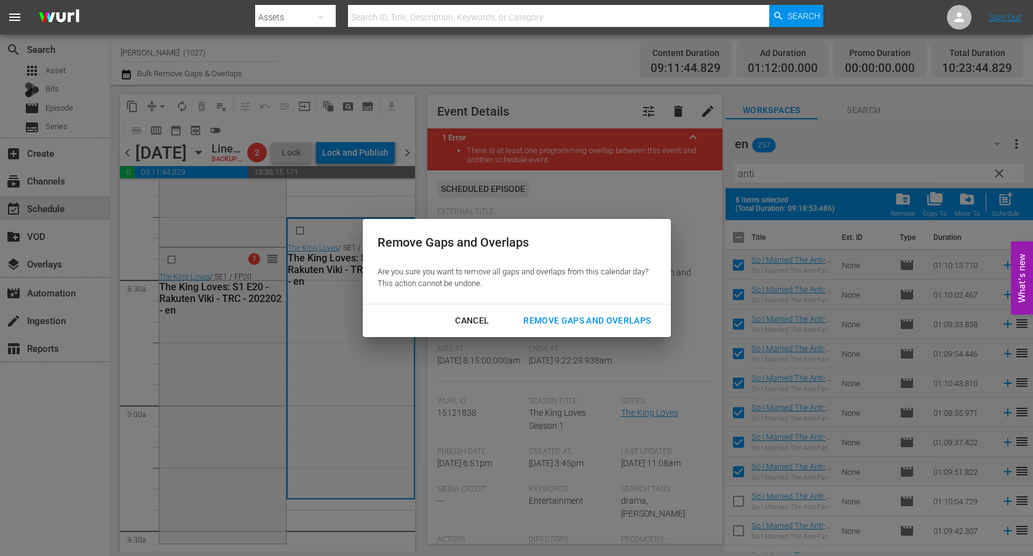
click at [611, 330] on button "Remove Gaps and Overlaps" at bounding box center [586, 320] width 157 height 23
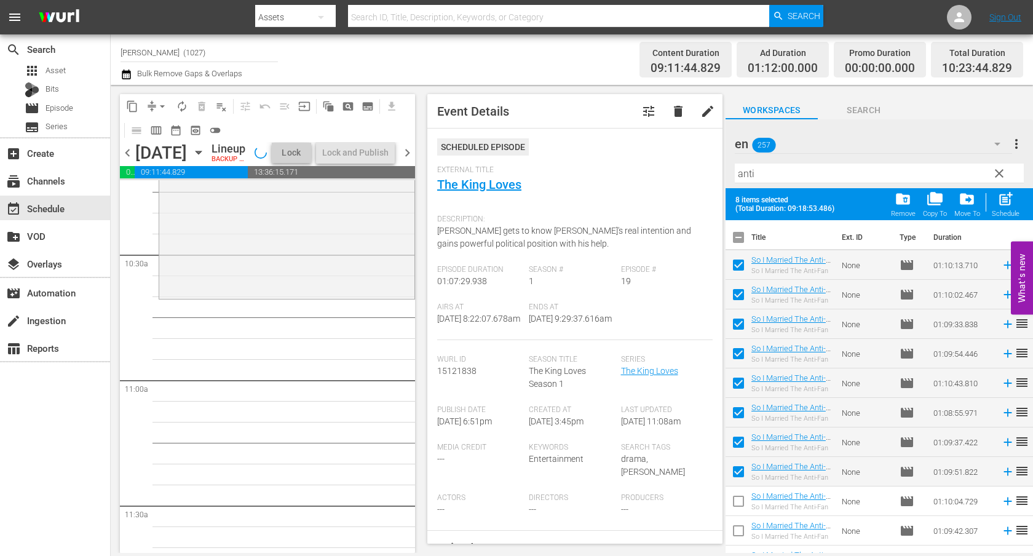
scroll to position [2591, 0]
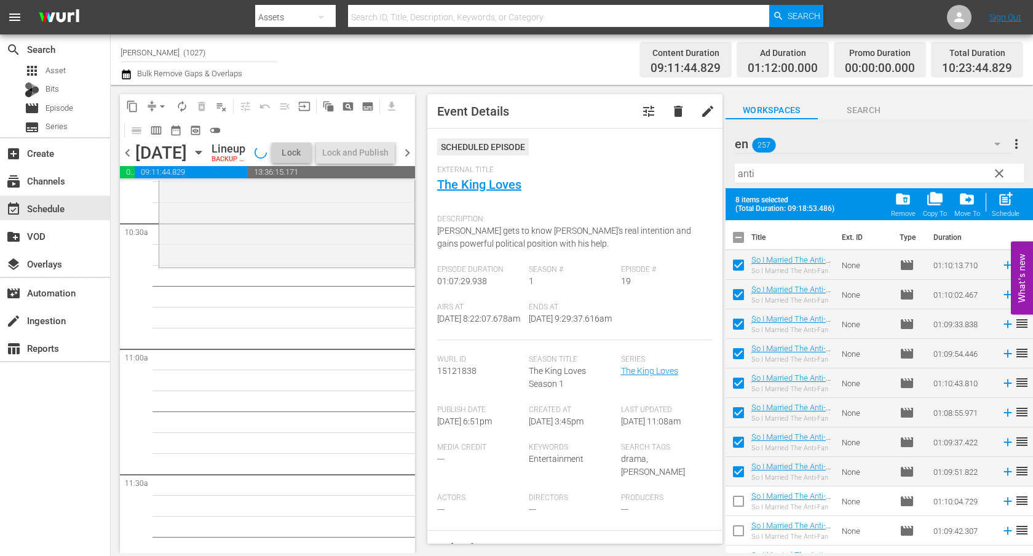
click at [834, 182] on input "anti" at bounding box center [879, 174] width 289 height 20
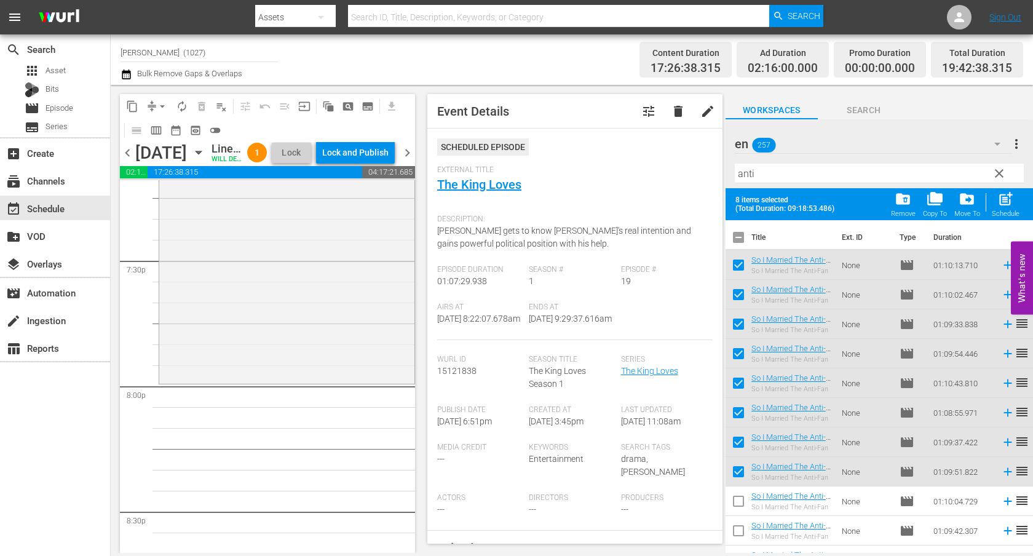
scroll to position [4823, 0]
click at [938, 164] on button "clear" at bounding box center [999, 173] width 20 height 20
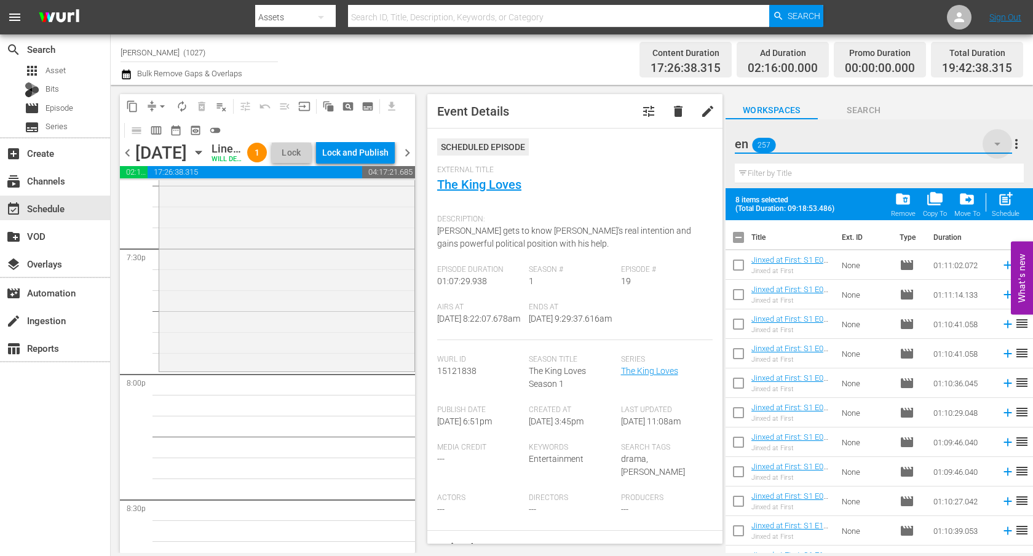
click at [938, 141] on icon "button" at bounding box center [997, 143] width 15 height 15
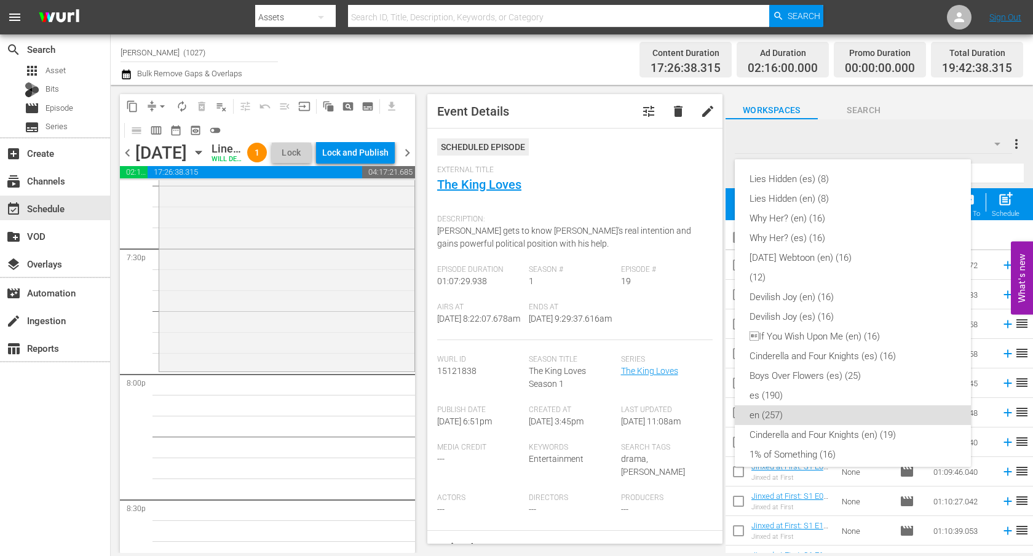
scroll to position [226, 0]
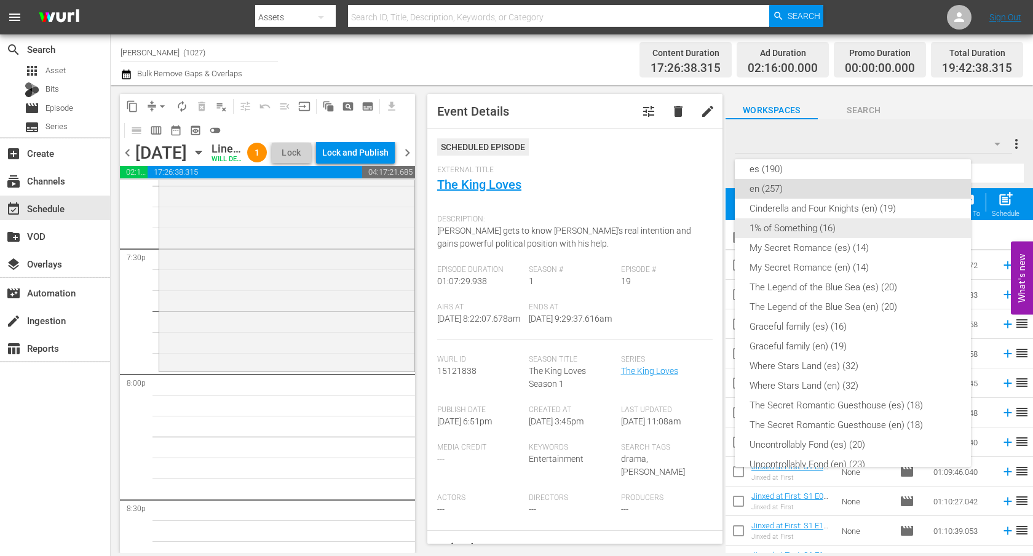
click at [890, 236] on div "1% of Something (16)" at bounding box center [852, 228] width 207 height 20
checkbox input "false"
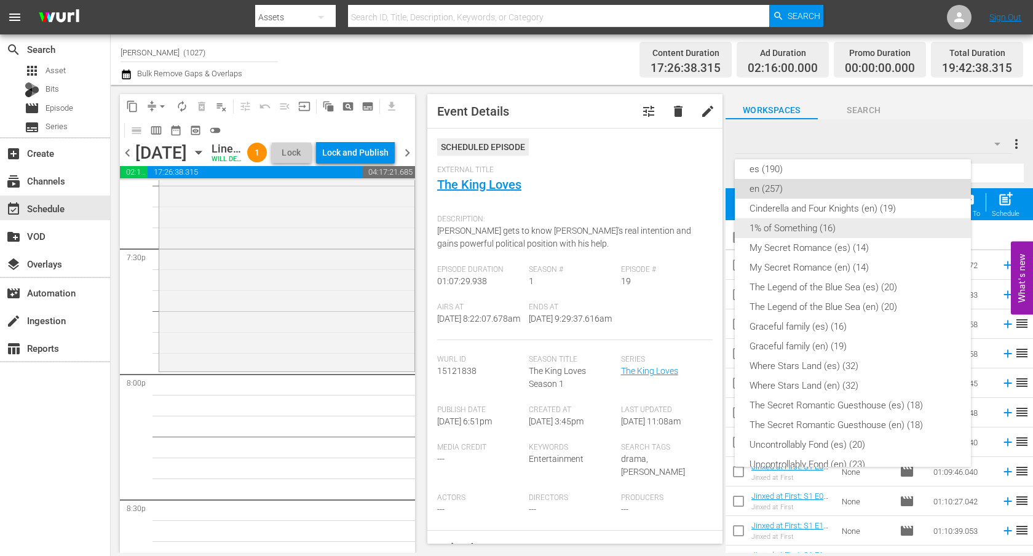
checkbox input "false"
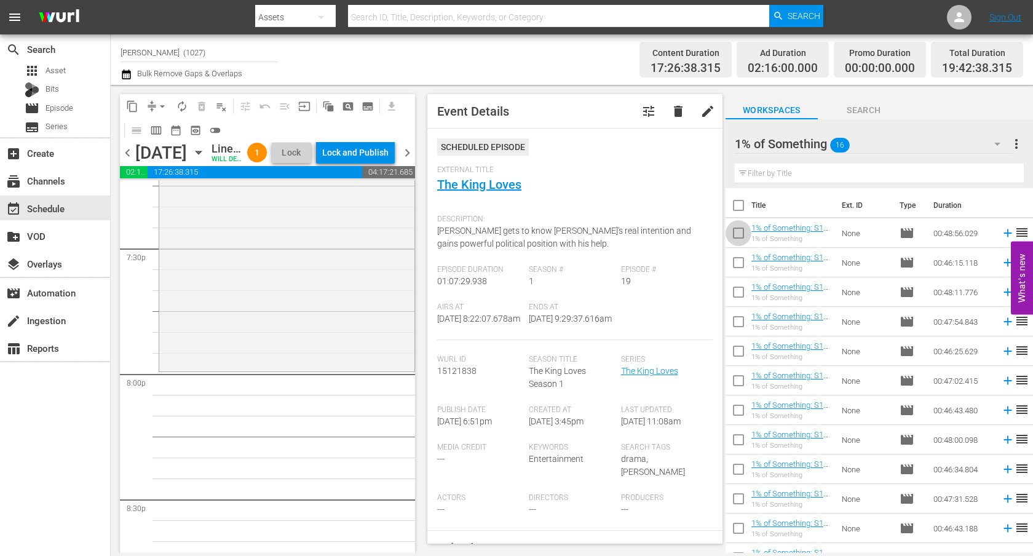
click at [739, 239] on input "checkbox" at bounding box center [738, 236] width 26 height 26
checkbox input "true"
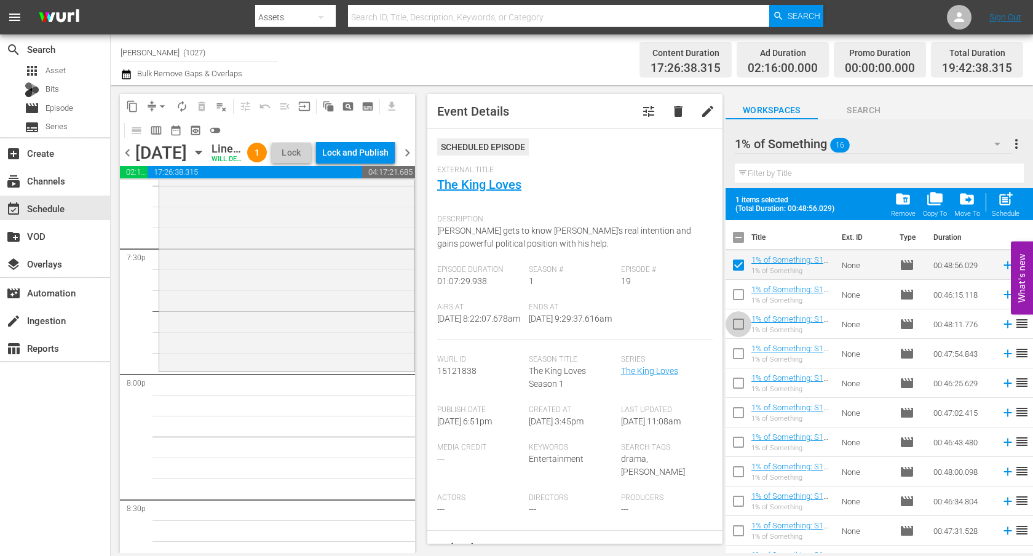
click at [748, 319] on input "checkbox" at bounding box center [738, 327] width 26 height 26
checkbox input "true"
click at [745, 288] on input "checkbox" at bounding box center [738, 297] width 26 height 26
checkbox input "true"
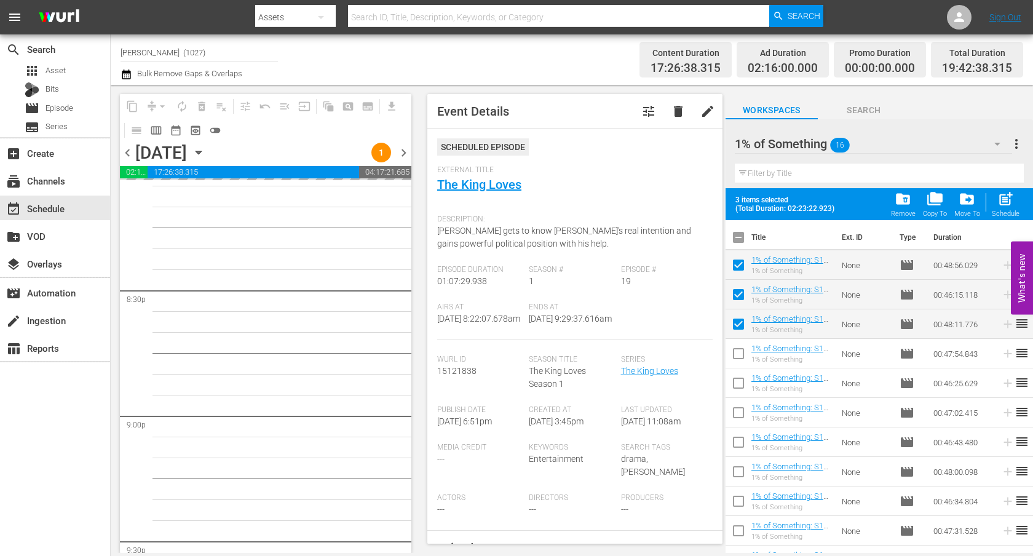
scroll to position [5031, 0]
click at [746, 326] on input "checkbox" at bounding box center [738, 327] width 26 height 26
checkbox input "false"
click at [746, 306] on input "checkbox" at bounding box center [738, 297] width 26 height 26
checkbox input "false"
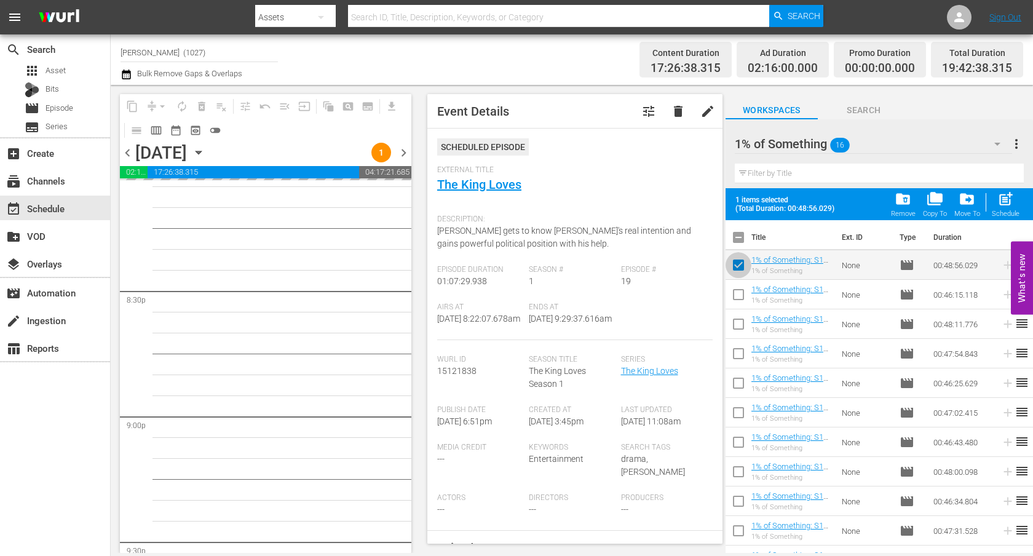
click at [741, 267] on input "checkbox" at bounding box center [738, 268] width 26 height 26
checkbox input "false"
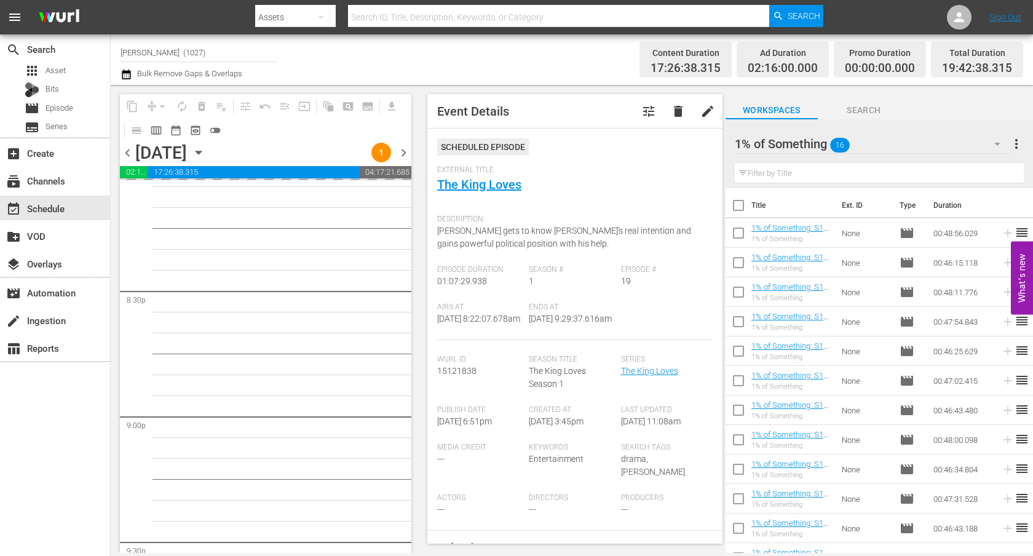
click at [737, 330] on input "checkbox" at bounding box center [738, 324] width 26 height 26
checkbox input "true"
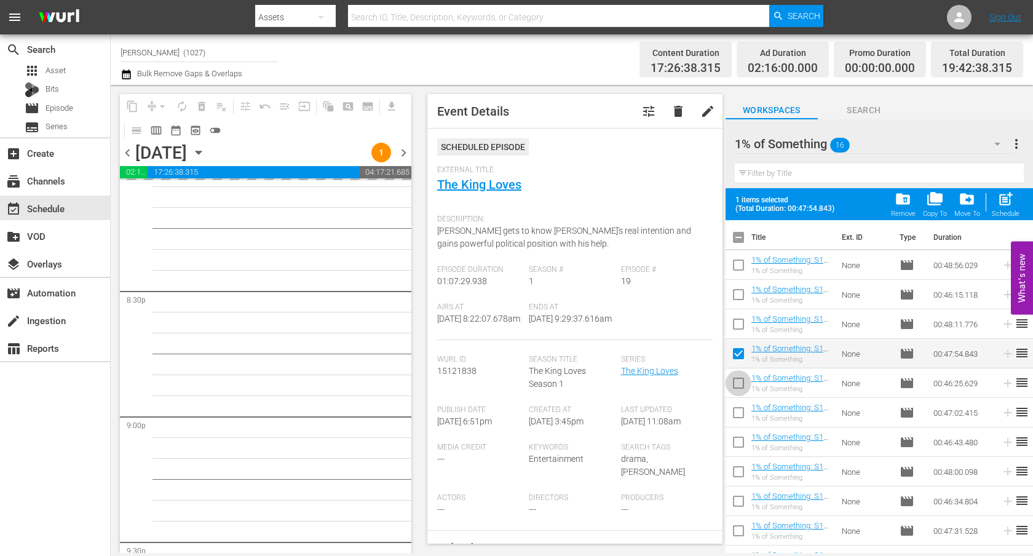
click at [741, 388] on input "checkbox" at bounding box center [738, 386] width 26 height 26
checkbox input "true"
click at [738, 417] on input "checkbox" at bounding box center [738, 415] width 26 height 26
checkbox input "true"
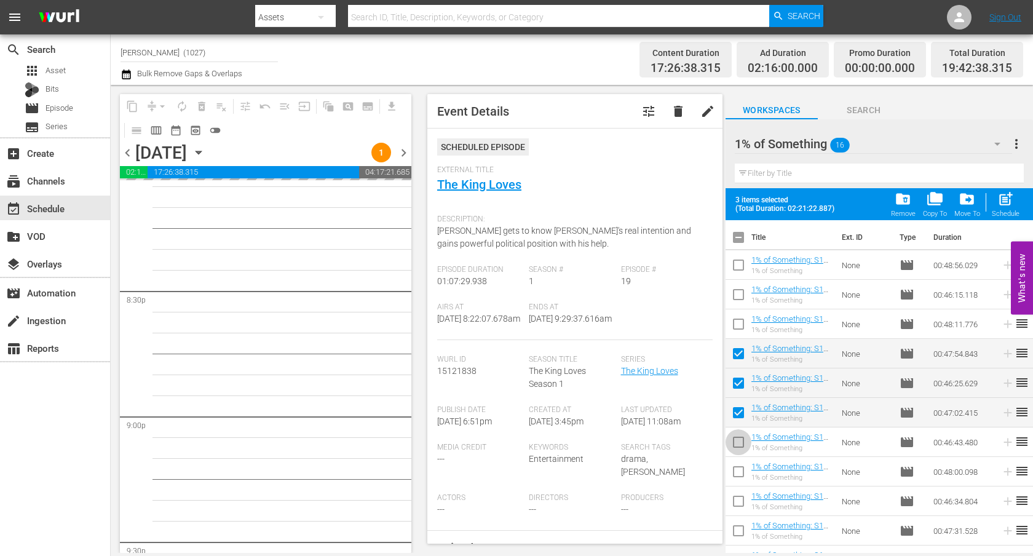
click at [738, 444] on input "checkbox" at bounding box center [738, 445] width 26 height 26
checkbox input "true"
click at [738, 475] on input "checkbox" at bounding box center [738, 474] width 26 height 26
checkbox input "true"
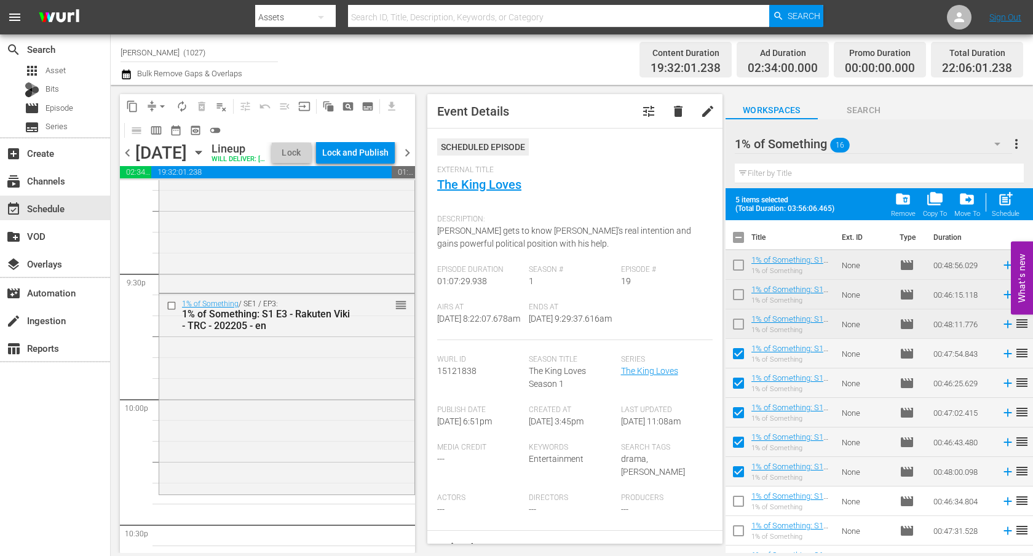
scroll to position [5341, 0]
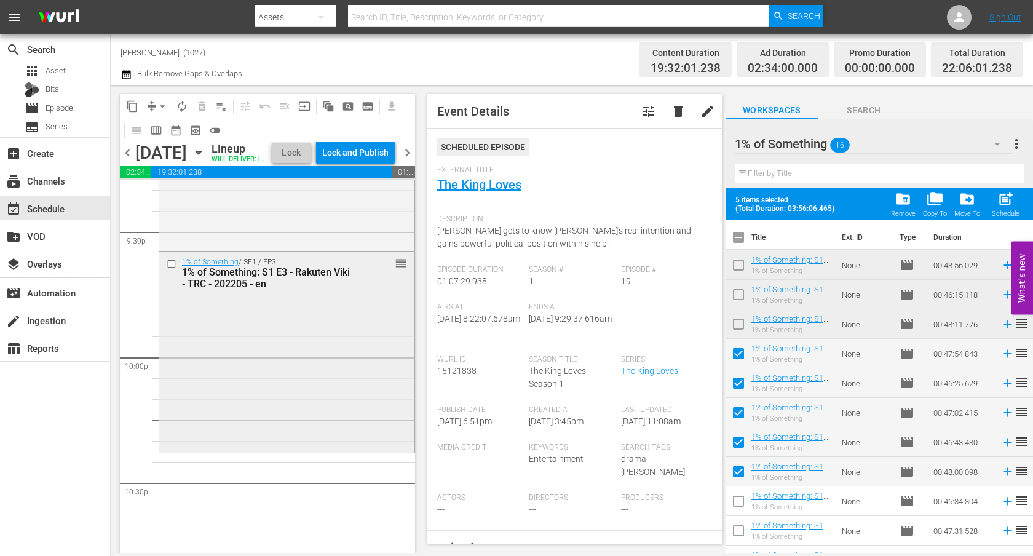
click at [330, 339] on div "1% of Something / SE1 / EP3: 1% of Something: S1 E3 - Rakuten Viki - TRC - 2022…" at bounding box center [286, 351] width 255 height 198
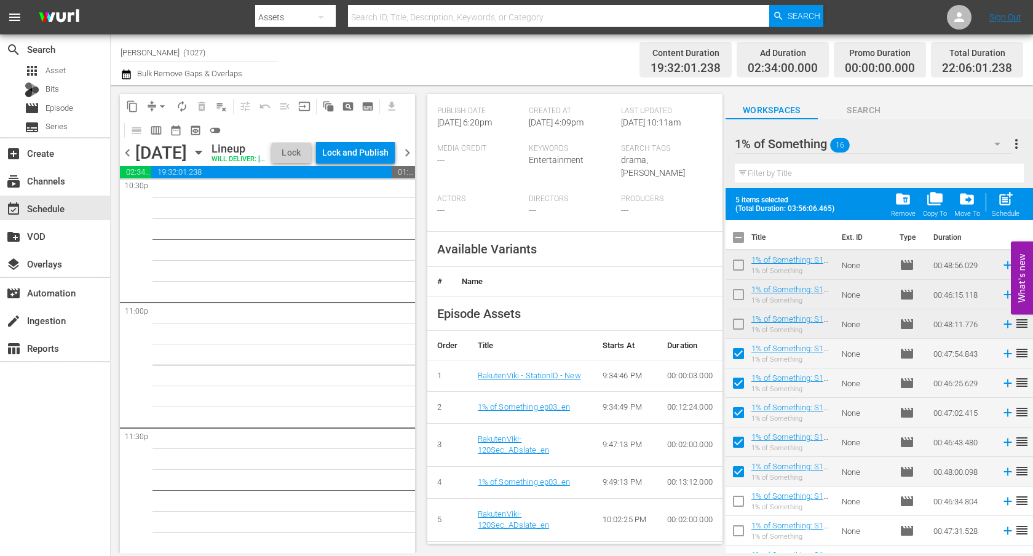
scroll to position [395, 0]
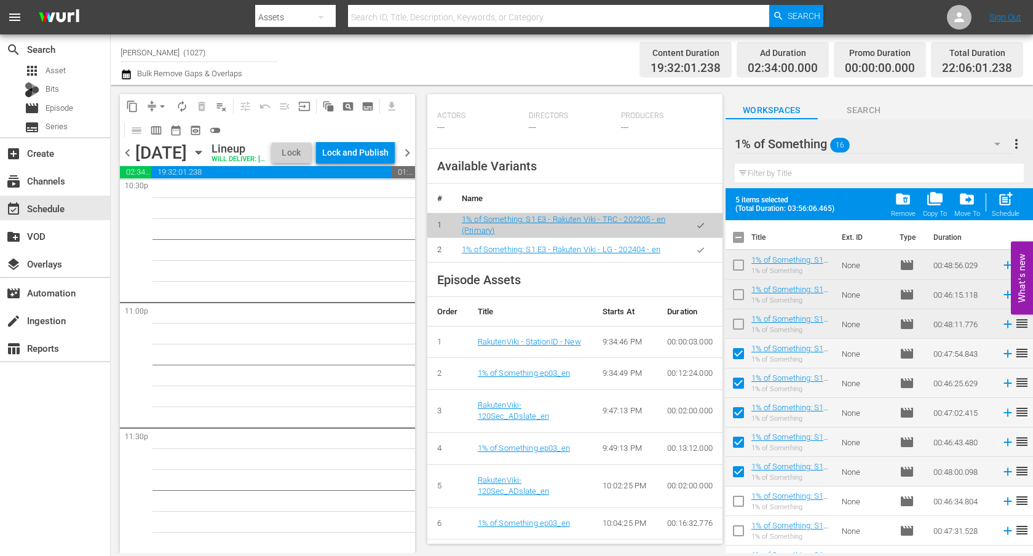
click at [696, 245] on icon "button" at bounding box center [700, 249] width 9 height 9
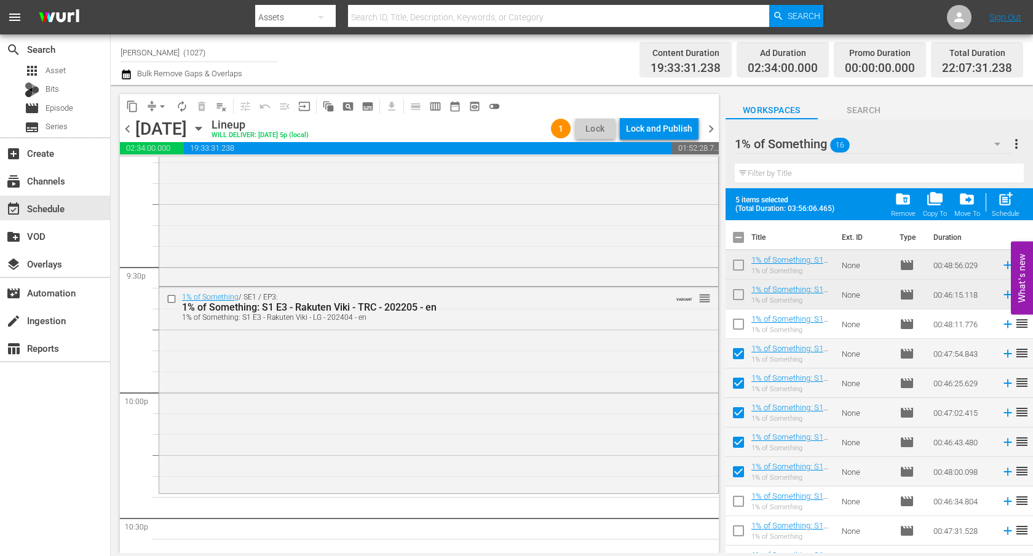
scroll to position [5257, 0]
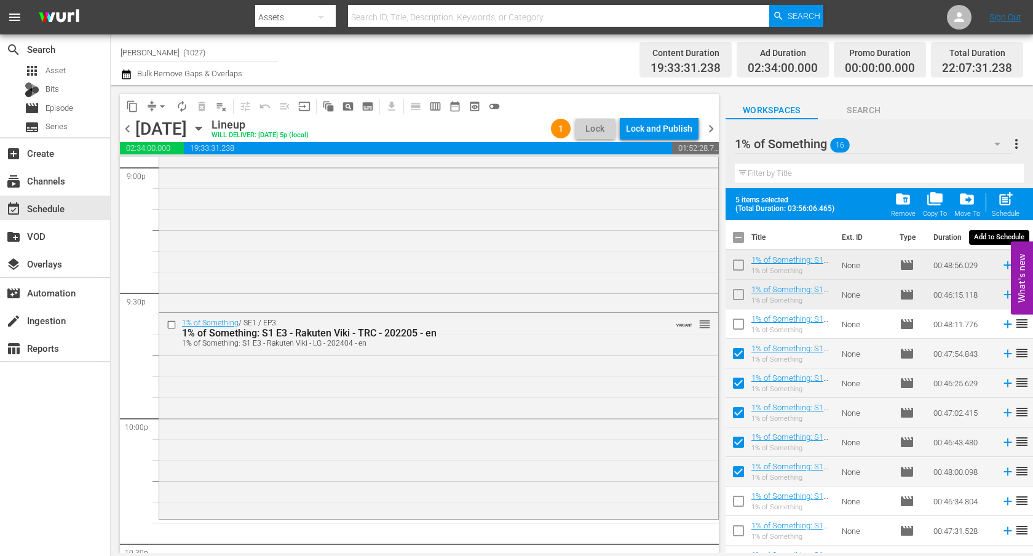
click at [938, 203] on span "post_add" at bounding box center [1005, 199] width 17 height 17
checkbox input "false"
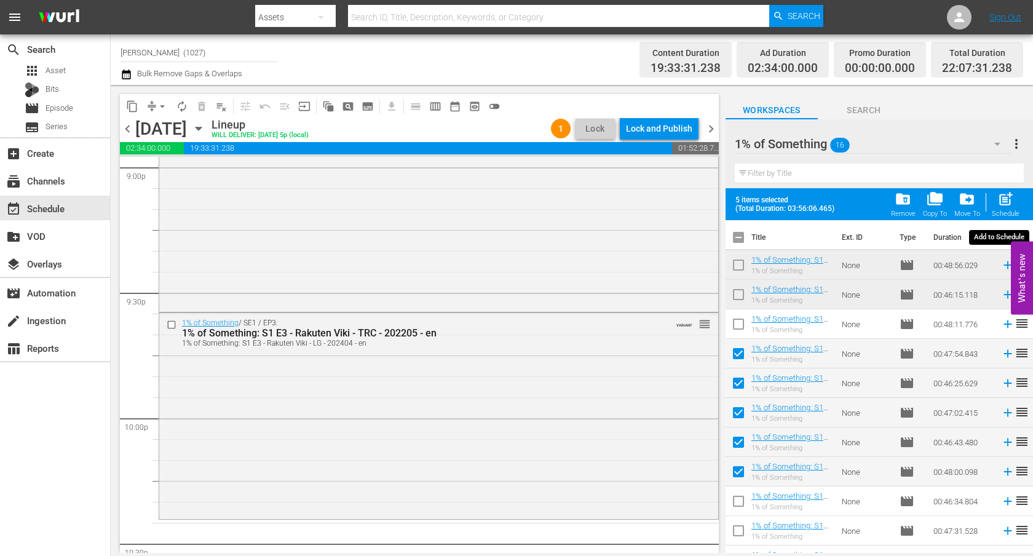
checkbox input "false"
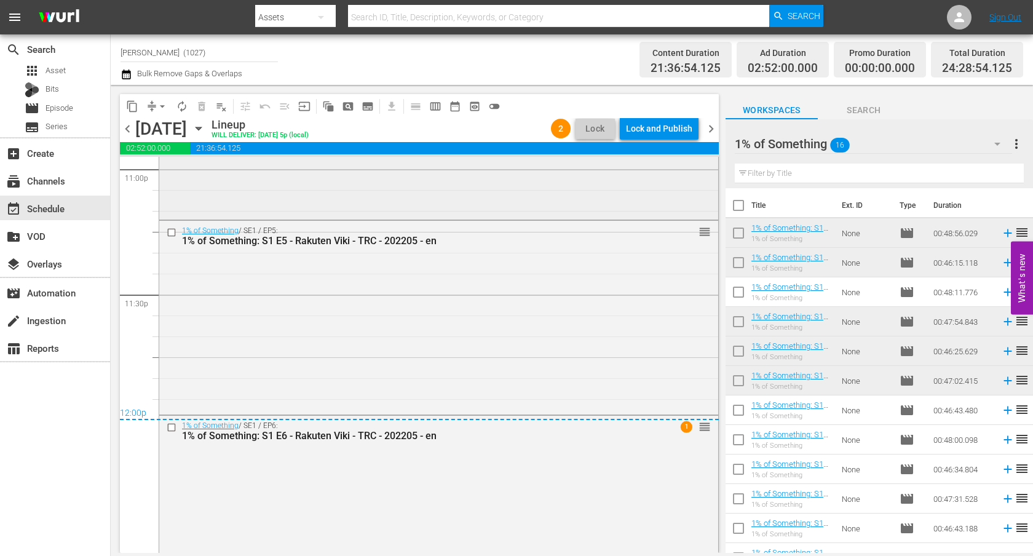
scroll to position [5815, 0]
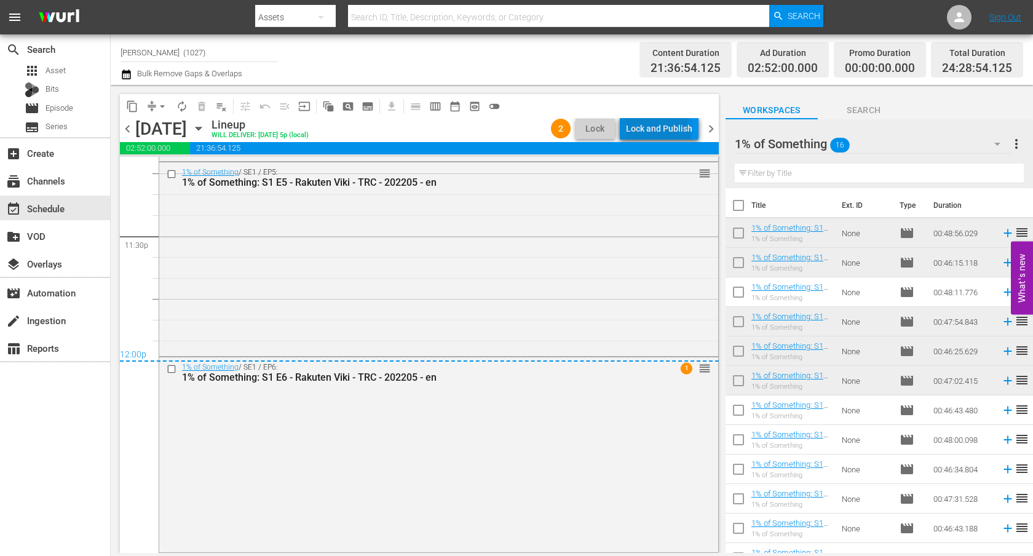
click at [650, 138] on div "Lock and Publish" at bounding box center [659, 128] width 66 height 22
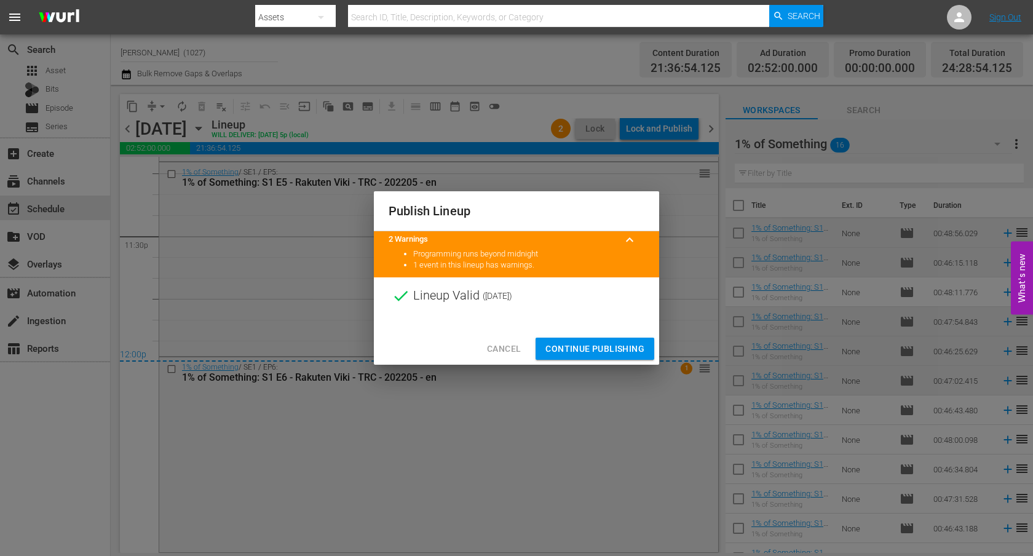
click at [614, 356] on button "Continue Publishing" at bounding box center [594, 349] width 119 height 23
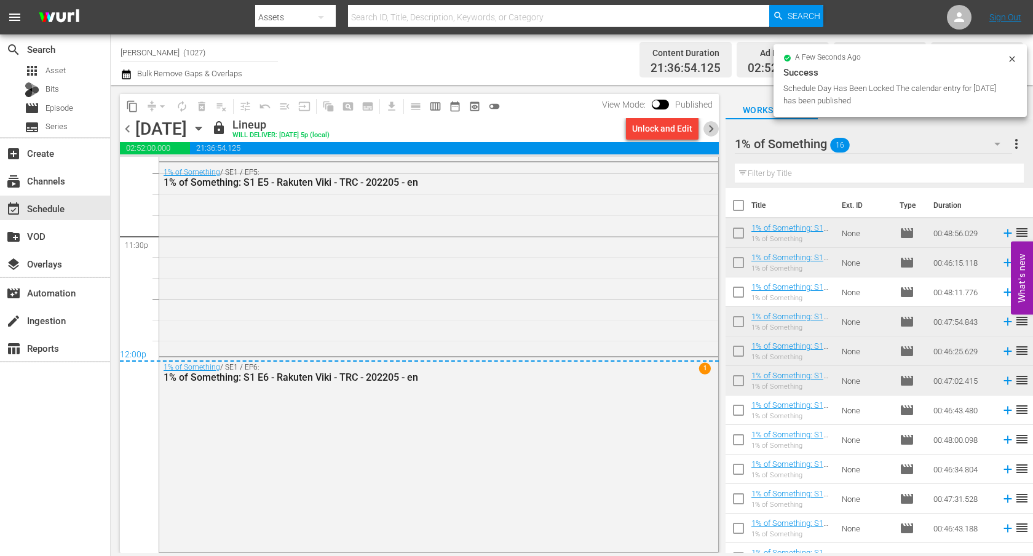
click at [714, 126] on span "chevron_right" at bounding box center [710, 128] width 15 height 15
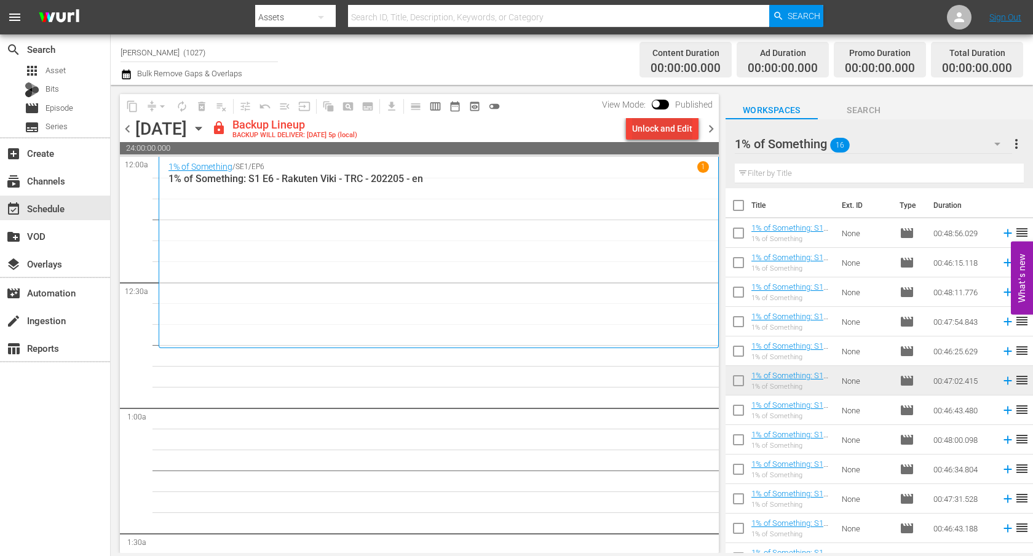
click at [666, 122] on div "Unlock and Edit" at bounding box center [662, 128] width 60 height 22
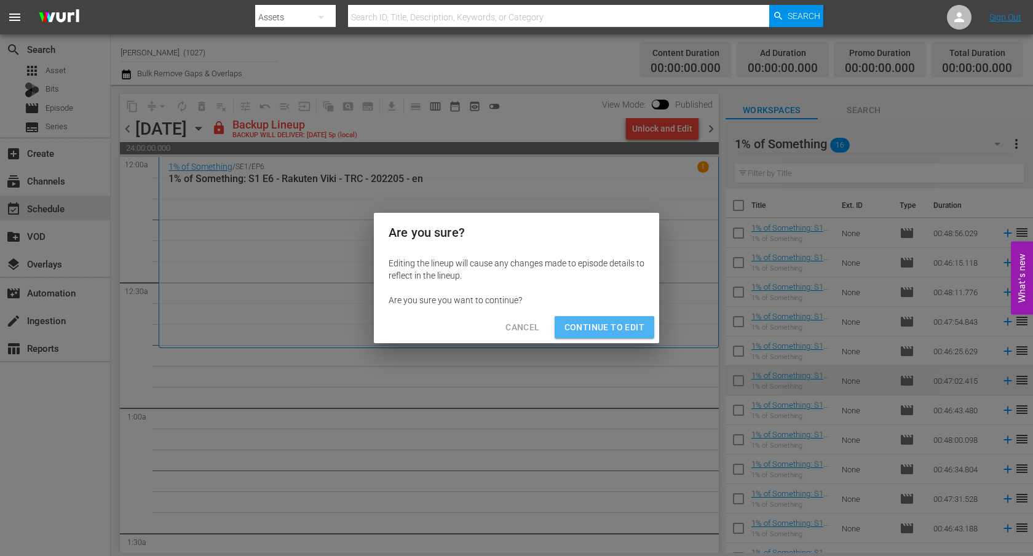
click at [626, 333] on span "Continue to Edit" at bounding box center [604, 327] width 80 height 15
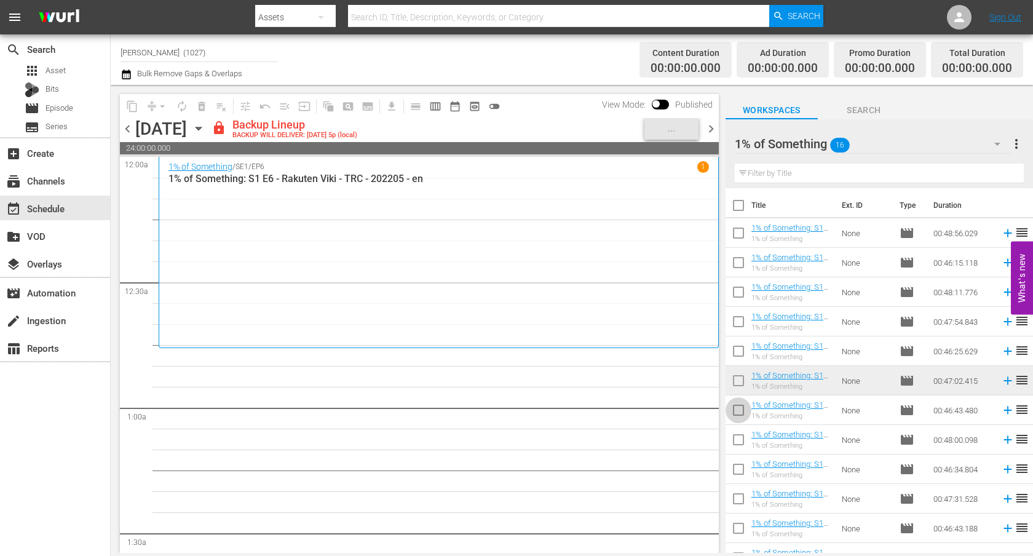
click at [739, 410] on input "checkbox" at bounding box center [738, 413] width 26 height 26
checkbox input "true"
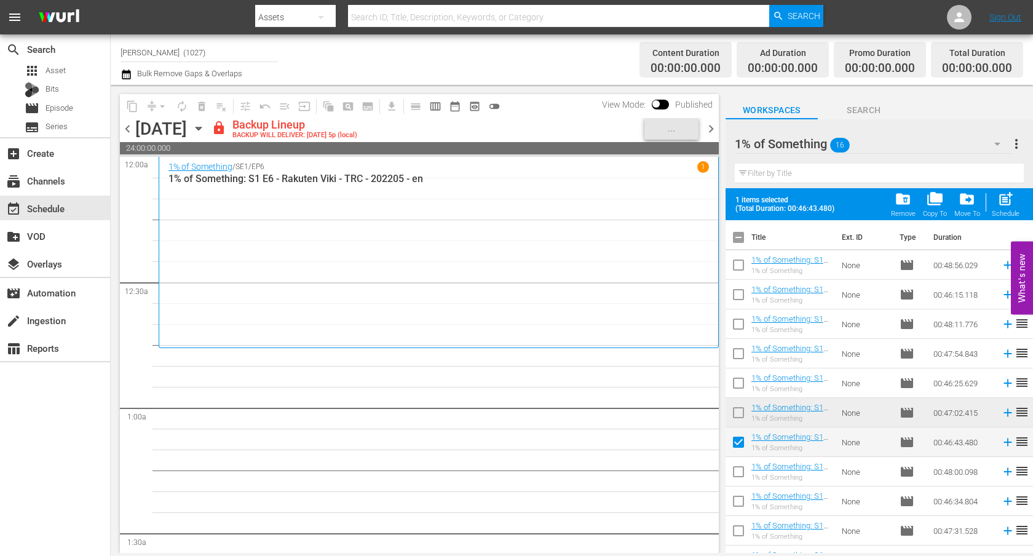
click at [736, 479] on input "checkbox" at bounding box center [738, 474] width 26 height 26
checkbox input "true"
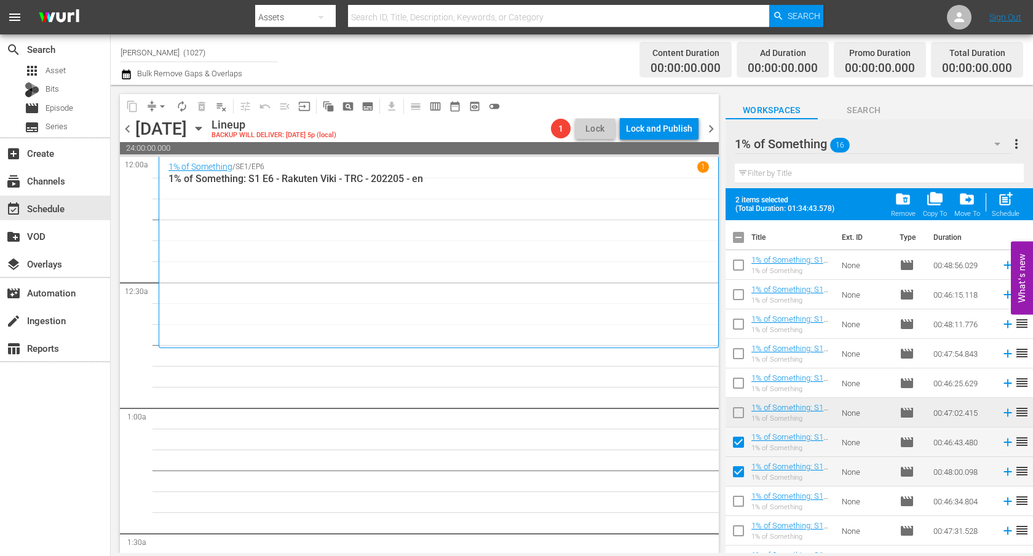
click at [938, 206] on div "post_add Schedule" at bounding box center [1006, 204] width 28 height 27
checkbox input "false"
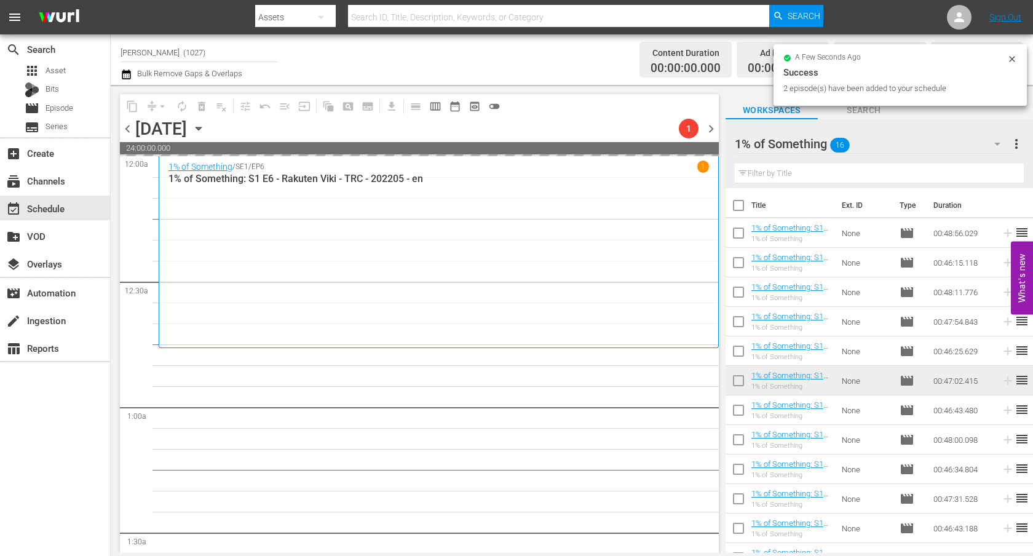
click at [934, 157] on div "1% of Something 16" at bounding box center [873, 144] width 277 height 34
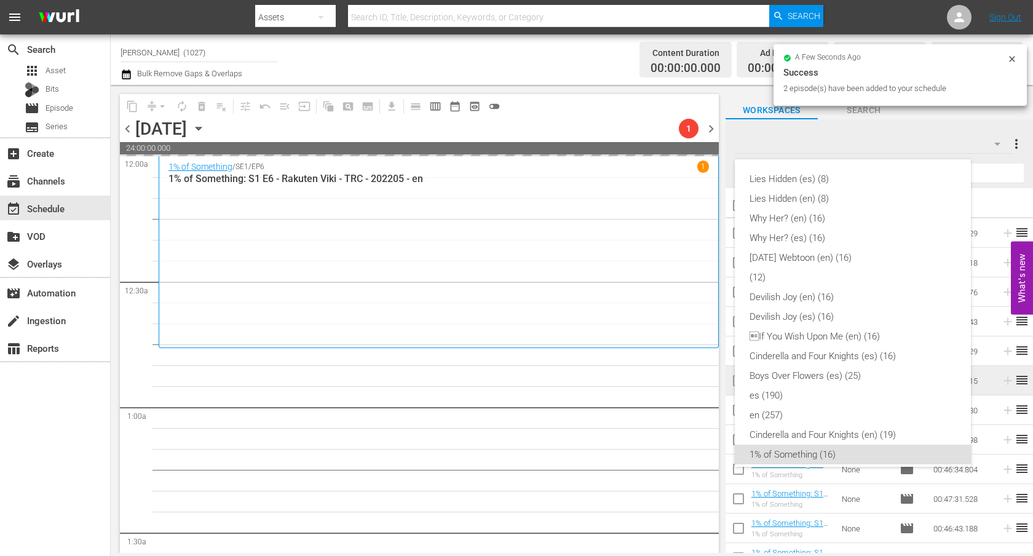
scroll to position [266, 0]
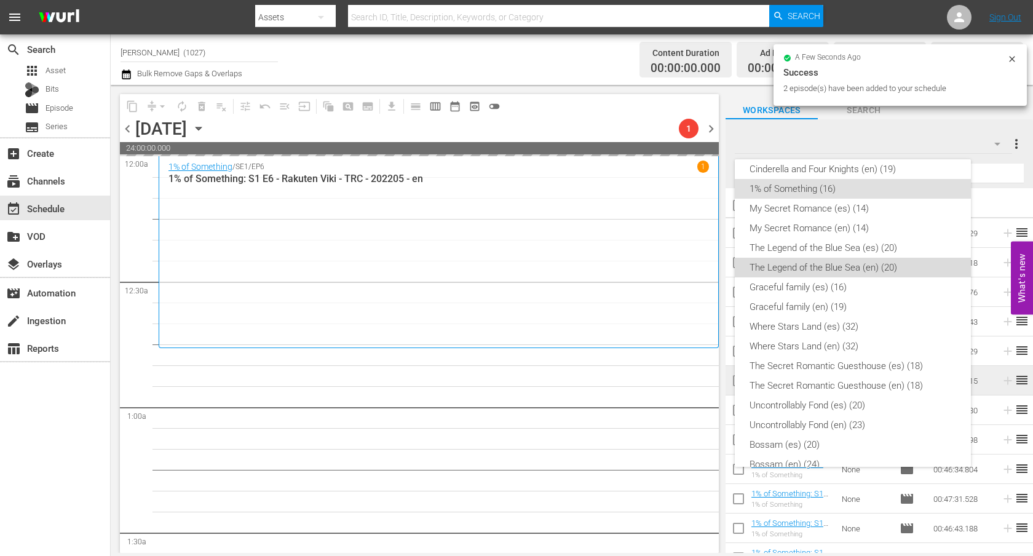
click at [866, 275] on div "The Legend of the Blue Sea (en) (20)" at bounding box center [852, 268] width 207 height 20
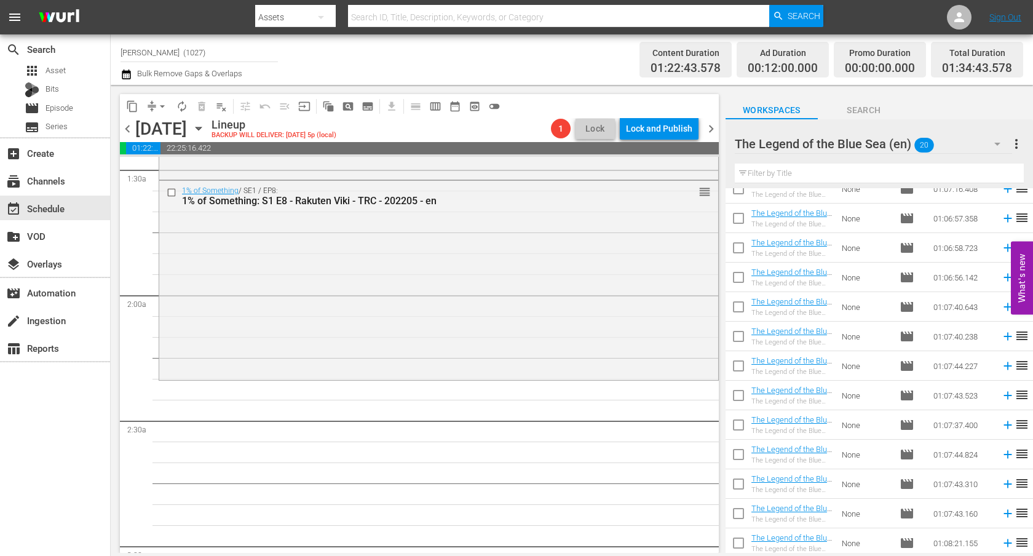
scroll to position [0, 0]
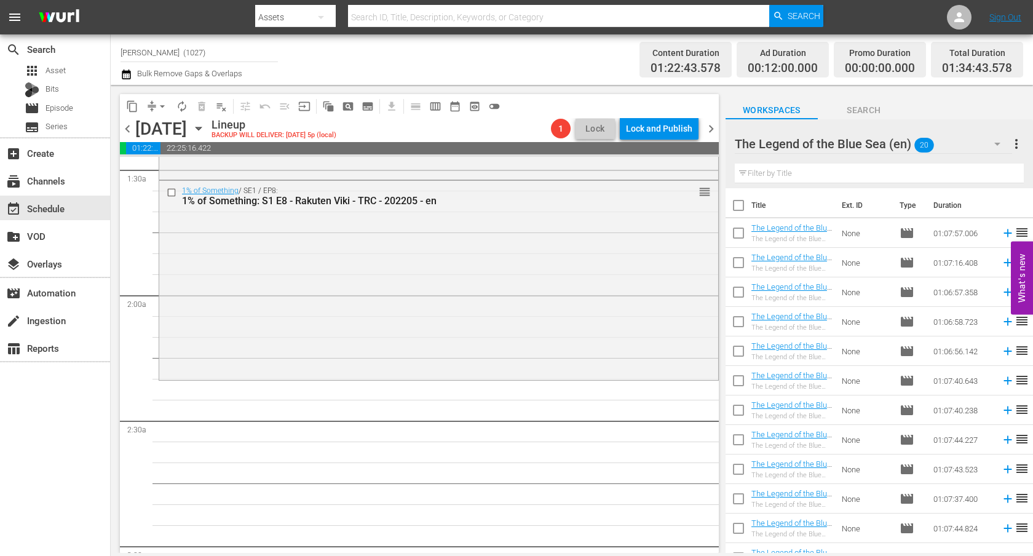
click at [738, 231] on input "checkbox" at bounding box center [738, 236] width 26 height 26
checkbox input "true"
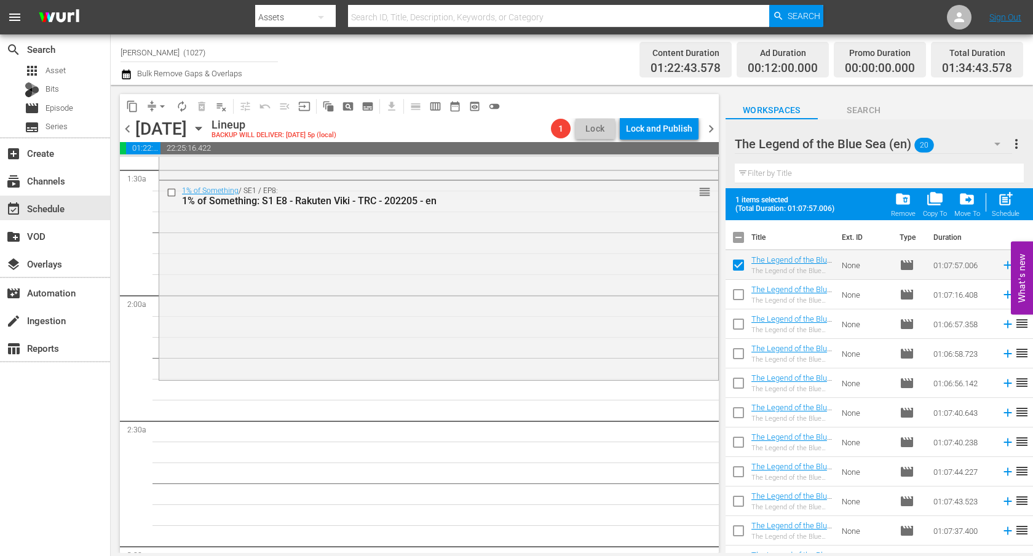
click at [739, 287] on input "checkbox" at bounding box center [738, 297] width 26 height 26
checkbox input "true"
click at [735, 330] on input "checkbox" at bounding box center [738, 327] width 26 height 26
checkbox input "true"
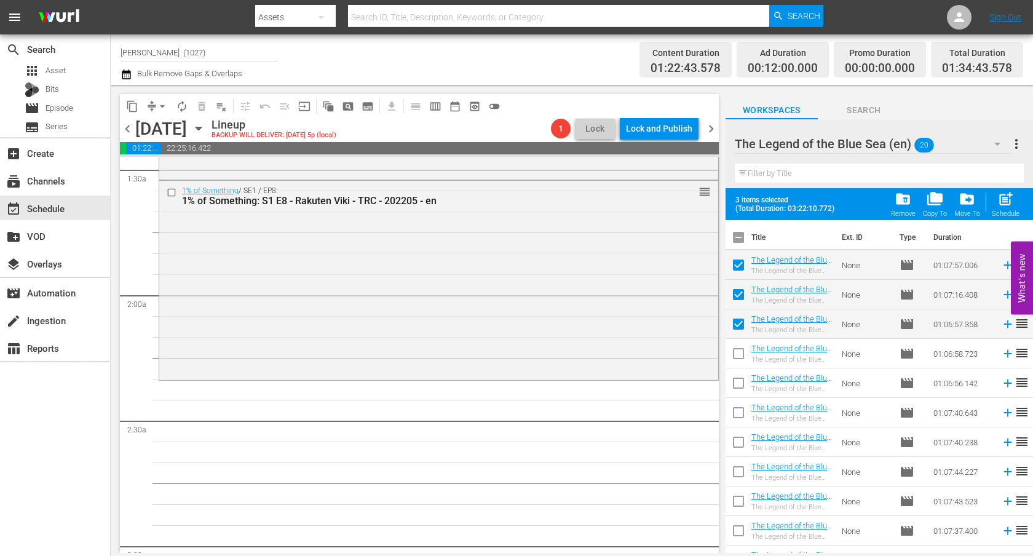
click at [739, 353] on input "checkbox" at bounding box center [738, 356] width 26 height 26
checkbox input "true"
click at [739, 384] on input "checkbox" at bounding box center [738, 386] width 26 height 26
checkbox input "true"
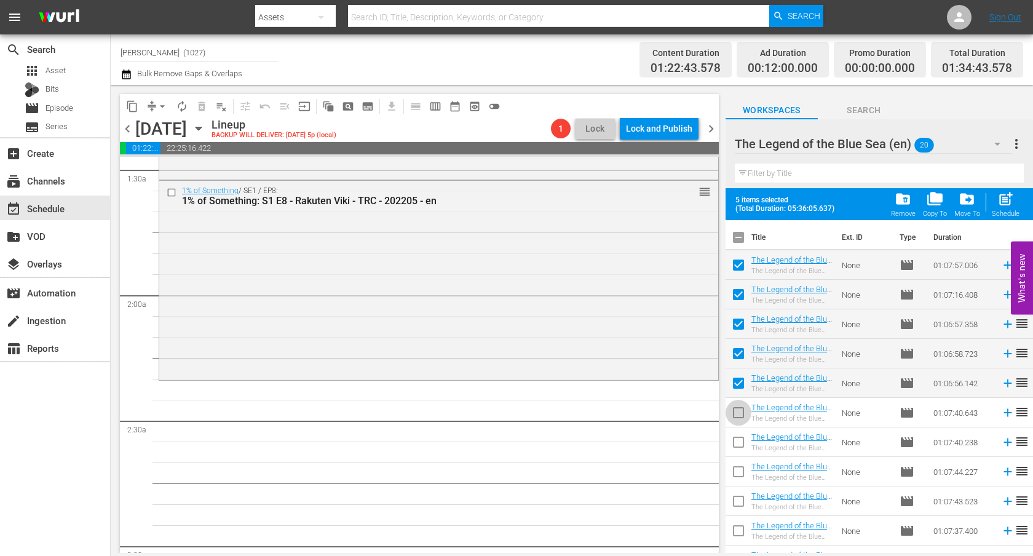
click at [732, 413] on input "checkbox" at bounding box center [738, 415] width 26 height 26
checkbox input "true"
click at [729, 459] on td at bounding box center [738, 472] width 26 height 30
click at [729, 448] on input "checkbox" at bounding box center [738, 445] width 26 height 26
checkbox input "true"
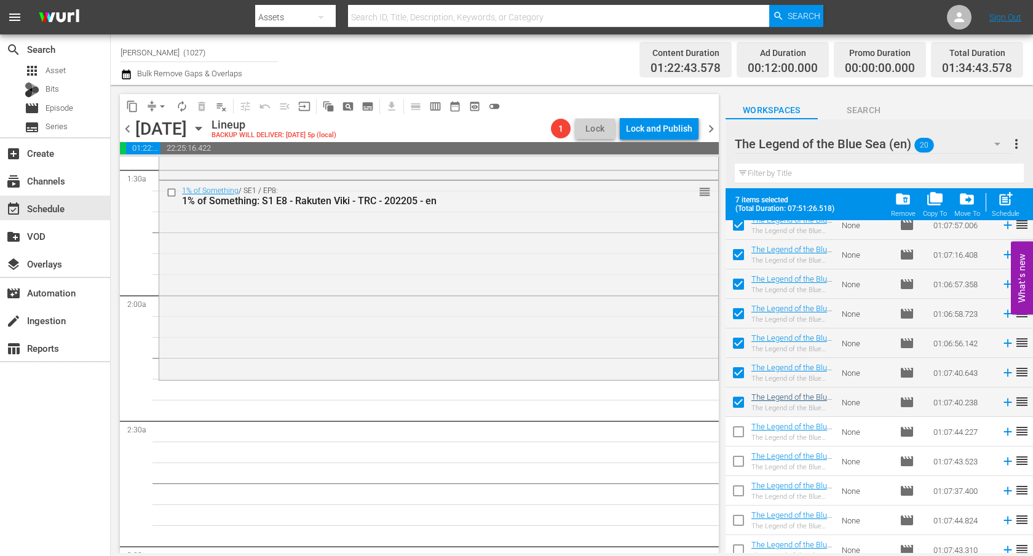
scroll to position [38, 0]
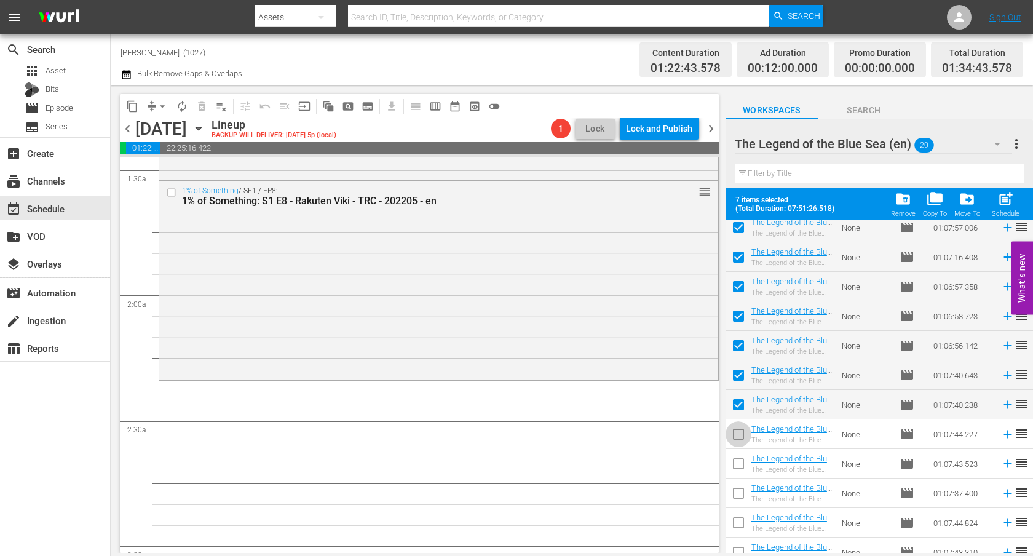
click at [743, 435] on input "checkbox" at bounding box center [738, 437] width 26 height 26
checkbox input "true"
click at [736, 460] on input "checkbox" at bounding box center [738, 466] width 26 height 26
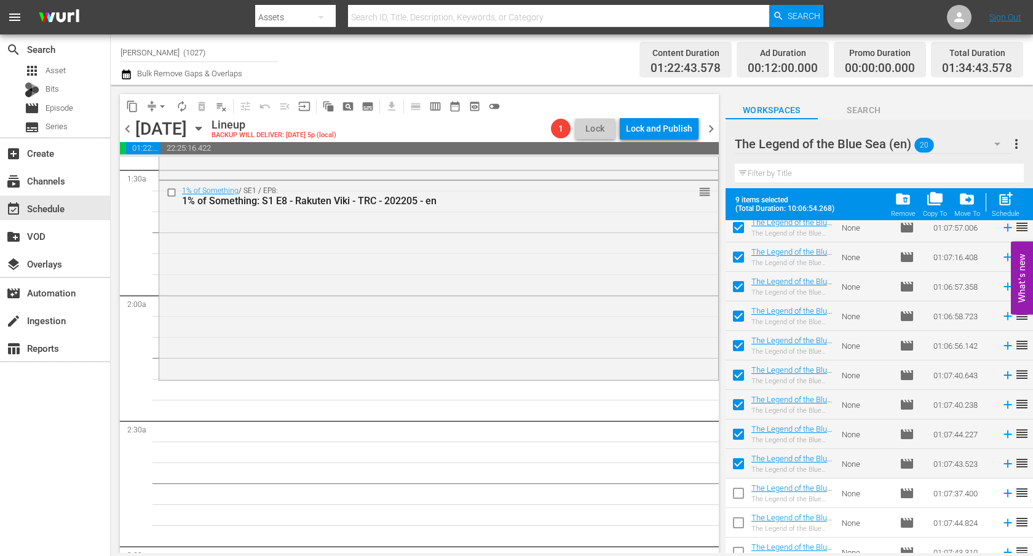
click at [740, 460] on input "checkbox" at bounding box center [738, 466] width 26 height 26
checkbox input "false"
click at [938, 189] on button "post_add Schedule" at bounding box center [1005, 204] width 35 height 34
checkbox input "false"
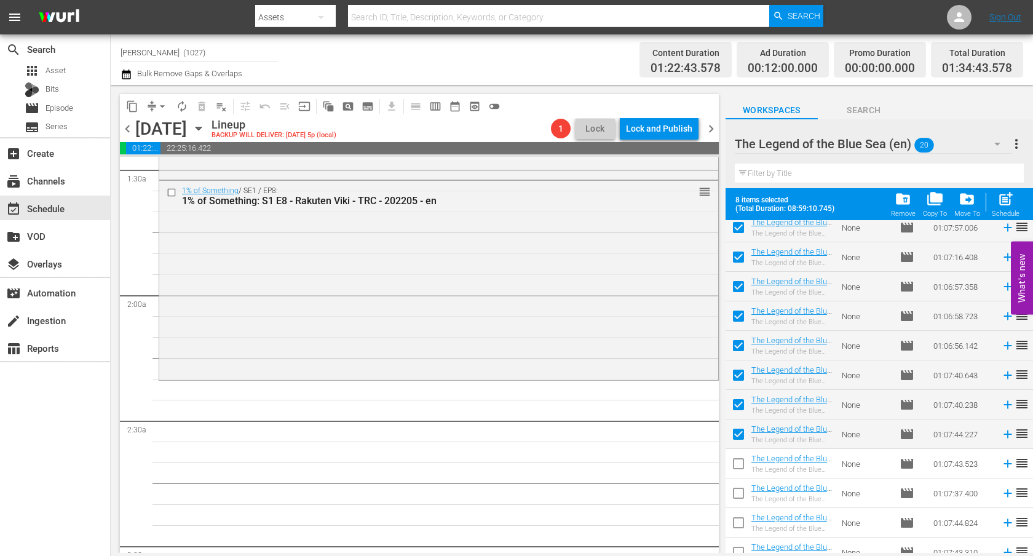
checkbox input "false"
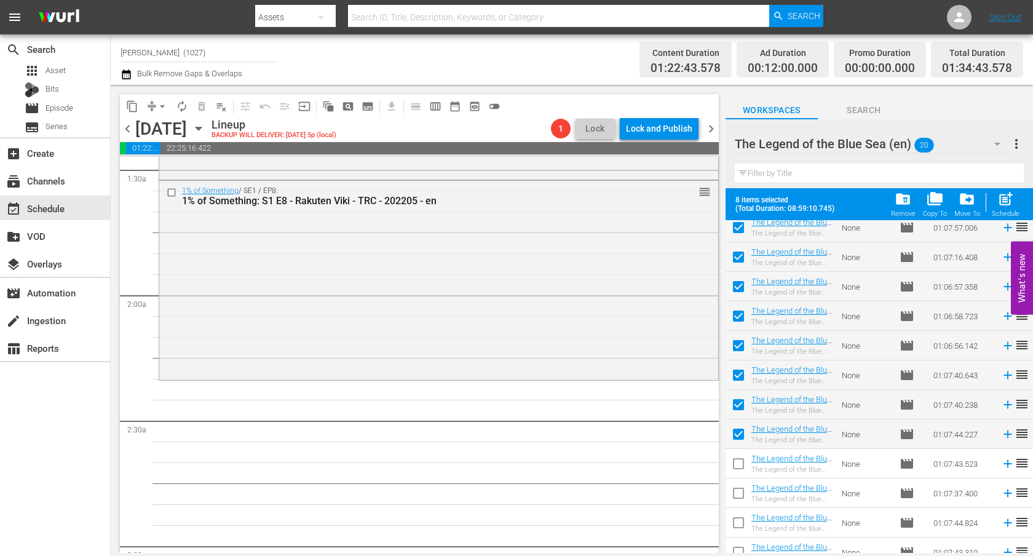
checkbox input "false"
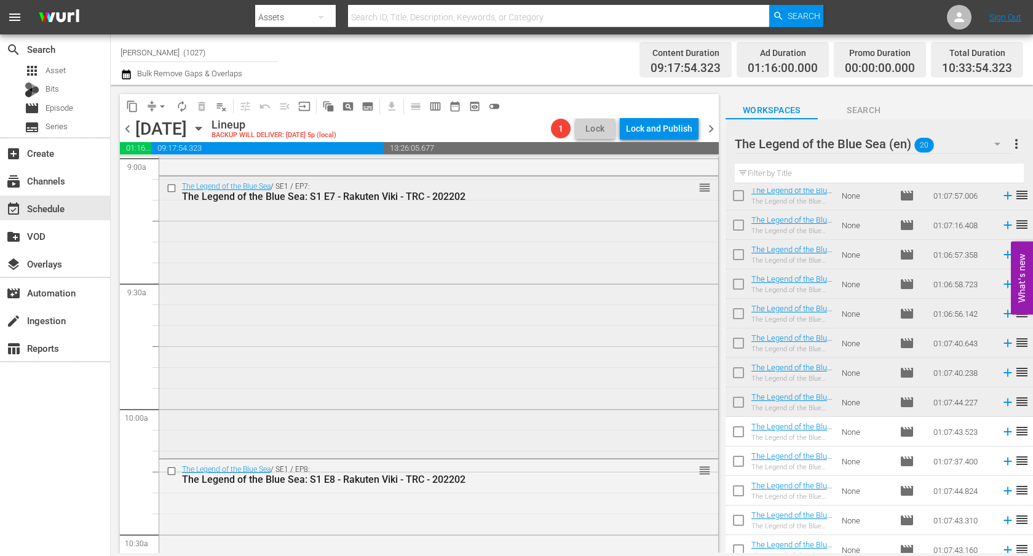
scroll to position [2327, 0]
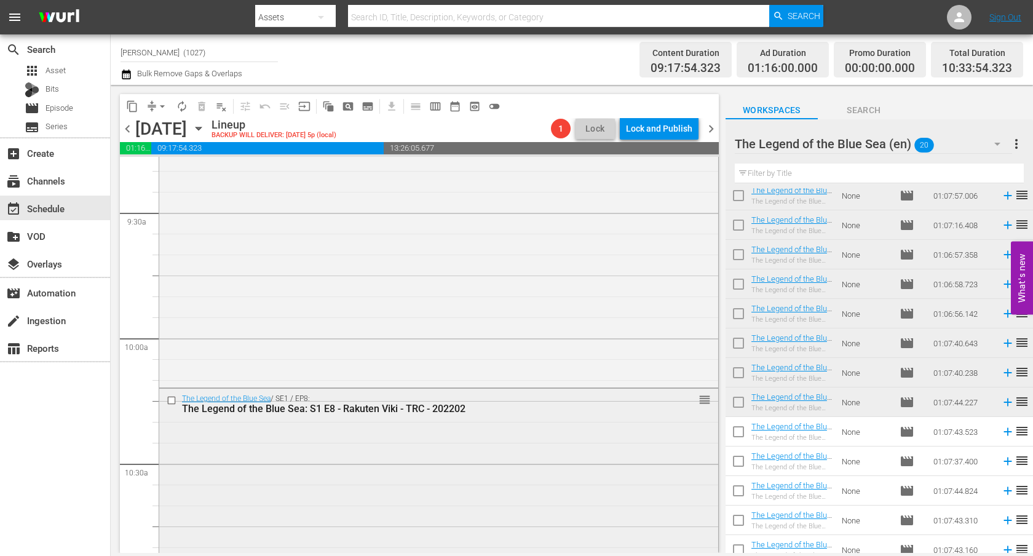
click at [575, 444] on div "The Legend of the Blue Sea / SE1 / EP8: The Legend of the Blue Sea: S1 E8 - Rak…" at bounding box center [438, 529] width 559 height 280
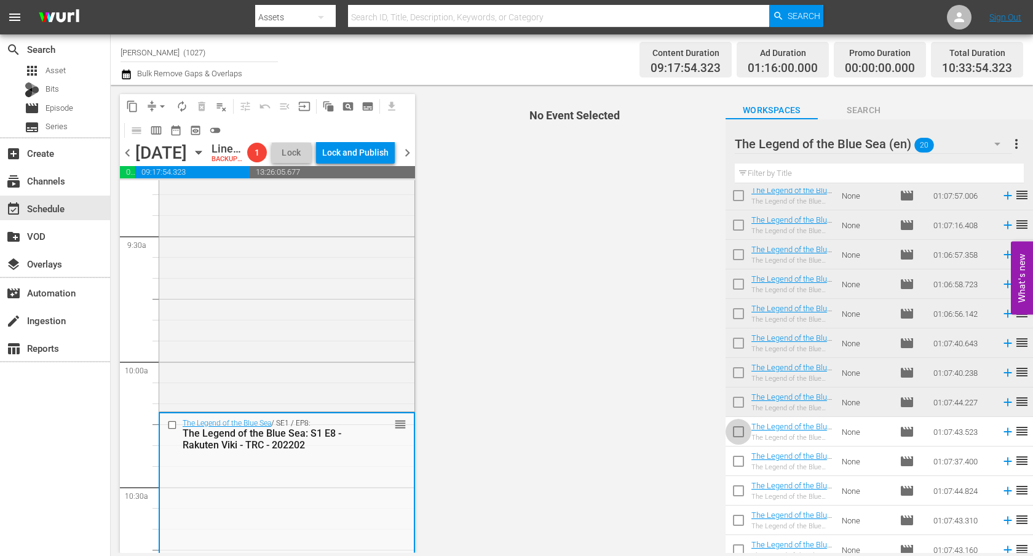
click at [726, 427] on input "checkbox" at bounding box center [738, 434] width 26 height 26
checkbox input "true"
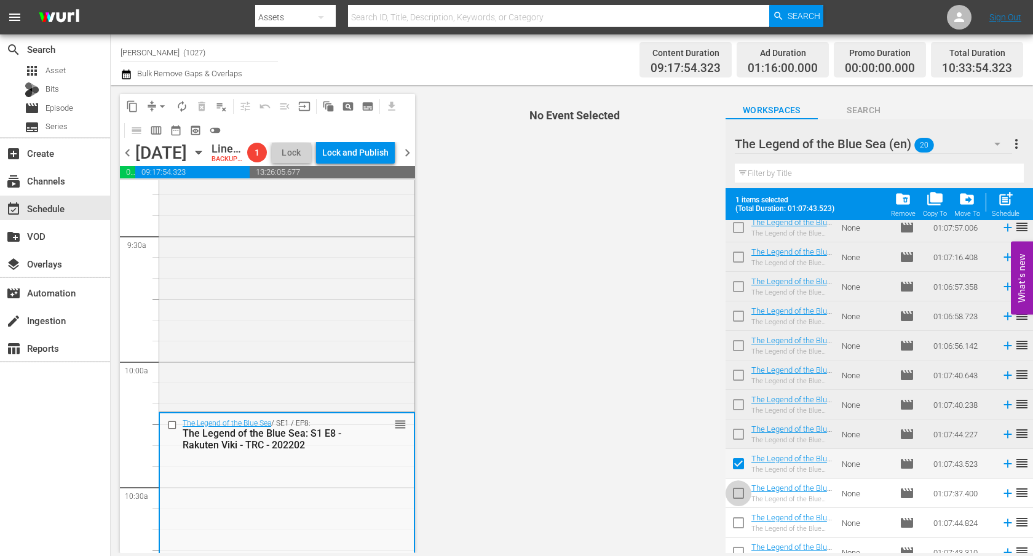
click at [744, 492] on input "checkbox" at bounding box center [738, 496] width 26 height 26
checkbox input "true"
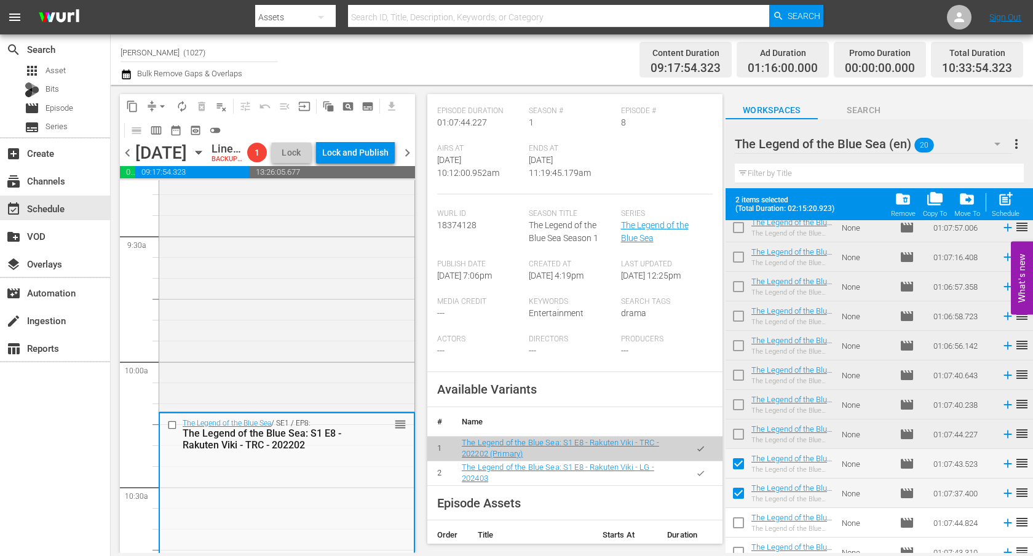
scroll to position [229, 0]
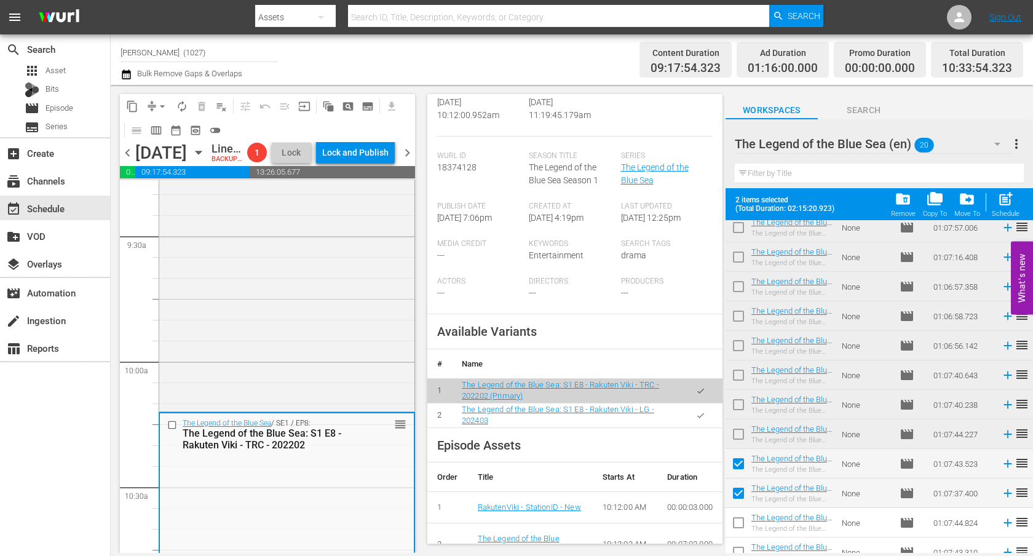
click at [696, 411] on icon "button" at bounding box center [700, 415] width 9 height 9
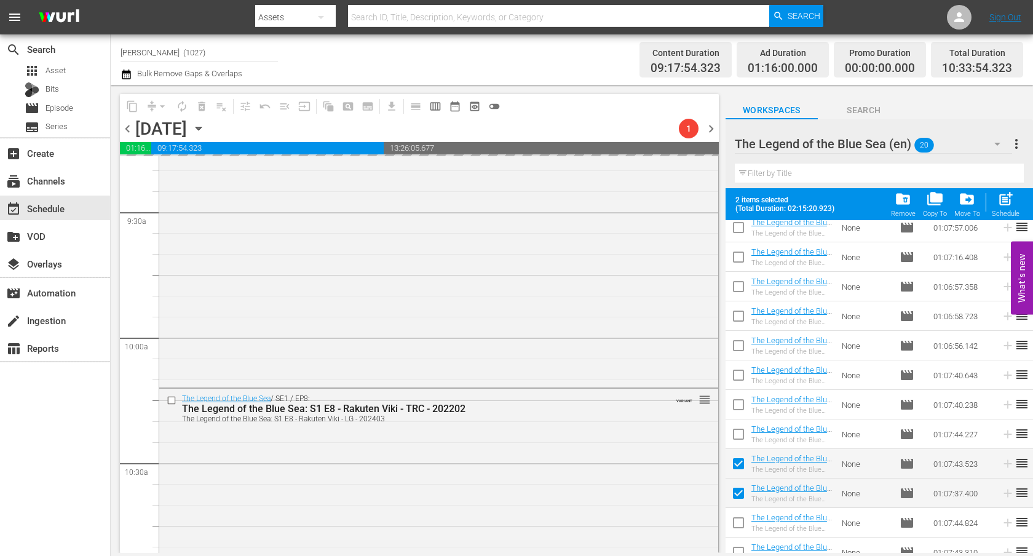
scroll to position [2525, 0]
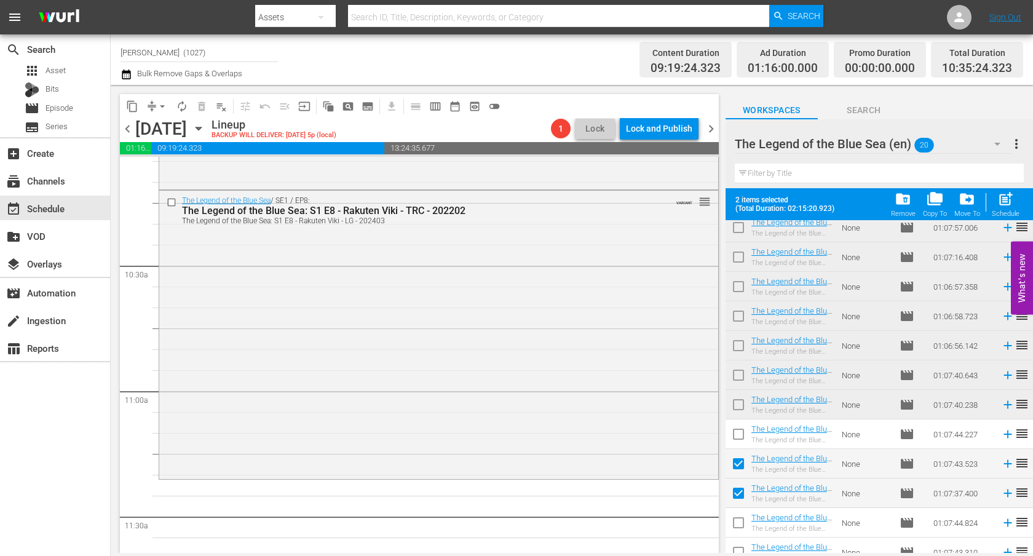
click at [938, 194] on span "post_add" at bounding box center [1005, 199] width 17 height 17
checkbox input "false"
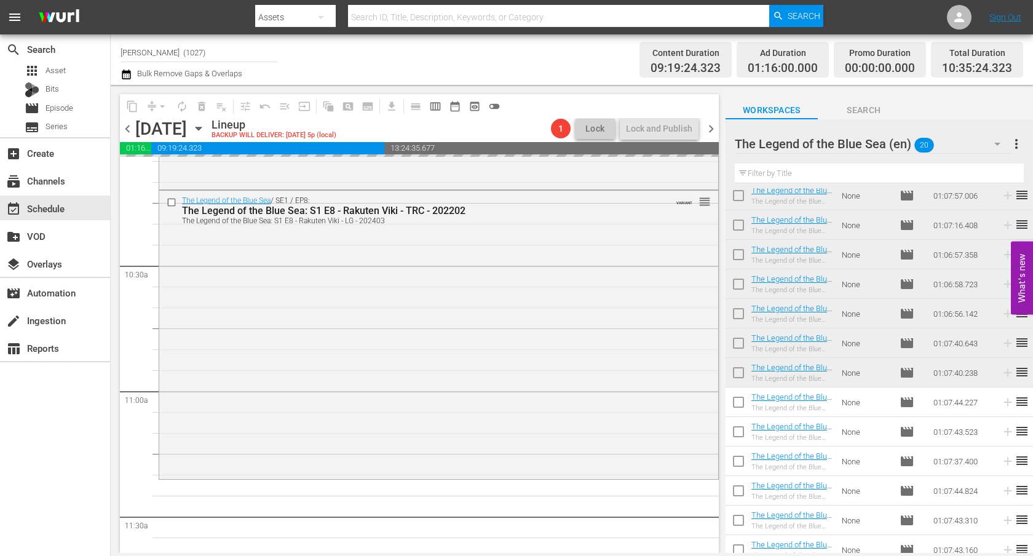
click at [938, 135] on button "more_vert" at bounding box center [1016, 144] width 15 height 30
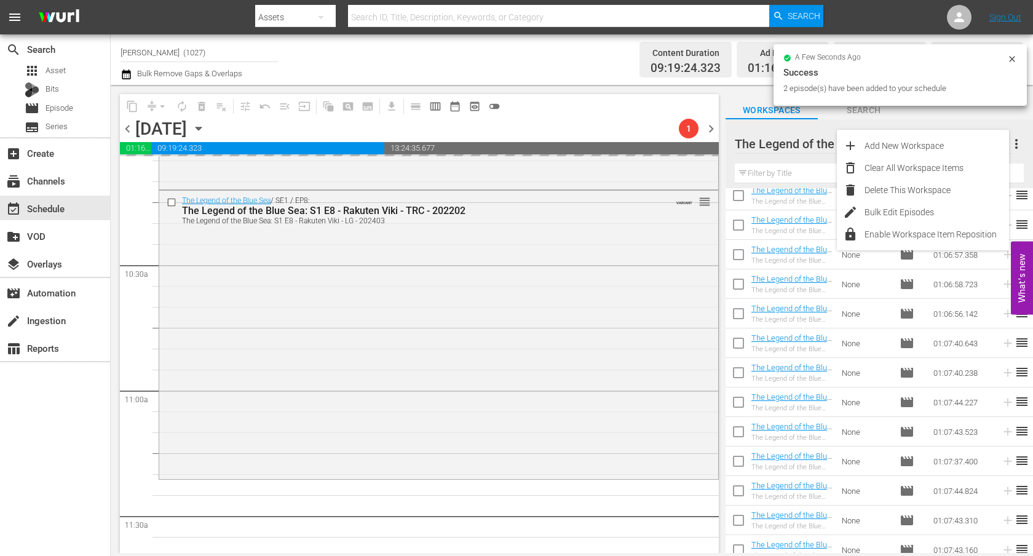
click at [938, 135] on button "more_vert" at bounding box center [1016, 144] width 15 height 30
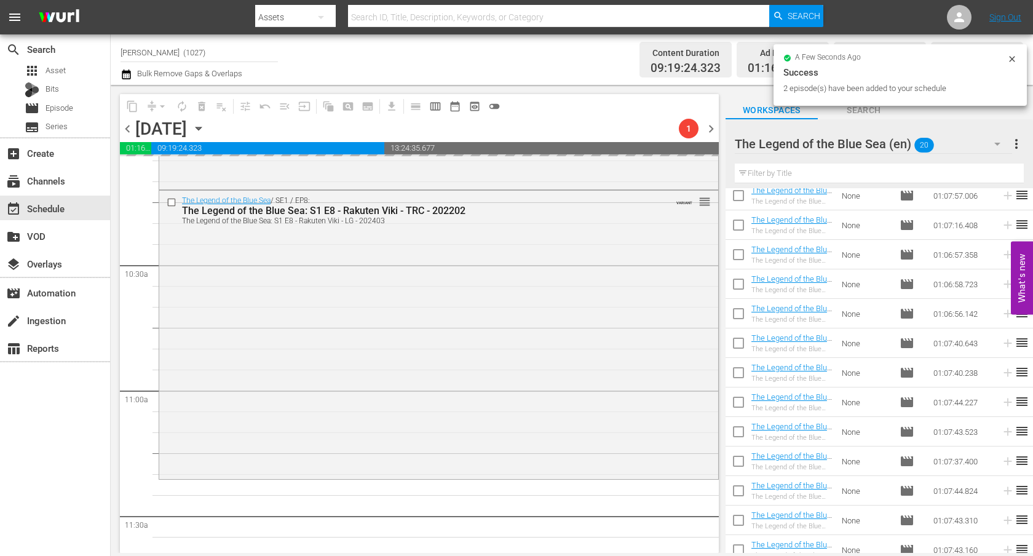
click at [938, 139] on div "The Legend of the Blue Sea (en) 20" at bounding box center [873, 144] width 277 height 34
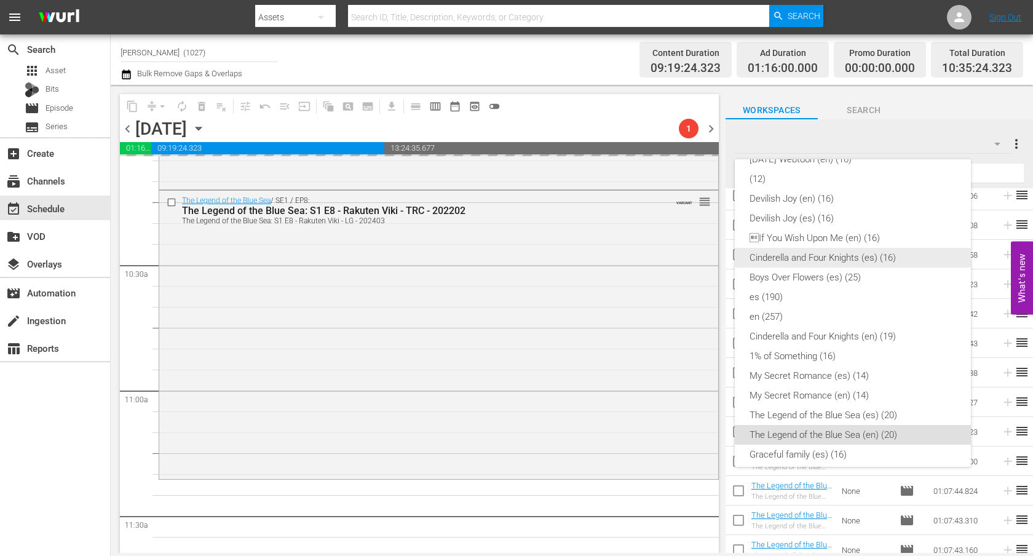
scroll to position [112, 0]
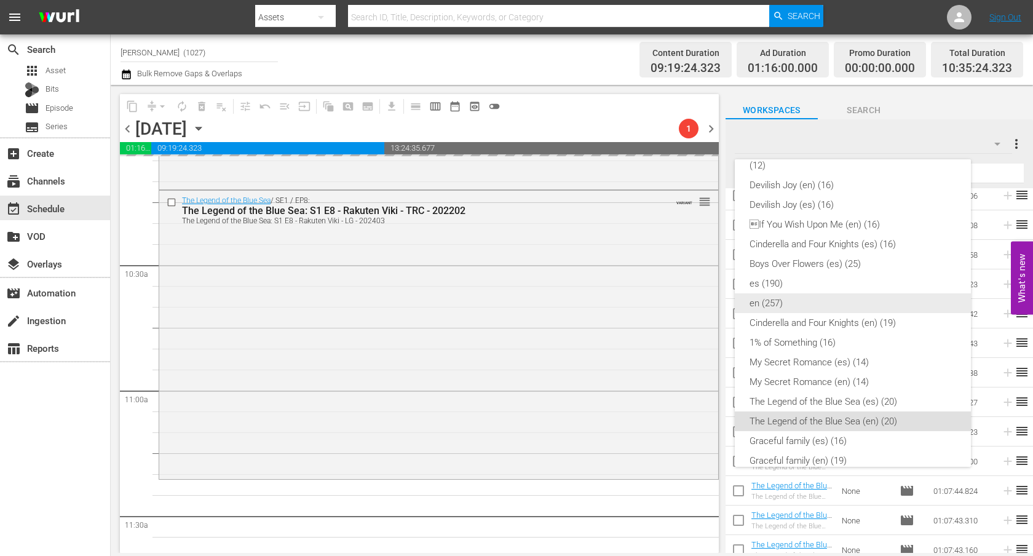
click at [873, 299] on div "en (257)" at bounding box center [852, 303] width 207 height 20
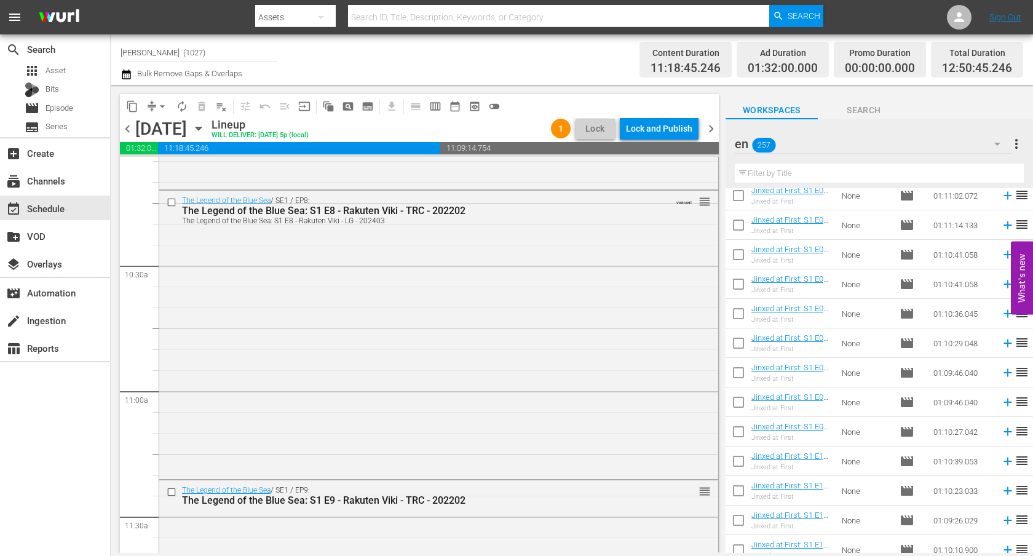
click at [855, 180] on input "text" at bounding box center [879, 174] width 289 height 20
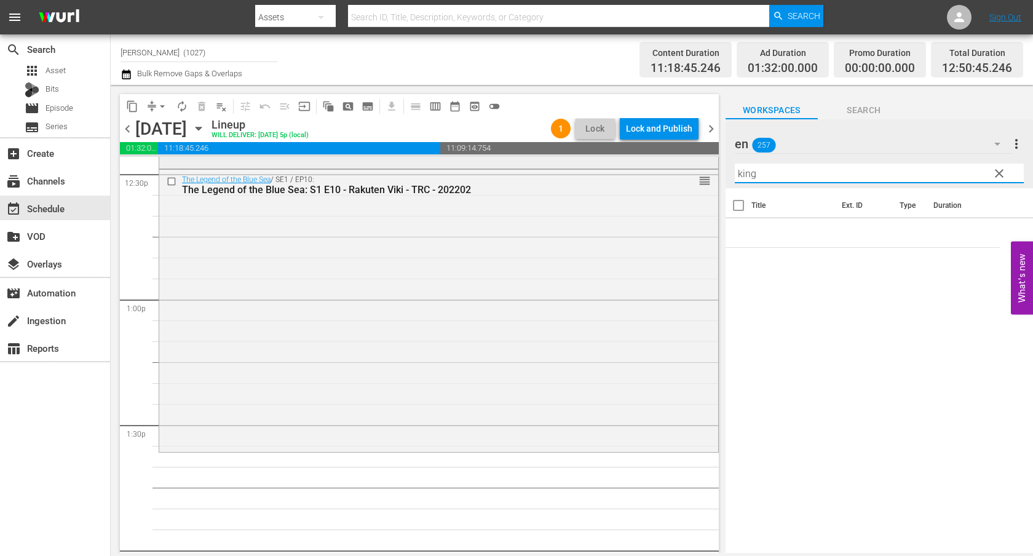
scroll to position [3121, 0]
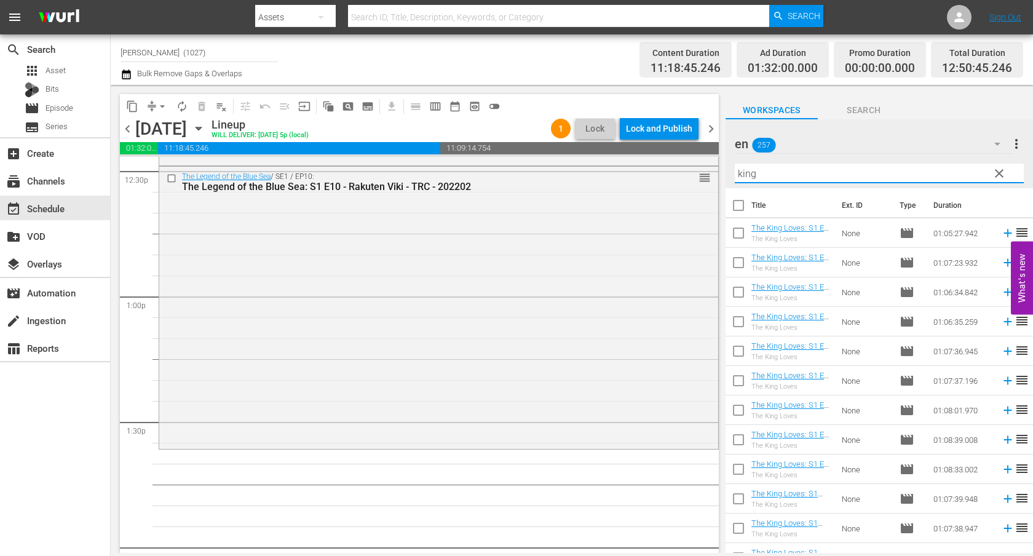
type input "king"
click at [737, 227] on input "checkbox" at bounding box center [738, 236] width 26 height 26
checkbox input "true"
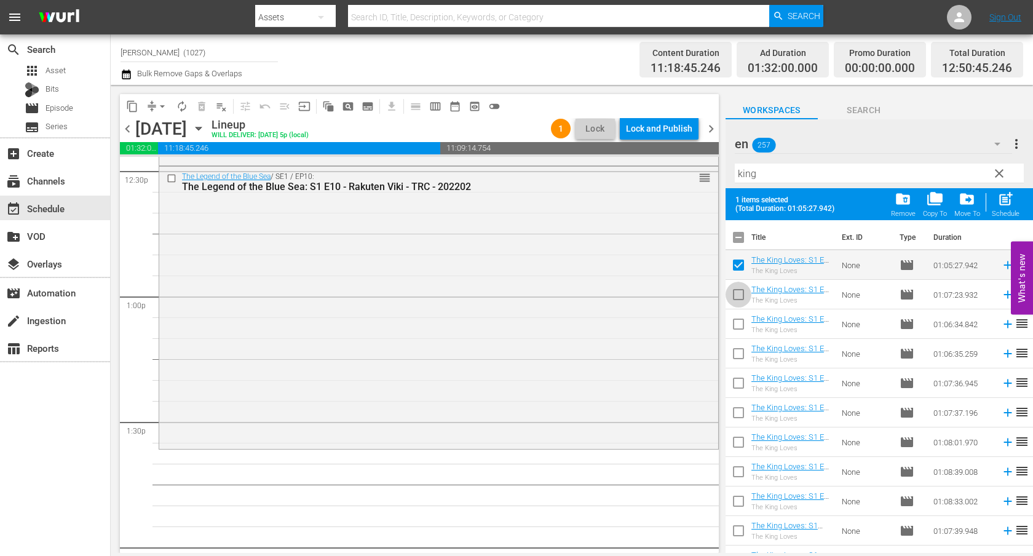
click at [737, 296] on input "checkbox" at bounding box center [738, 297] width 26 height 26
checkbox input "true"
click at [737, 314] on input "checkbox" at bounding box center [738, 327] width 26 height 26
checkbox input "true"
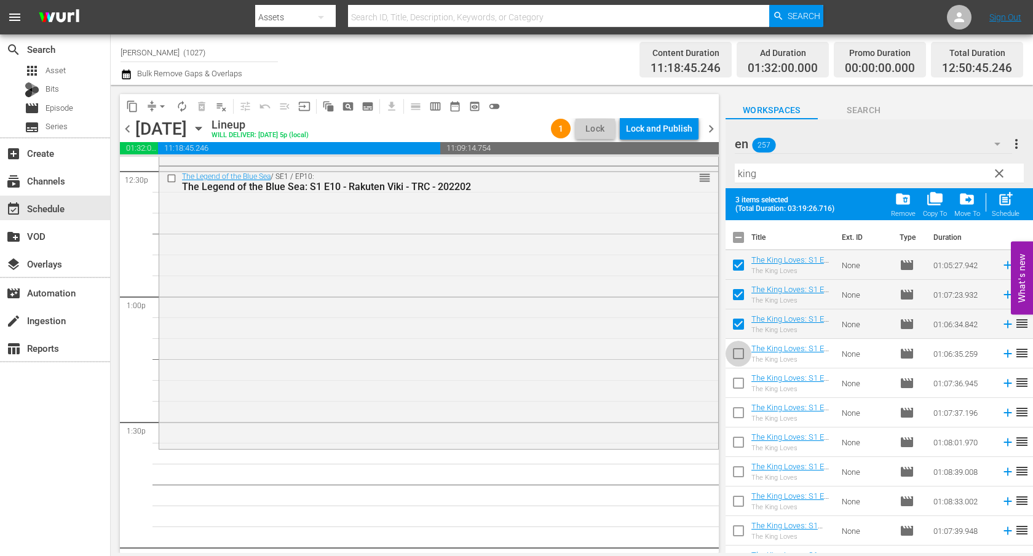
click at [738, 351] on input "checkbox" at bounding box center [738, 356] width 26 height 26
checkbox input "true"
click at [740, 385] on input "checkbox" at bounding box center [738, 386] width 26 height 26
checkbox input "true"
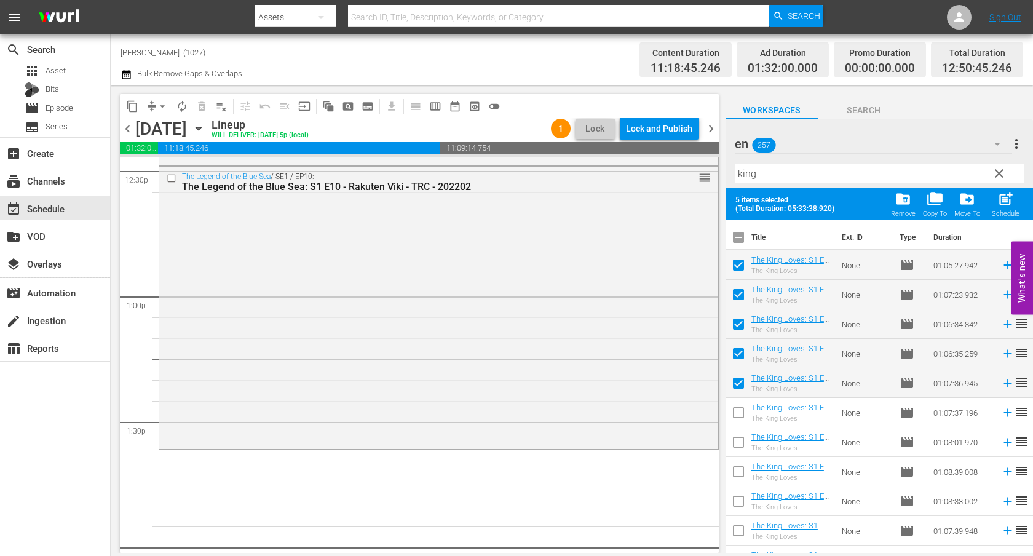
drag, startPoint x: 738, startPoint y: 416, endPoint x: 738, endPoint y: 423, distance: 6.8
click at [738, 416] on input "checkbox" at bounding box center [738, 415] width 26 height 26
checkbox input "true"
click at [738, 439] on input "checkbox" at bounding box center [738, 445] width 26 height 26
checkbox input "true"
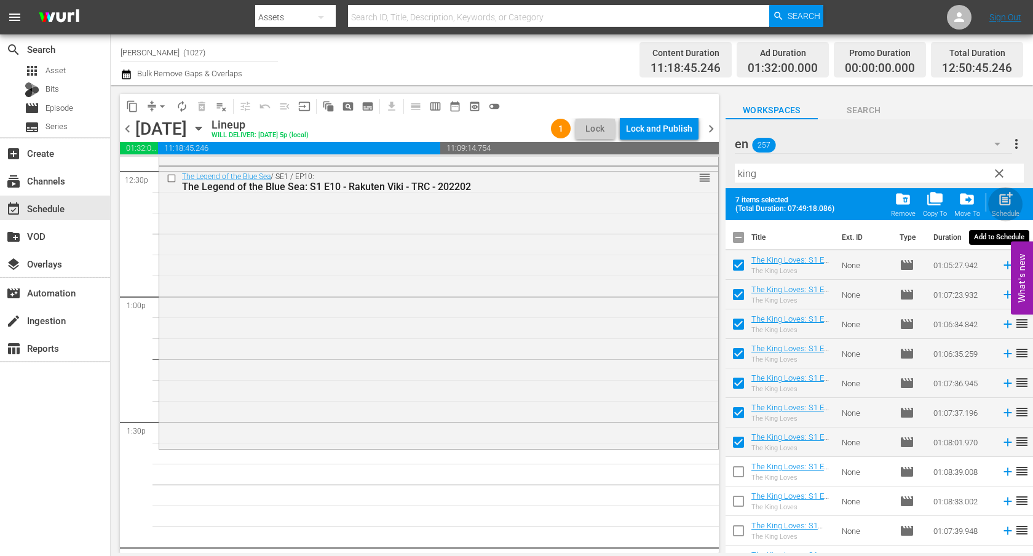
click at [938, 202] on span "post_add" at bounding box center [1005, 199] width 17 height 17
checkbox input "false"
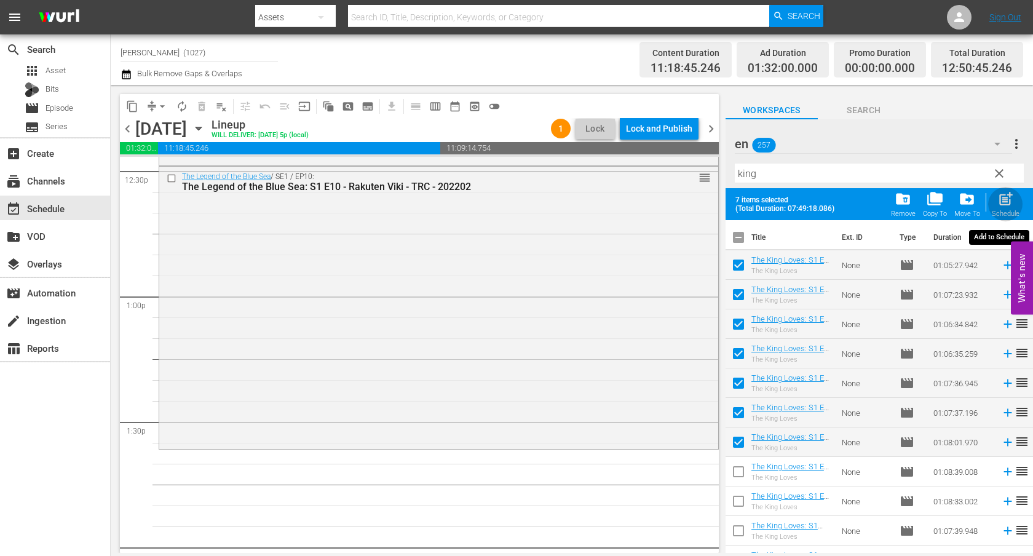
checkbox input "false"
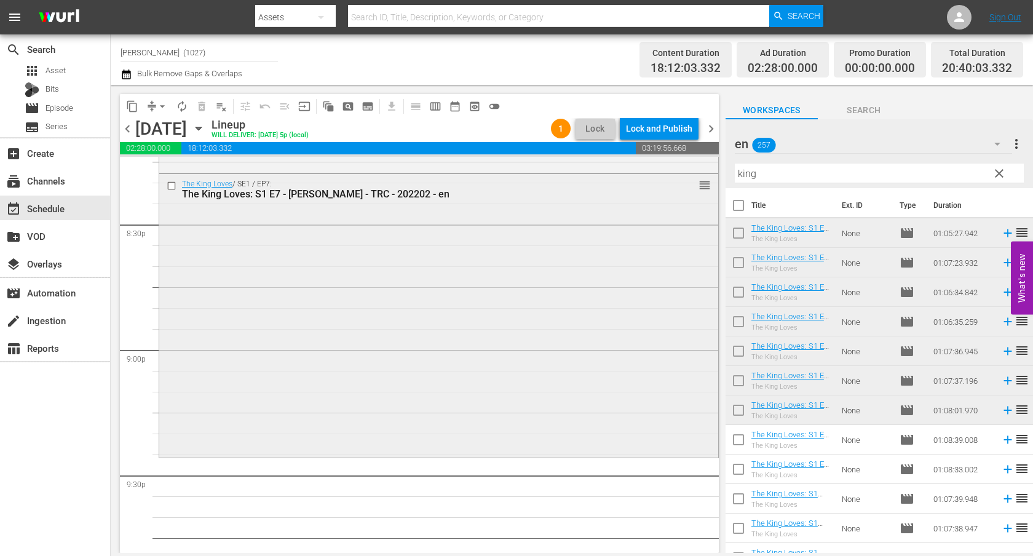
scroll to position [5088, 0]
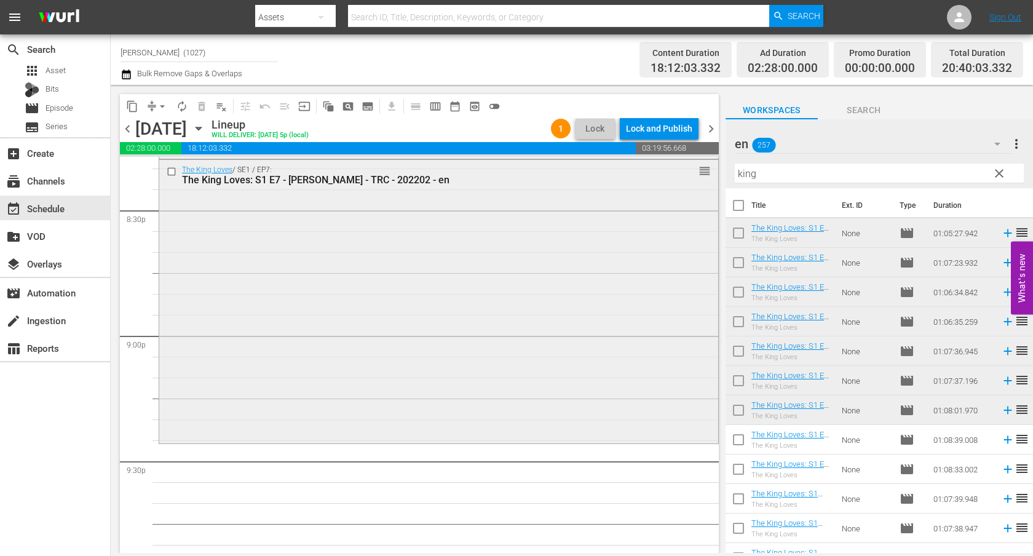
click at [599, 371] on div "The King Loves / SE1 / EP7: The King Loves: S1 E7 - Rakuten Viki - TRC - 202202…" at bounding box center [438, 300] width 559 height 281
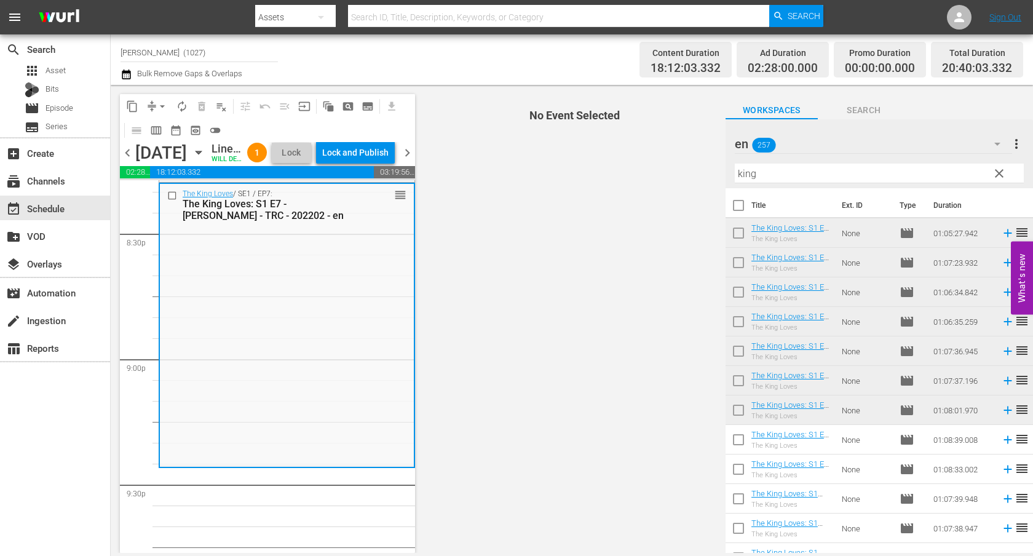
click at [741, 441] on input "checkbox" at bounding box center [738, 442] width 26 height 26
checkbox input "true"
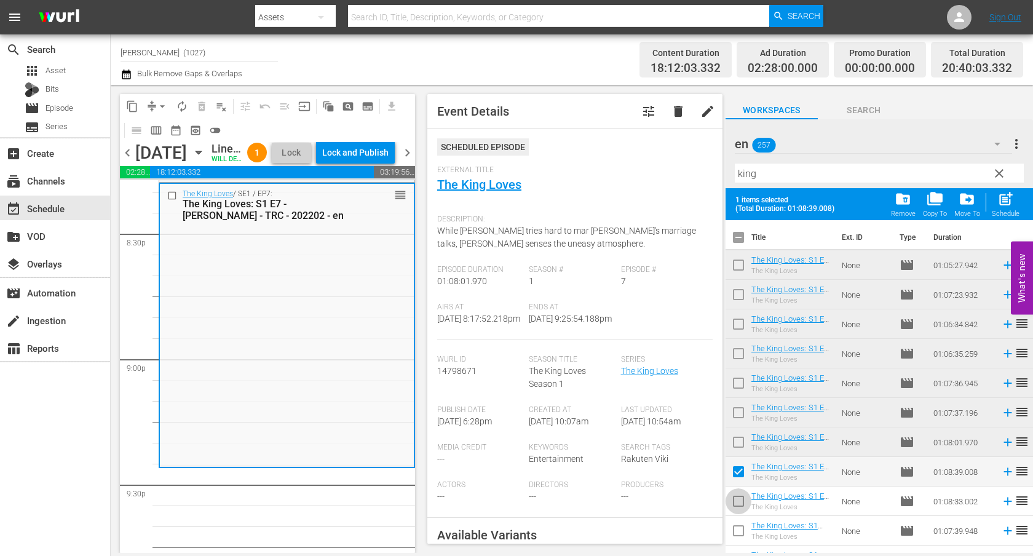
click at [741, 495] on input "checkbox" at bounding box center [738, 504] width 26 height 26
checkbox input "true"
click at [741, 505] on input "checkbox" at bounding box center [738, 533] width 26 height 26
checkbox input "true"
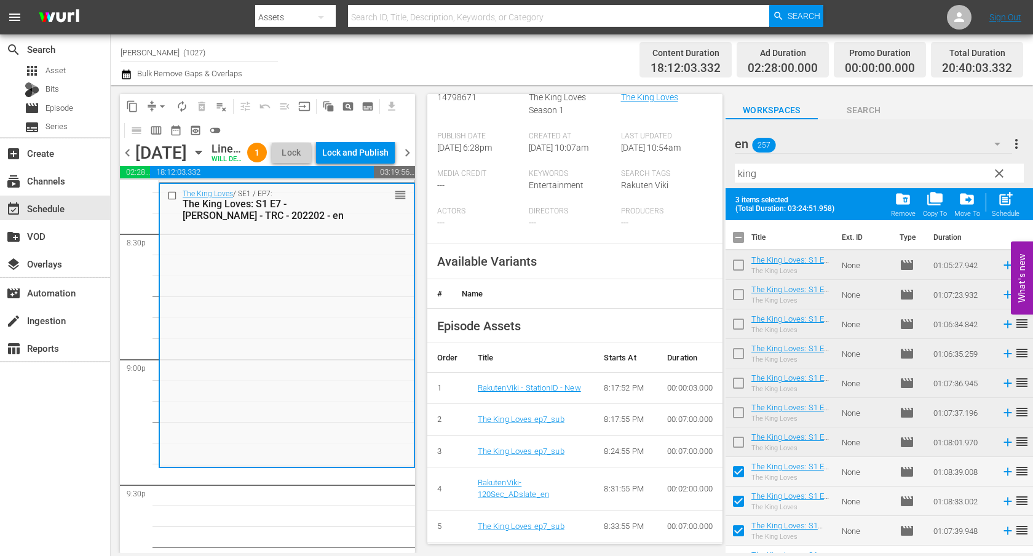
scroll to position [289, 0]
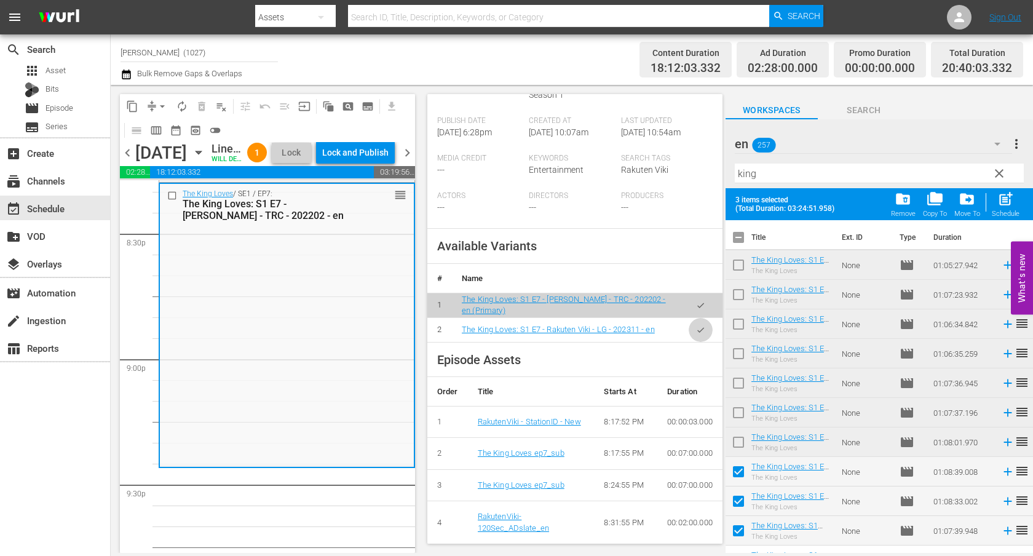
click at [698, 342] on button "button" at bounding box center [701, 330] width 24 height 24
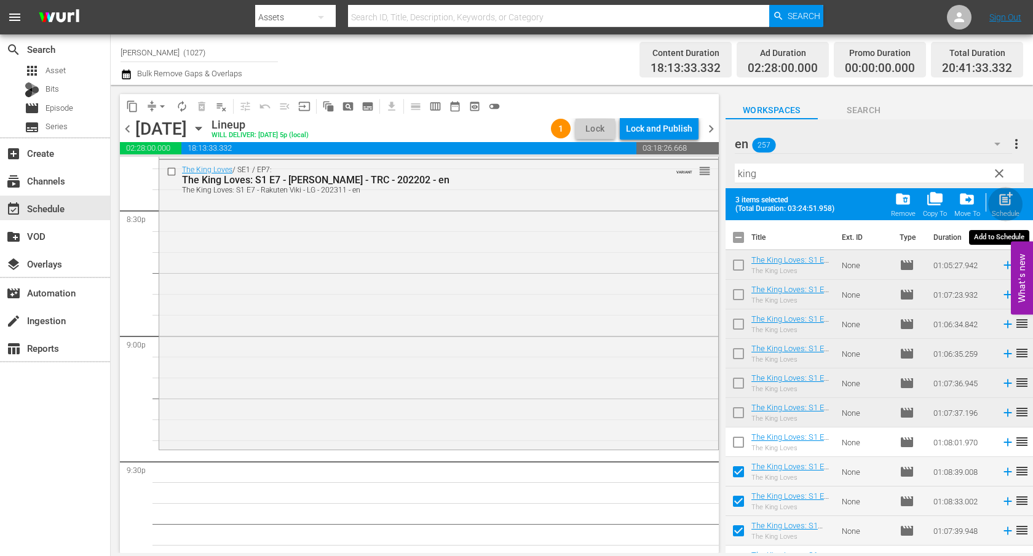
click at [938, 205] on span "post_add" at bounding box center [1005, 199] width 17 height 17
checkbox input "false"
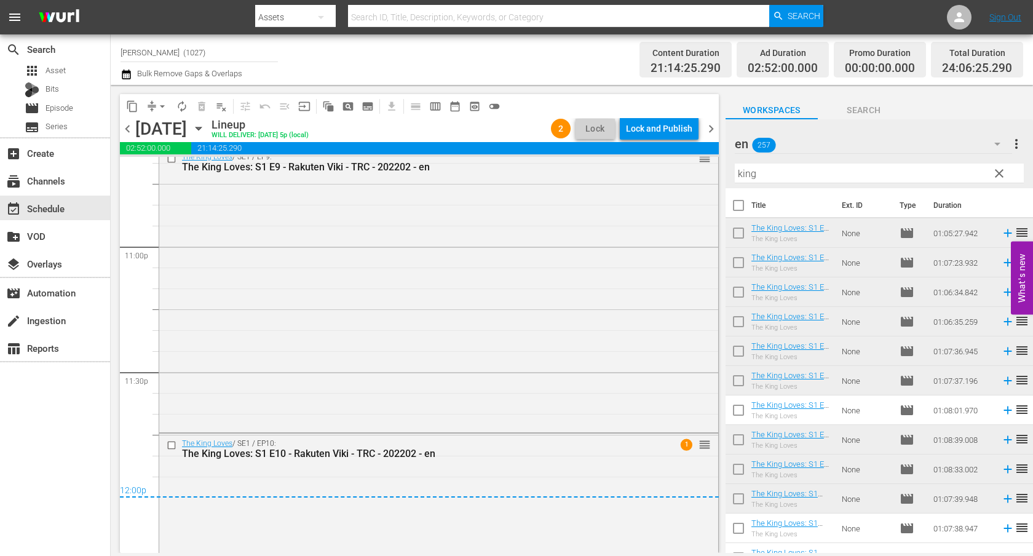
scroll to position [5842, 0]
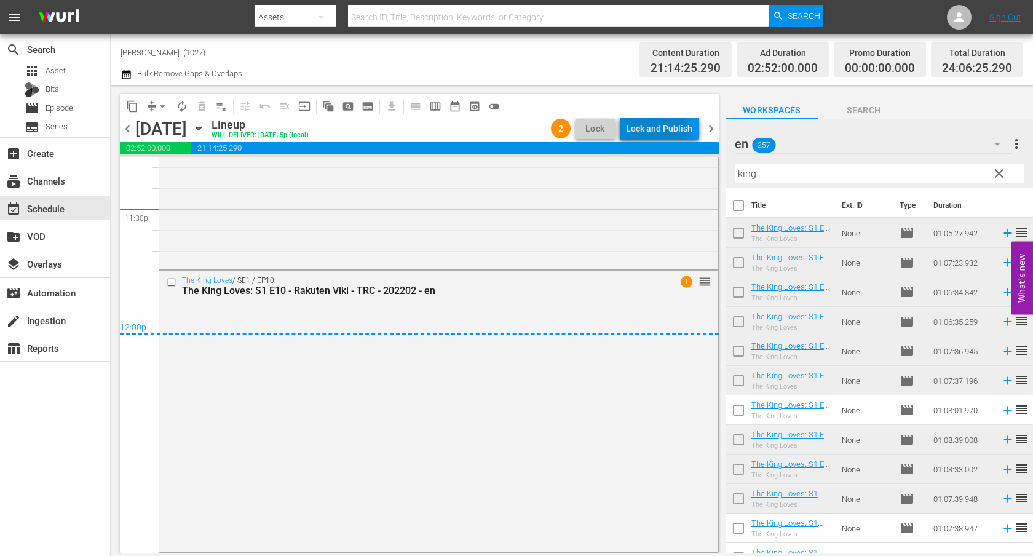
click at [642, 132] on div "Lock and Publish" at bounding box center [659, 128] width 66 height 22
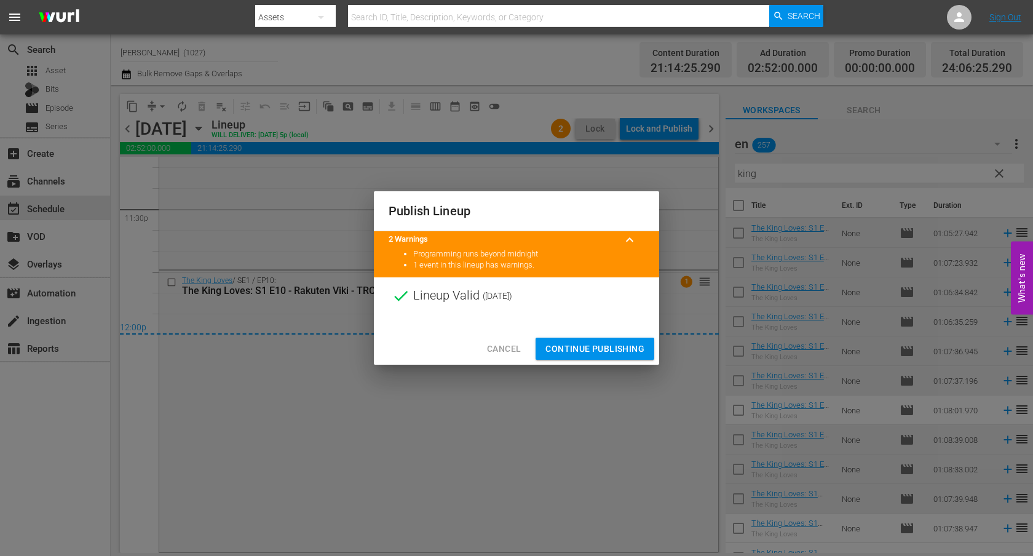
click at [572, 363] on div "Cancel Continue Publishing" at bounding box center [516, 349] width 285 height 33
click at [572, 355] on span "Continue Publishing" at bounding box center [594, 348] width 99 height 15
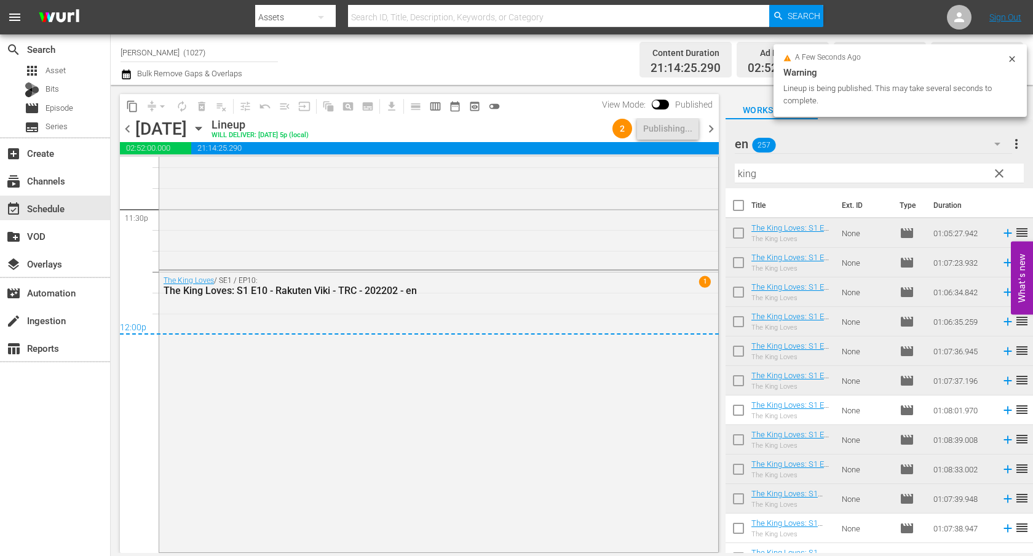
click at [114, 71] on div "Channel Title Rakuten Viki (1027) Bulk Remove Gaps & Overlaps Content Duration …" at bounding box center [572, 59] width 922 height 50
click at [128, 71] on icon "button" at bounding box center [126, 74] width 9 height 10
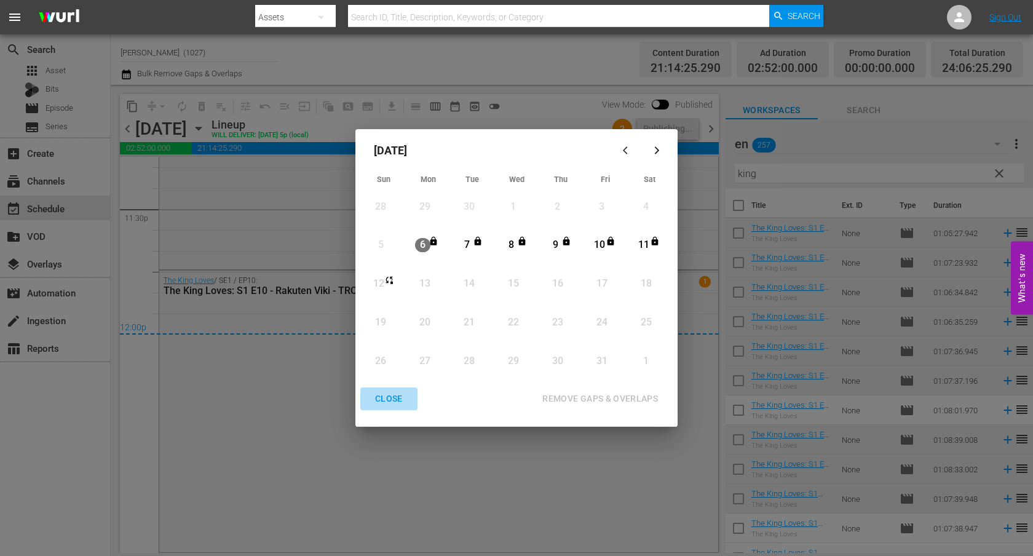
click at [390, 406] on button "CLOSE" at bounding box center [388, 398] width 57 height 23
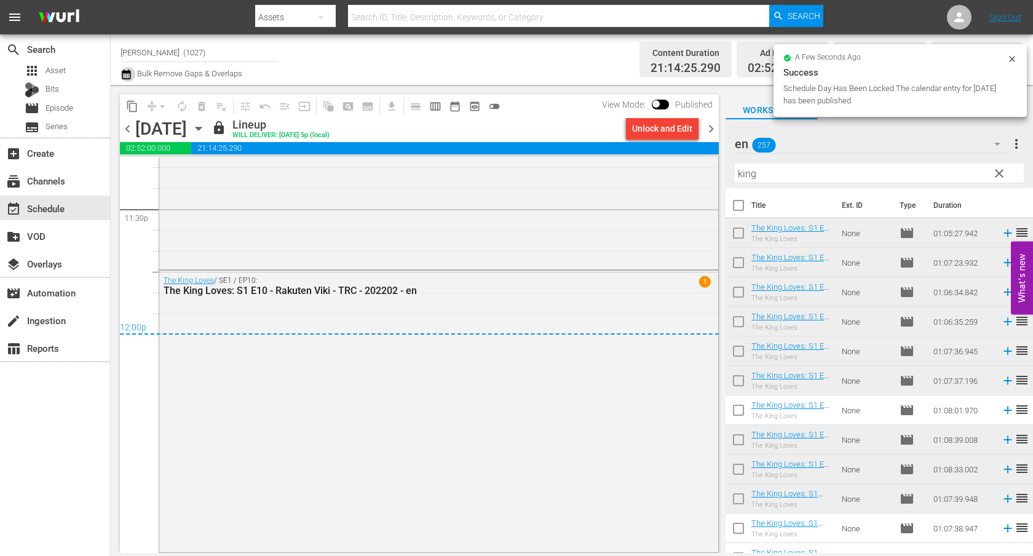
click at [124, 76] on icon "button" at bounding box center [126, 74] width 9 height 10
